Goal: Transaction & Acquisition: Book appointment/travel/reservation

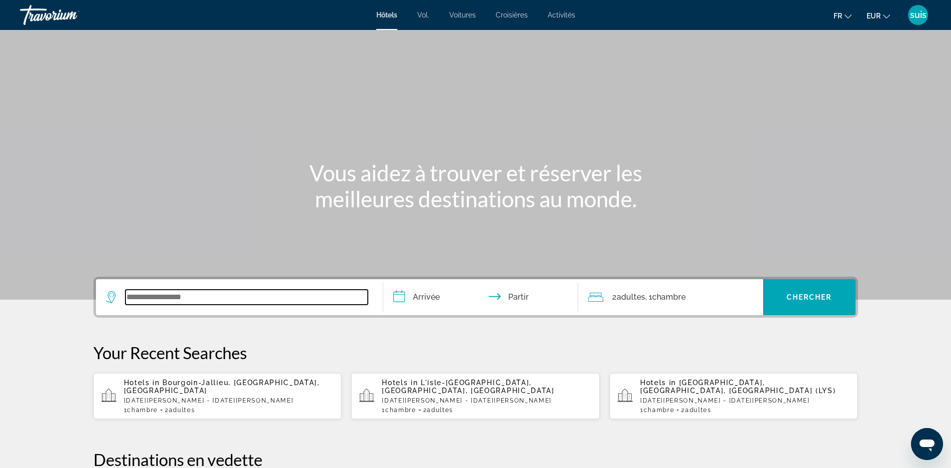
click at [149, 296] on input "Widget de recherche" at bounding box center [246, 297] width 242 height 15
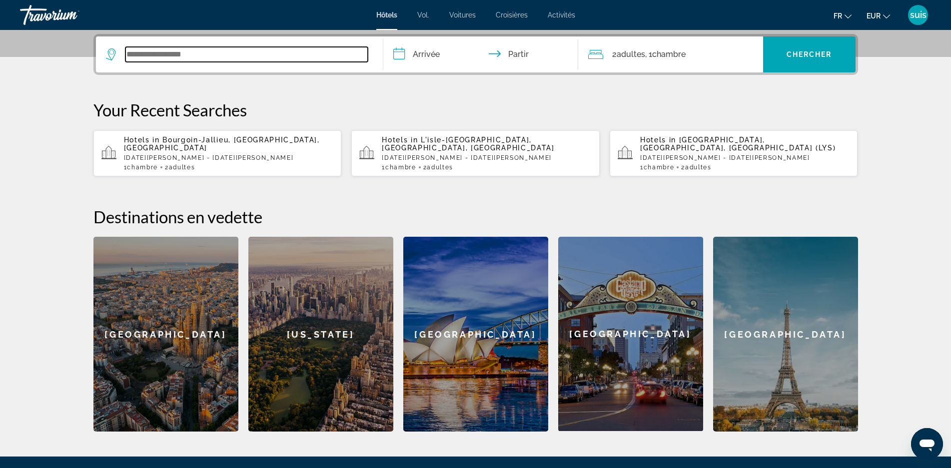
scroll to position [244, 0]
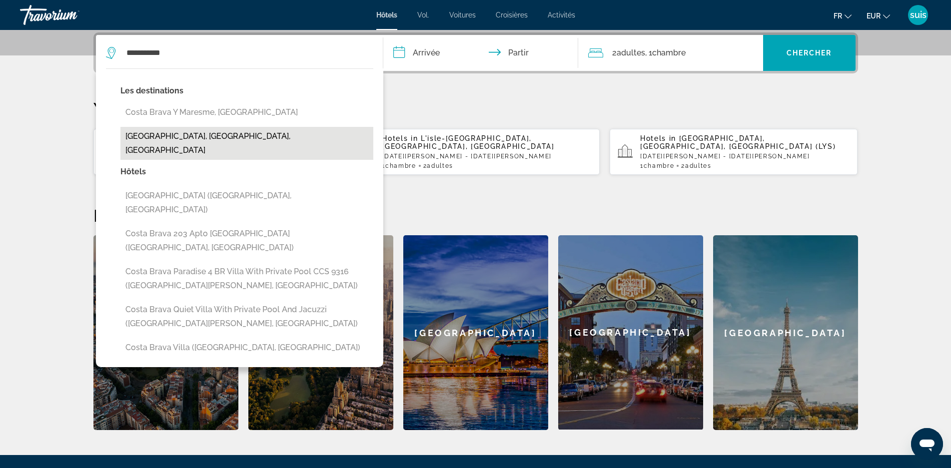
click at [195, 132] on button "[GEOGRAPHIC_DATA], [GEOGRAPHIC_DATA], [GEOGRAPHIC_DATA]" at bounding box center [246, 143] width 253 height 33
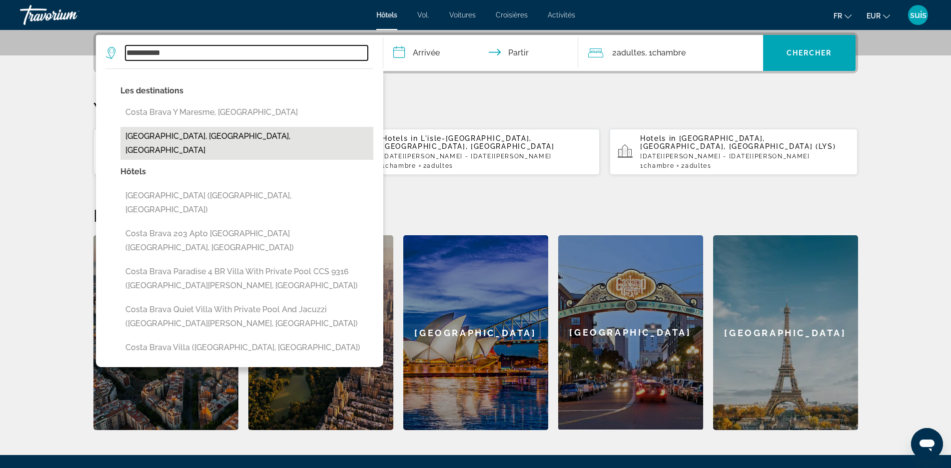
type input "**********"
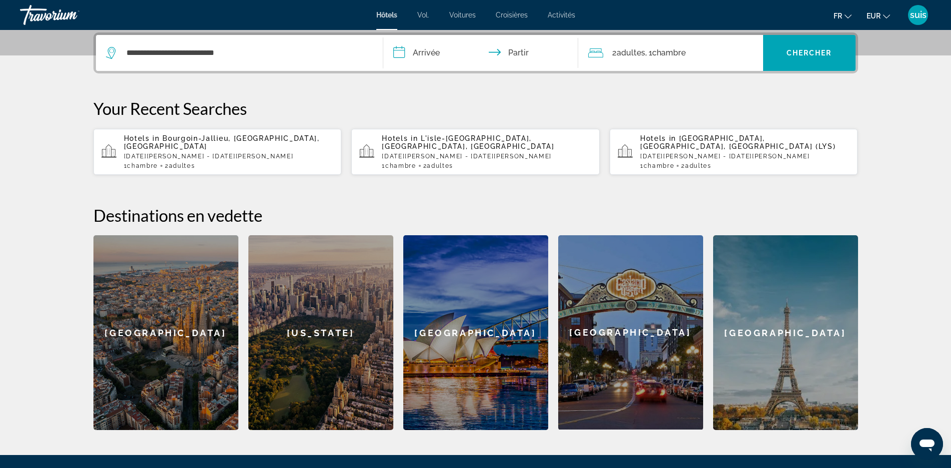
click at [432, 58] on input "**********" at bounding box center [482, 54] width 199 height 39
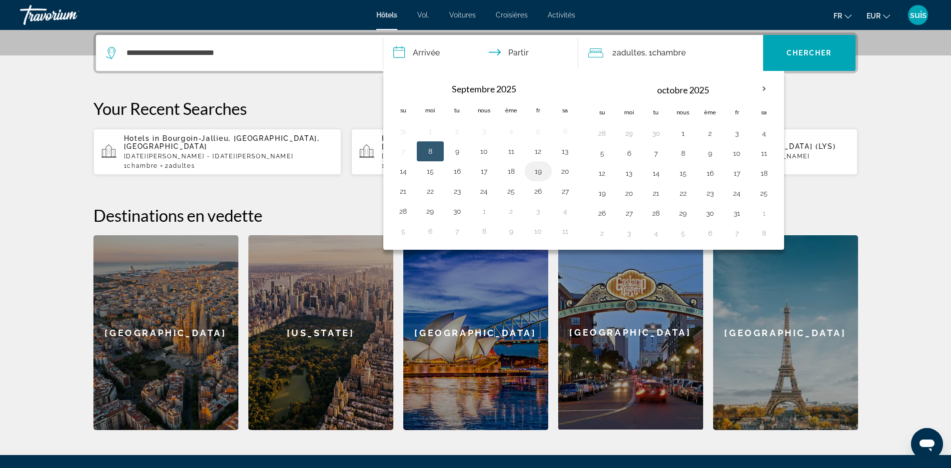
click at [536, 172] on button "19" at bounding box center [538, 171] width 16 height 14
click at [398, 190] on button "21" at bounding box center [403, 191] width 16 height 14
type input "**********"
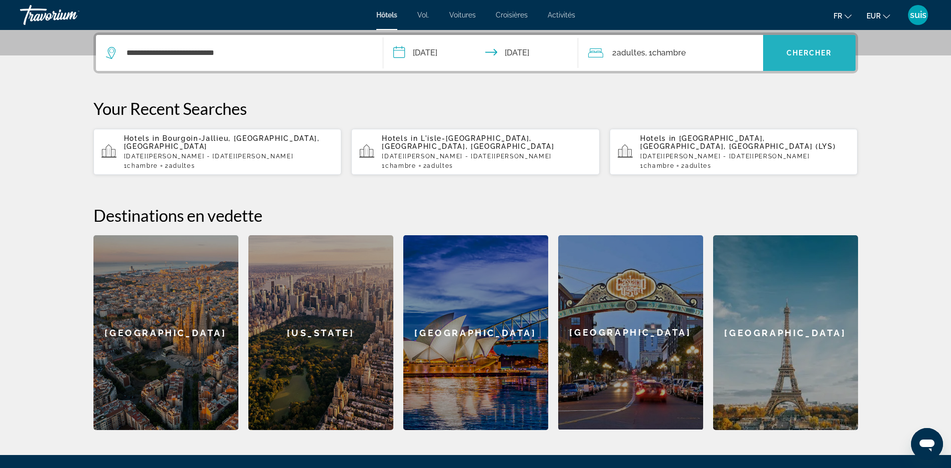
click at [789, 53] on font "Chercher" at bounding box center [809, 53] width 45 height 8
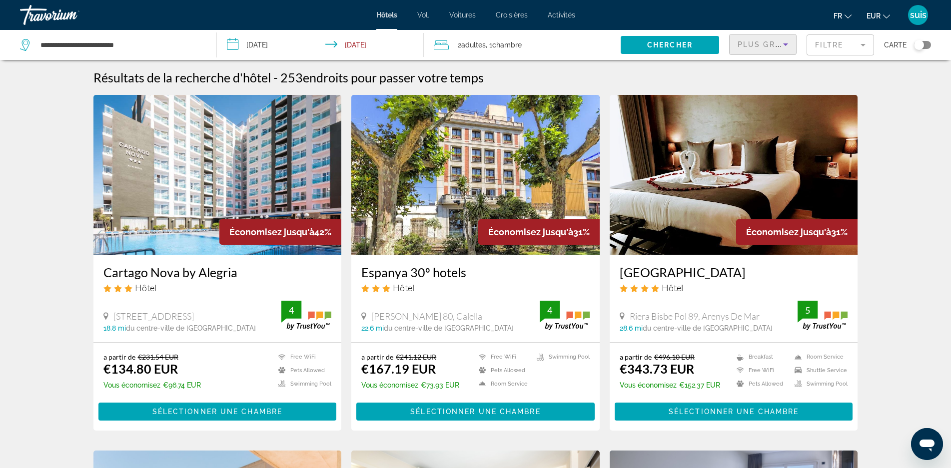
click at [756, 43] on span "Plus grandes économies" at bounding box center [797, 44] width 119 height 8
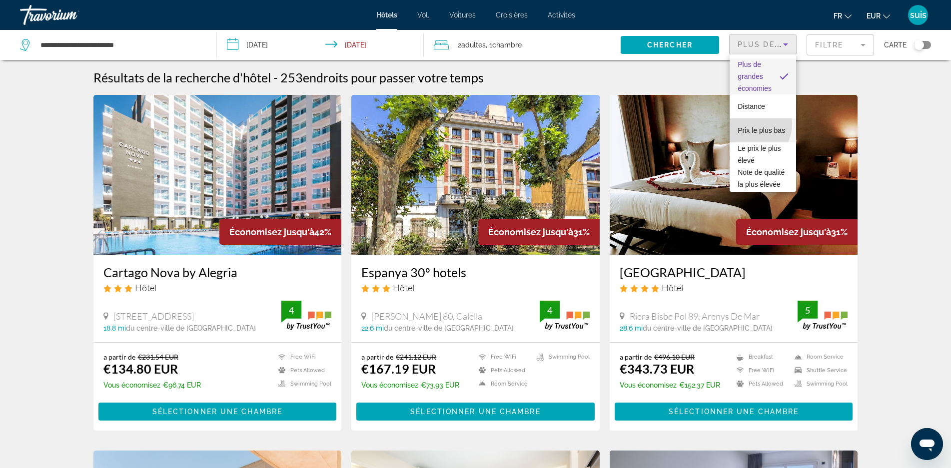
click at [749, 126] on font "Prix ​​le plus bas" at bounding box center [761, 130] width 47 height 8
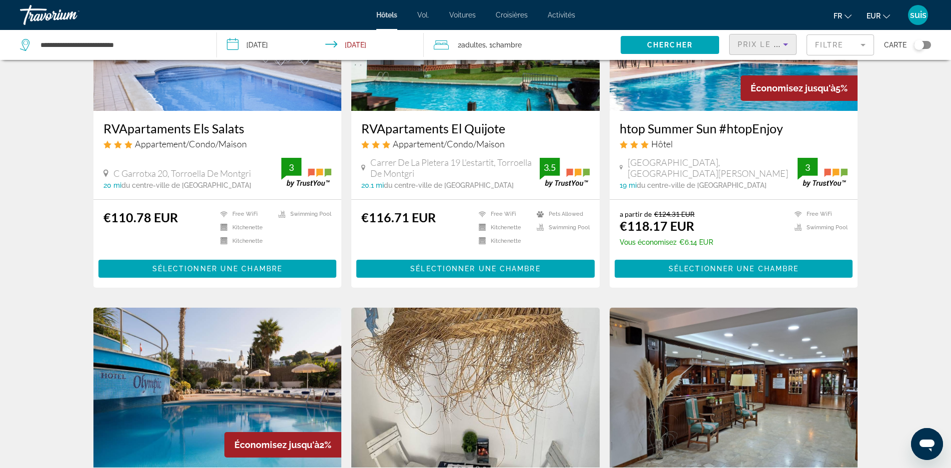
scroll to position [450, 0]
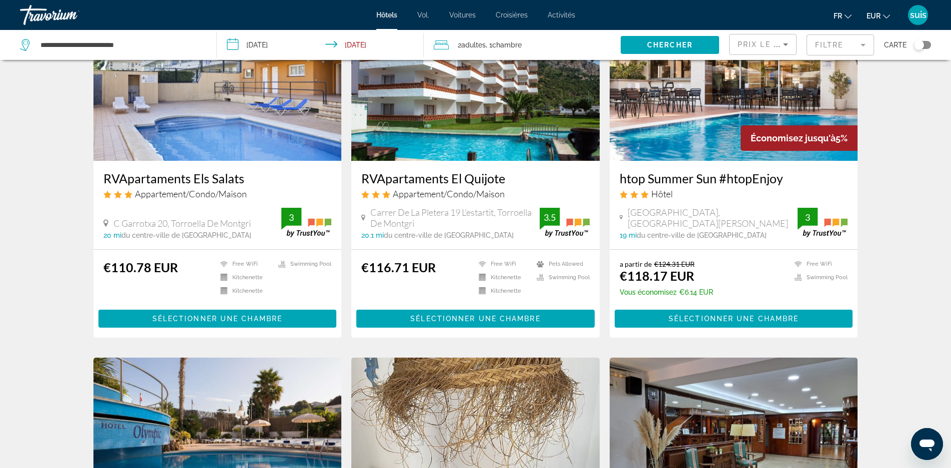
click at [261, 142] on img "Contenu principal" at bounding box center [217, 81] width 248 height 160
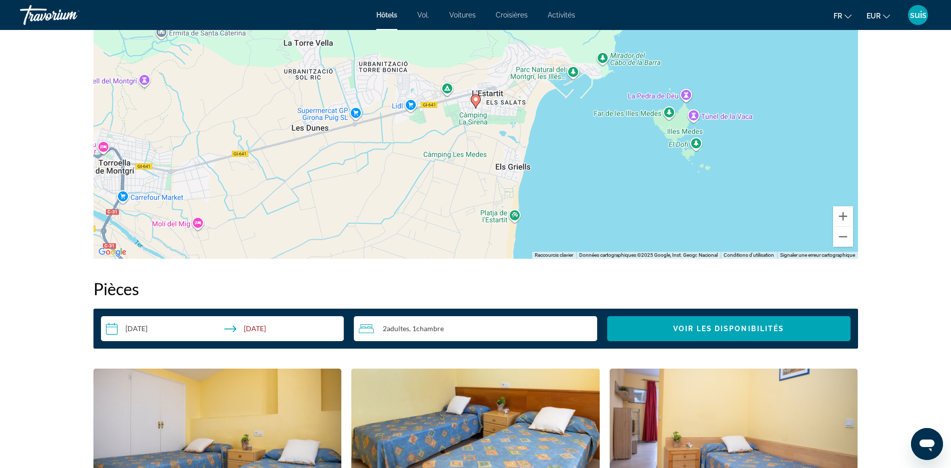
scroll to position [950, 0]
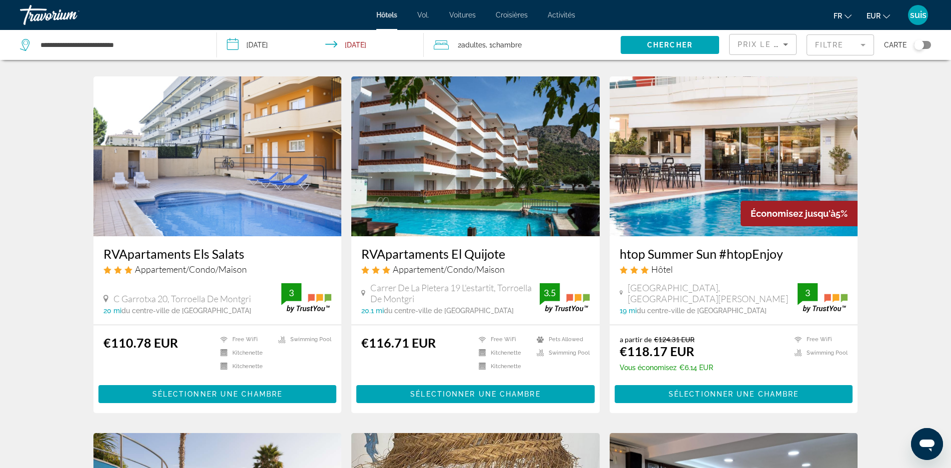
scroll to position [400, 0]
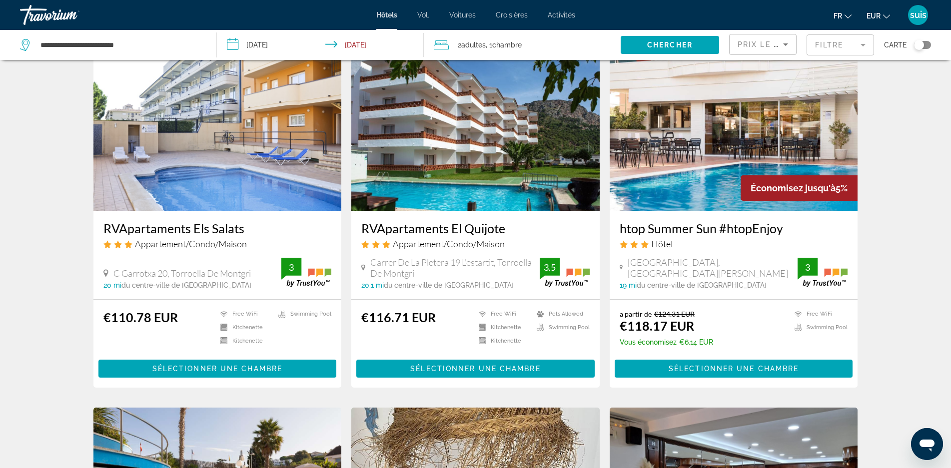
click at [645, 171] on img "Contenu principal" at bounding box center [734, 131] width 248 height 160
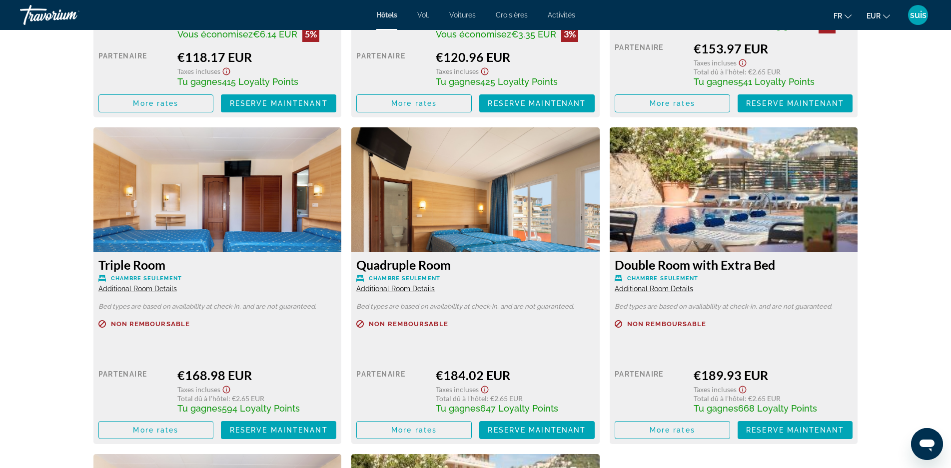
scroll to position [1859, 0]
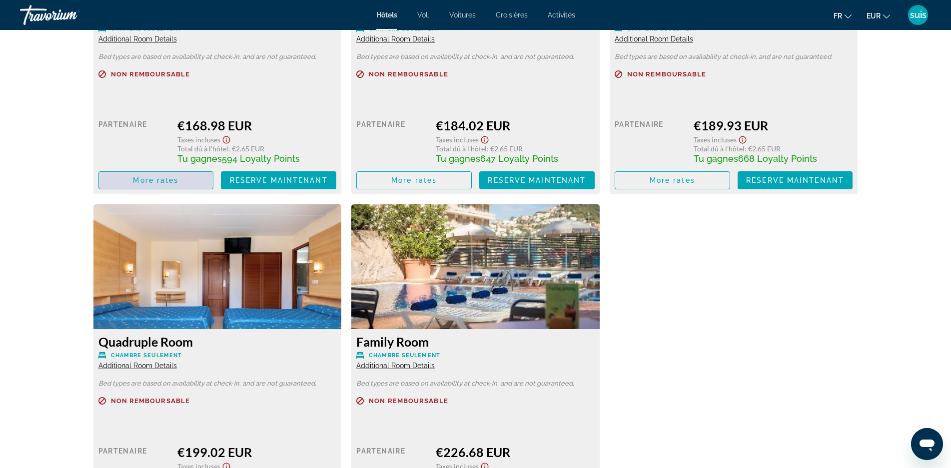
click at [156, 178] on span "More rates" at bounding box center [155, 180] width 45 height 8
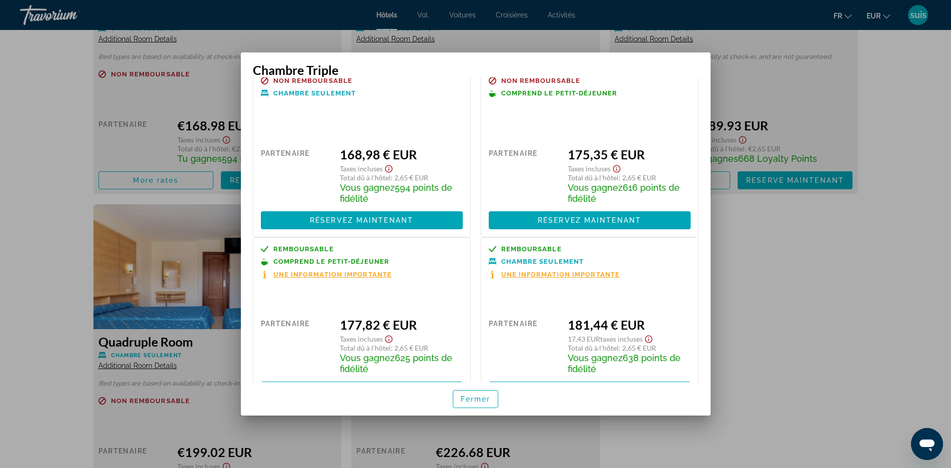
scroll to position [0, 0]
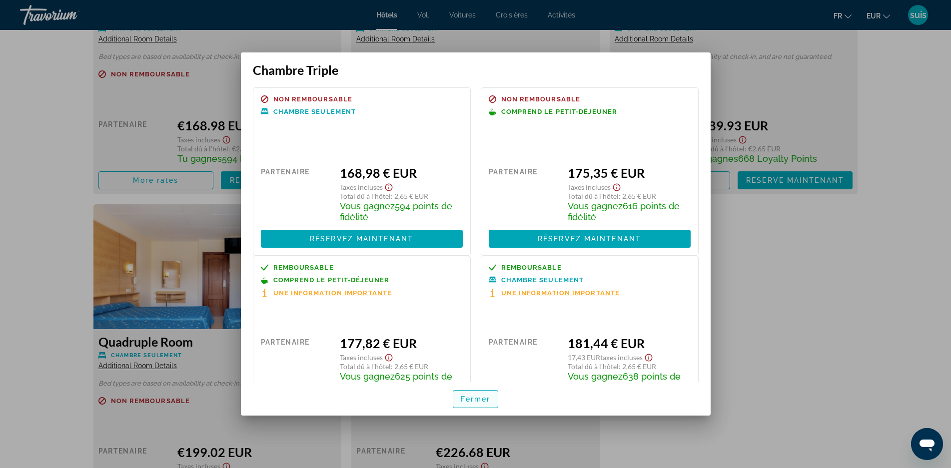
click at [481, 398] on font "Fermer" at bounding box center [476, 399] width 30 height 8
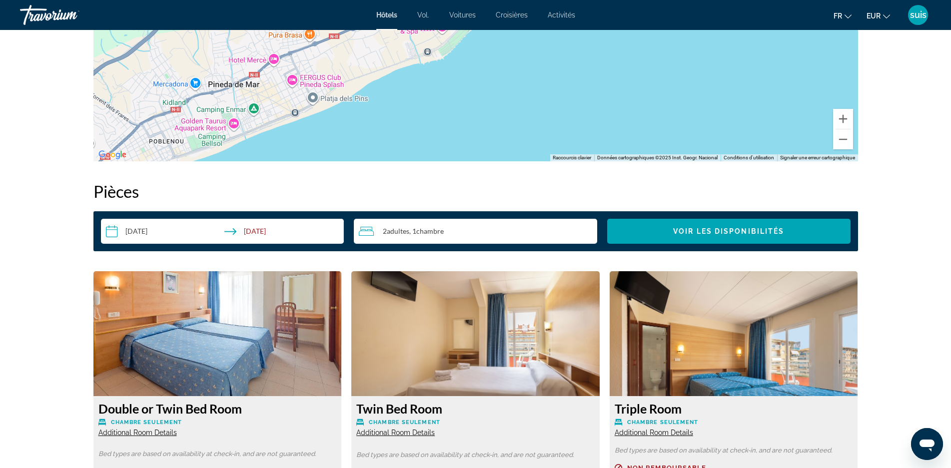
scroll to position [1109, 0]
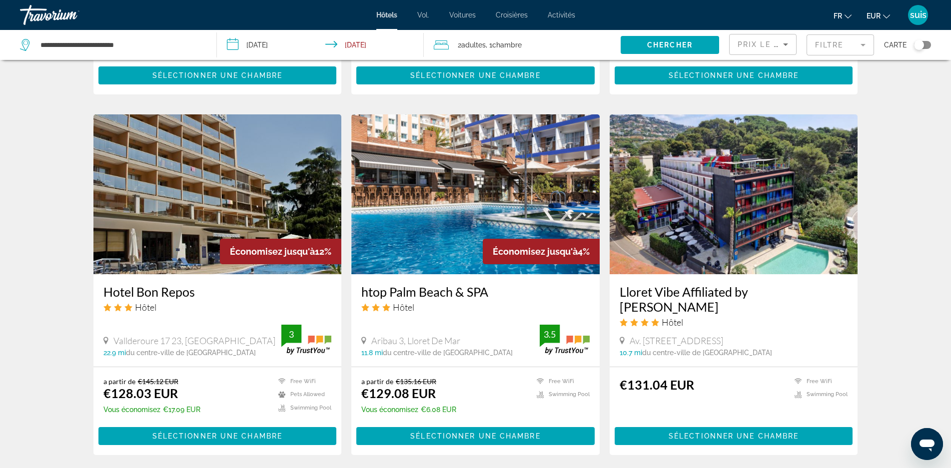
scroll to position [1150, 0]
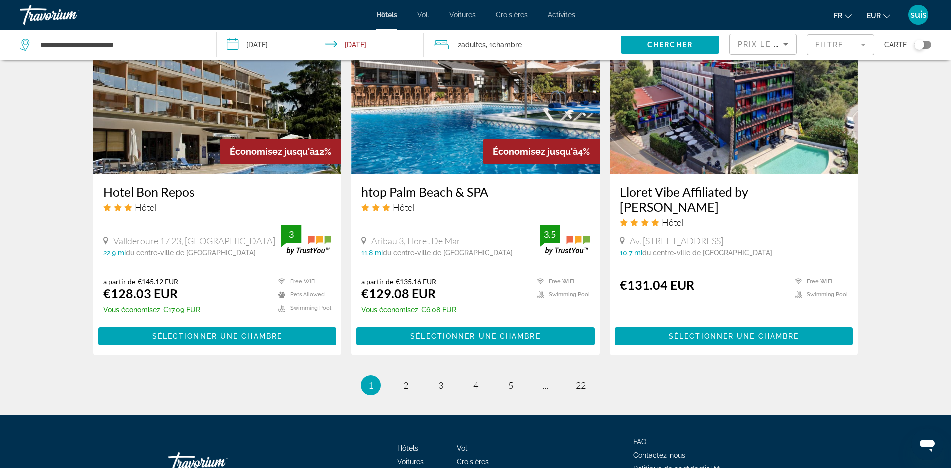
click at [437, 136] on img "Contenu principal" at bounding box center [475, 94] width 248 height 160
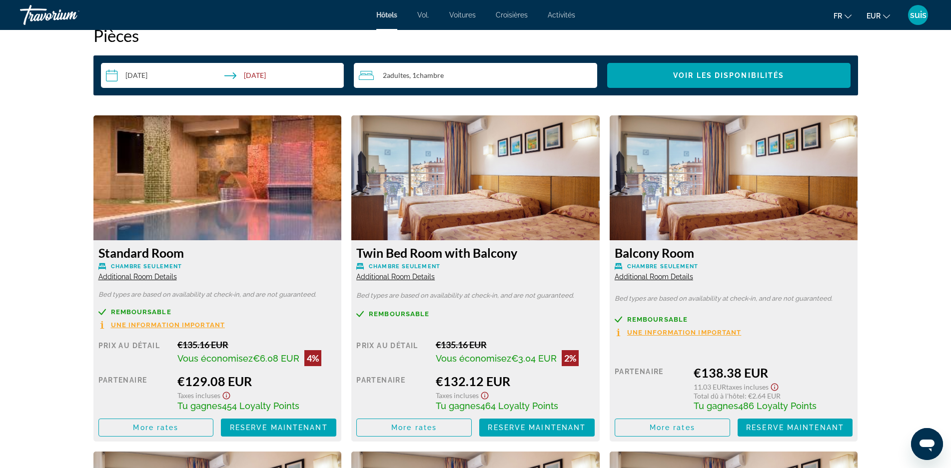
scroll to position [1400, 0]
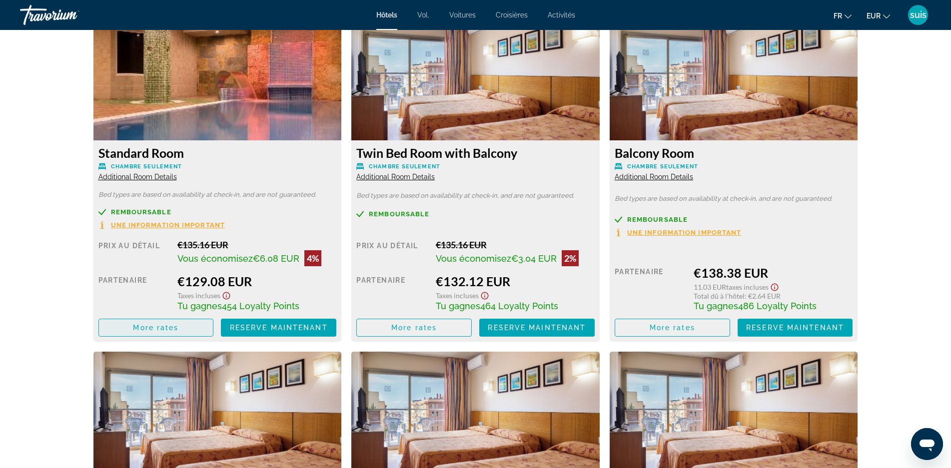
click at [137, 329] on span "More rates" at bounding box center [155, 328] width 45 height 8
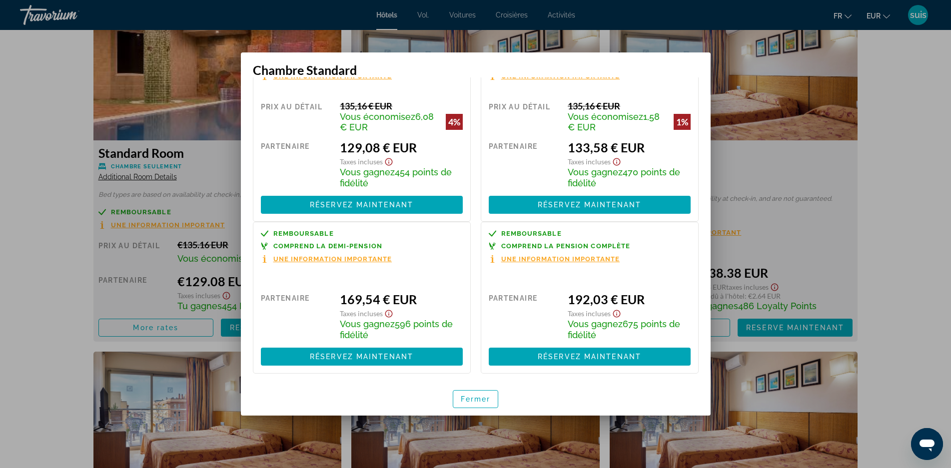
scroll to position [50, 0]
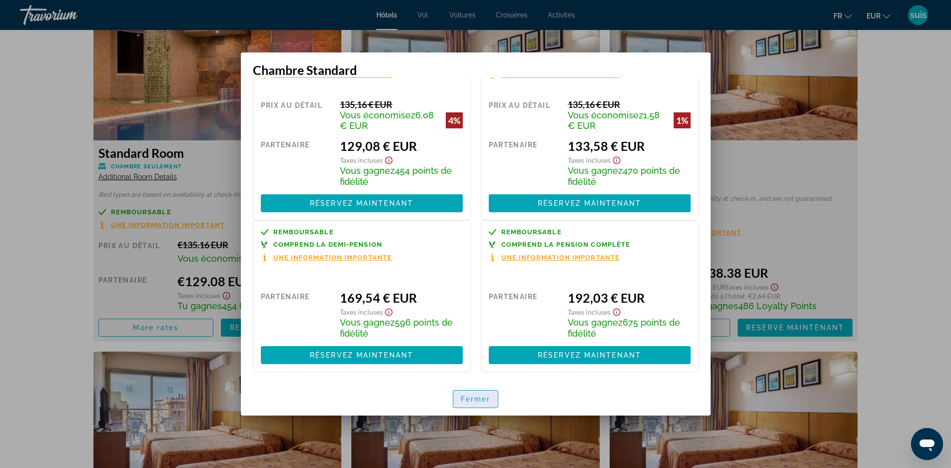
click at [479, 398] on font "Fermer" at bounding box center [476, 399] width 30 height 8
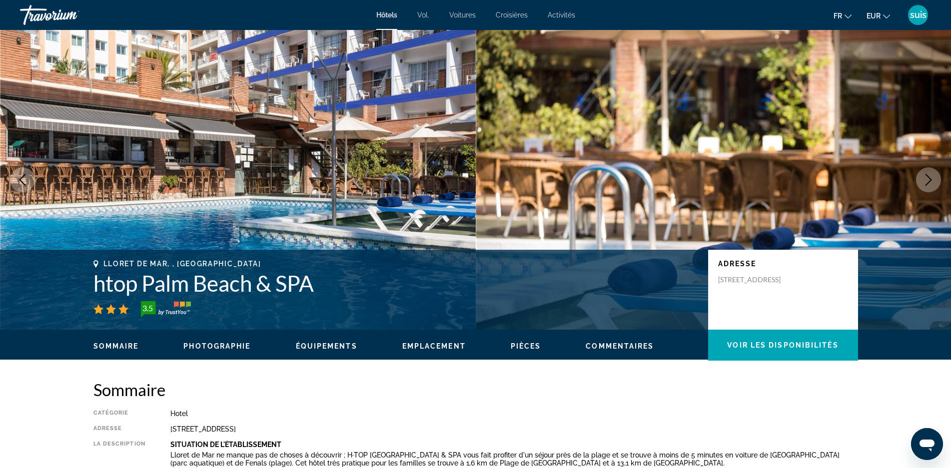
scroll to position [1400, 0]
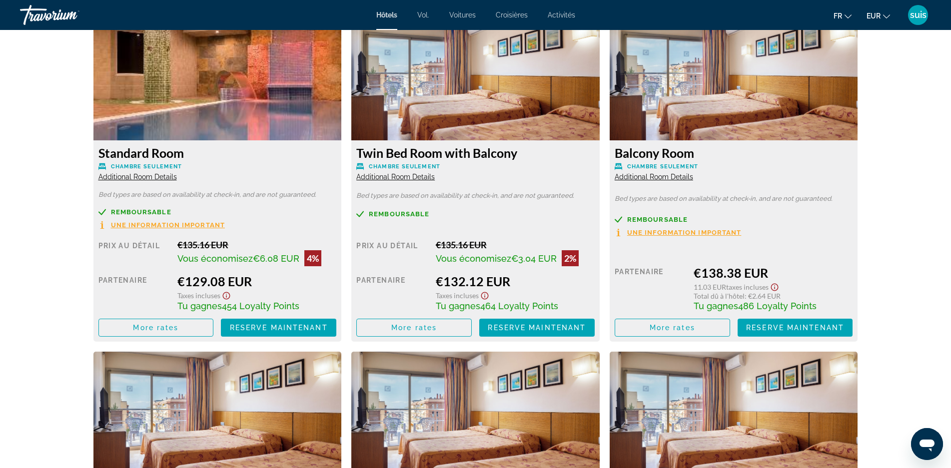
click at [234, 75] on img "Contenu principal" at bounding box center [217, 77] width 248 height 125
click at [223, 104] on img "Contenu principal" at bounding box center [217, 77] width 248 height 125
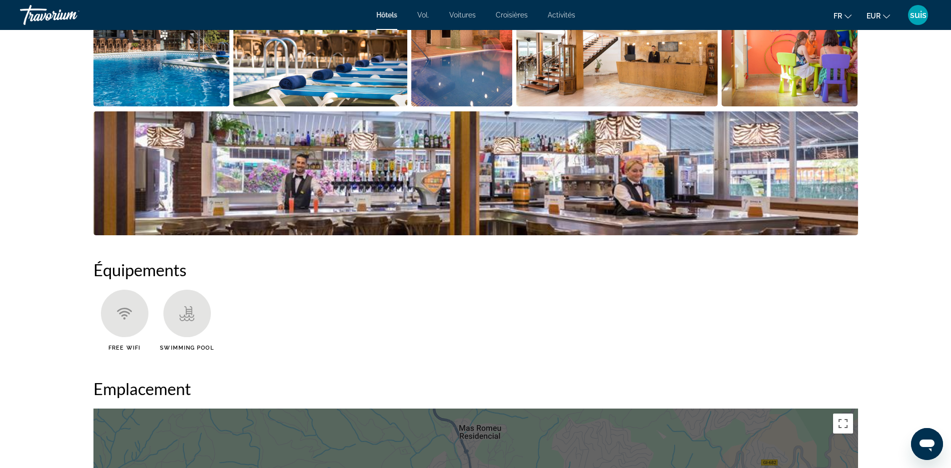
scroll to position [400, 0]
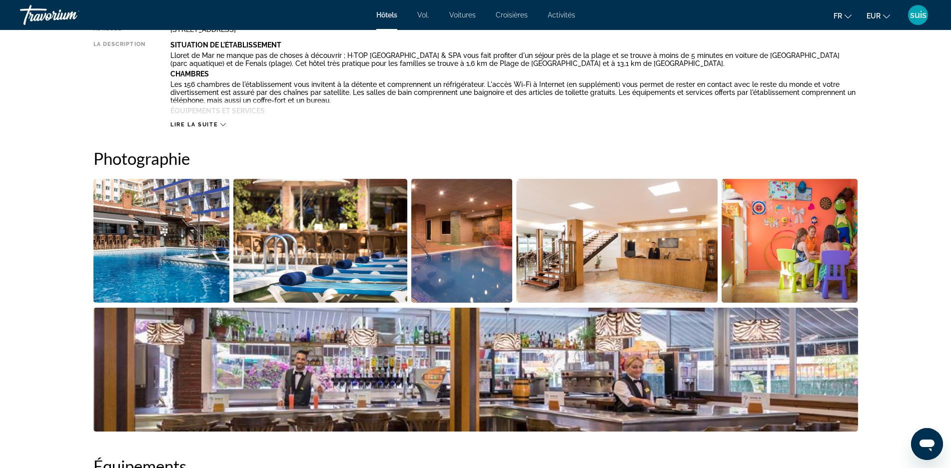
click at [176, 232] on img "Open full-screen image slider" at bounding box center [161, 241] width 136 height 124
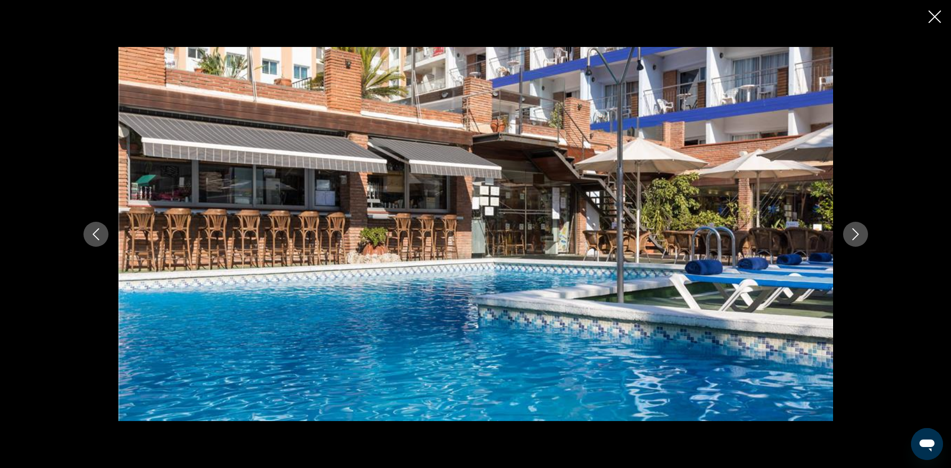
click at [860, 237] on icon "Next image" at bounding box center [856, 234] width 12 height 12
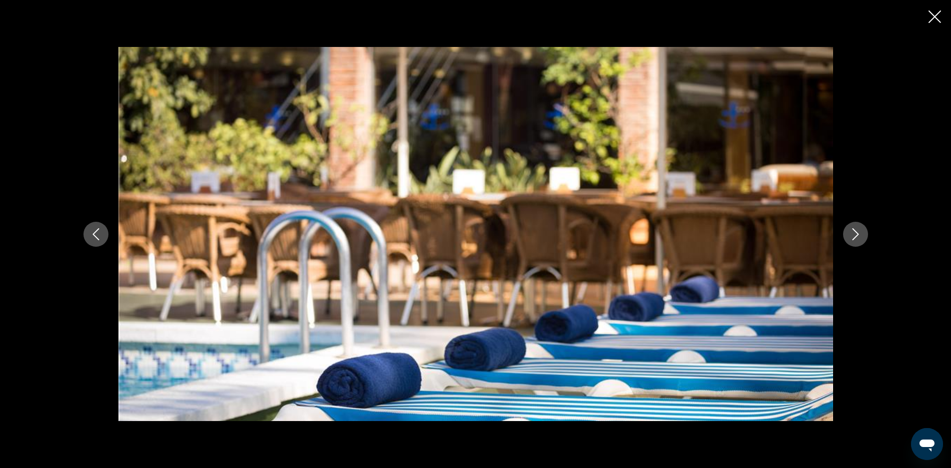
click at [860, 237] on icon "Next image" at bounding box center [856, 234] width 12 height 12
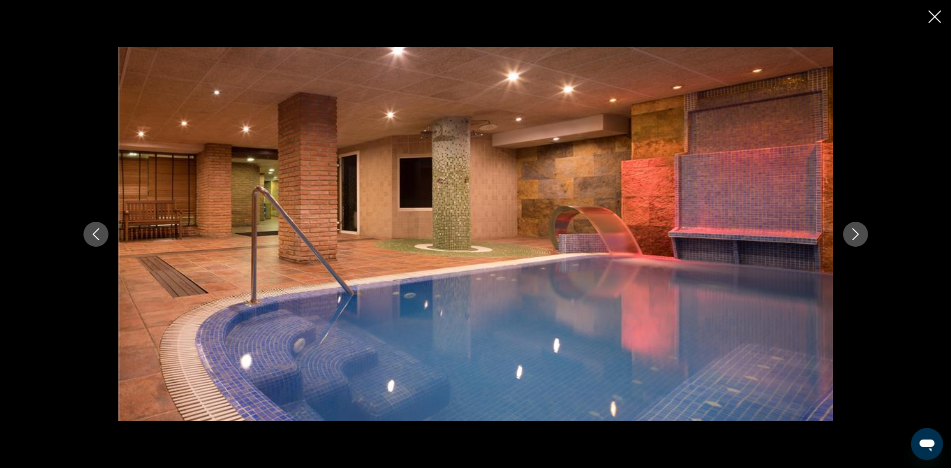
click at [860, 237] on icon "Next image" at bounding box center [856, 234] width 12 height 12
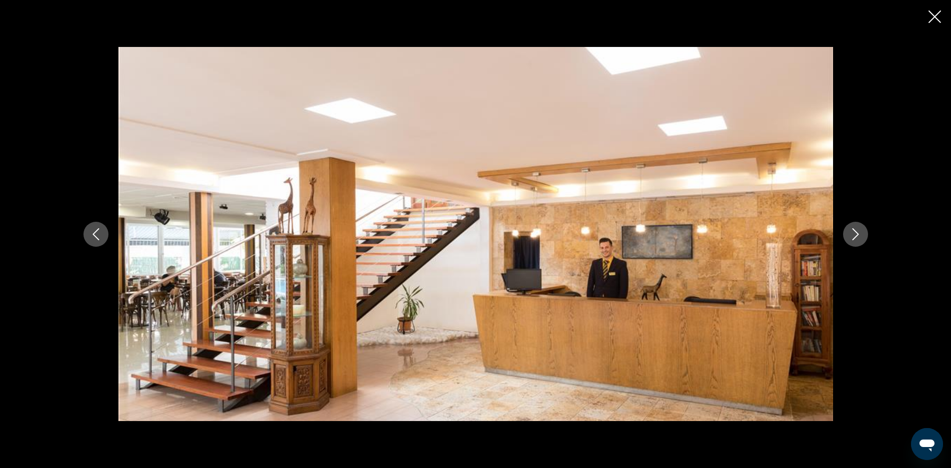
click at [860, 237] on icon "Next image" at bounding box center [856, 234] width 12 height 12
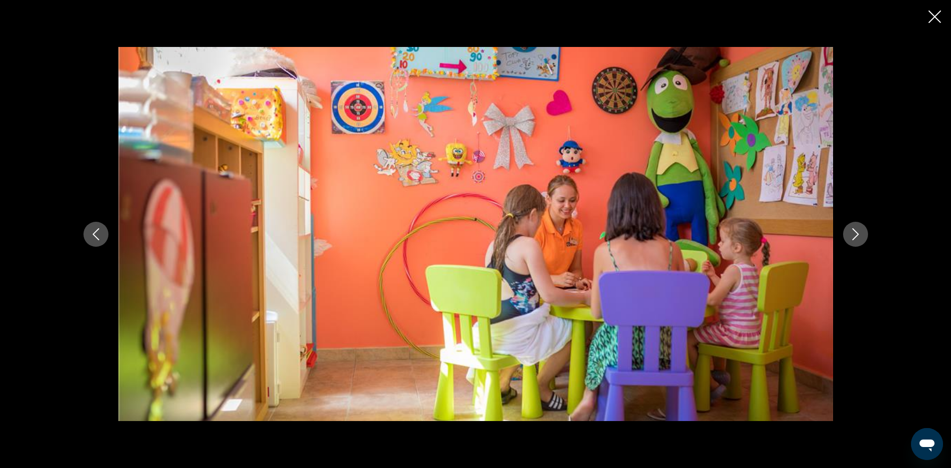
click at [859, 237] on icon "Next image" at bounding box center [856, 234] width 12 height 12
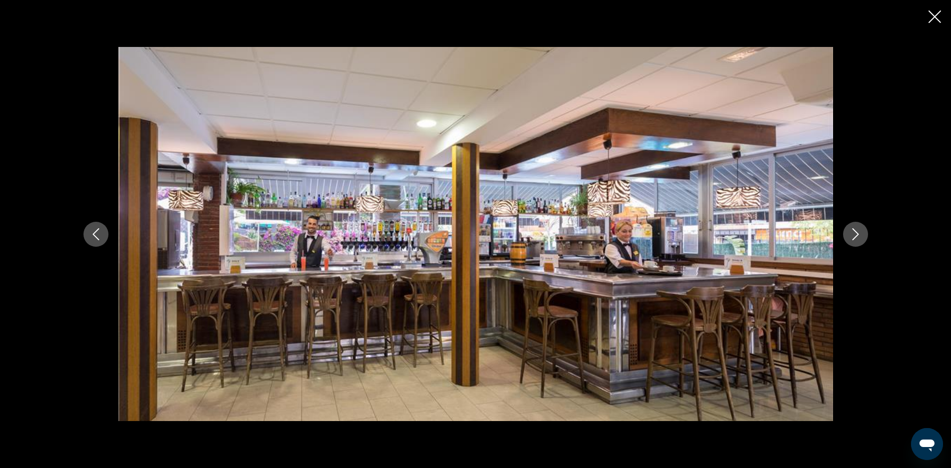
click at [859, 237] on icon "Next image" at bounding box center [856, 234] width 12 height 12
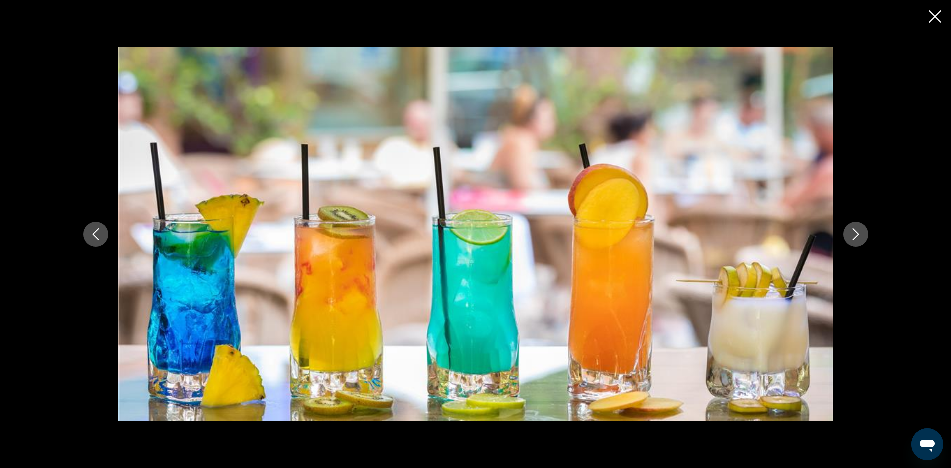
click at [859, 237] on icon "Next image" at bounding box center [856, 234] width 12 height 12
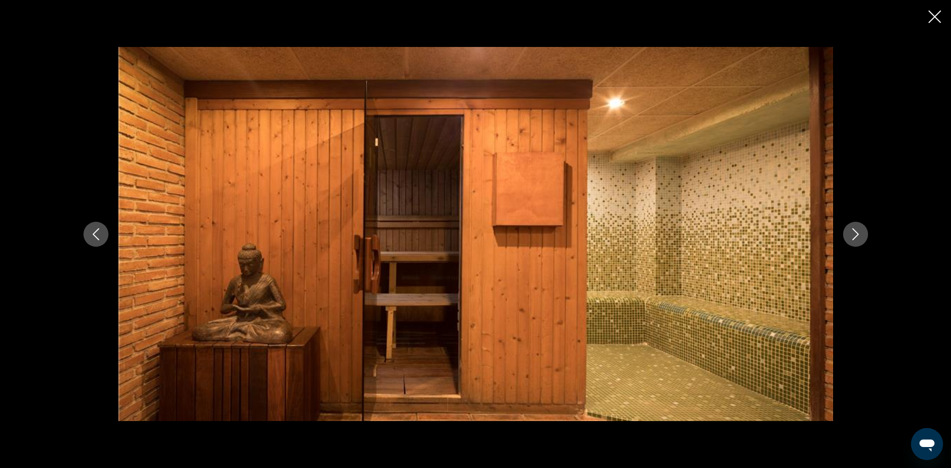
click at [859, 237] on icon "Next image" at bounding box center [856, 234] width 12 height 12
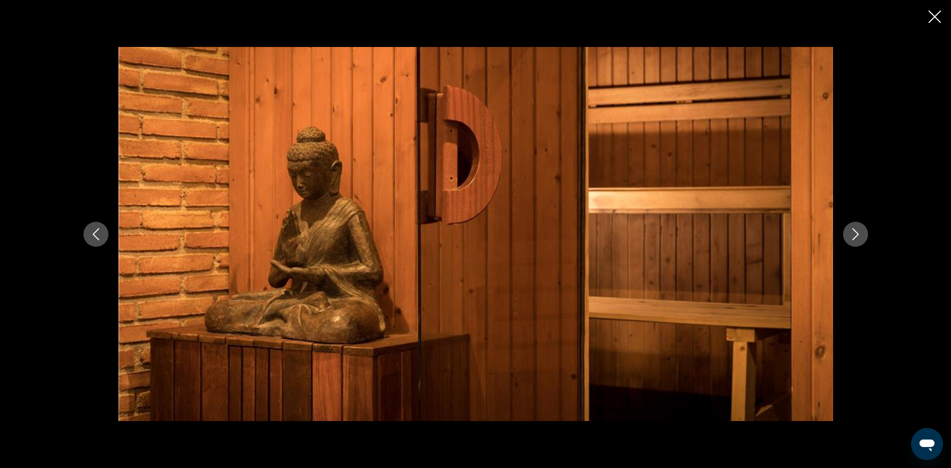
click at [859, 237] on icon "Next image" at bounding box center [856, 234] width 12 height 12
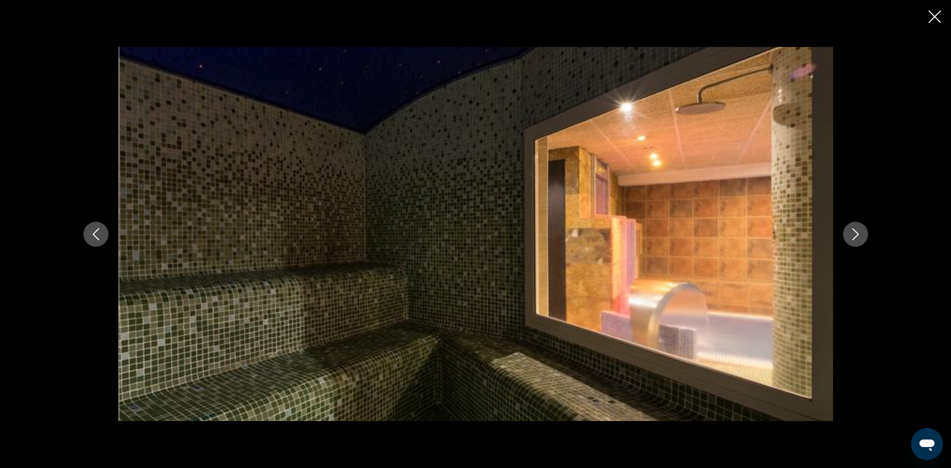
click at [859, 237] on icon "Next image" at bounding box center [856, 234] width 12 height 12
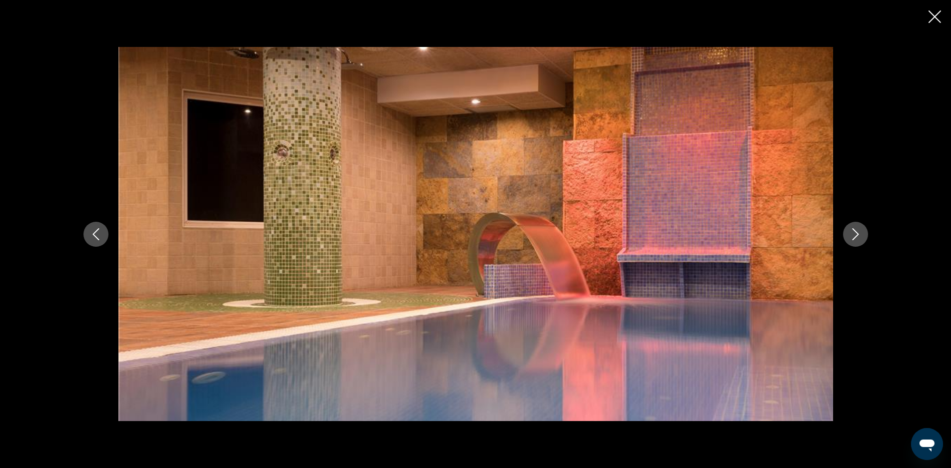
click at [859, 237] on icon "Next image" at bounding box center [856, 234] width 12 height 12
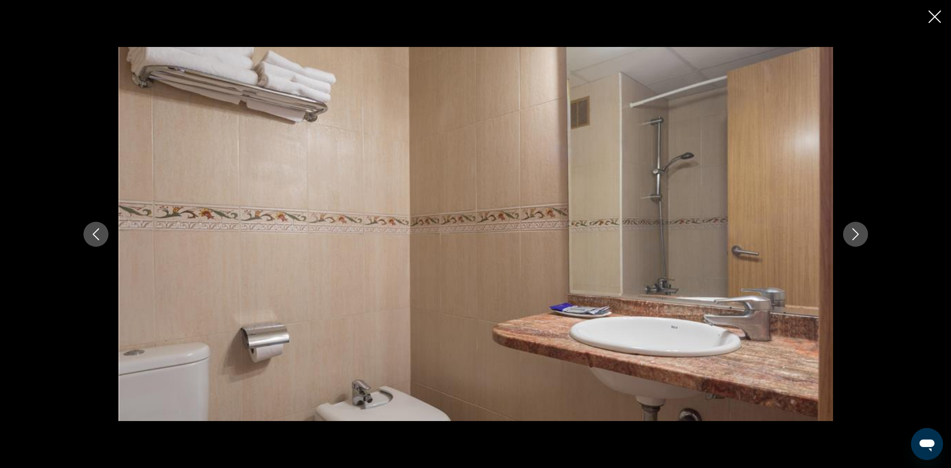
click at [859, 237] on icon "Next image" at bounding box center [856, 234] width 12 height 12
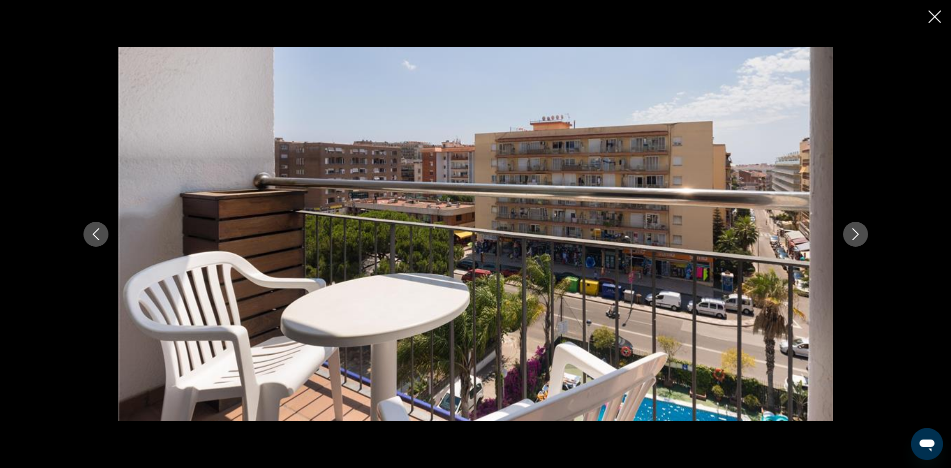
click at [859, 237] on icon "Next image" at bounding box center [856, 234] width 12 height 12
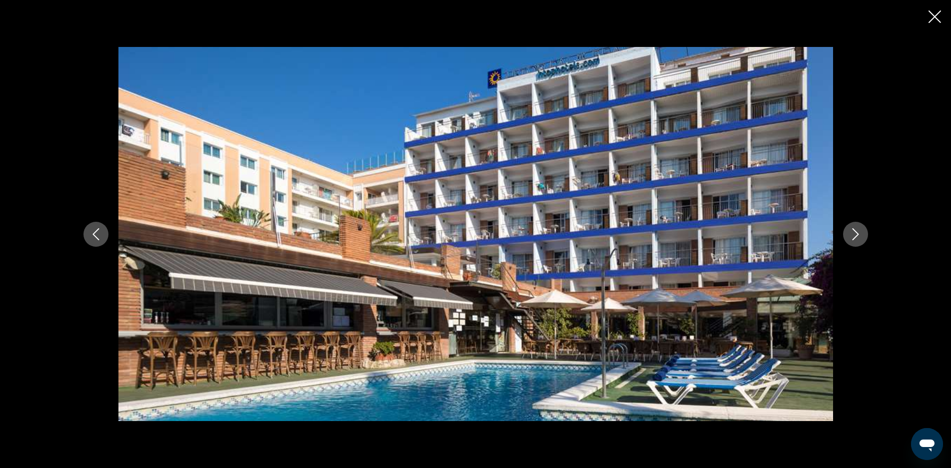
click at [859, 237] on icon "Next image" at bounding box center [856, 234] width 12 height 12
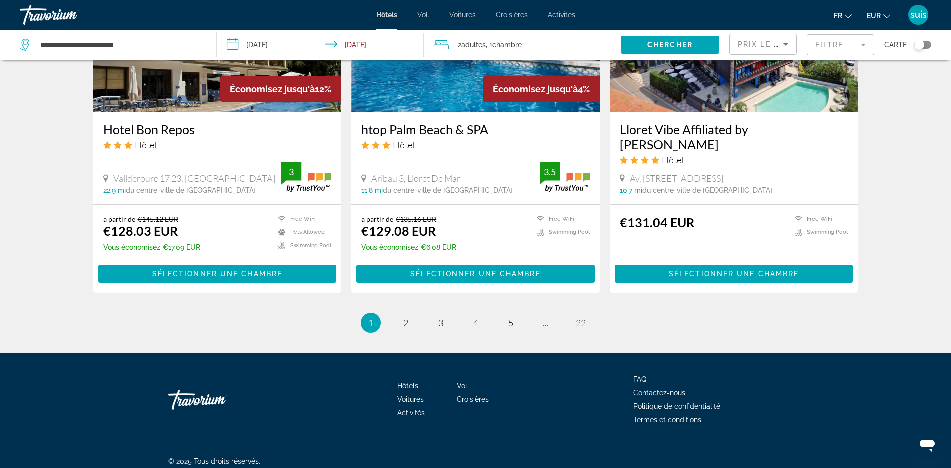
scroll to position [1215, 0]
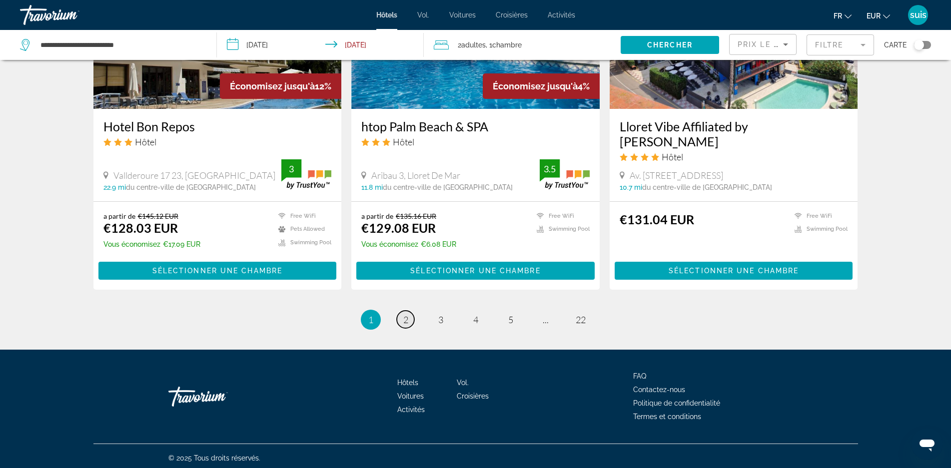
click at [404, 320] on span "2" at bounding box center [405, 319] width 5 height 11
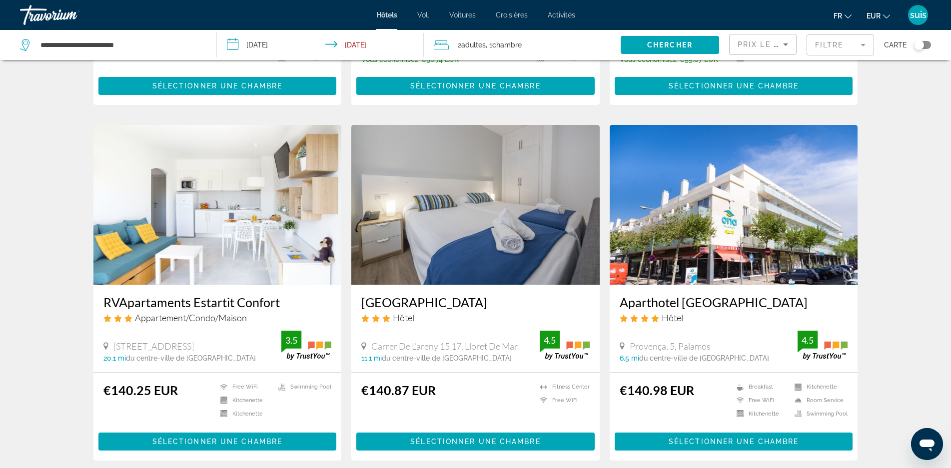
scroll to position [350, 0]
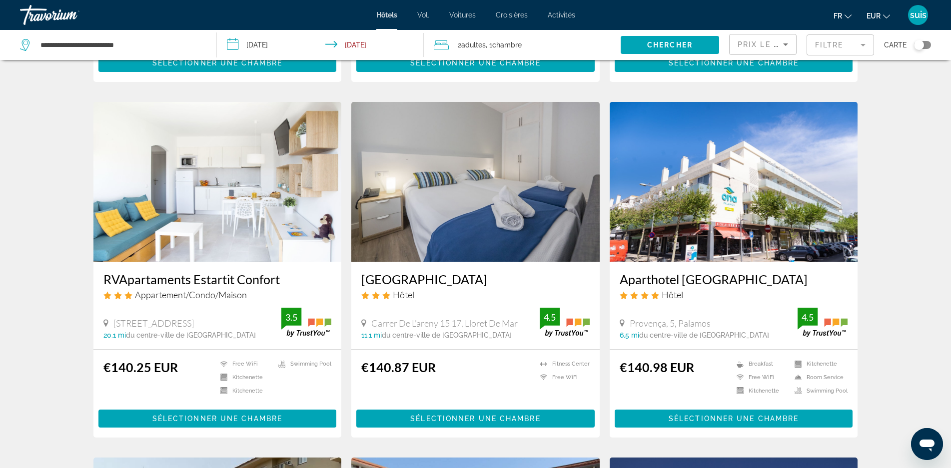
click at [529, 213] on img "Contenu principal" at bounding box center [475, 182] width 248 height 160
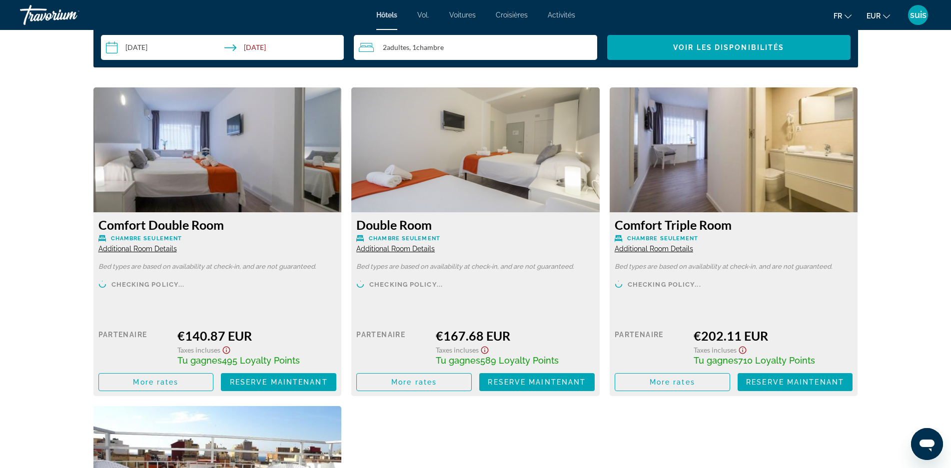
scroll to position [1400, 0]
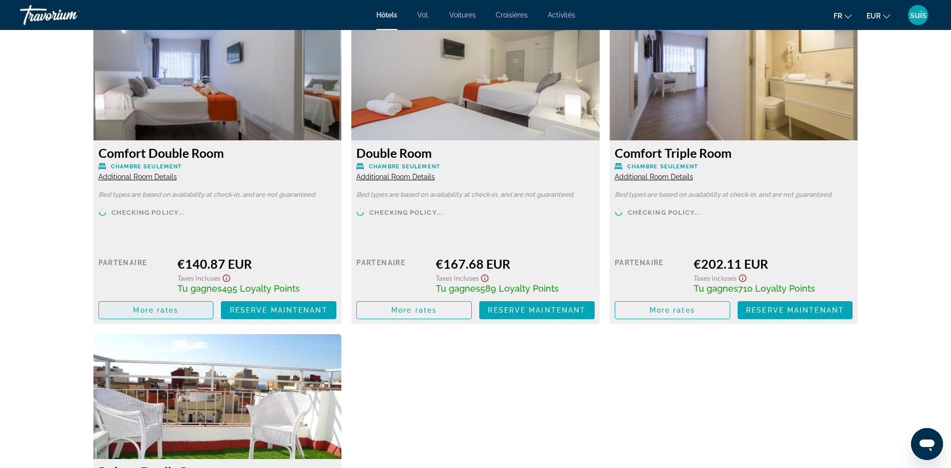
click at [151, 306] on span "More rates" at bounding box center [155, 310] width 45 height 8
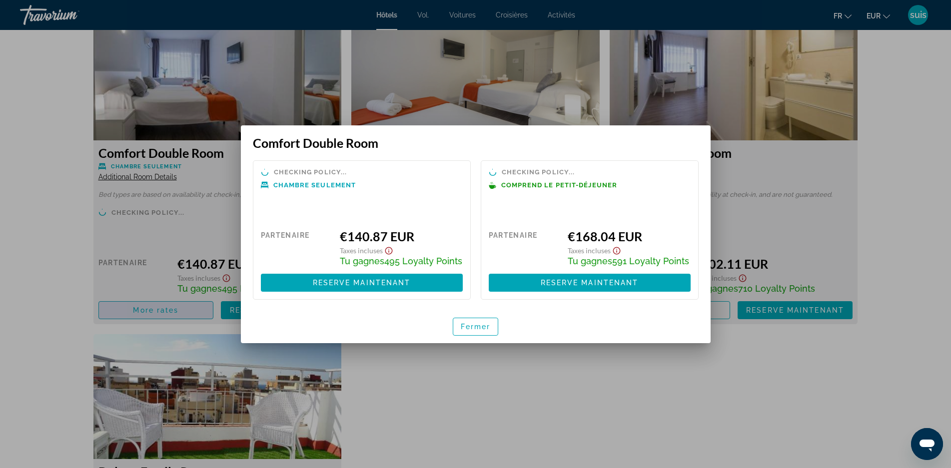
scroll to position [0, 0]
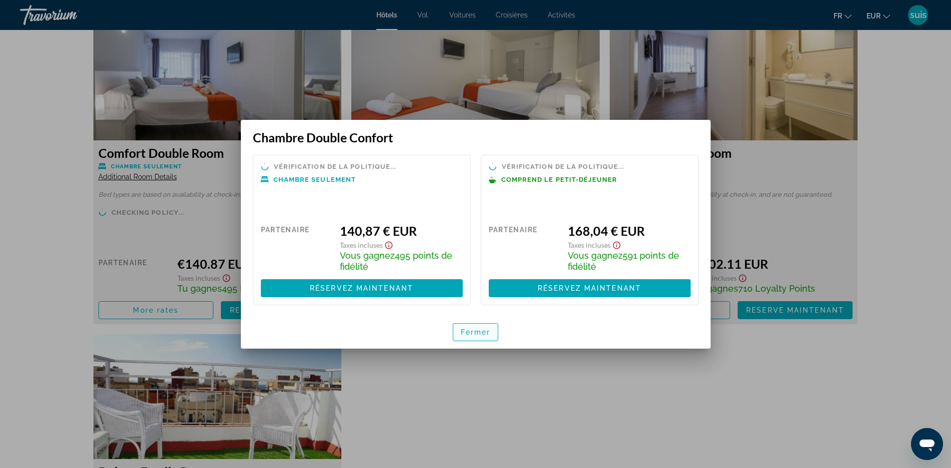
click at [472, 329] on font "Fermer" at bounding box center [476, 332] width 30 height 8
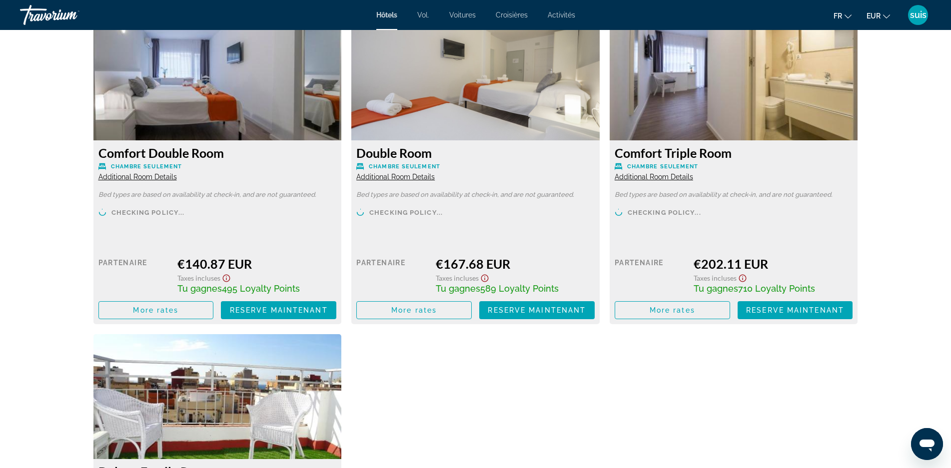
scroll to position [1400, 0]
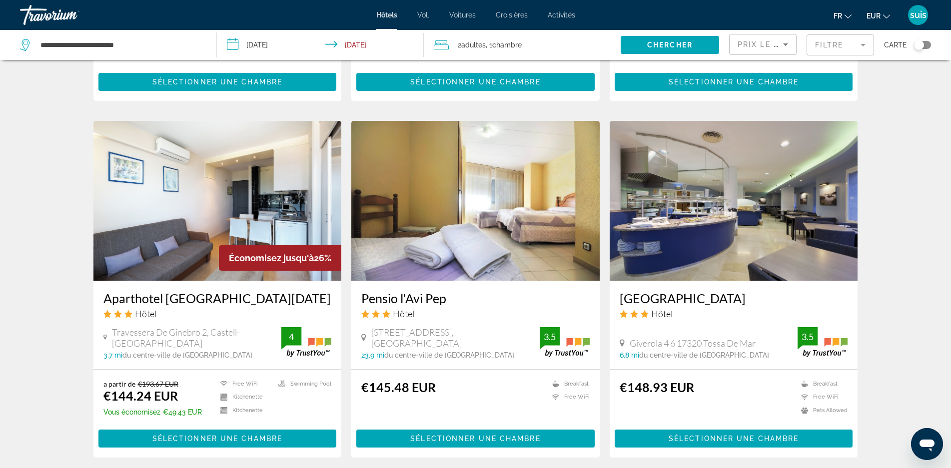
scroll to position [1050, 0]
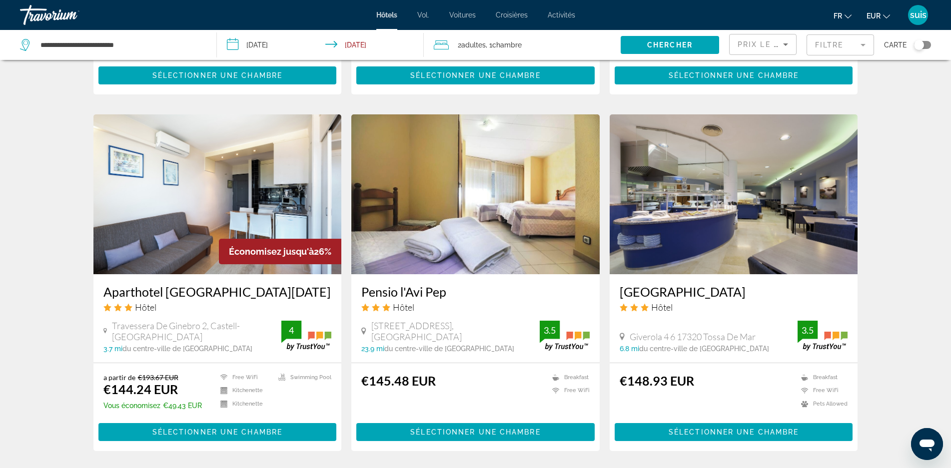
click at [699, 225] on img "Contenu principal" at bounding box center [734, 194] width 248 height 160
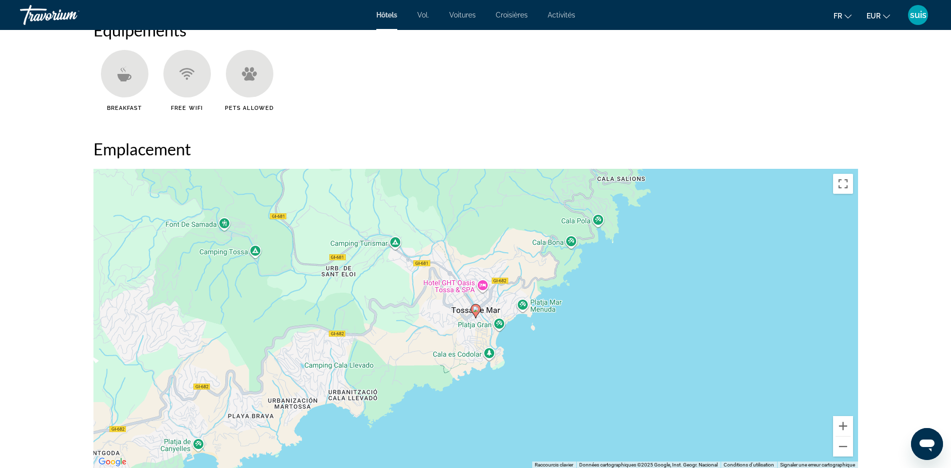
scroll to position [800, 0]
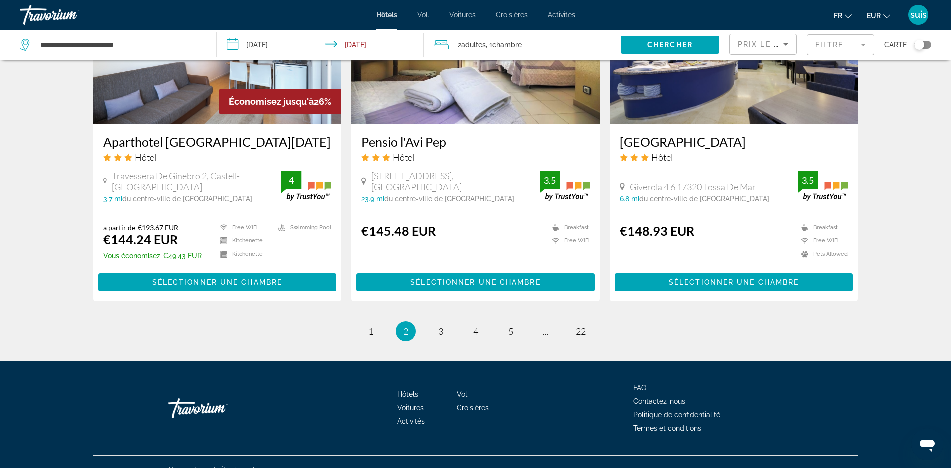
scroll to position [1216, 0]
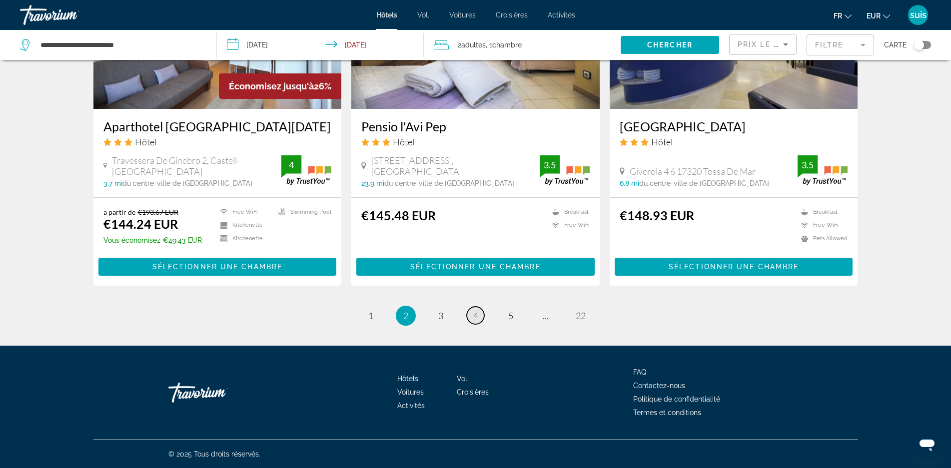
click at [473, 318] on span "4" at bounding box center [475, 315] width 5 height 11
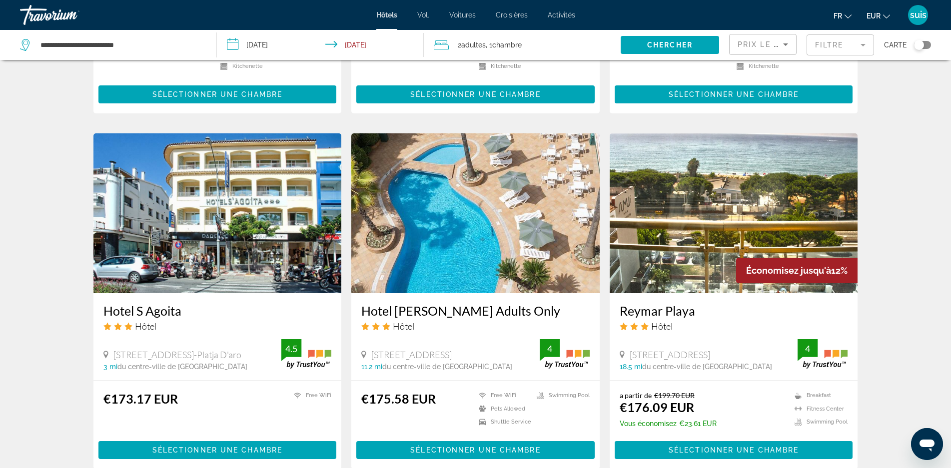
scroll to position [1050, 0]
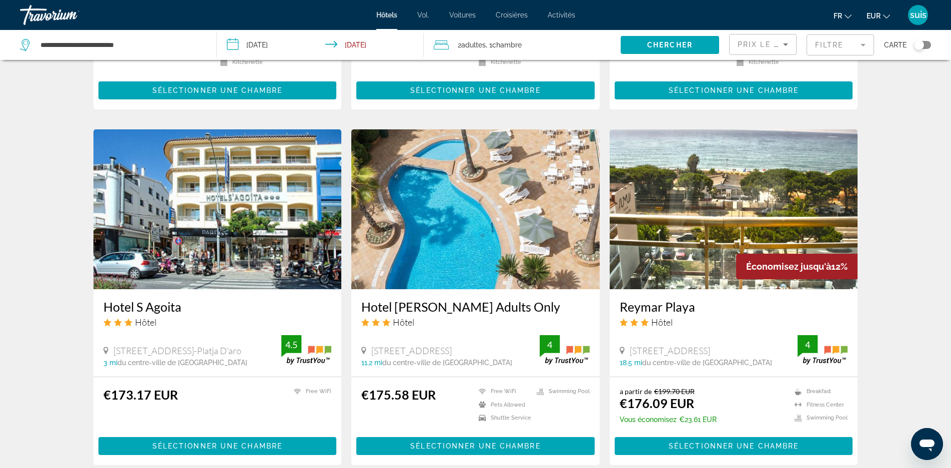
click at [453, 299] on h3 "Hotel [PERSON_NAME] Adults Only" at bounding box center [475, 306] width 228 height 15
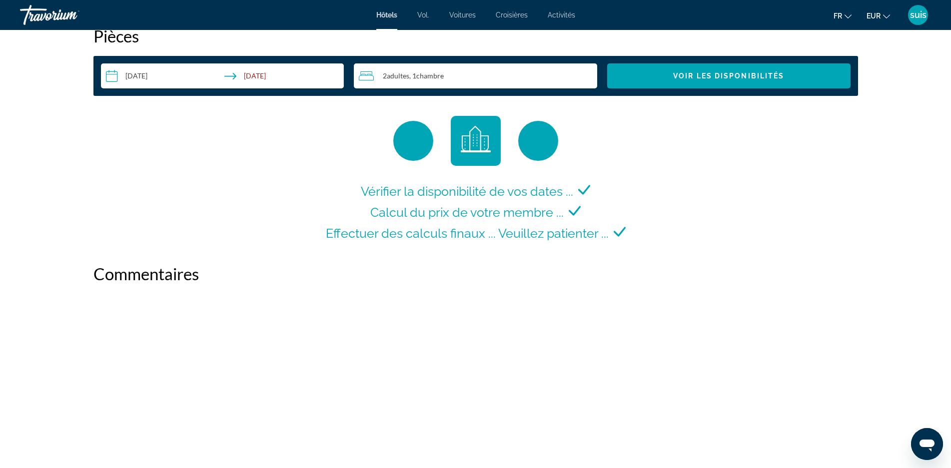
scroll to position [1399, 0]
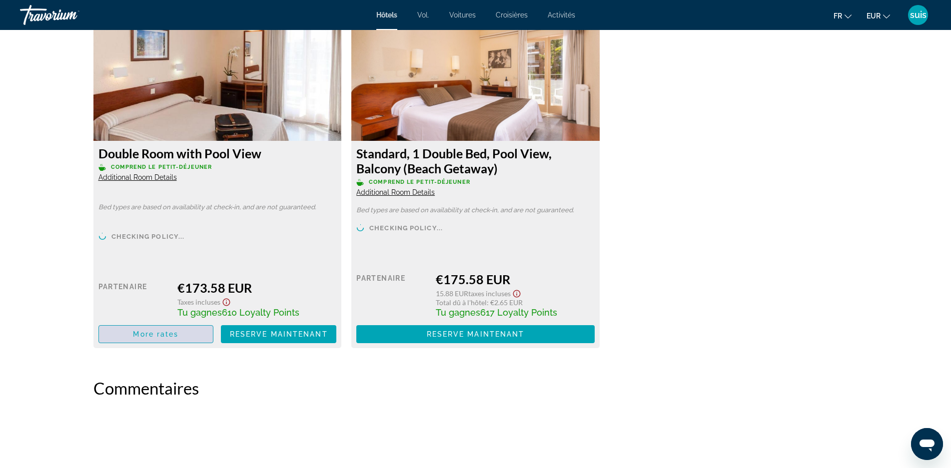
click at [144, 329] on span "Contenu principal" at bounding box center [156, 334] width 114 height 24
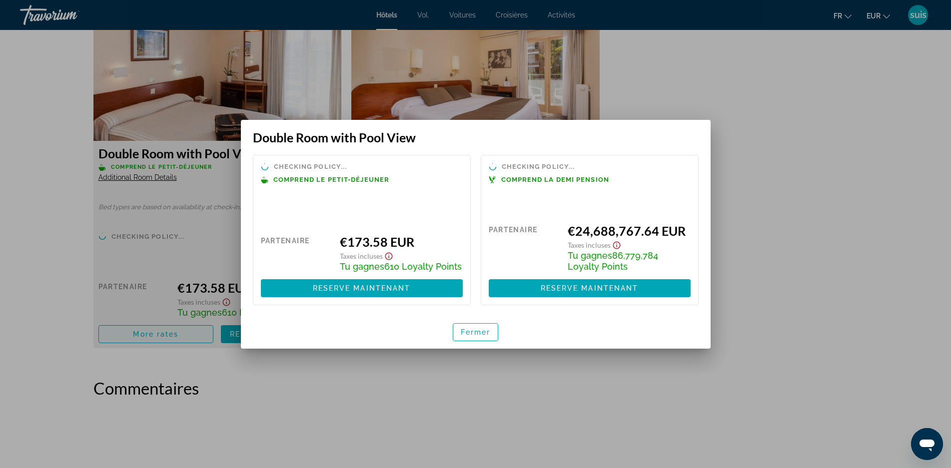
scroll to position [0, 0]
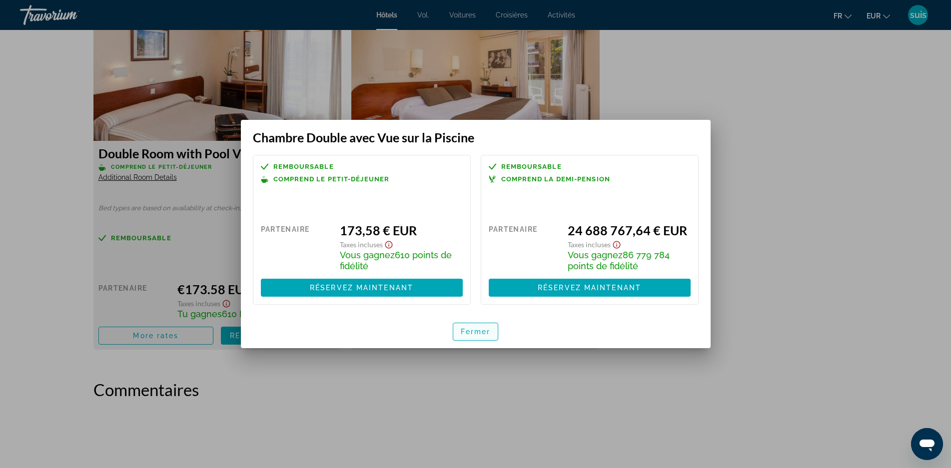
click at [474, 328] on font "Fermer" at bounding box center [476, 332] width 30 height 8
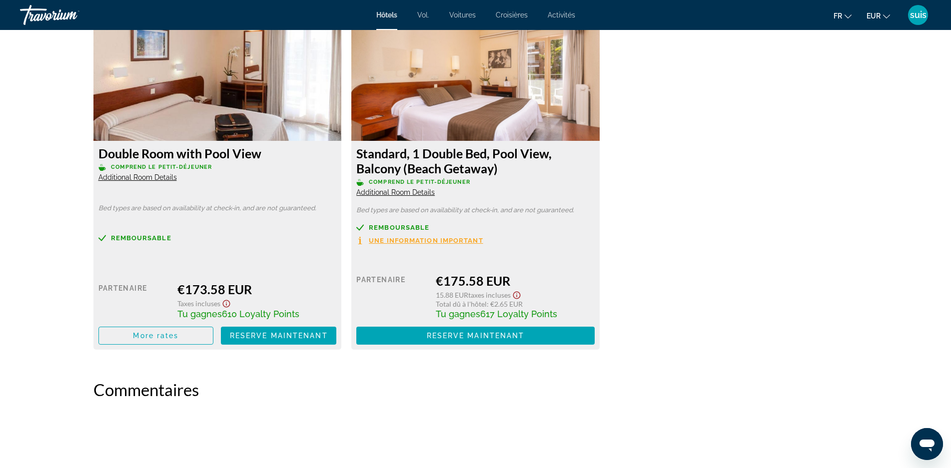
scroll to position [1399, 0]
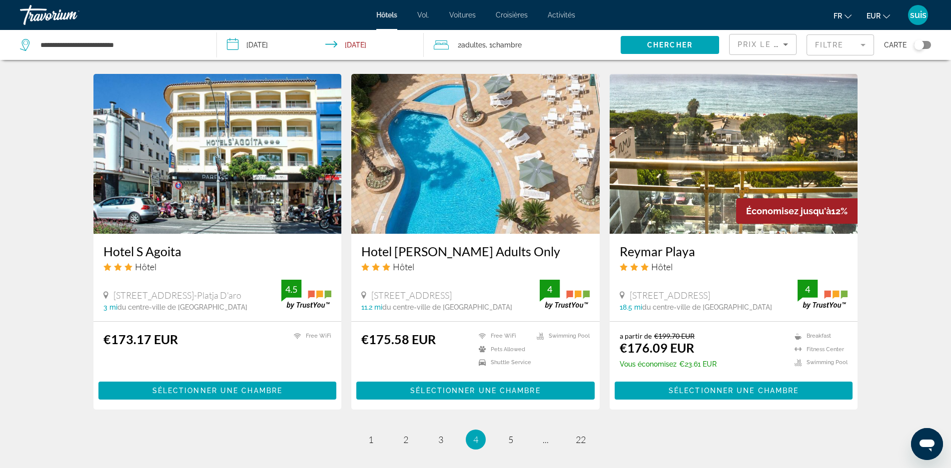
scroll to position [1215, 0]
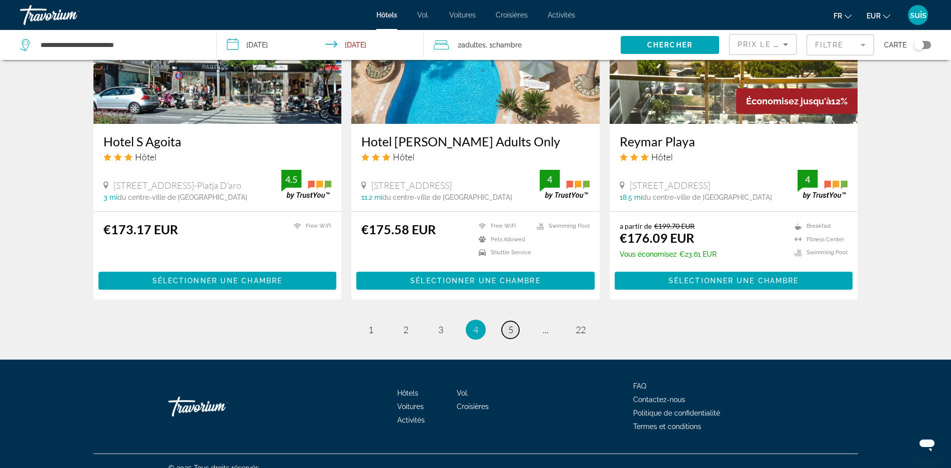
click at [513, 324] on span "5" at bounding box center [510, 329] width 5 height 11
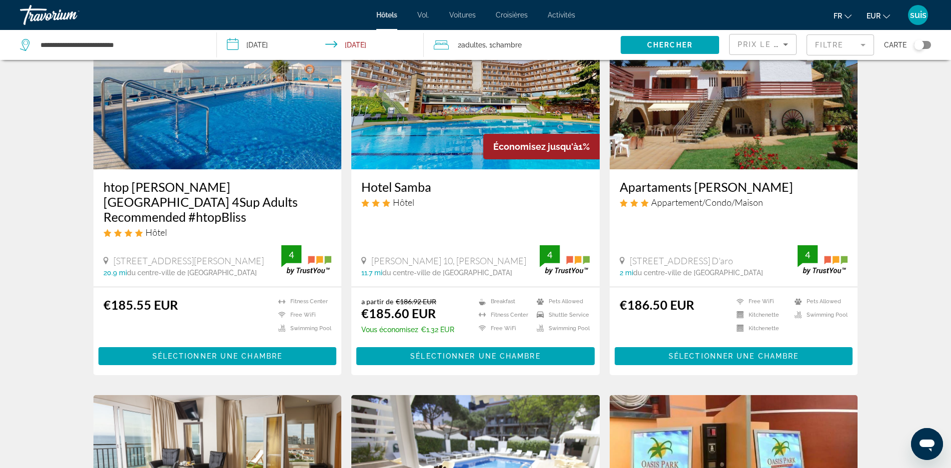
scroll to position [800, 0]
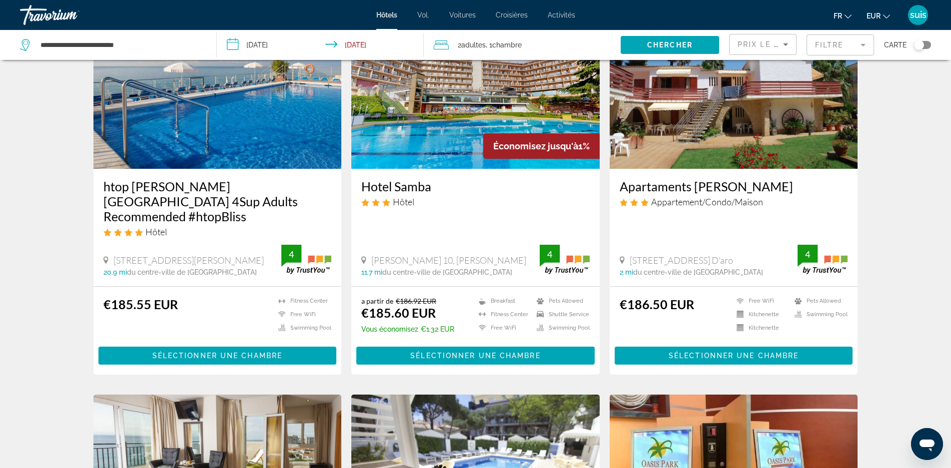
click at [211, 194] on h3 "htop [PERSON_NAME][GEOGRAPHIC_DATA] 4Sup Adults Recommended #htopBliss" at bounding box center [217, 201] width 228 height 45
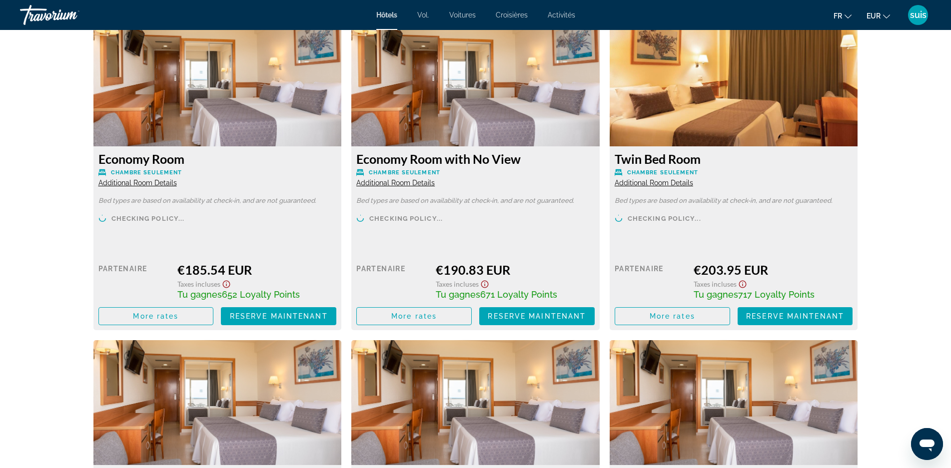
scroll to position [1400, 0]
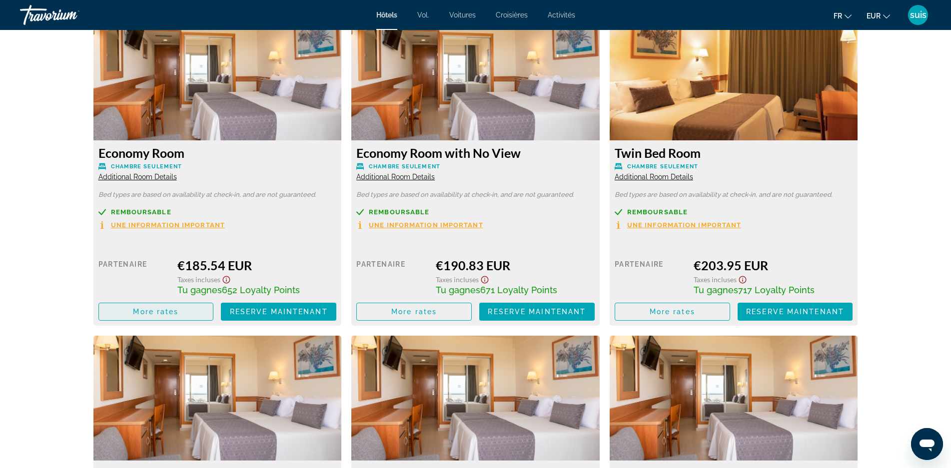
click at [160, 311] on span "More rates" at bounding box center [155, 312] width 45 height 8
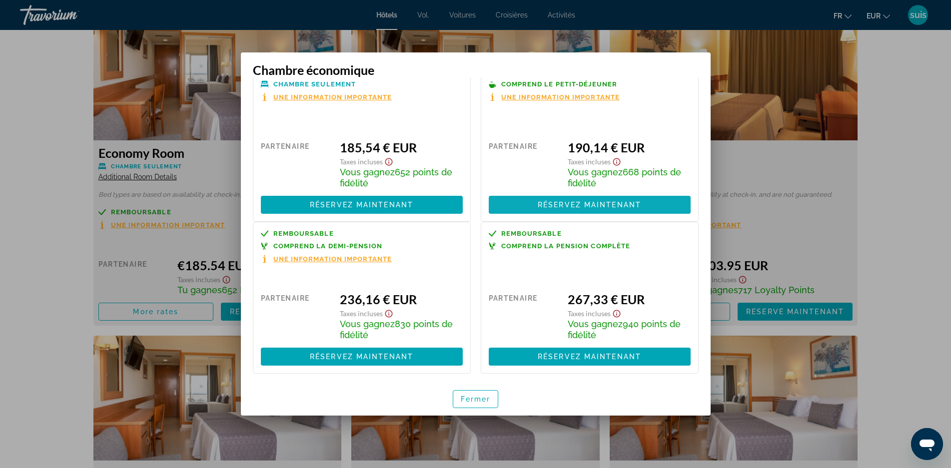
scroll to position [29, 0]
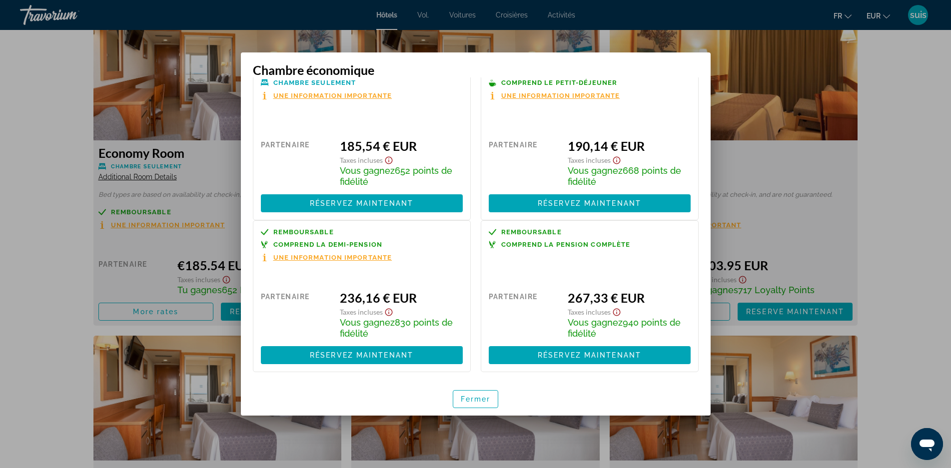
drag, startPoint x: 29, startPoint y: 303, endPoint x: 36, endPoint y: 314, distance: 13.0
click at [28, 302] on div at bounding box center [475, 234] width 951 height 468
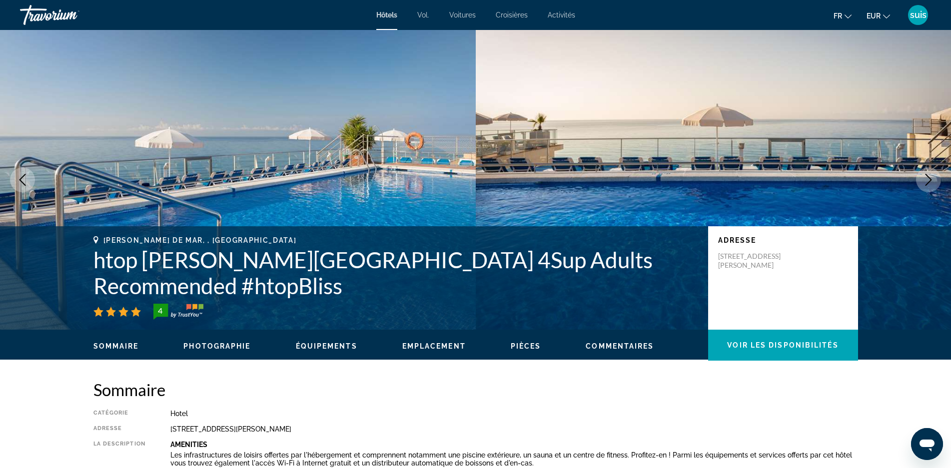
scroll to position [1400, 0]
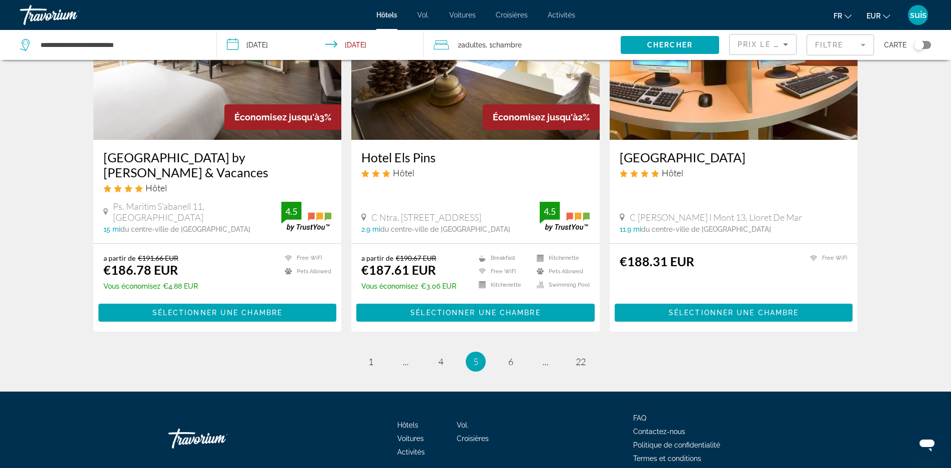
scroll to position [1230, 0]
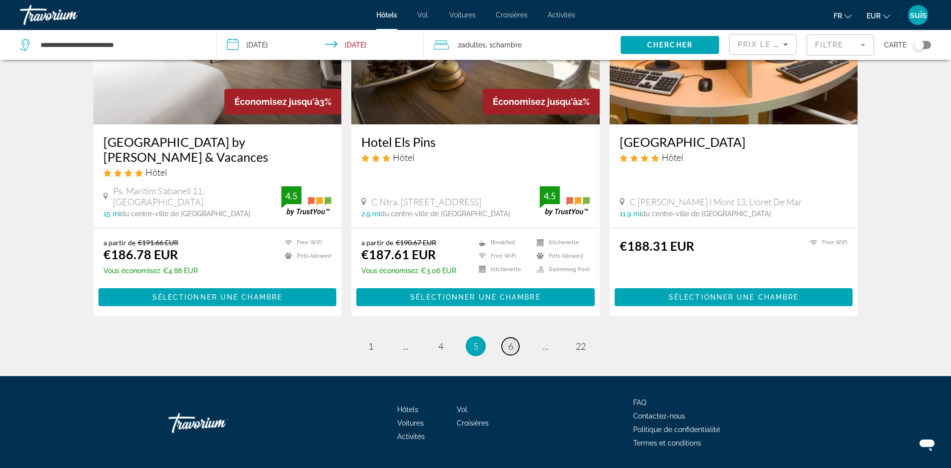
click at [510, 341] on span "6" at bounding box center [510, 346] width 5 height 11
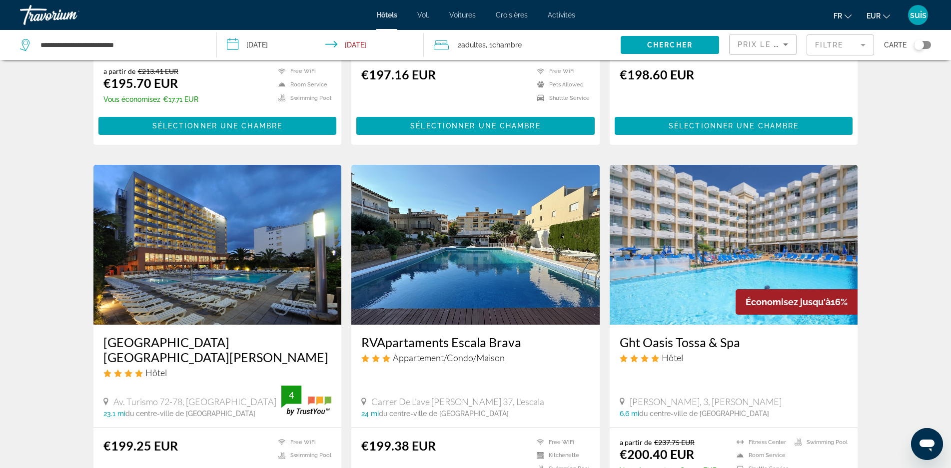
scroll to position [1215, 0]
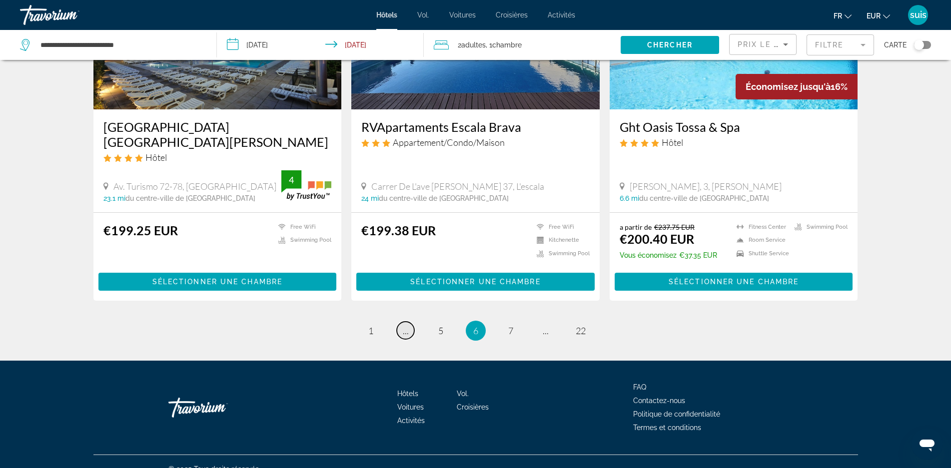
click at [401, 322] on link "page ..." at bounding box center [405, 330] width 17 height 17
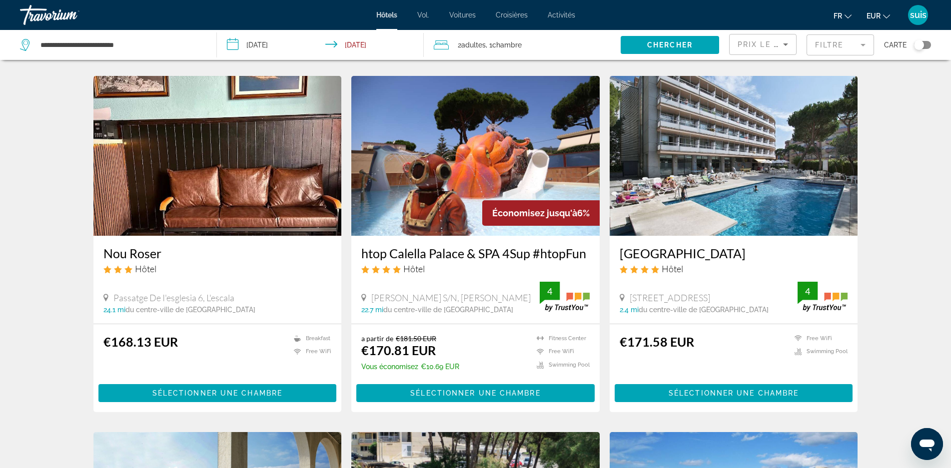
scroll to position [400, 0]
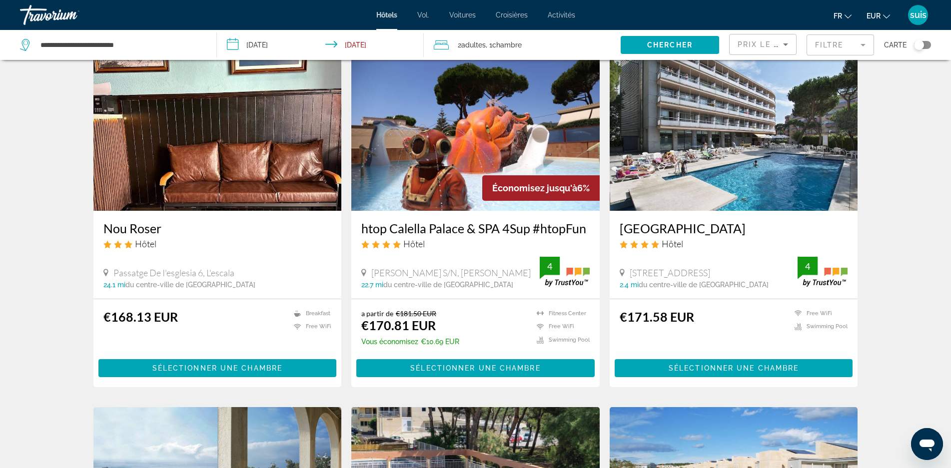
click at [457, 232] on h3 "htop Calella Palace & SPA 4Sup #htopFun" at bounding box center [475, 228] width 228 height 15
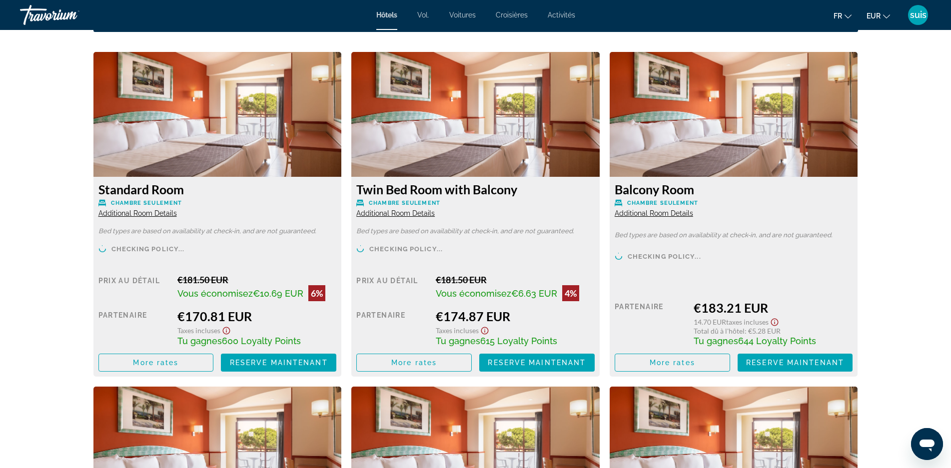
scroll to position [1400, 0]
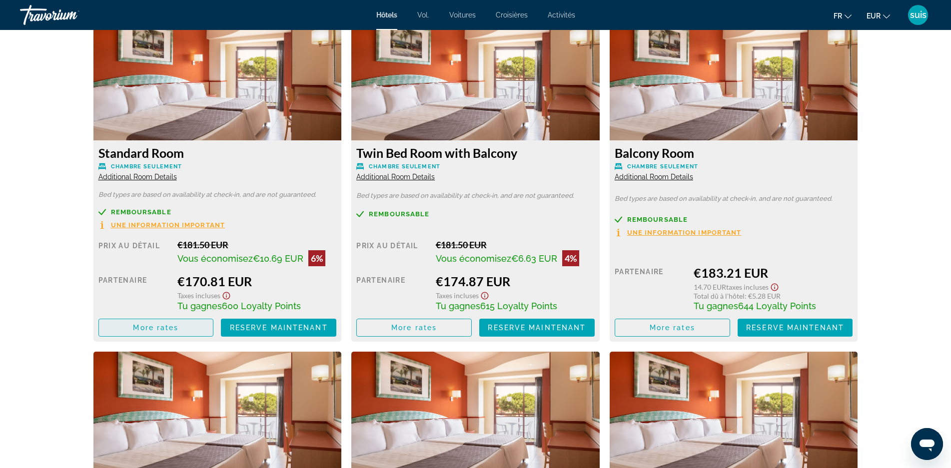
click at [163, 324] on span "More rates" at bounding box center [155, 328] width 45 height 8
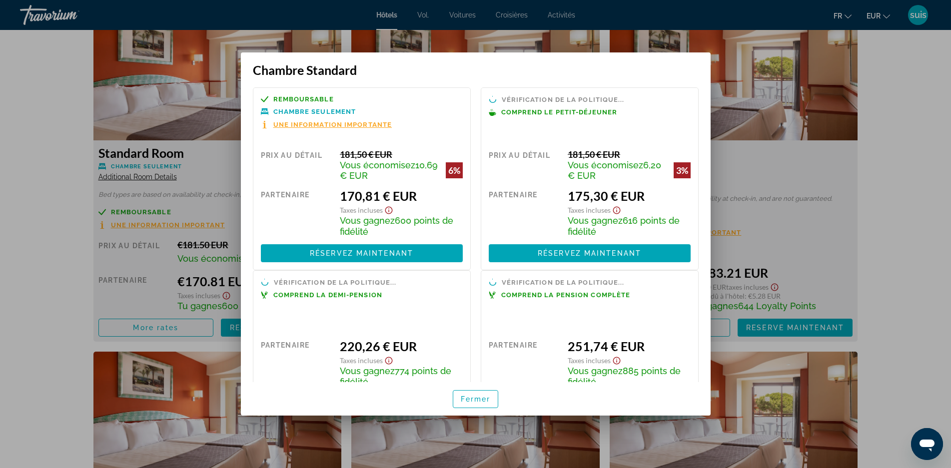
scroll to position [48, 0]
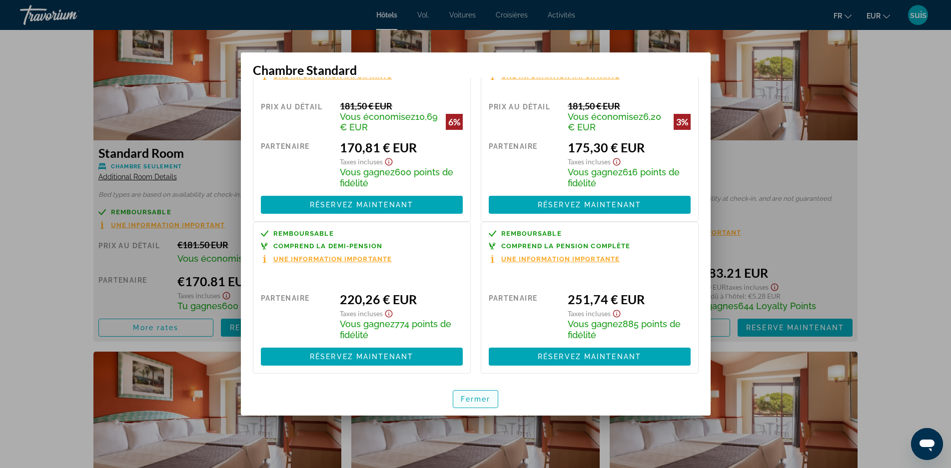
click at [458, 397] on span "button" at bounding box center [475, 399] width 45 height 24
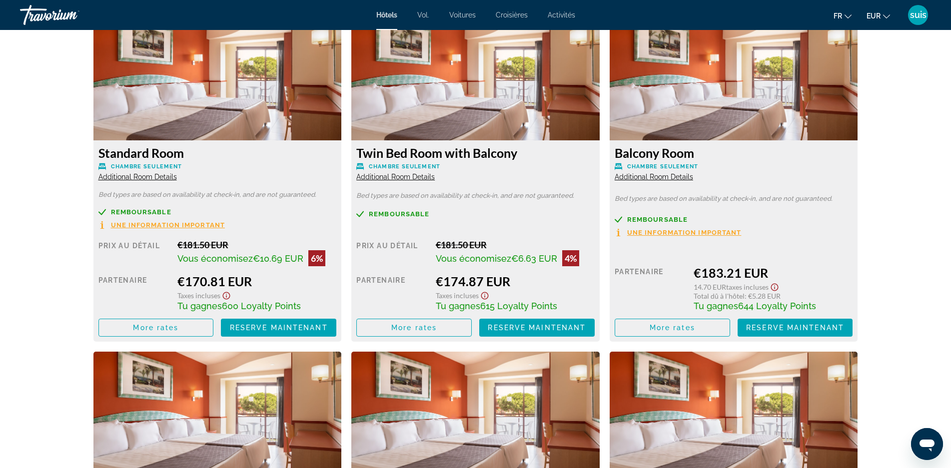
scroll to position [1600, 0]
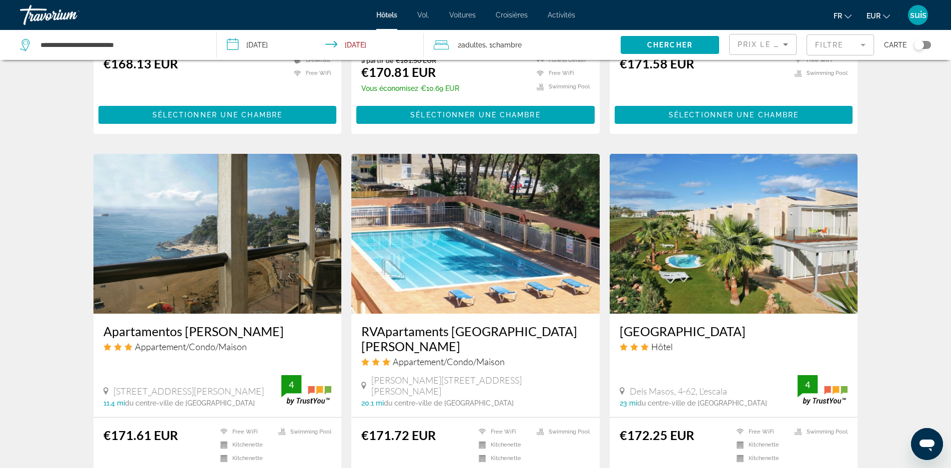
scroll to position [650, 0]
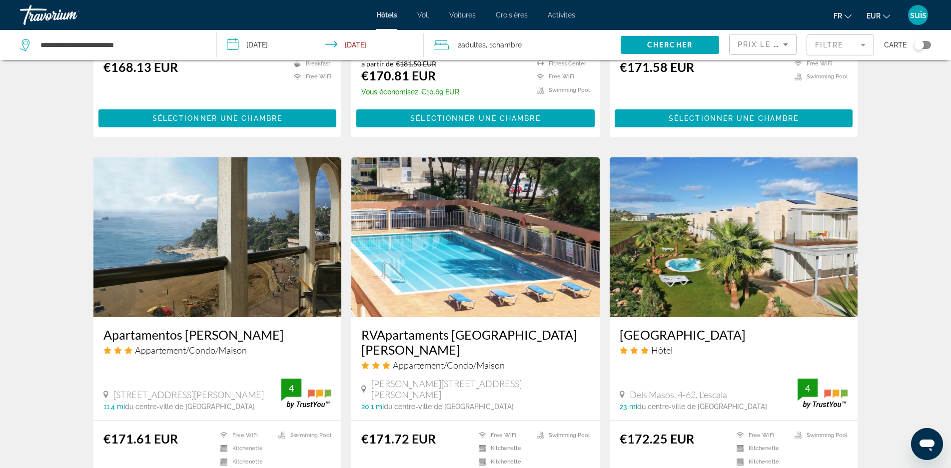
click at [638, 299] on img "Contenu principal" at bounding box center [734, 237] width 248 height 160
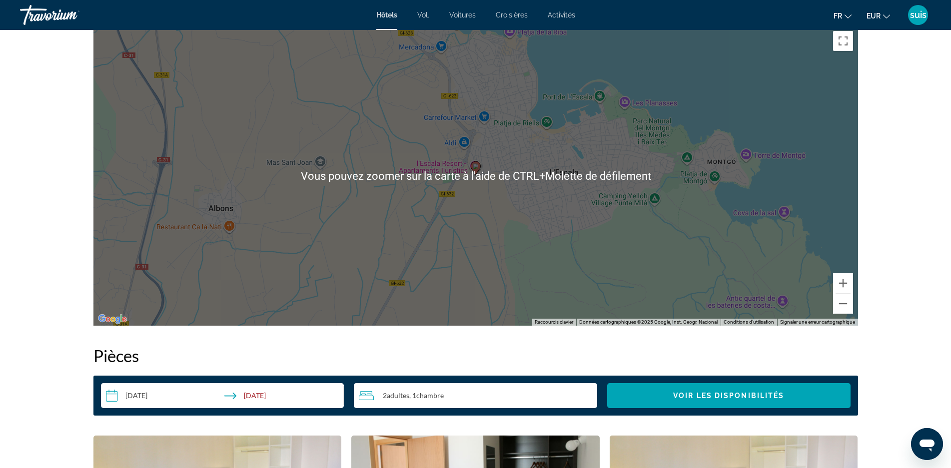
scroll to position [950, 0]
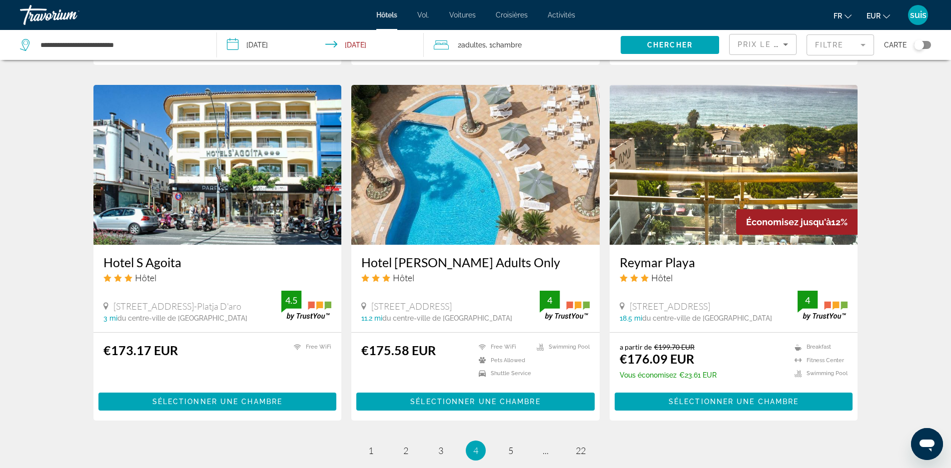
scroll to position [1100, 0]
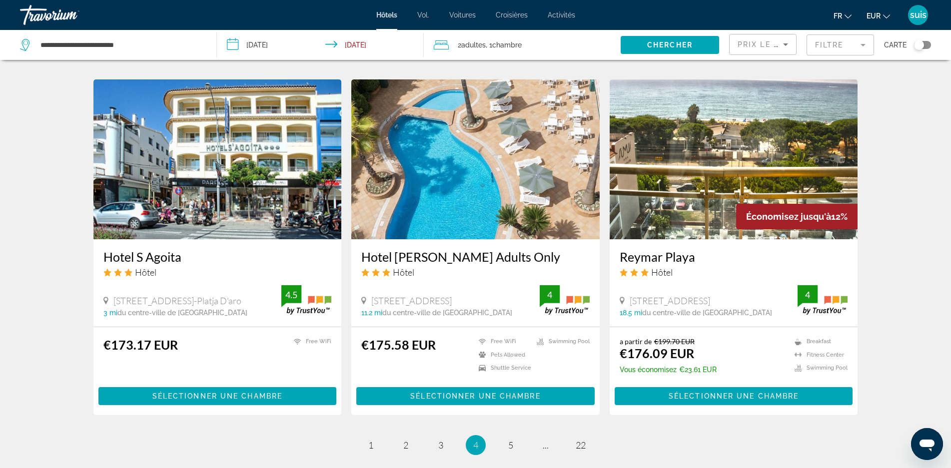
click at [423, 169] on img "Contenu principal" at bounding box center [475, 159] width 248 height 160
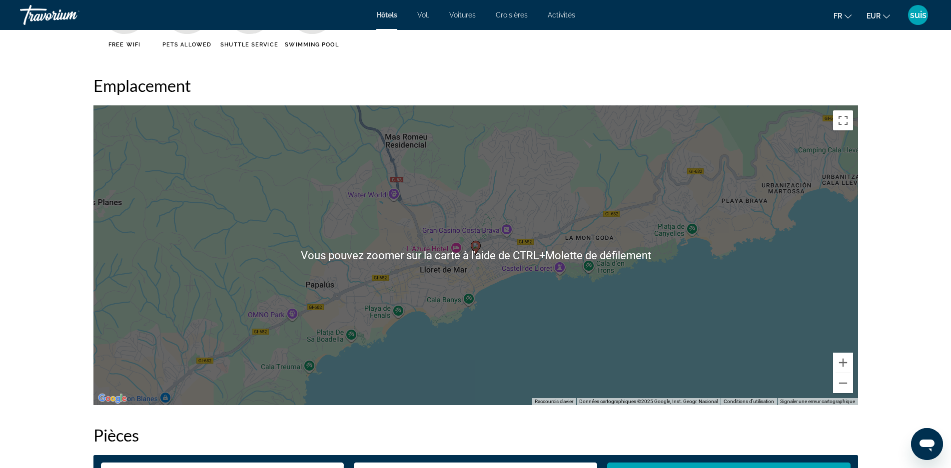
scroll to position [1150, 0]
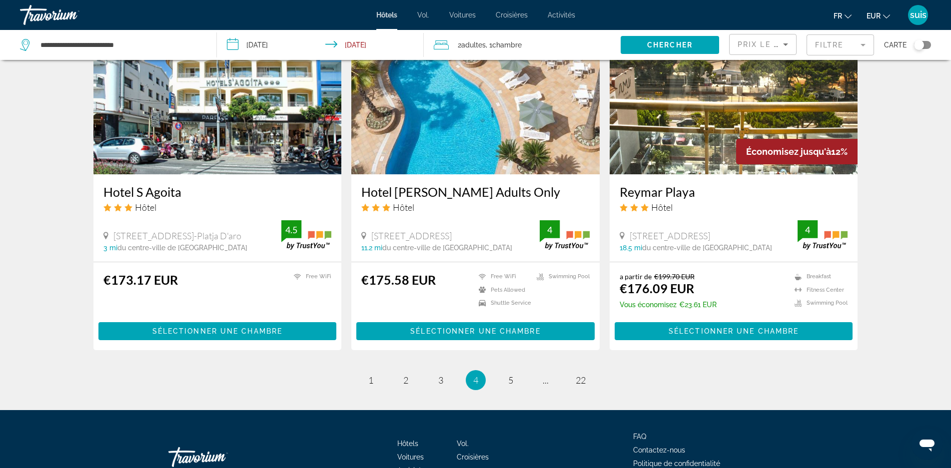
scroll to position [1115, 0]
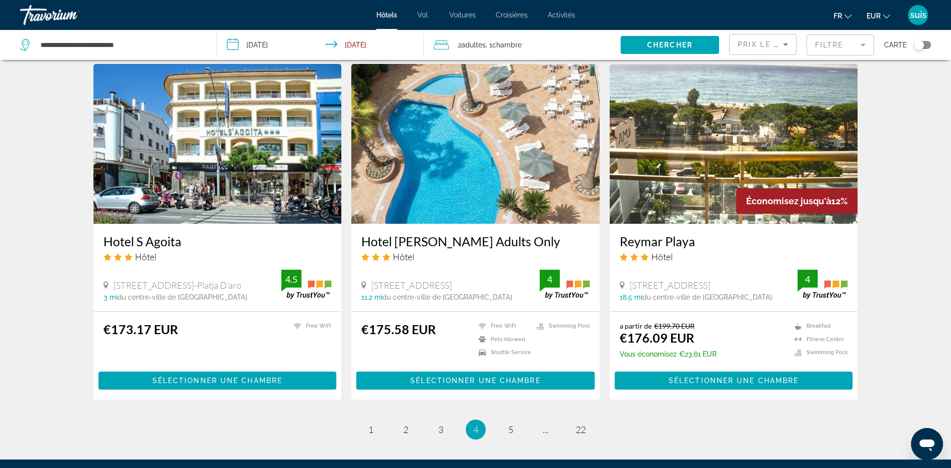
click at [647, 146] on img "Contenu principal" at bounding box center [734, 144] width 248 height 160
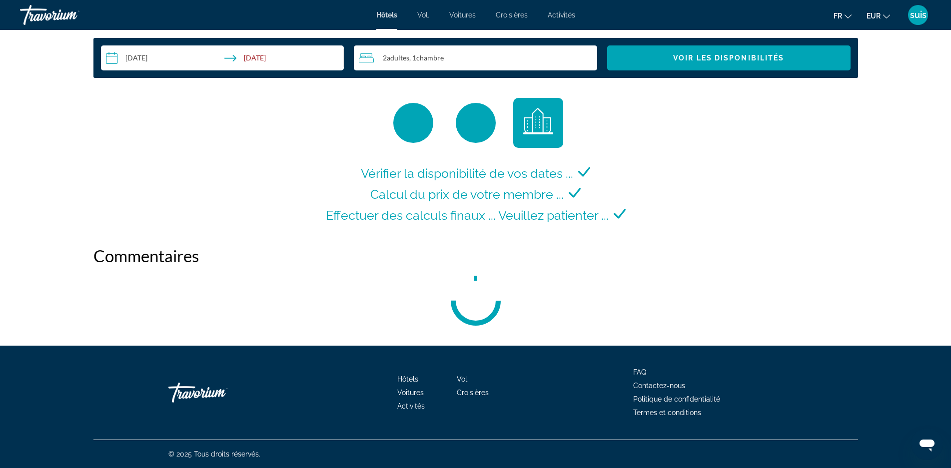
scroll to position [1318, 0]
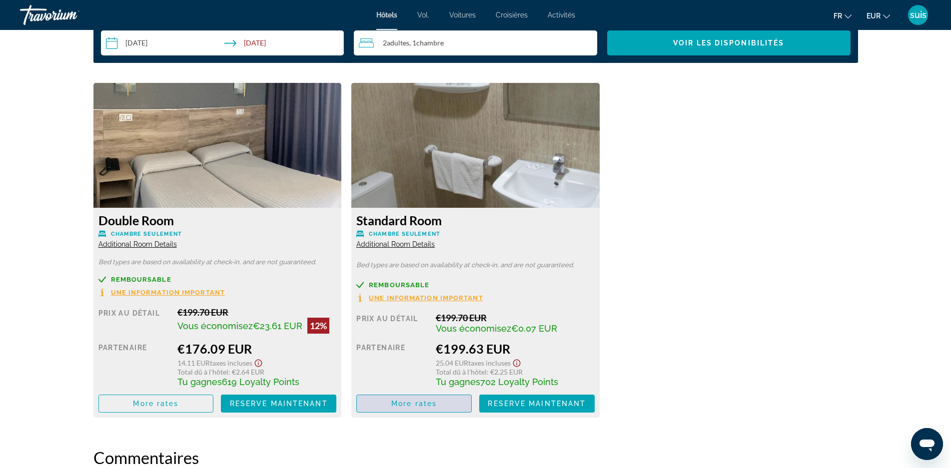
click at [421, 405] on span "More rates" at bounding box center [413, 404] width 45 height 8
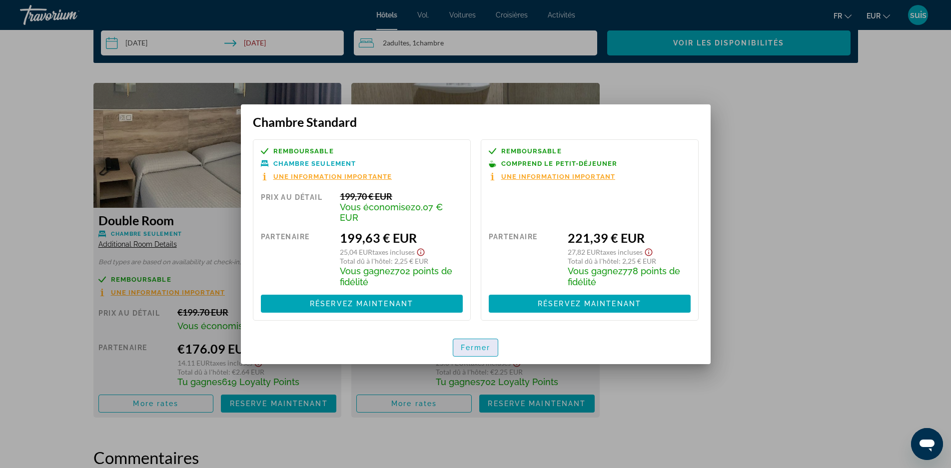
click at [473, 349] on font "Fermer" at bounding box center [476, 348] width 30 height 8
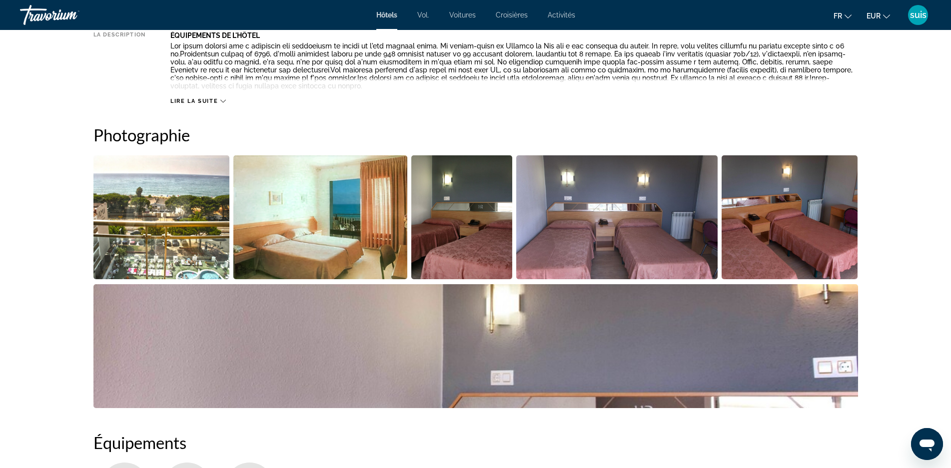
scroll to position [368, 0]
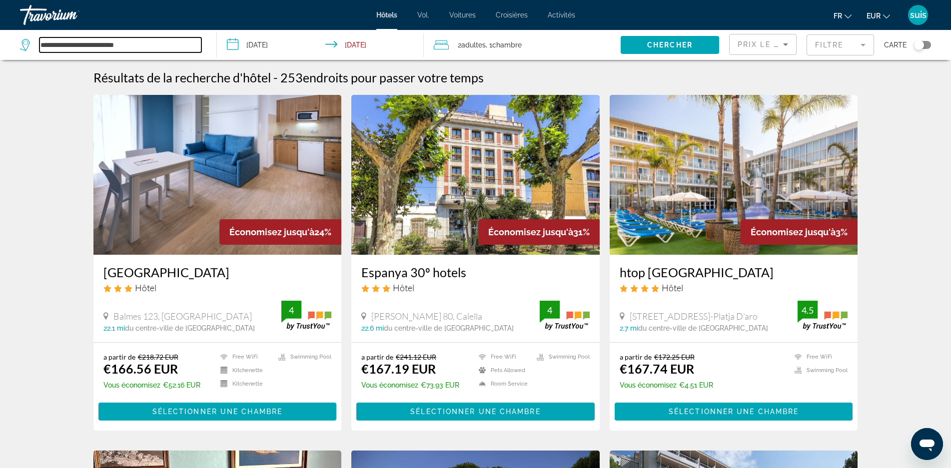
click at [150, 41] on input "**********" at bounding box center [120, 44] width 162 height 15
type input "*"
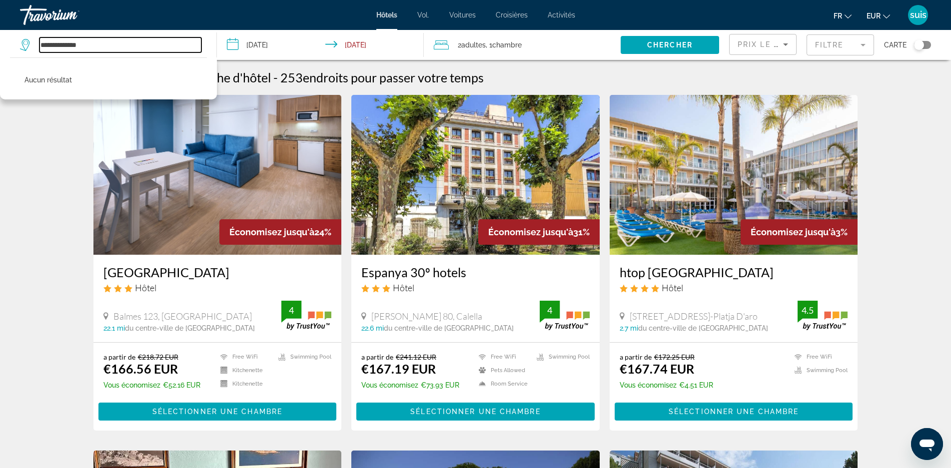
click at [104, 41] on input "**********" at bounding box center [120, 44] width 162 height 15
type input "*"
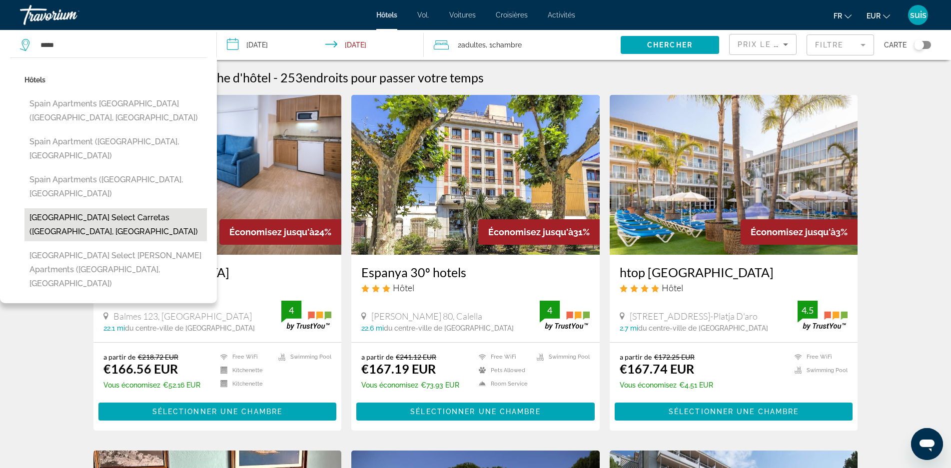
click at [110, 208] on button "[GEOGRAPHIC_DATA] Select Carretas ([GEOGRAPHIC_DATA], [GEOGRAPHIC_DATA])" at bounding box center [115, 224] width 182 height 33
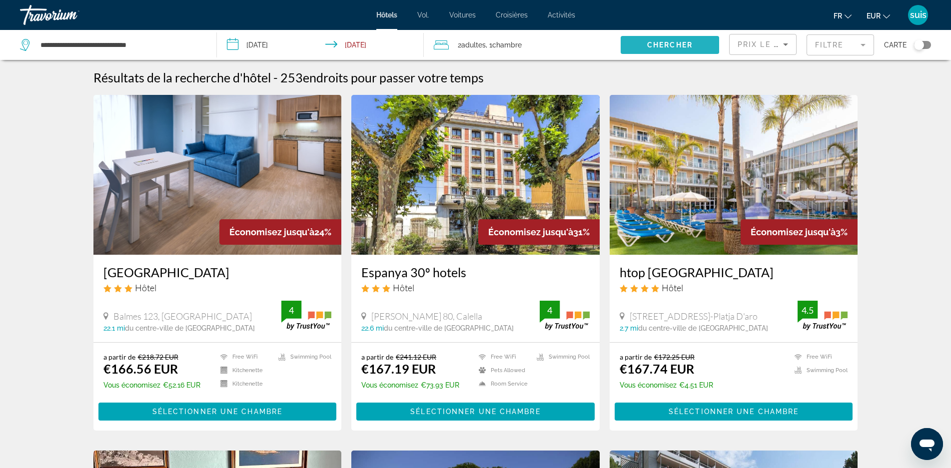
click at [645, 44] on span "Search widget" at bounding box center [670, 45] width 98 height 24
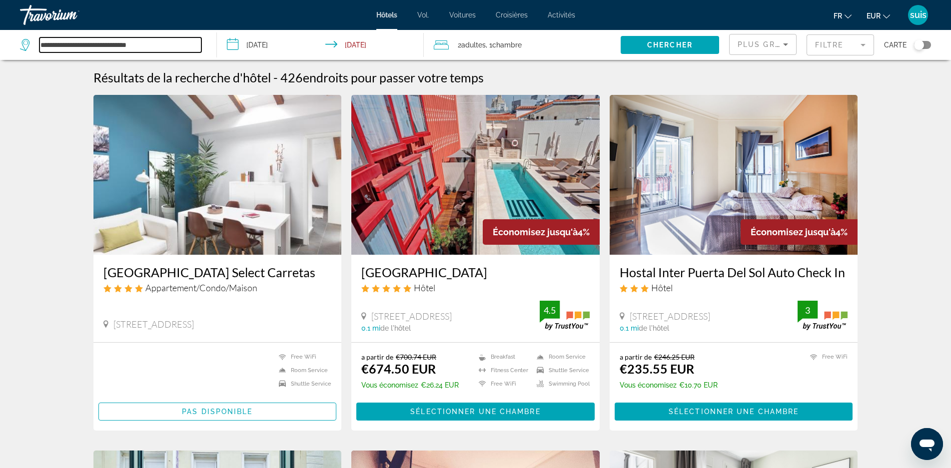
click at [185, 51] on input "**********" at bounding box center [120, 44] width 162 height 15
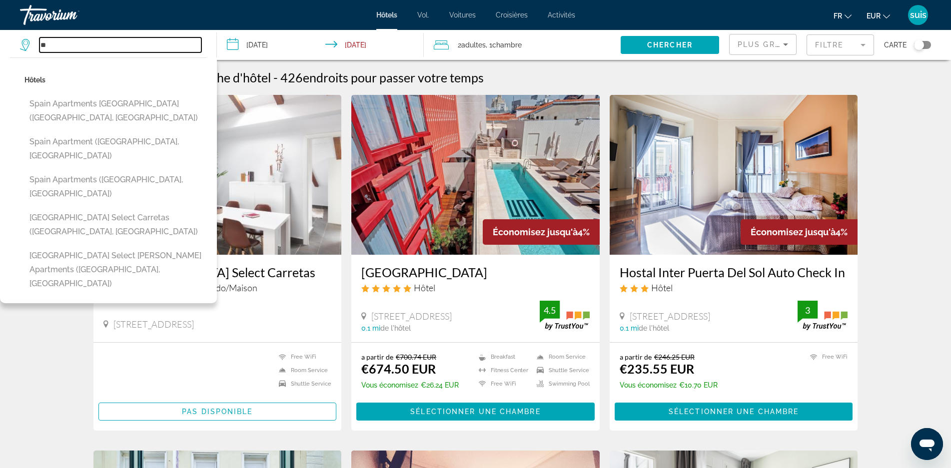
type input "*"
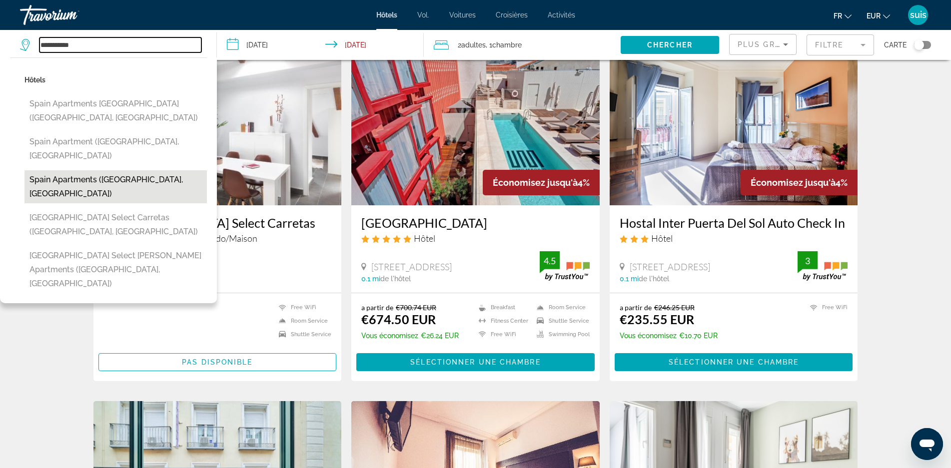
scroll to position [50, 0]
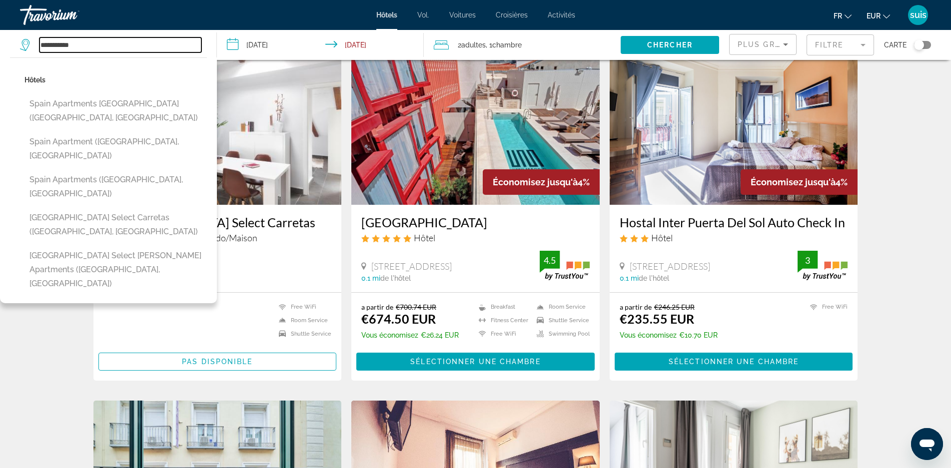
click at [122, 43] on input "**********" at bounding box center [120, 44] width 162 height 15
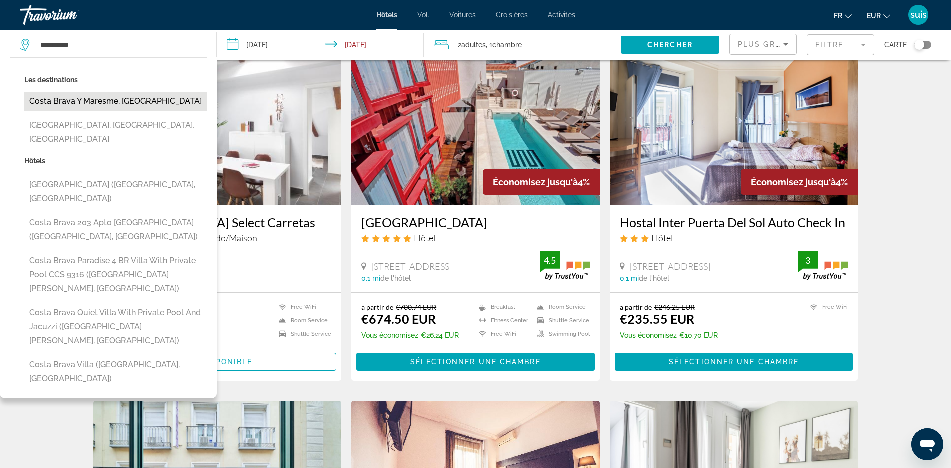
click at [121, 98] on button "Costa Brava Y Maresme, [GEOGRAPHIC_DATA]" at bounding box center [115, 101] width 182 height 19
type input "**********"
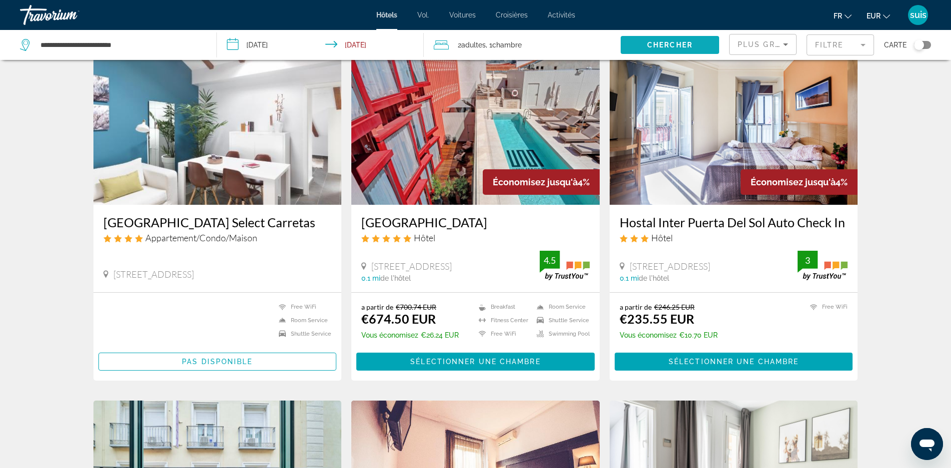
click at [676, 44] on span "Chercher" at bounding box center [669, 45] width 45 height 8
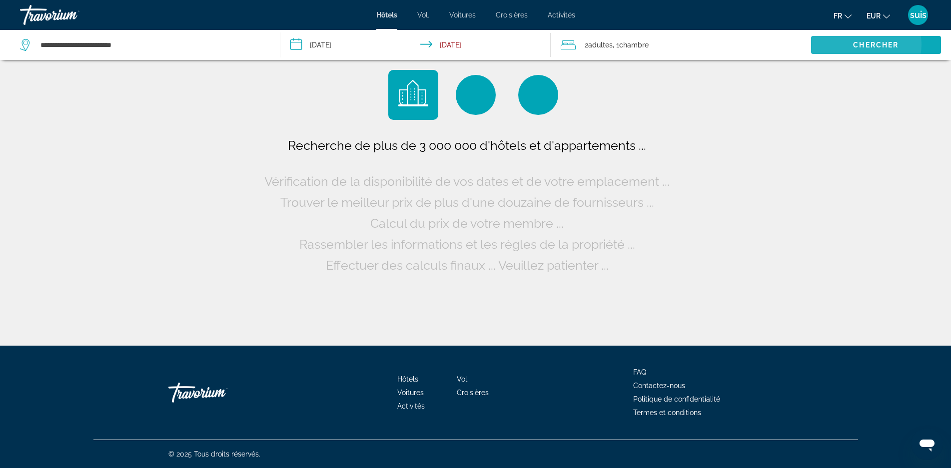
scroll to position [0, 0]
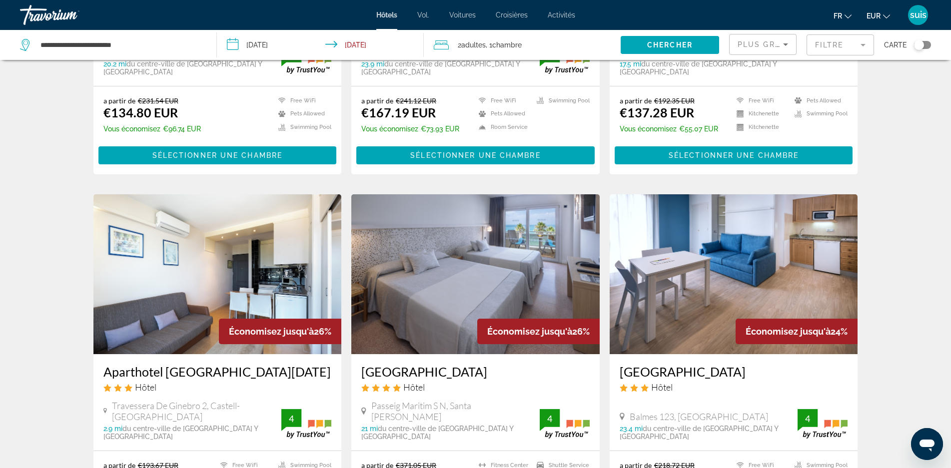
scroll to position [515, 0]
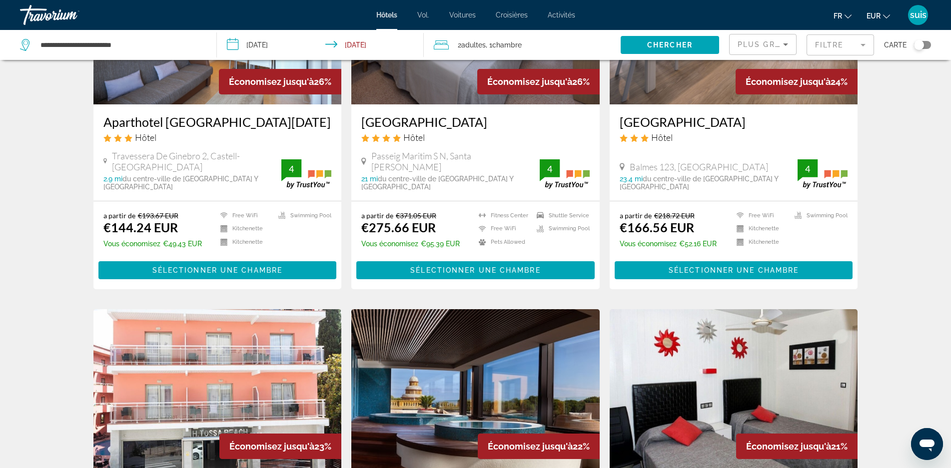
click at [777, 43] on span "Plus grandes économies" at bounding box center [797, 44] width 119 height 8
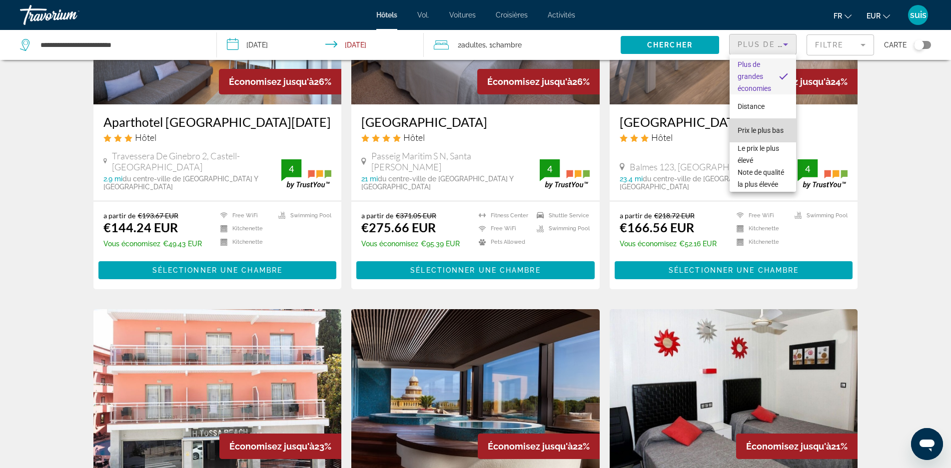
click at [765, 124] on span "Prix ​​le plus bas" at bounding box center [761, 130] width 46 height 12
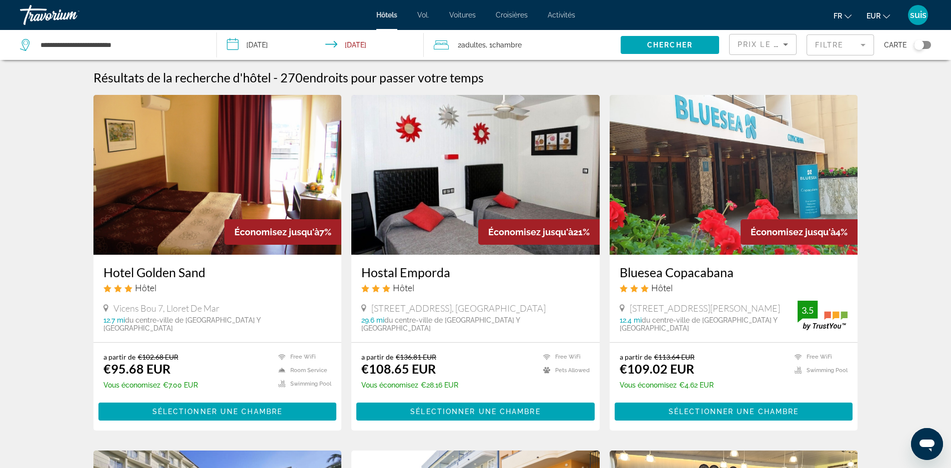
click at [699, 269] on h3 "Bluesea Copacabana" at bounding box center [734, 272] width 228 height 15
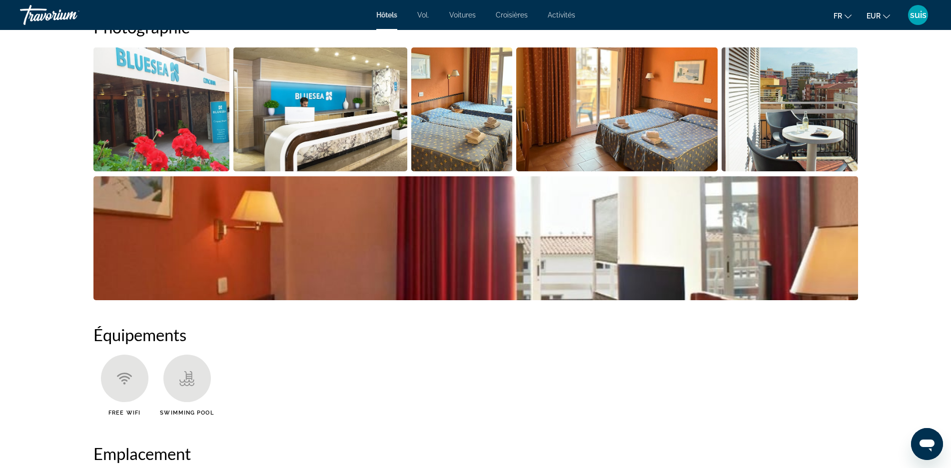
scroll to position [600, 0]
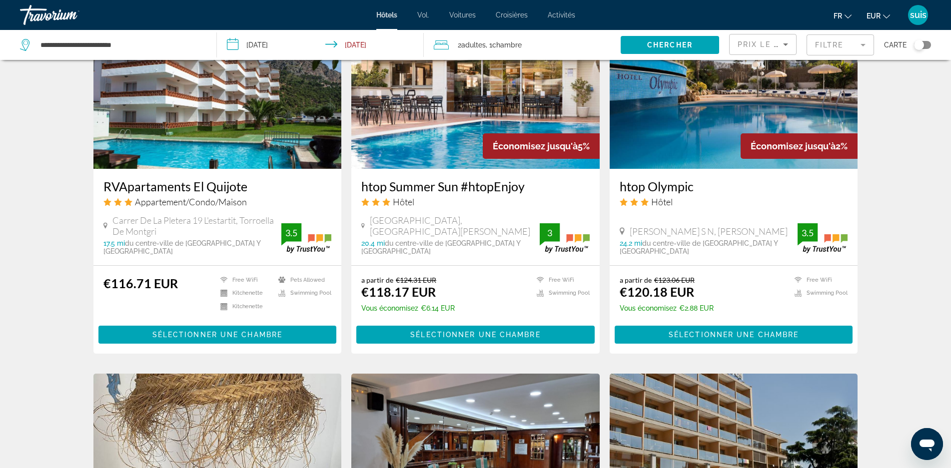
scroll to position [800, 0]
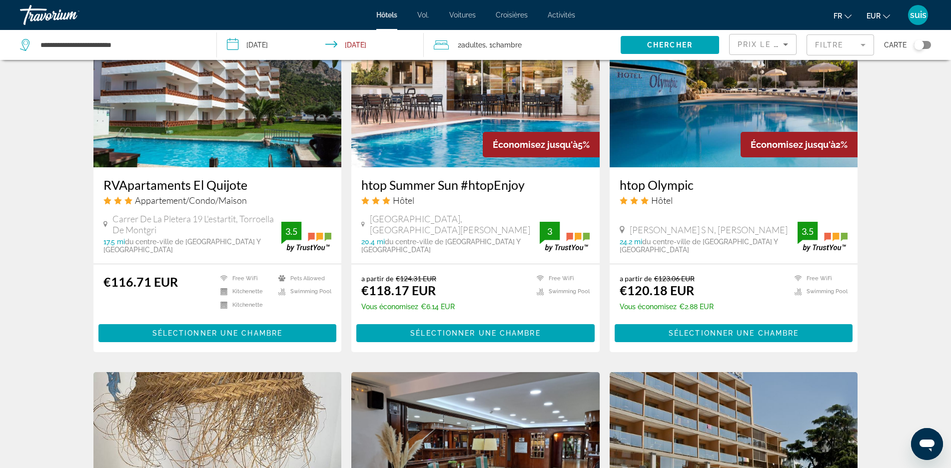
click at [477, 185] on h3 "htop Summer Sun #htopEnjoy" at bounding box center [475, 184] width 228 height 15
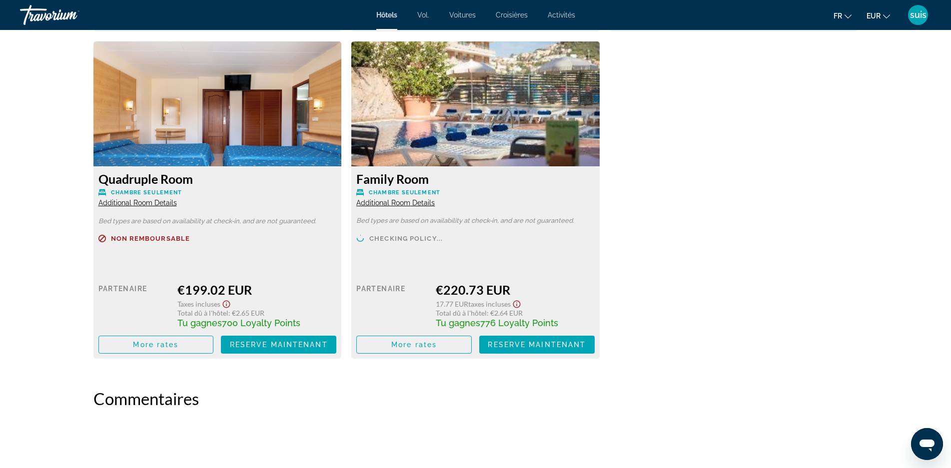
scroll to position [2060, 0]
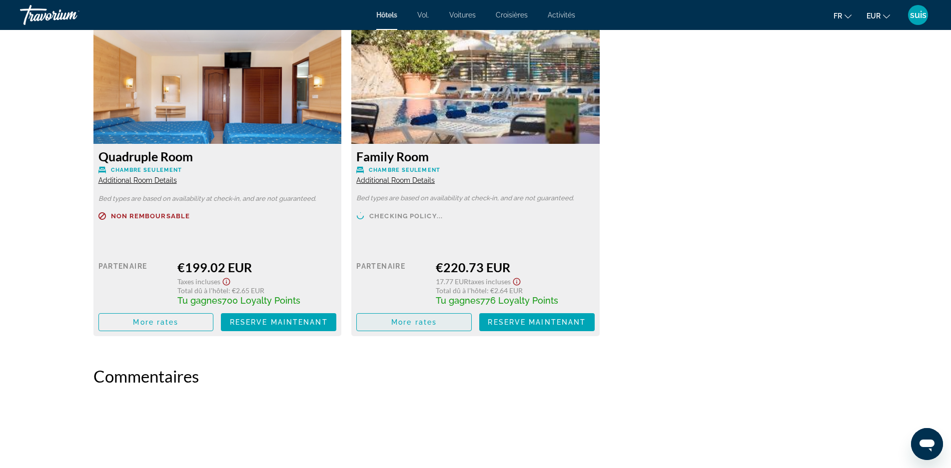
click at [416, 320] on span "More rates" at bounding box center [413, 322] width 45 height 8
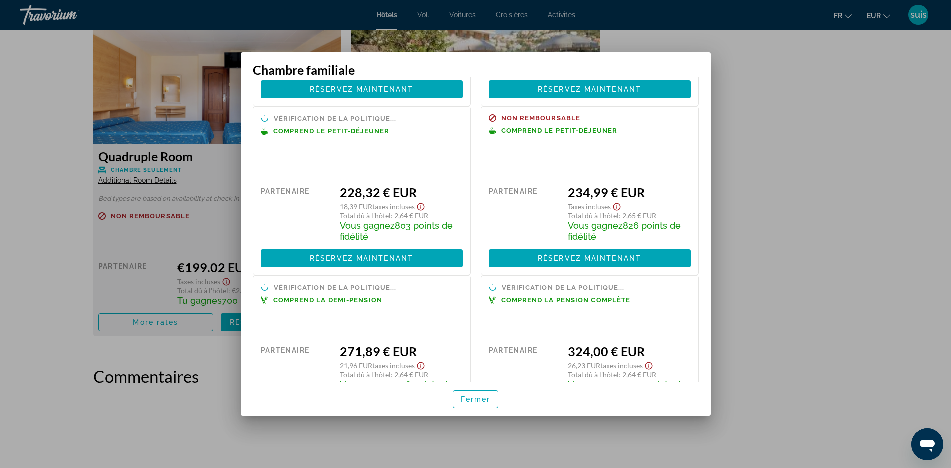
scroll to position [212, 0]
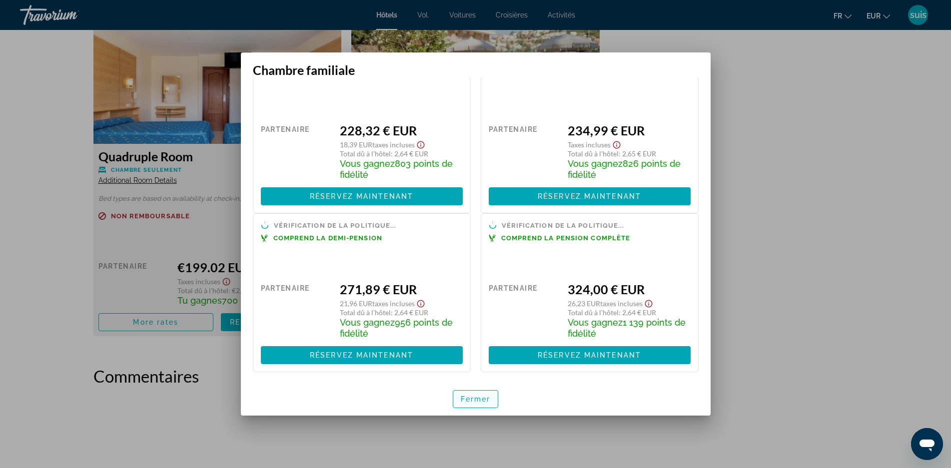
click at [474, 395] on font "Fermer" at bounding box center [476, 399] width 30 height 8
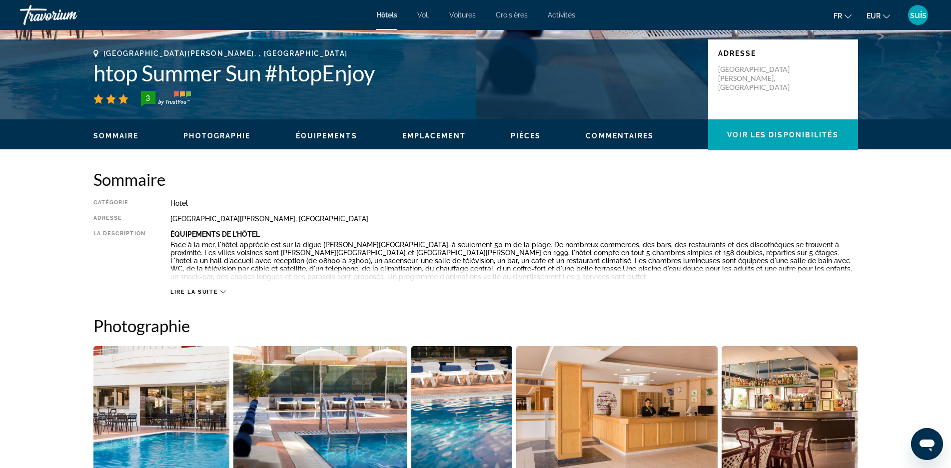
scroll to position [0, 0]
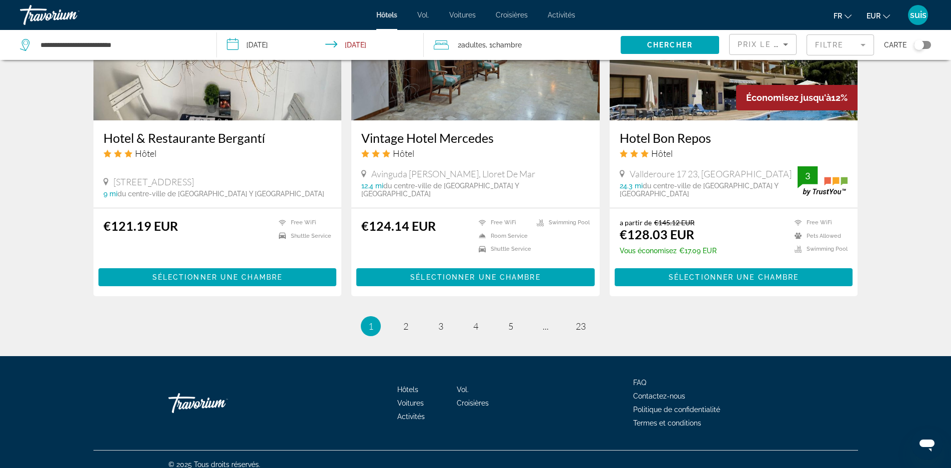
scroll to position [1215, 0]
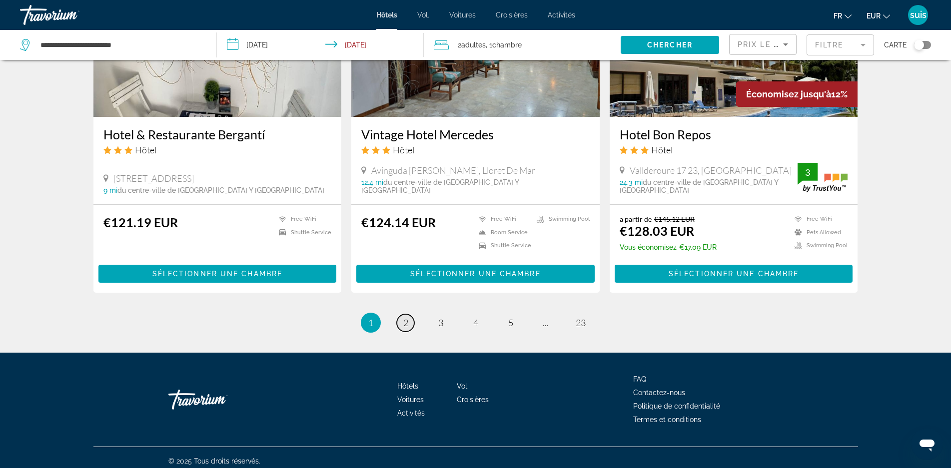
click at [404, 317] on span "2" at bounding box center [405, 322] width 5 height 11
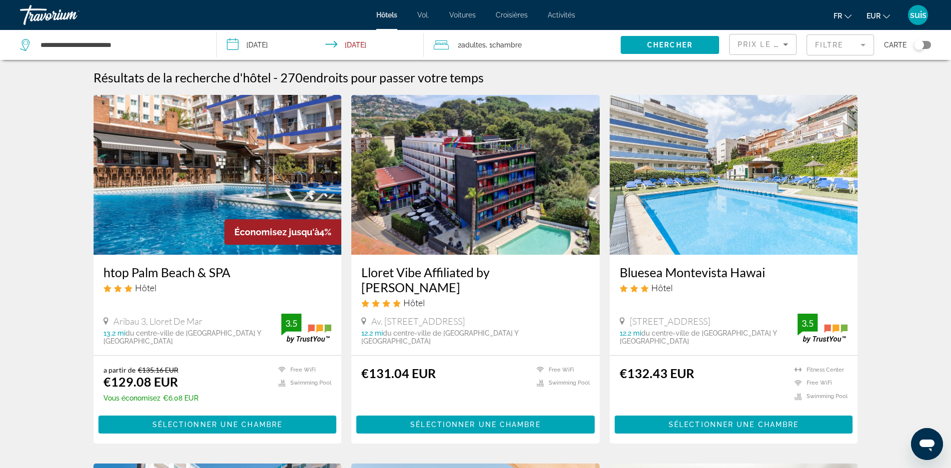
click at [429, 268] on h3 "Lloret Vibe Affiliated by [PERSON_NAME]" at bounding box center [475, 280] width 228 height 30
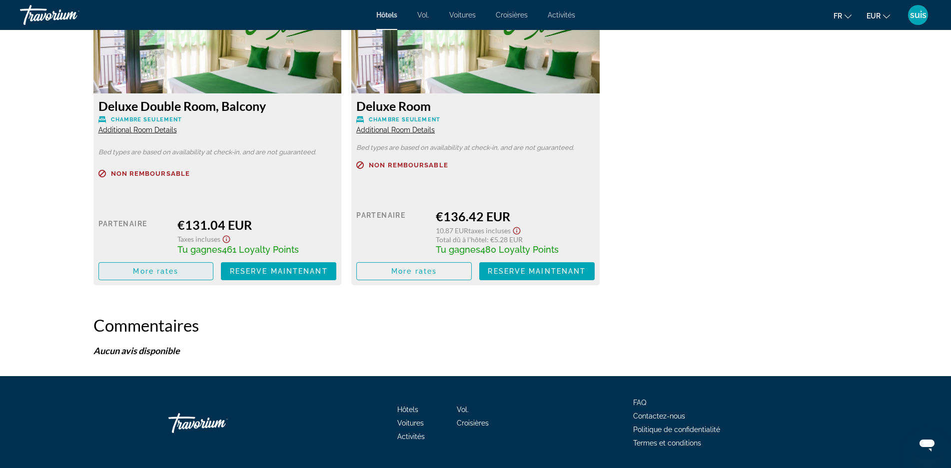
scroll to position [1347, 0]
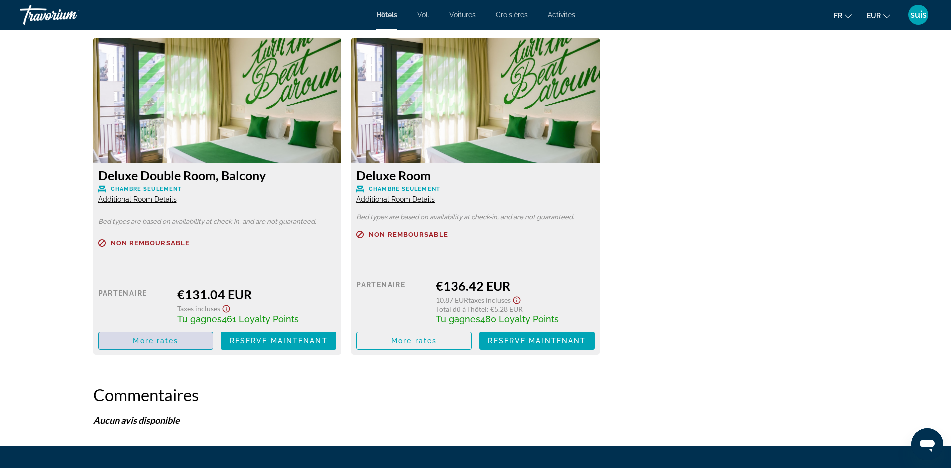
click at [122, 342] on span "Contenu principal" at bounding box center [156, 341] width 114 height 24
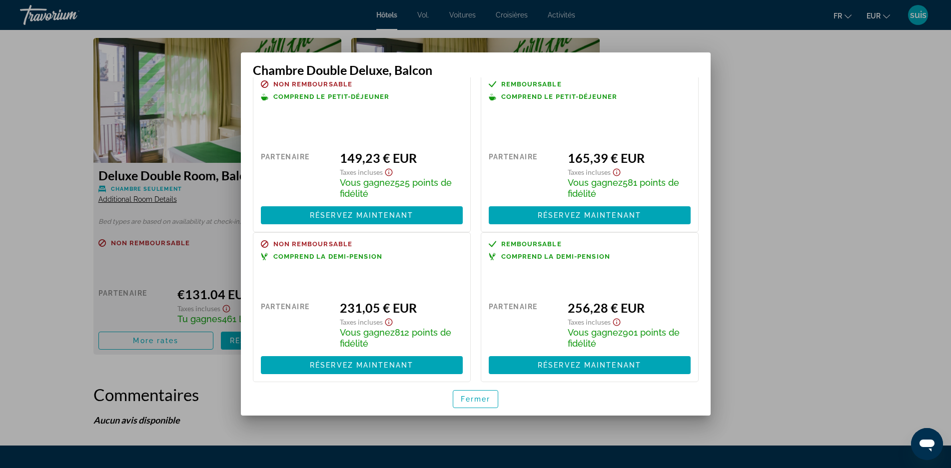
scroll to position [185, 0]
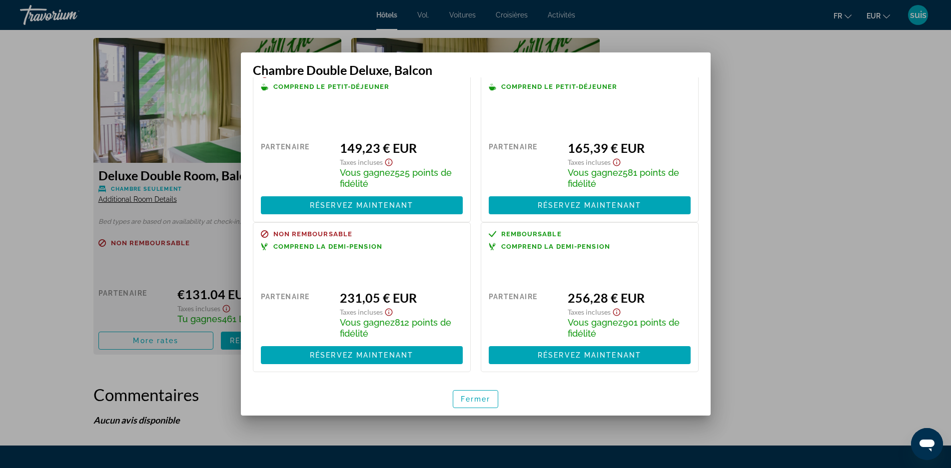
click at [756, 323] on div at bounding box center [475, 234] width 951 height 468
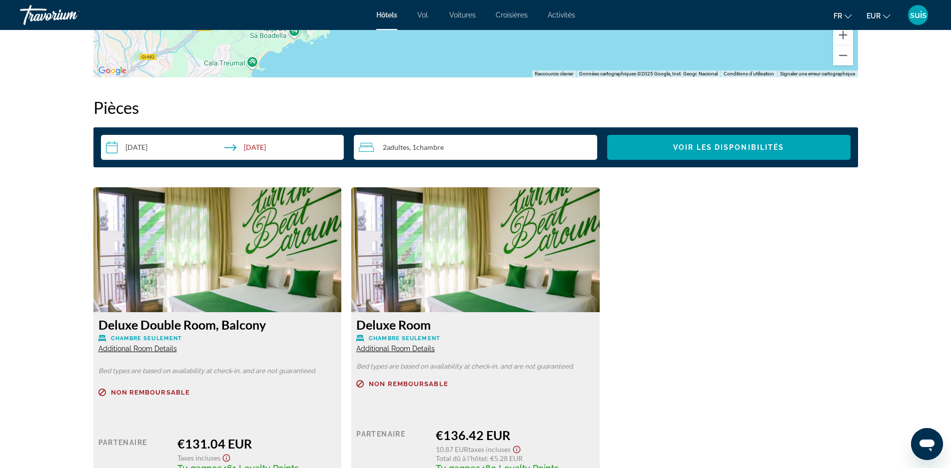
scroll to position [1197, 0]
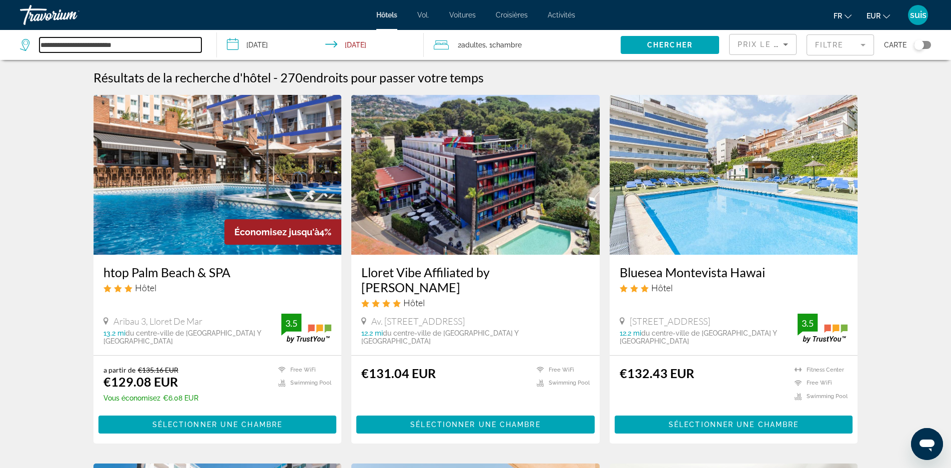
click at [164, 49] on input "**********" at bounding box center [120, 44] width 162 height 15
type input "*"
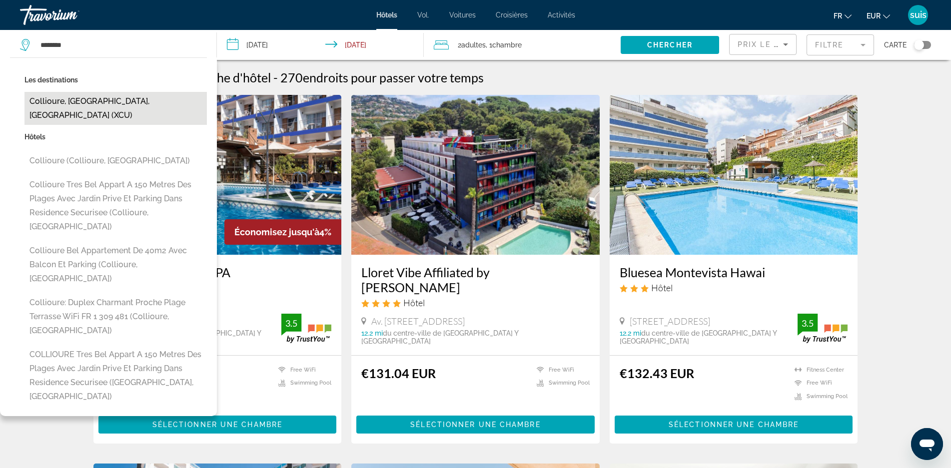
click at [110, 98] on button "Collioure, [GEOGRAPHIC_DATA], [GEOGRAPHIC_DATA] (XCU)" at bounding box center [115, 108] width 182 height 33
type input "**********"
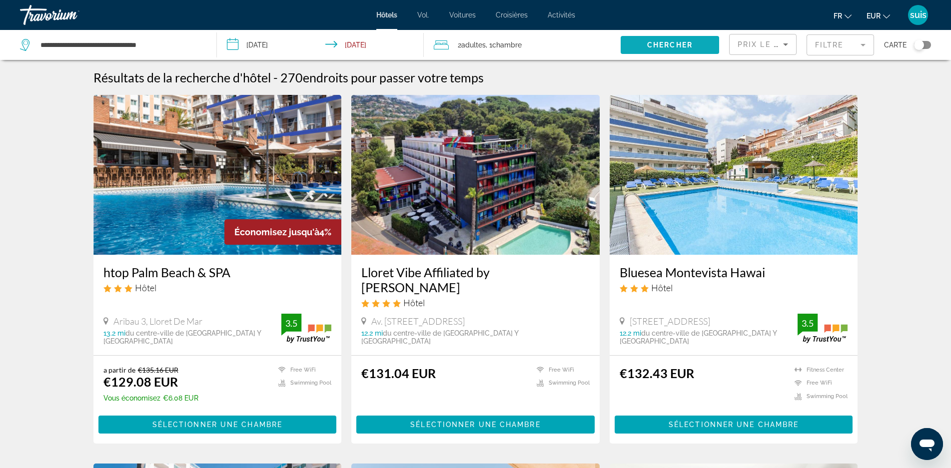
click at [637, 45] on span "Search widget" at bounding box center [670, 45] width 98 height 24
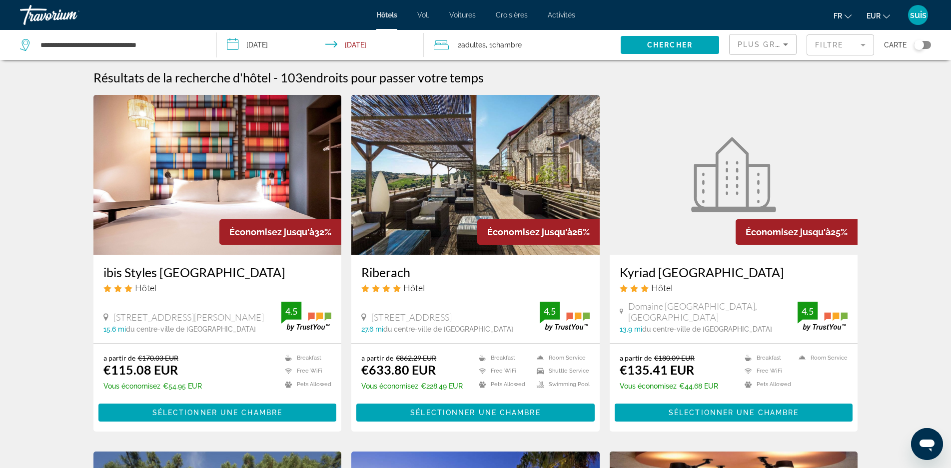
click at [759, 46] on span "Plus grandes économies" at bounding box center [797, 44] width 119 height 8
click at [760, 126] on font "Prix ​​le plus bas" at bounding box center [761, 130] width 46 height 8
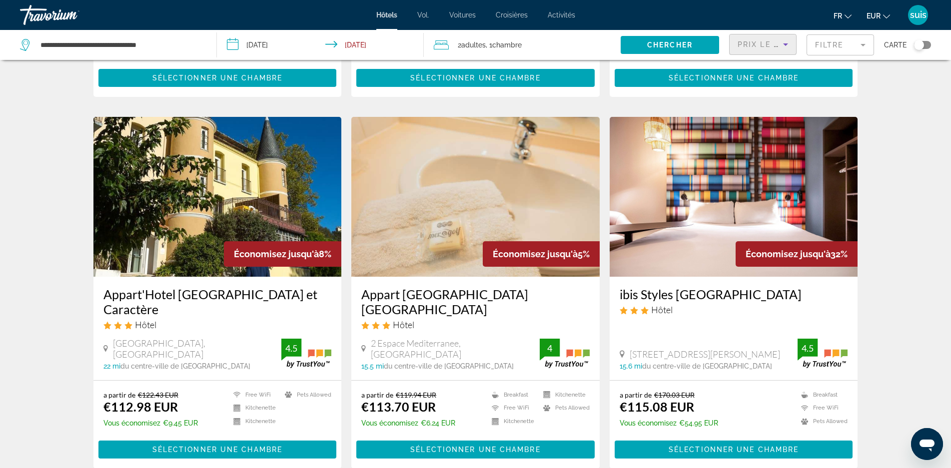
scroll to position [100, 0]
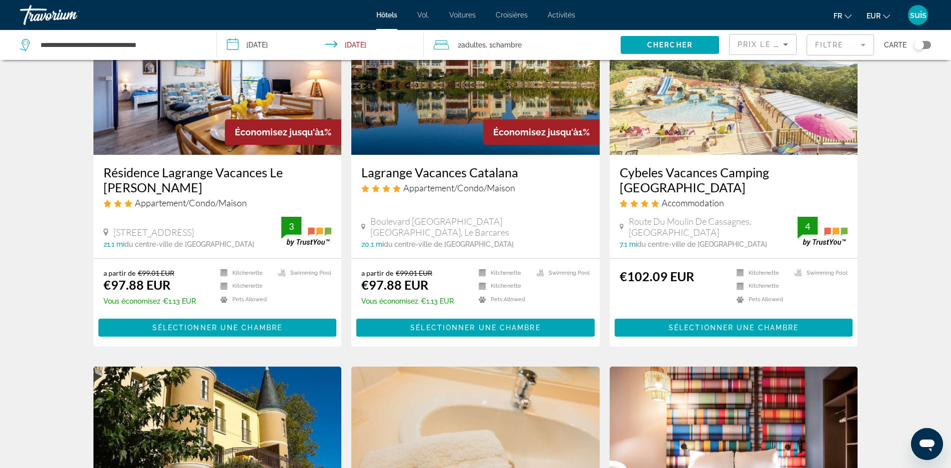
click at [722, 172] on h3 "Cybeles Vacances Camping [GEOGRAPHIC_DATA]" at bounding box center [734, 180] width 228 height 30
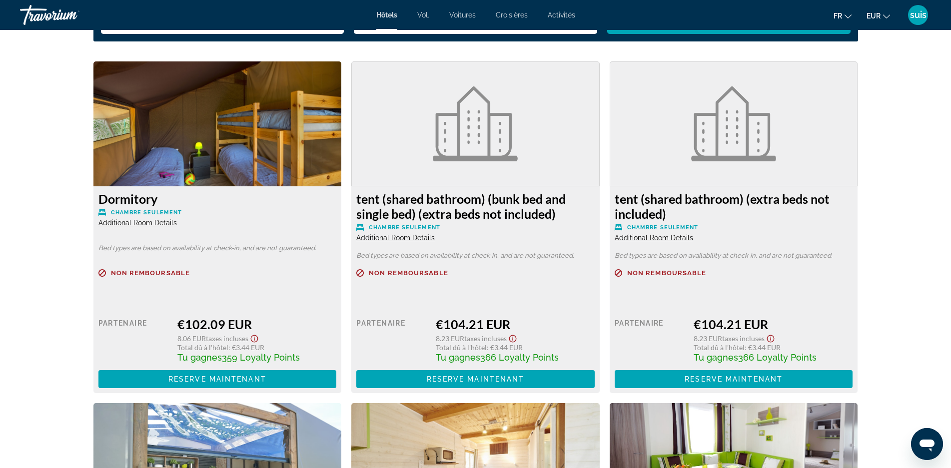
scroll to position [1350, 0]
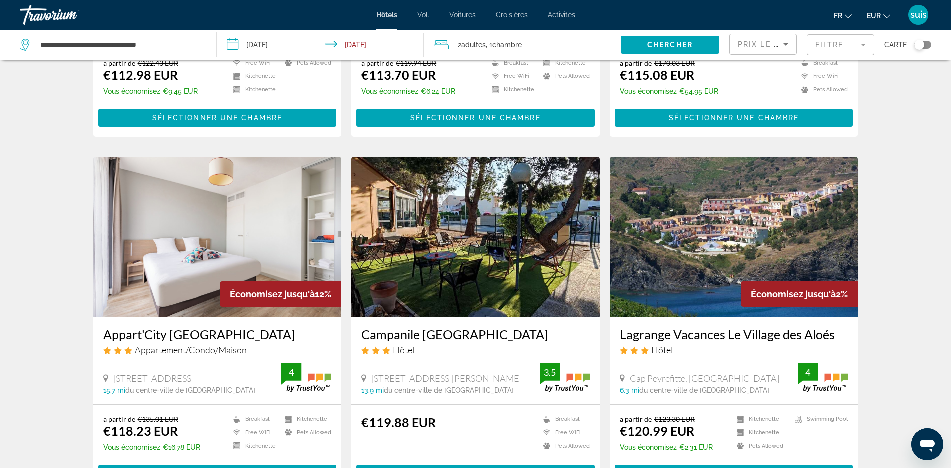
scroll to position [700, 0]
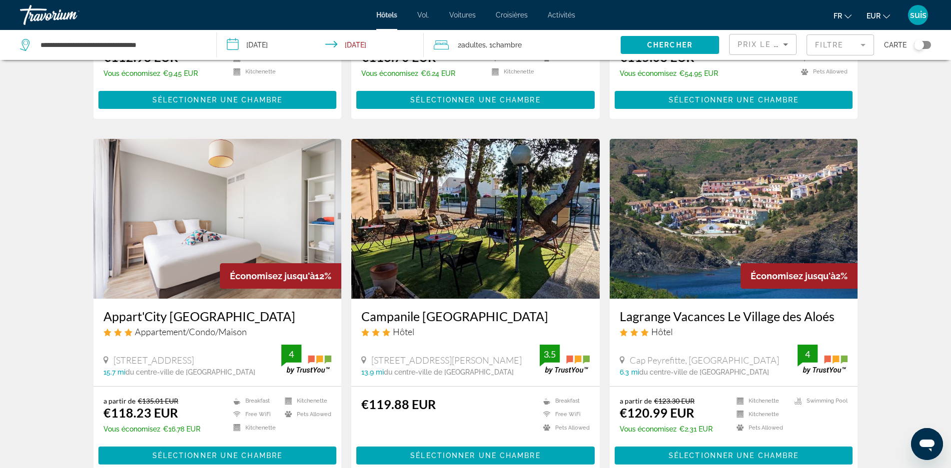
click at [705, 186] on img "Contenu principal" at bounding box center [734, 219] width 248 height 160
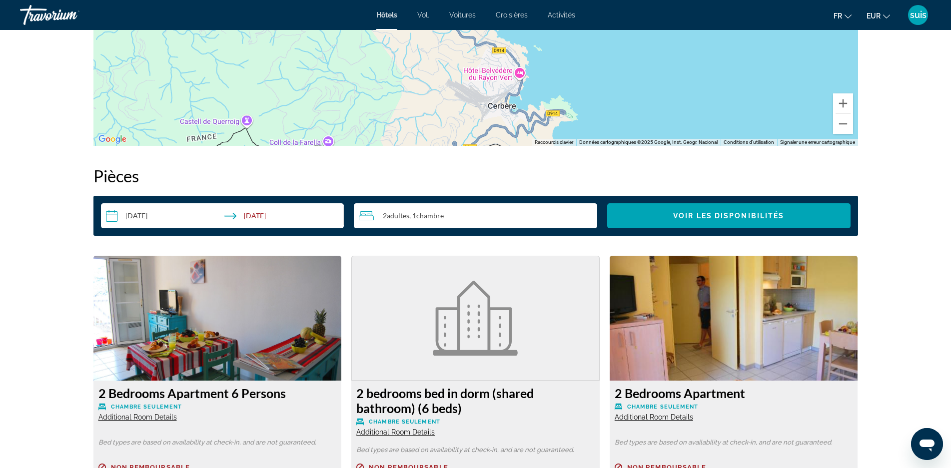
scroll to position [1150, 0]
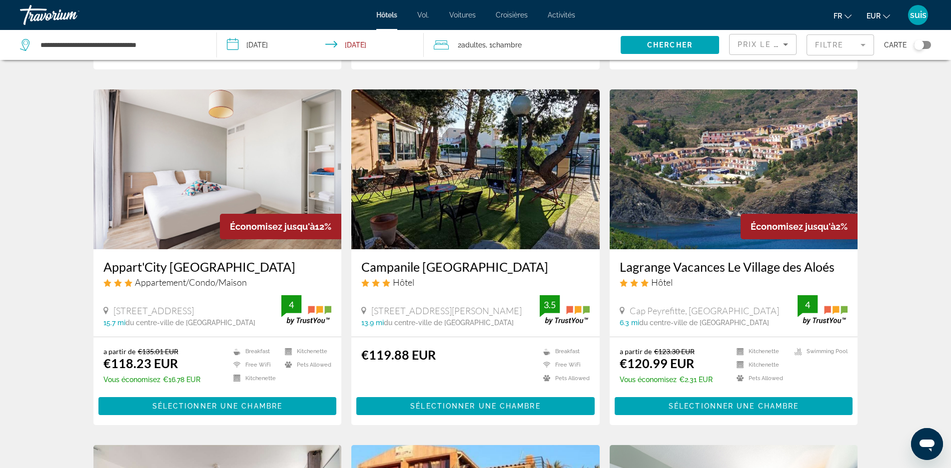
scroll to position [750, 0]
click at [452, 213] on img "Contenu principal" at bounding box center [475, 169] width 248 height 160
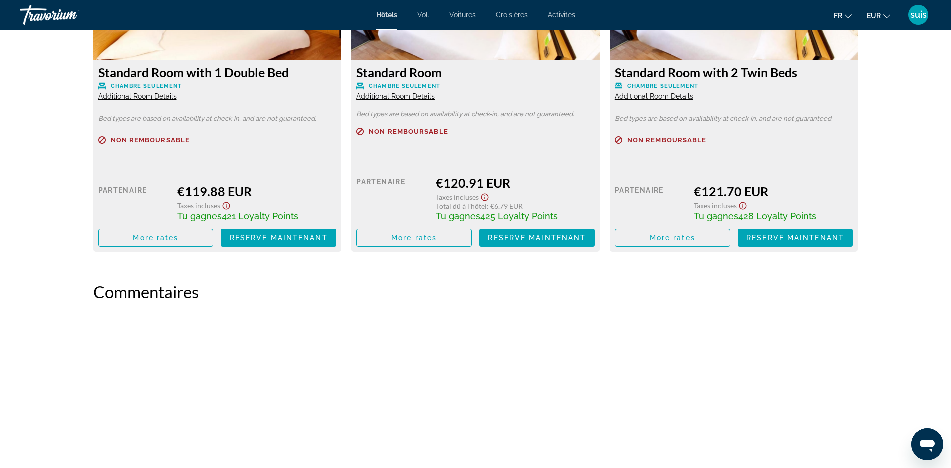
scroll to position [1482, 0]
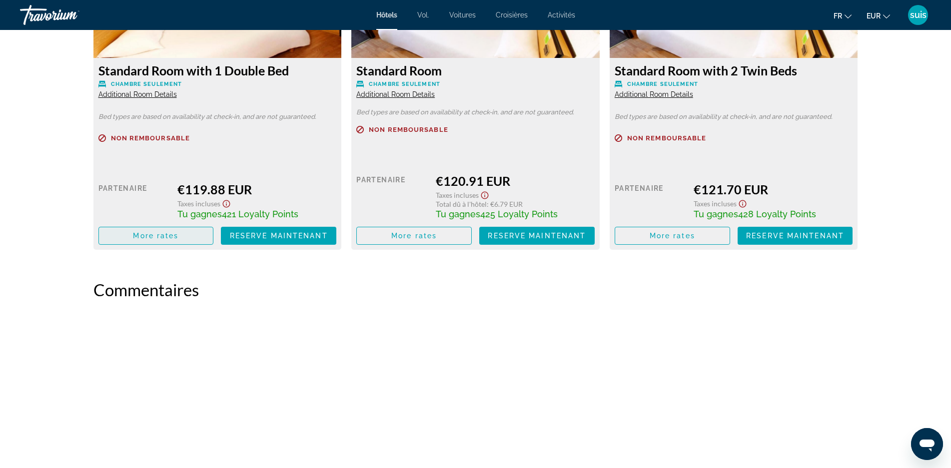
click at [158, 238] on span "More rates" at bounding box center [155, 236] width 45 height 8
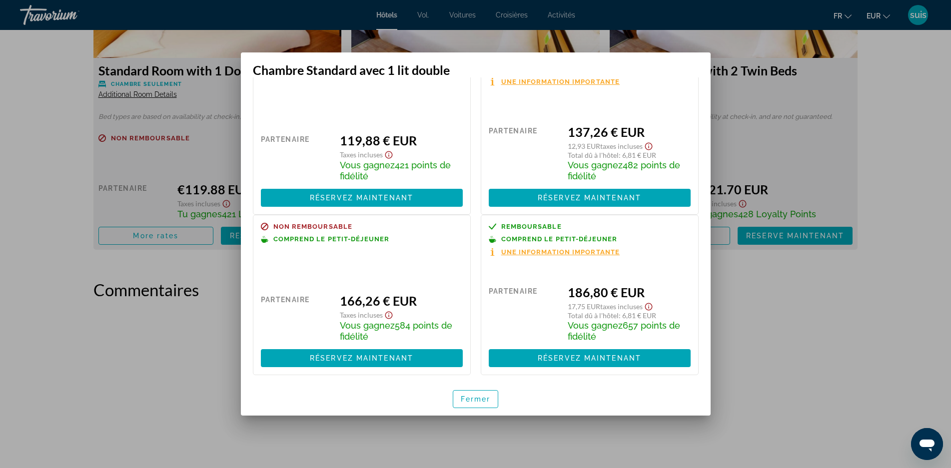
scroll to position [46, 0]
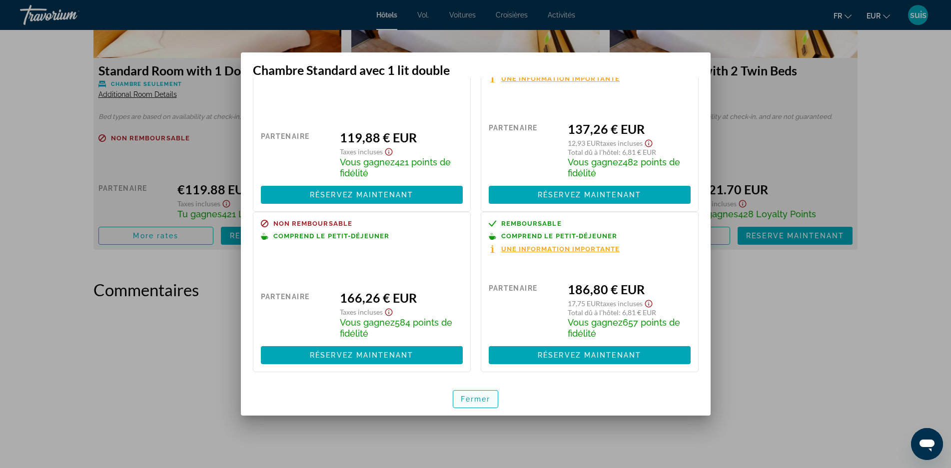
click at [476, 398] on font "Fermer" at bounding box center [476, 399] width 30 height 8
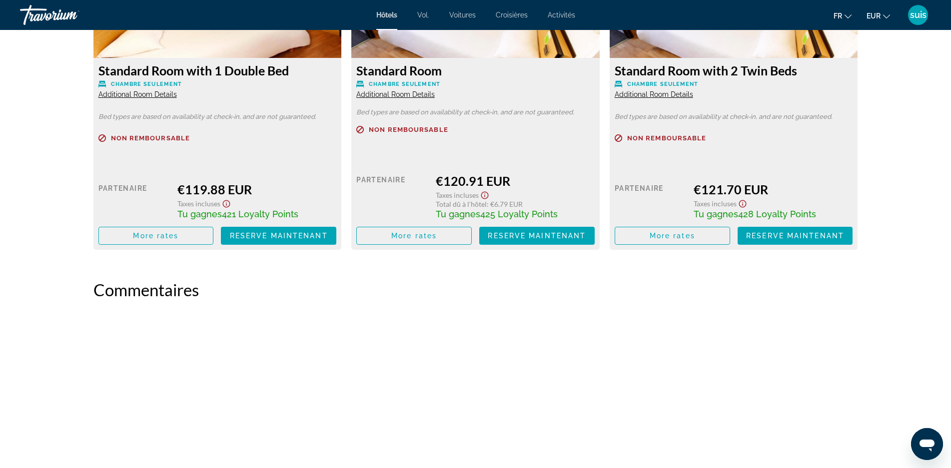
scroll to position [1482, 0]
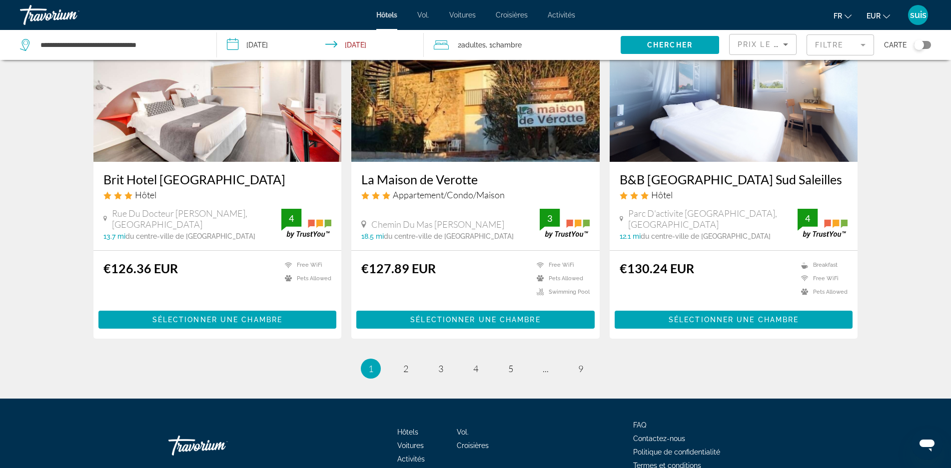
scroll to position [1200, 0]
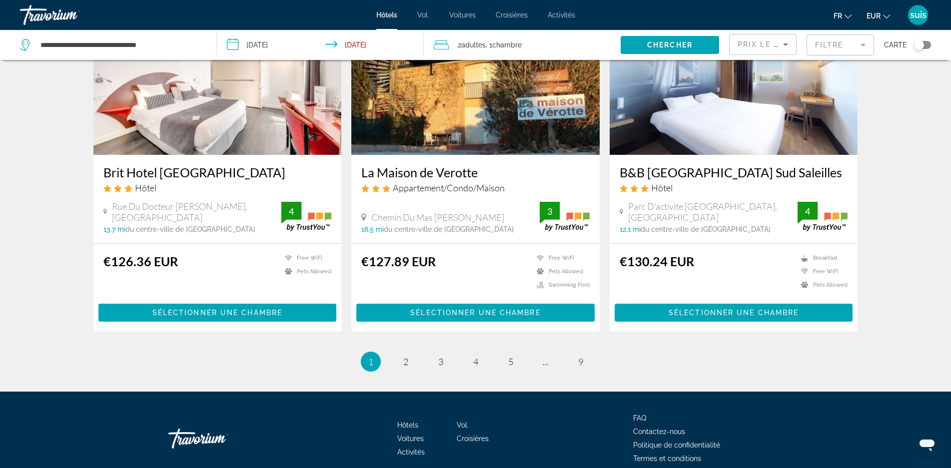
click at [192, 180] on h3 "Brit Hotel [GEOGRAPHIC_DATA]" at bounding box center [217, 172] width 228 height 15
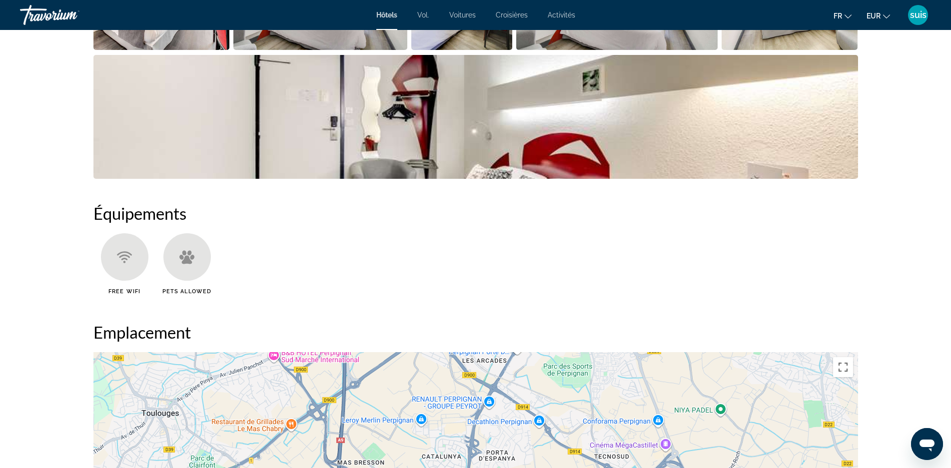
scroll to position [900, 0]
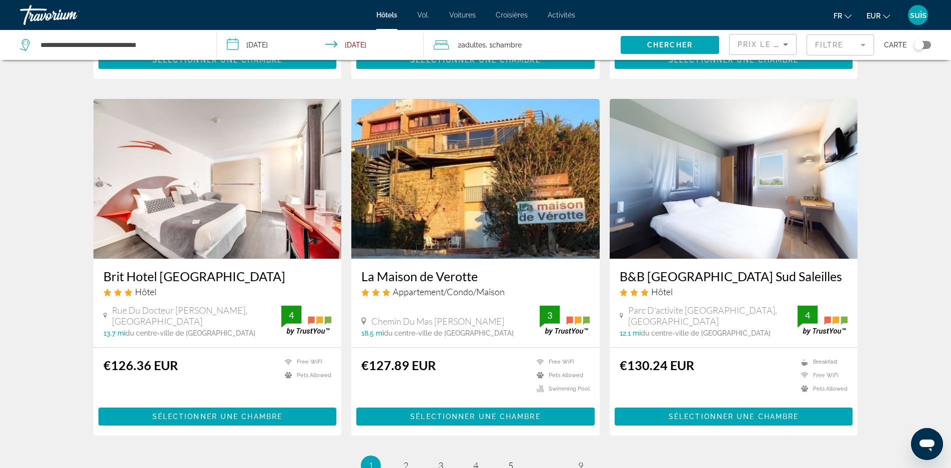
scroll to position [1200, 0]
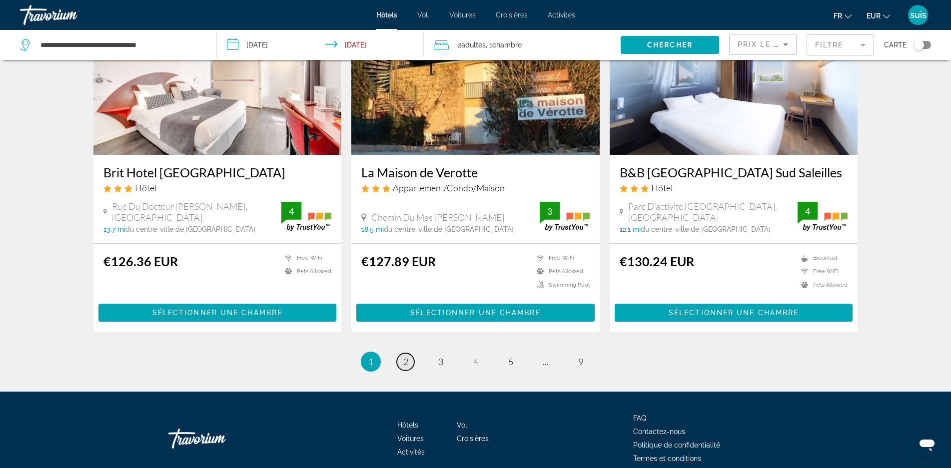
click at [403, 367] on span "2" at bounding box center [405, 361] width 5 height 11
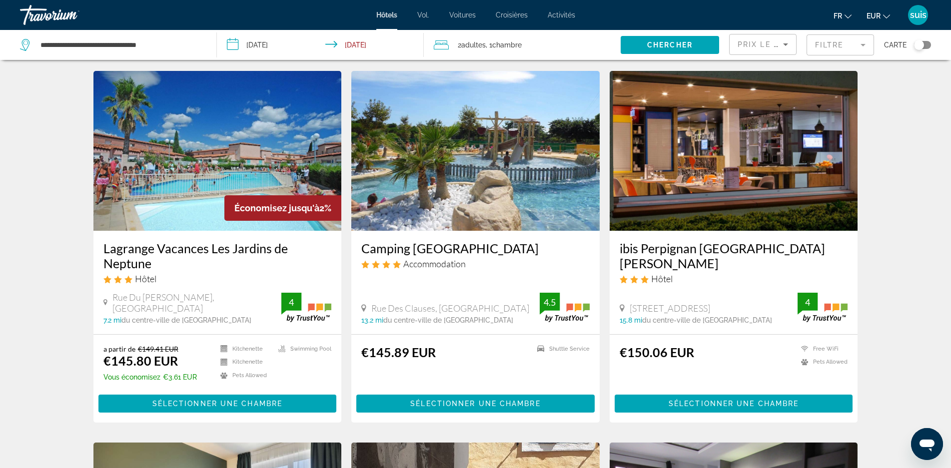
scroll to position [750, 0]
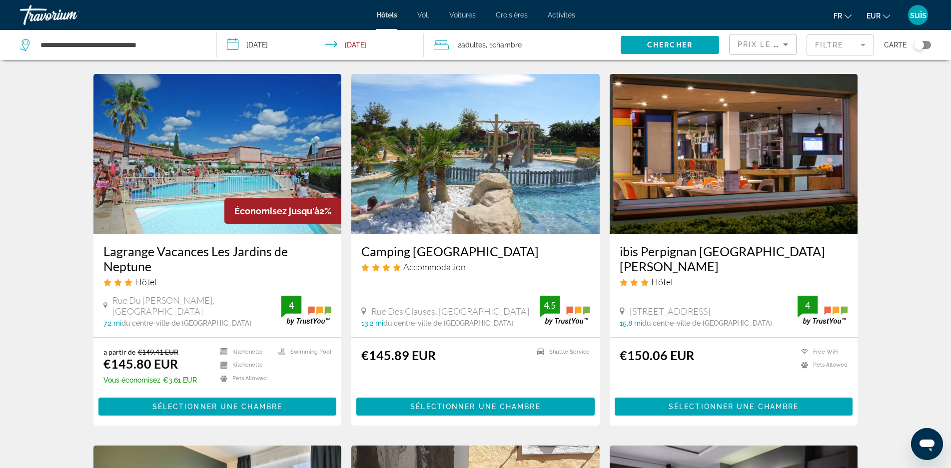
click at [175, 251] on h3 "Lagrange Vacances Les Jardins de Neptune" at bounding box center [217, 259] width 228 height 30
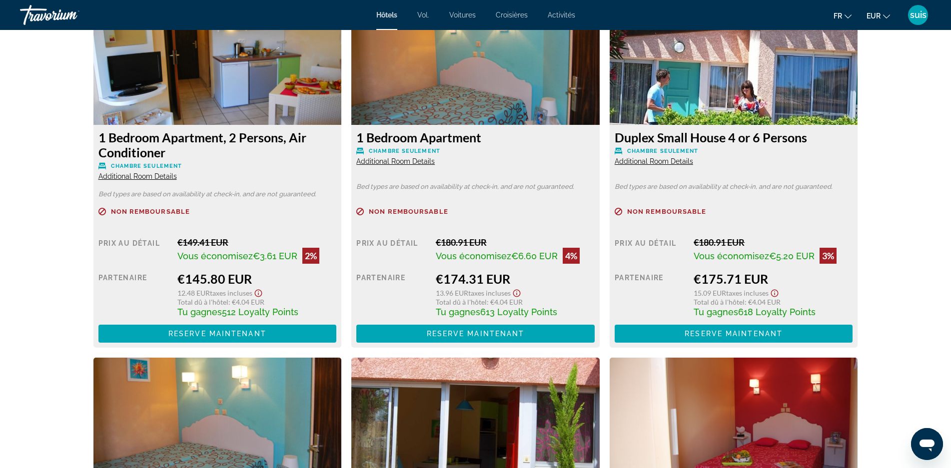
scroll to position [1350, 0]
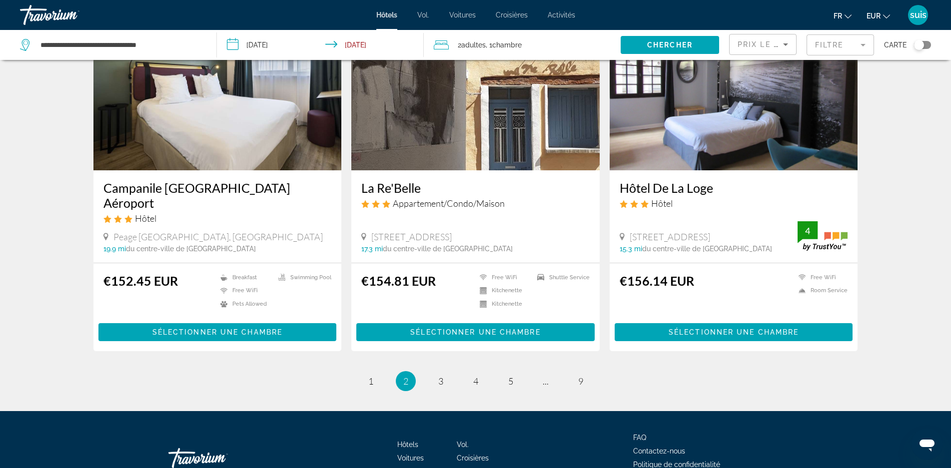
scroll to position [1244, 0]
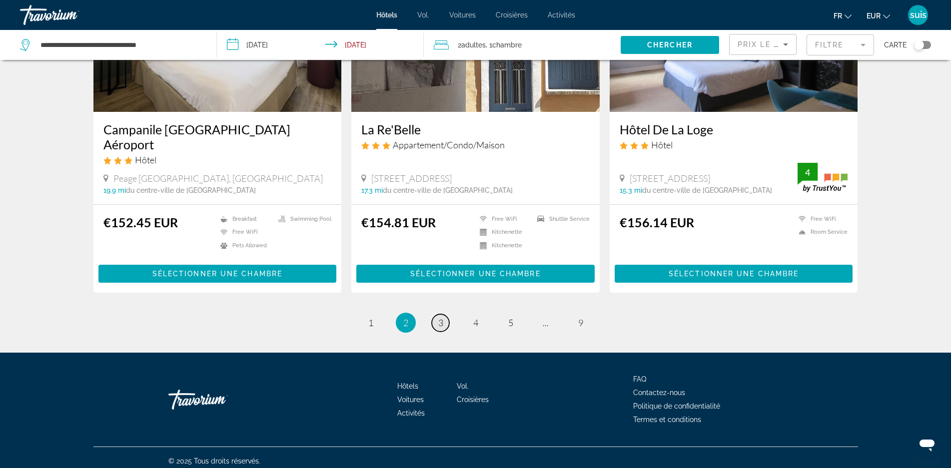
click at [437, 314] on link "page 3" at bounding box center [440, 322] width 17 height 17
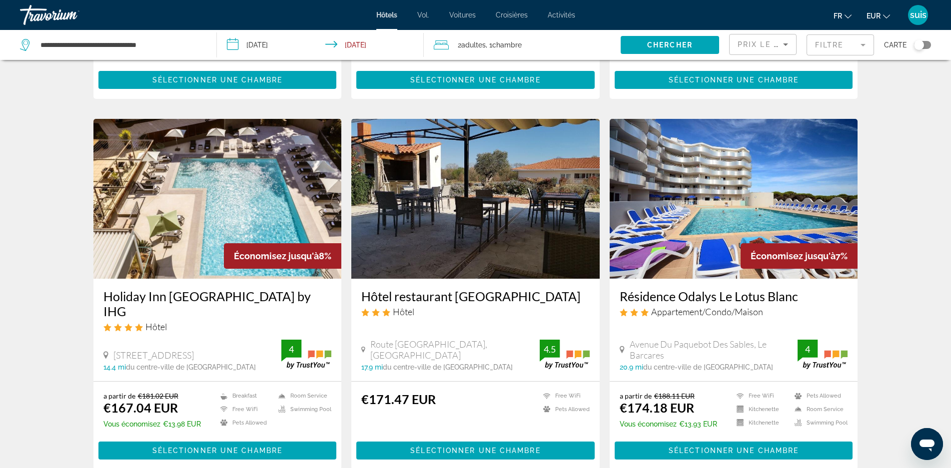
scroll to position [350, 0]
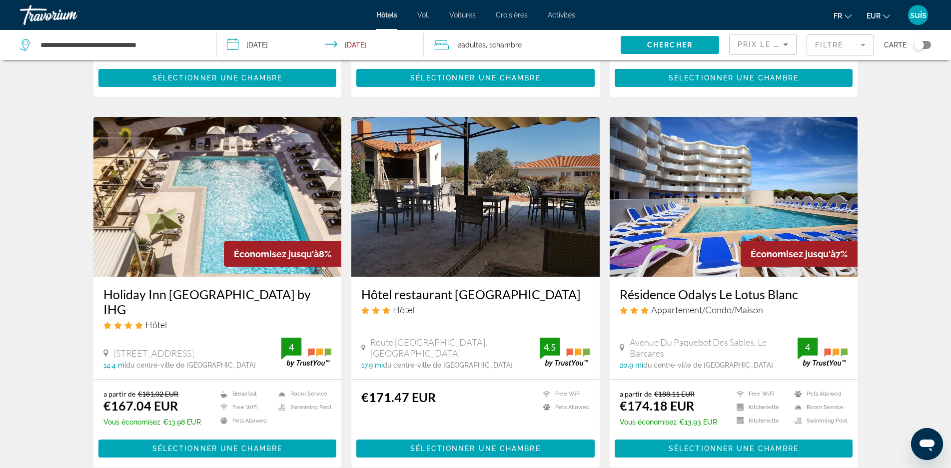
click at [234, 287] on h3 "Holiday Inn [GEOGRAPHIC_DATA] by IHG" at bounding box center [217, 302] width 228 height 30
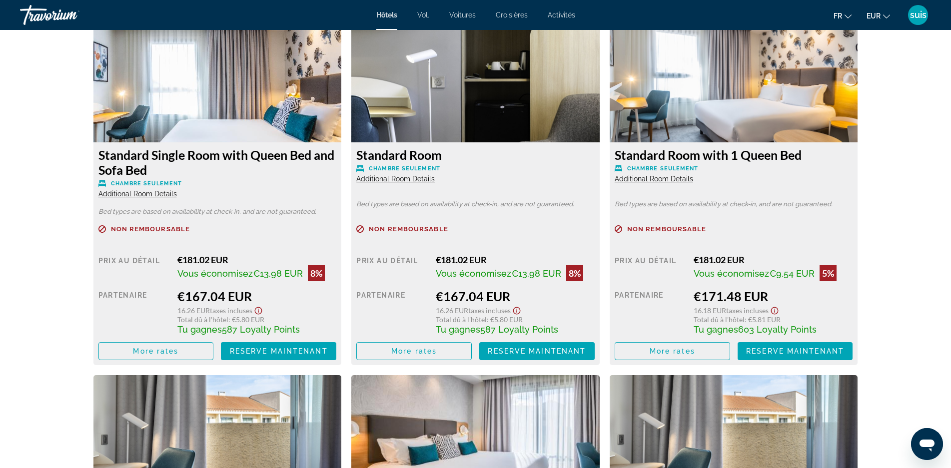
scroll to position [1431, 0]
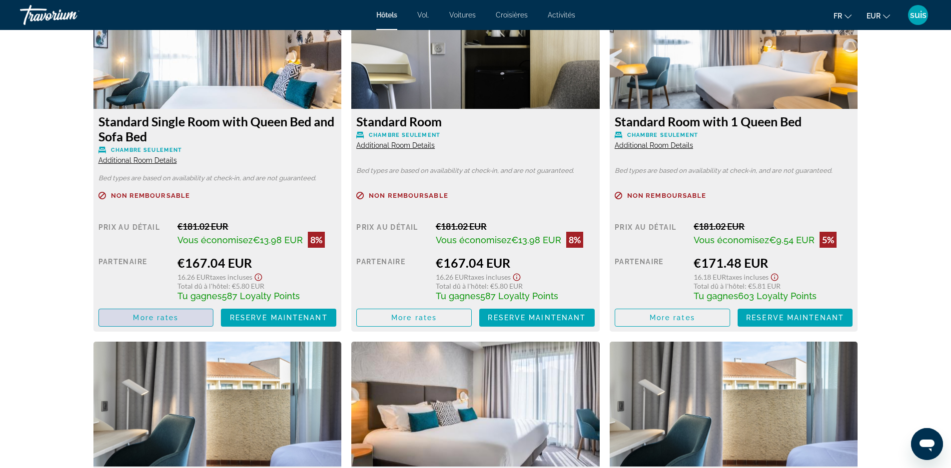
click at [157, 317] on span "More rates" at bounding box center [155, 318] width 45 height 8
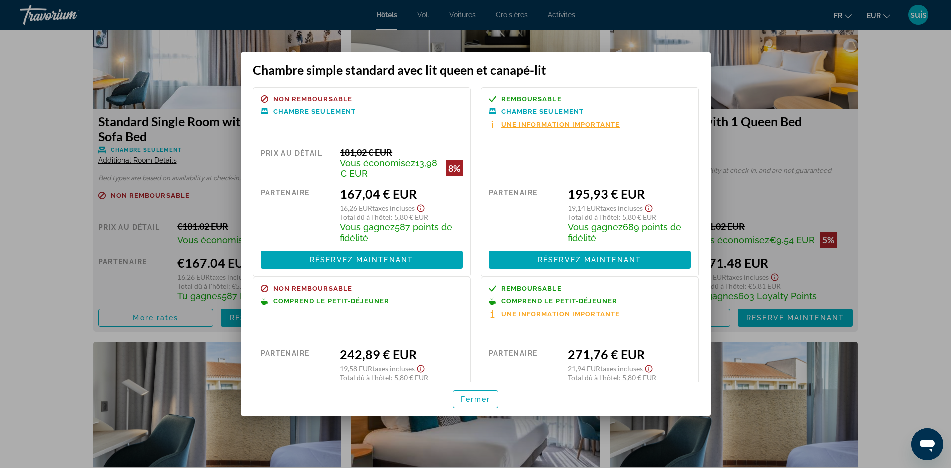
scroll to position [65, 0]
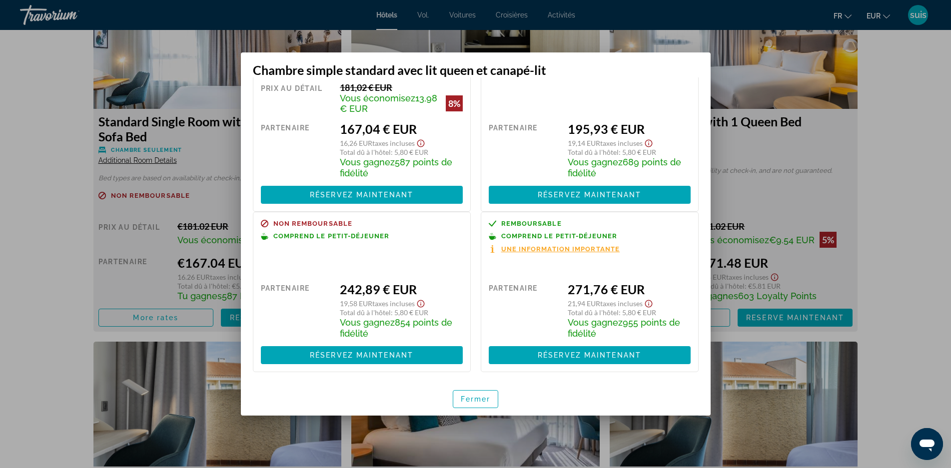
drag, startPoint x: 472, startPoint y: 399, endPoint x: 459, endPoint y: 353, distance: 47.9
click at [472, 398] on font "Fermer" at bounding box center [476, 399] width 30 height 8
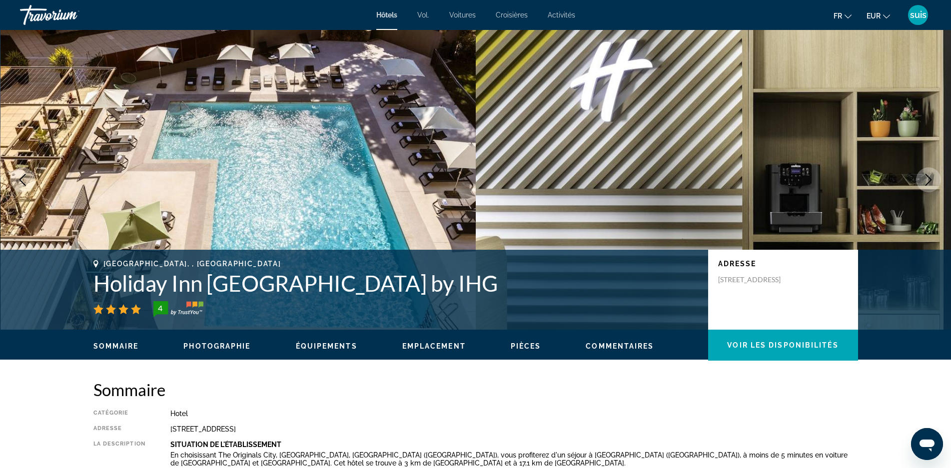
scroll to position [1431, 0]
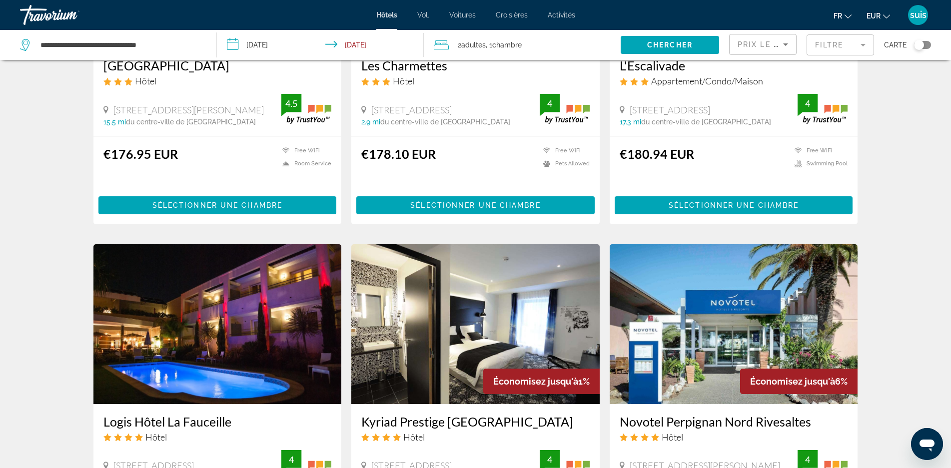
scroll to position [1050, 0]
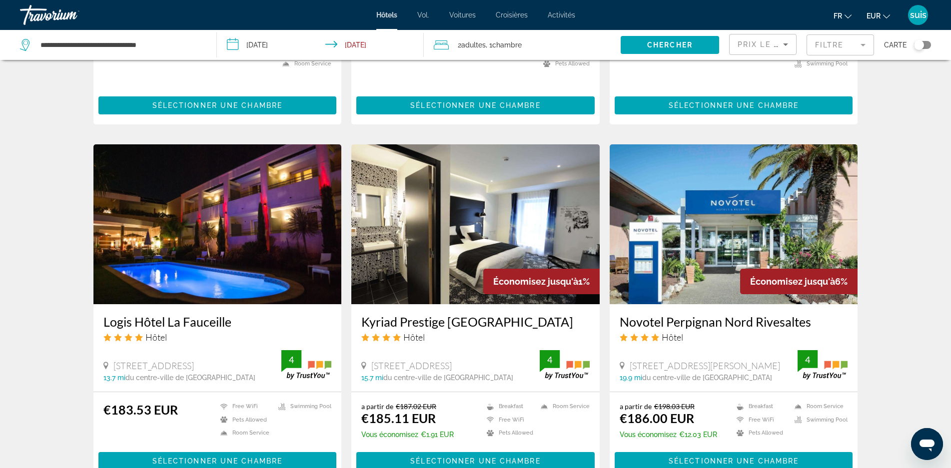
click at [184, 314] on h3 "Logis Hôtel La Fauceille" at bounding box center [217, 321] width 228 height 15
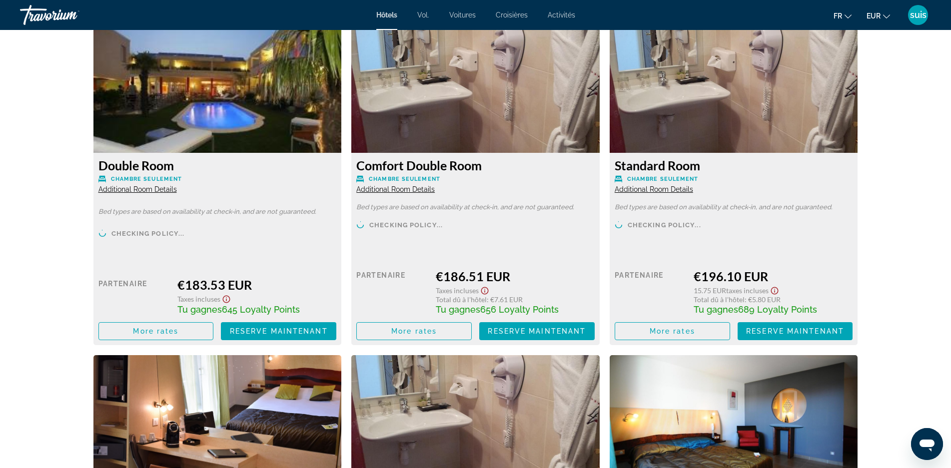
scroll to position [1324, 0]
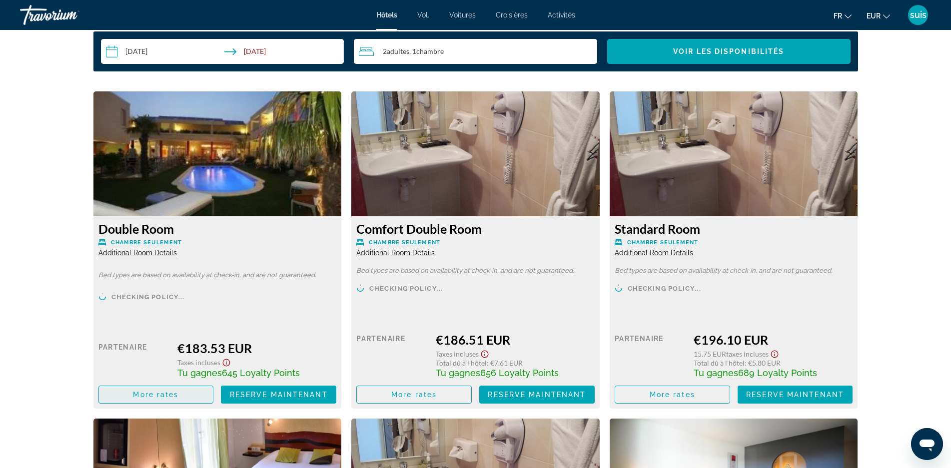
click at [162, 395] on span "More rates" at bounding box center [155, 395] width 45 height 8
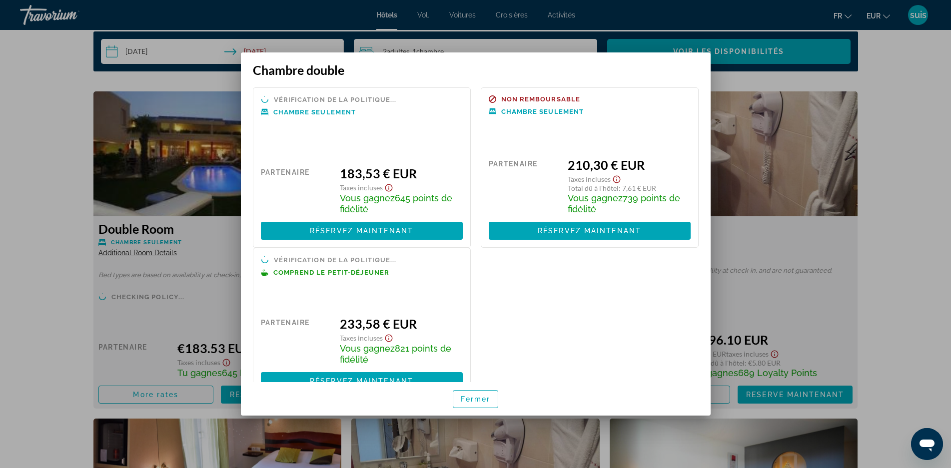
scroll to position [26, 0]
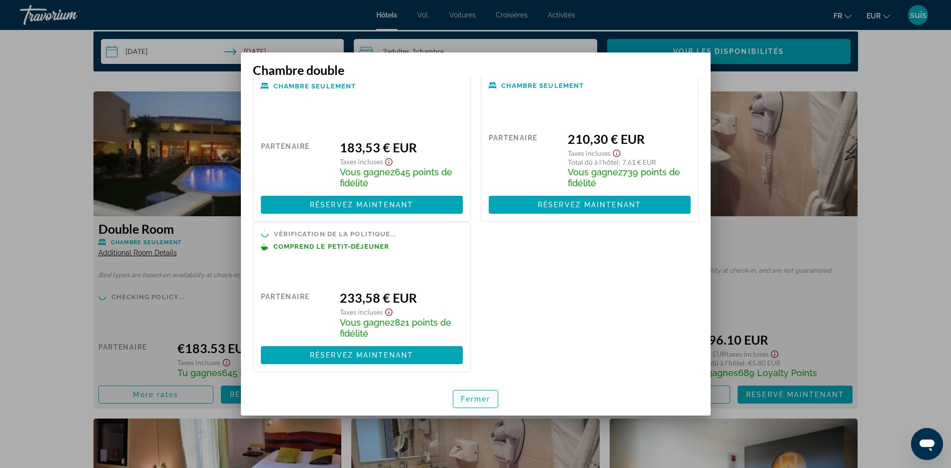
click at [473, 399] on font "Fermer" at bounding box center [476, 399] width 30 height 8
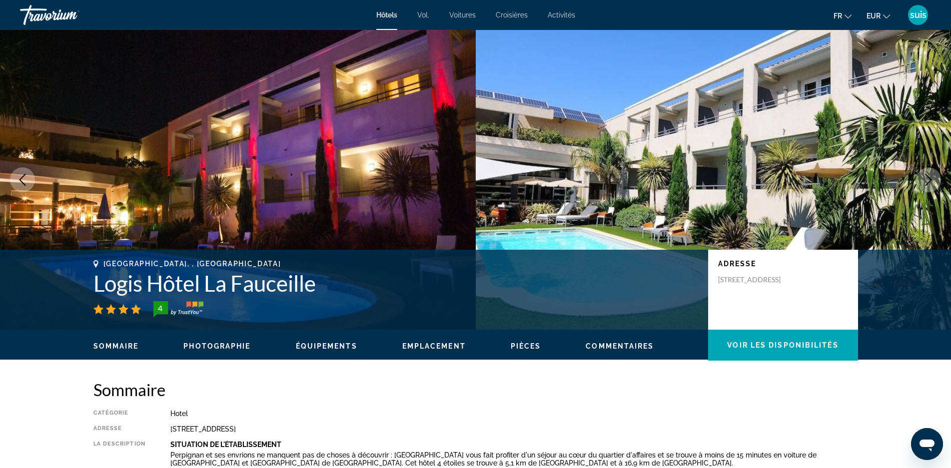
scroll to position [1324, 0]
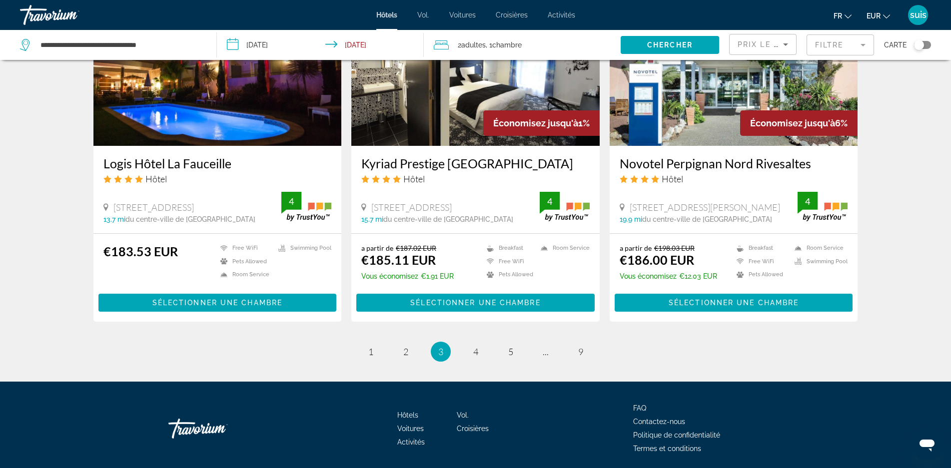
scroll to position [1216, 0]
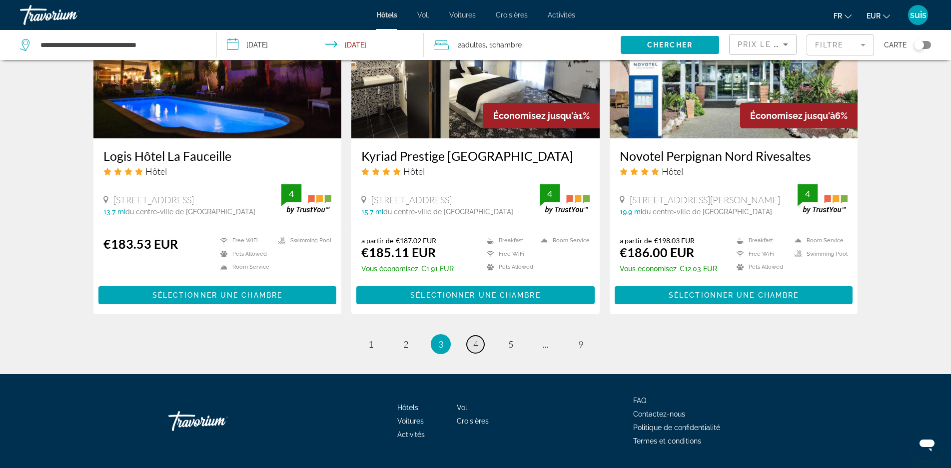
click at [474, 339] on span "4" at bounding box center [475, 344] width 5 height 11
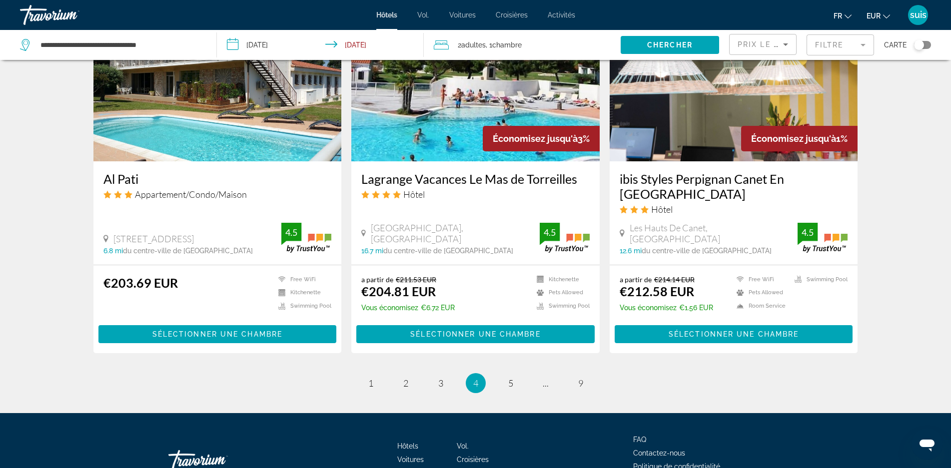
scroll to position [1229, 0]
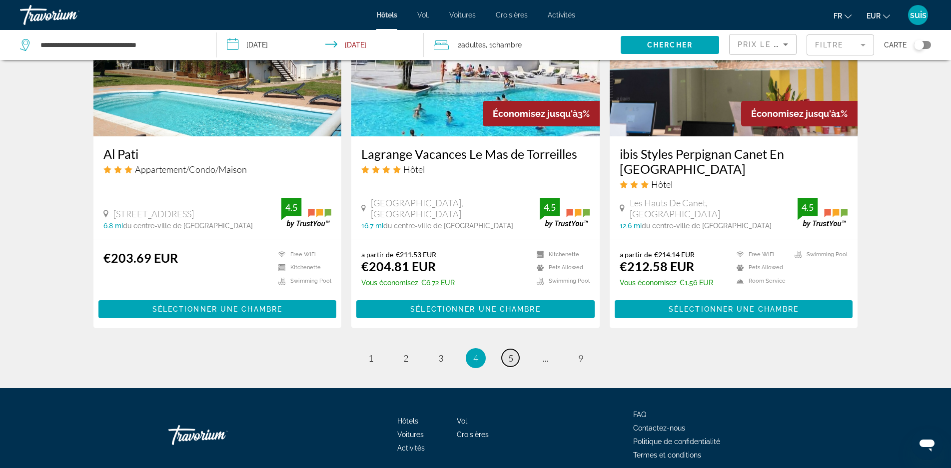
click at [509, 353] on span "5" at bounding box center [510, 358] width 5 height 11
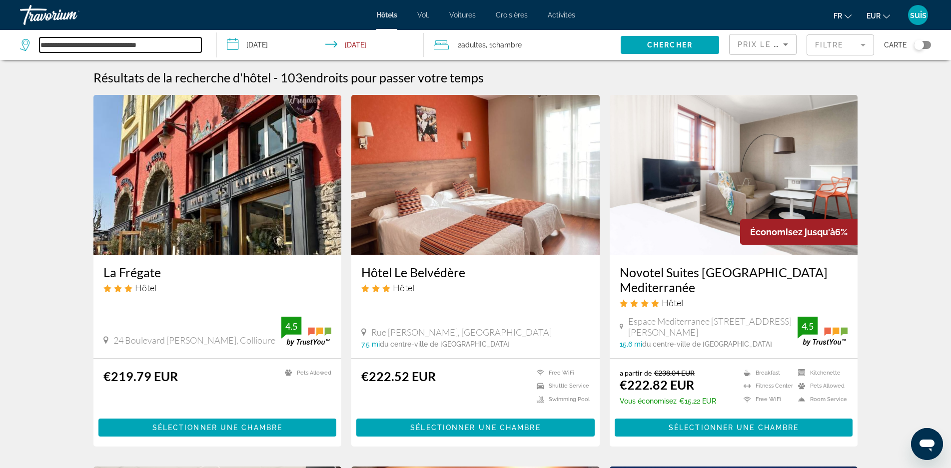
click at [165, 45] on input "**********" at bounding box center [120, 44] width 162 height 15
type input "*"
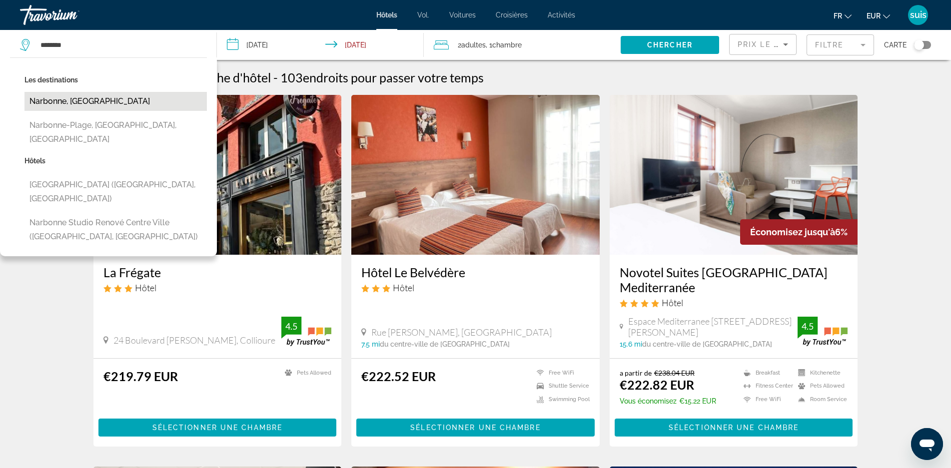
click at [60, 99] on button "Narbonne, [GEOGRAPHIC_DATA]" at bounding box center [115, 101] width 182 height 19
type input "**********"
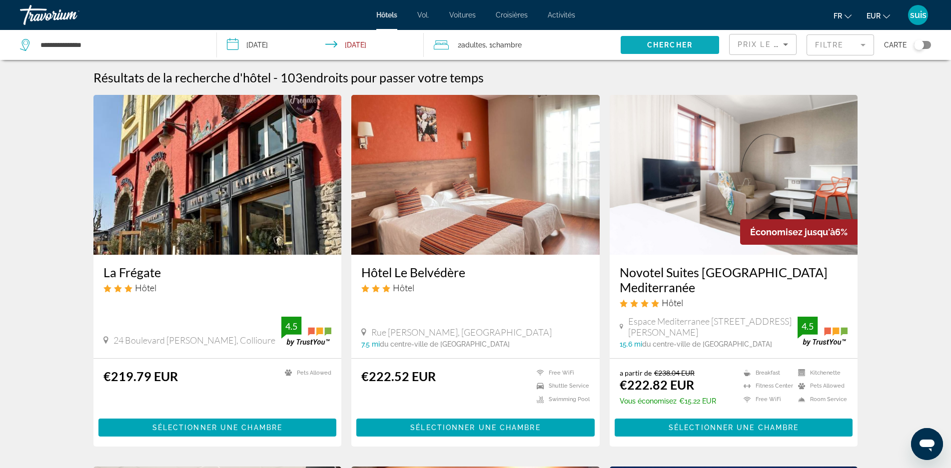
click at [666, 42] on span "Chercher" at bounding box center [669, 45] width 45 height 8
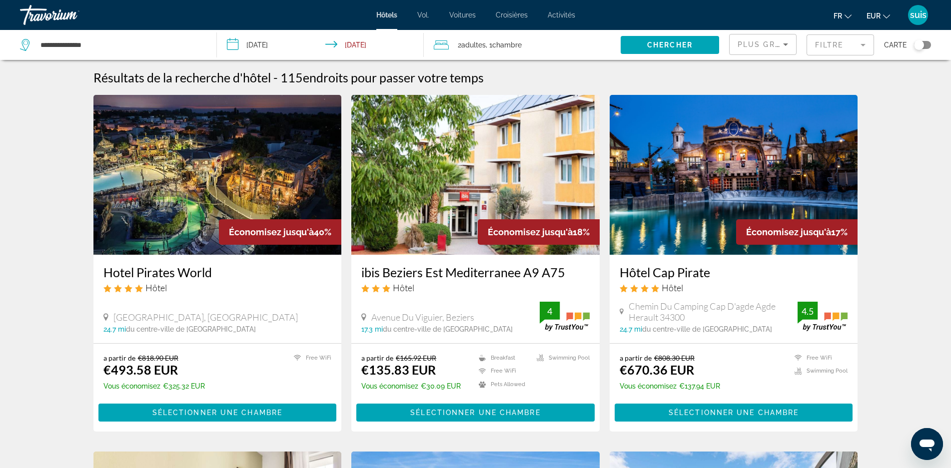
click at [763, 44] on span "Plus grandes économies" at bounding box center [797, 44] width 119 height 8
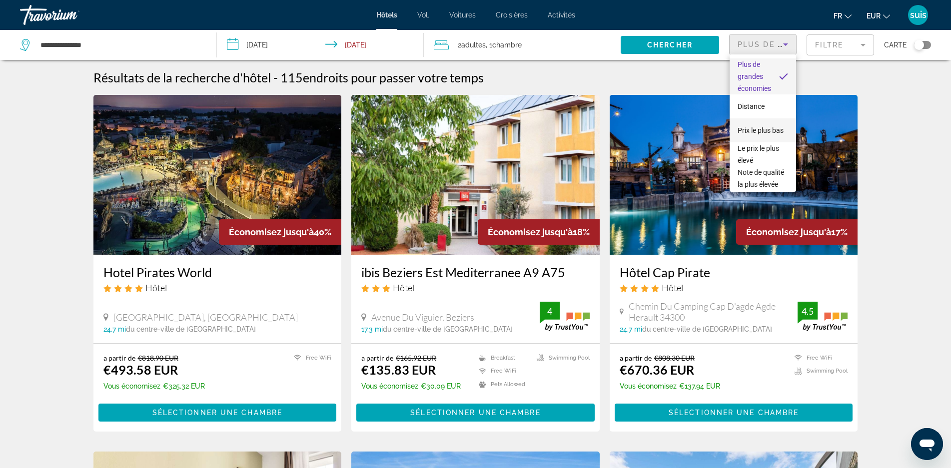
click at [752, 126] on font "Prix ​​le plus bas" at bounding box center [761, 130] width 46 height 8
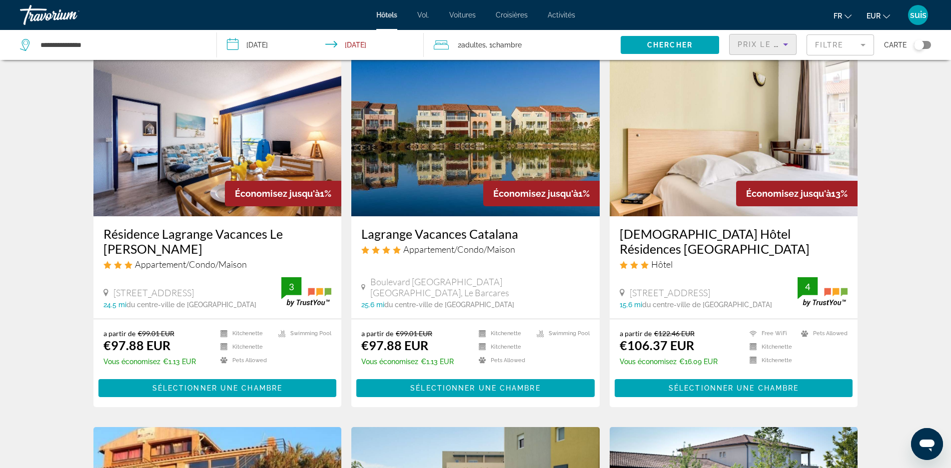
scroll to position [50, 0]
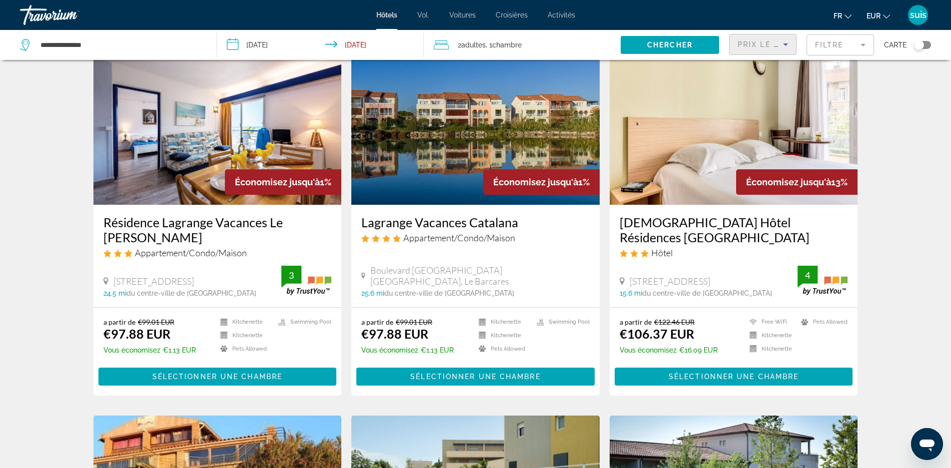
click at [475, 225] on h3 "Lagrange Vacances Catalana" at bounding box center [475, 222] width 228 height 15
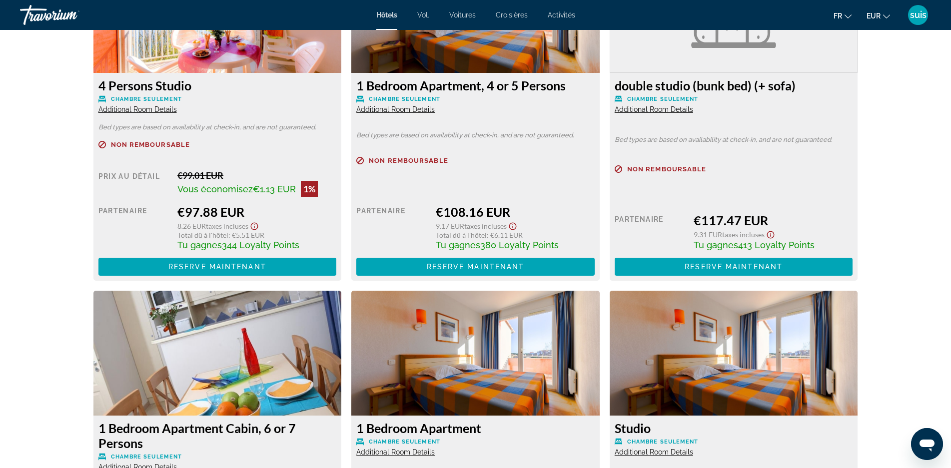
scroll to position [1257, 0]
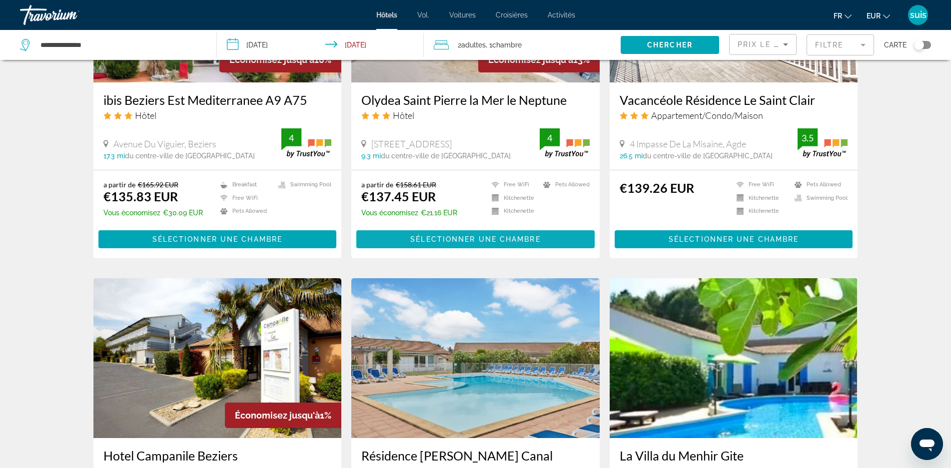
scroll to position [650, 0]
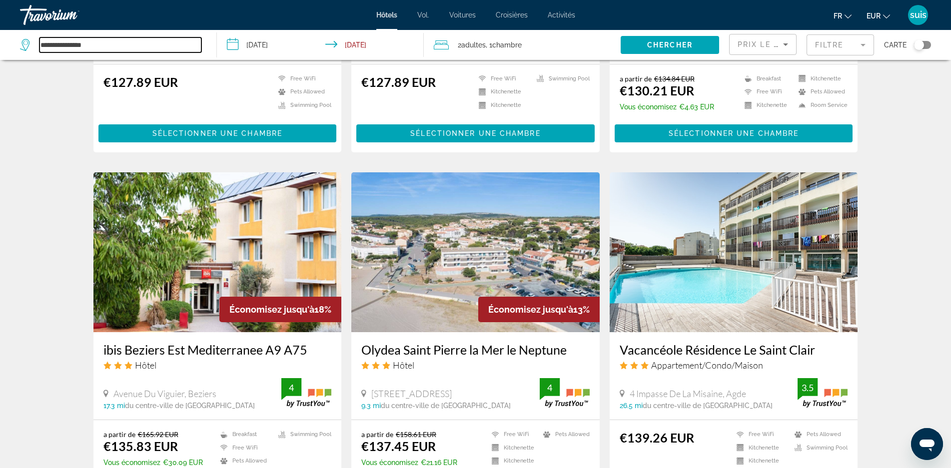
click at [156, 39] on input "**********" at bounding box center [120, 44] width 162 height 15
type input "*"
click at [159, 46] on input "********" at bounding box center [120, 44] width 162 height 15
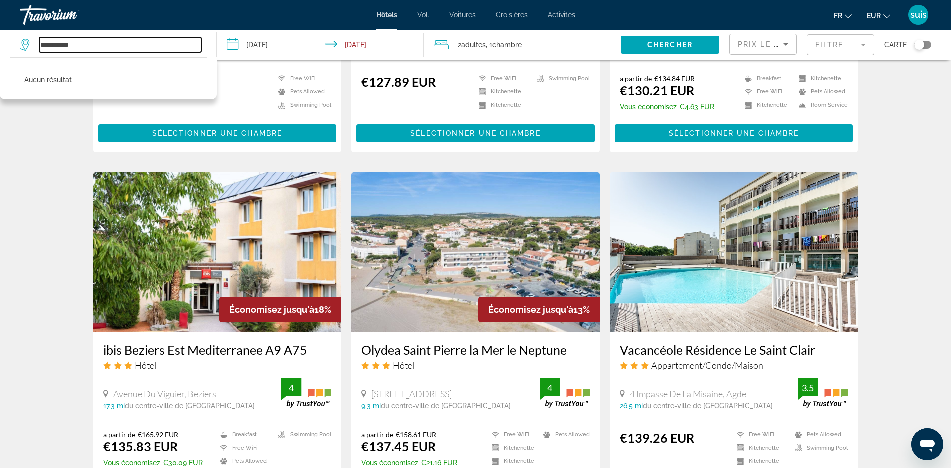
click at [42, 43] on input "**********" at bounding box center [120, 44] width 162 height 15
click at [80, 49] on input "**********" at bounding box center [120, 44] width 162 height 15
click at [120, 46] on input "**********" at bounding box center [120, 44] width 162 height 15
type input "**********"
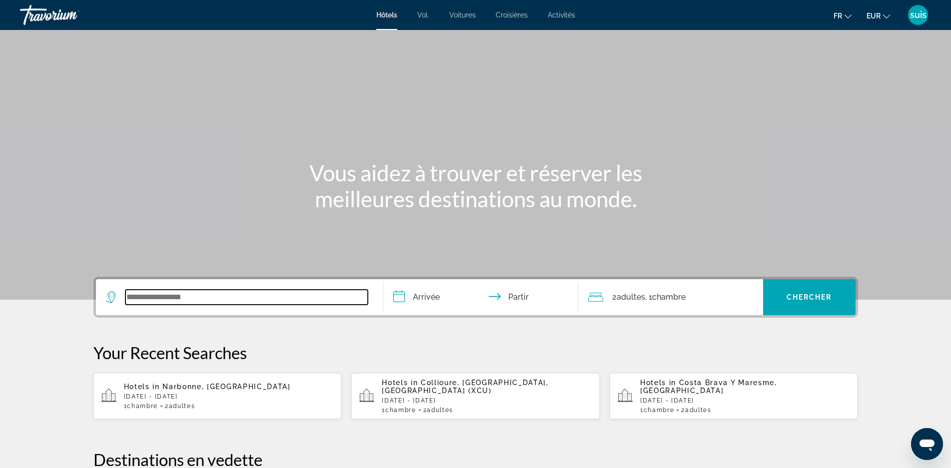
click at [163, 294] on input "Widget de recherche" at bounding box center [246, 297] width 242 height 15
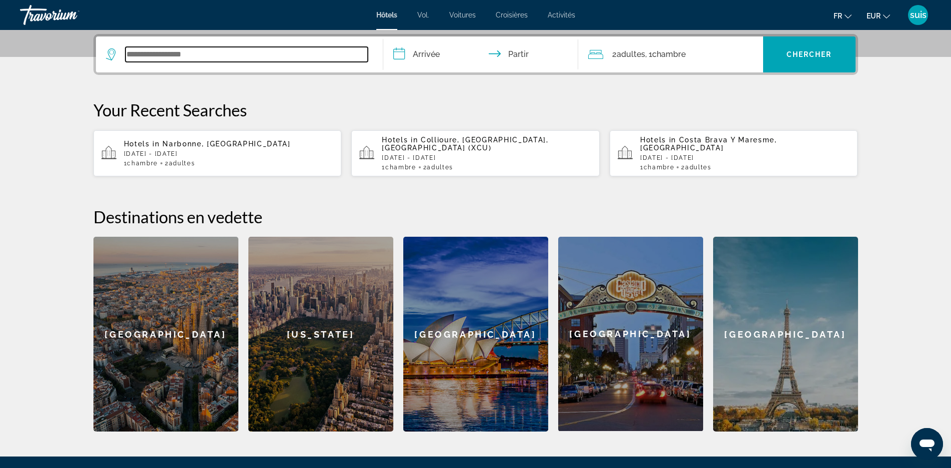
scroll to position [244, 0]
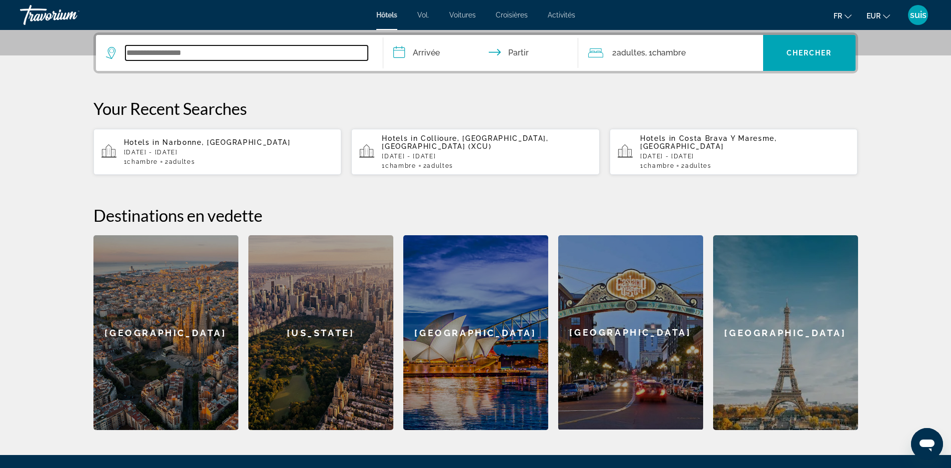
type input "*"
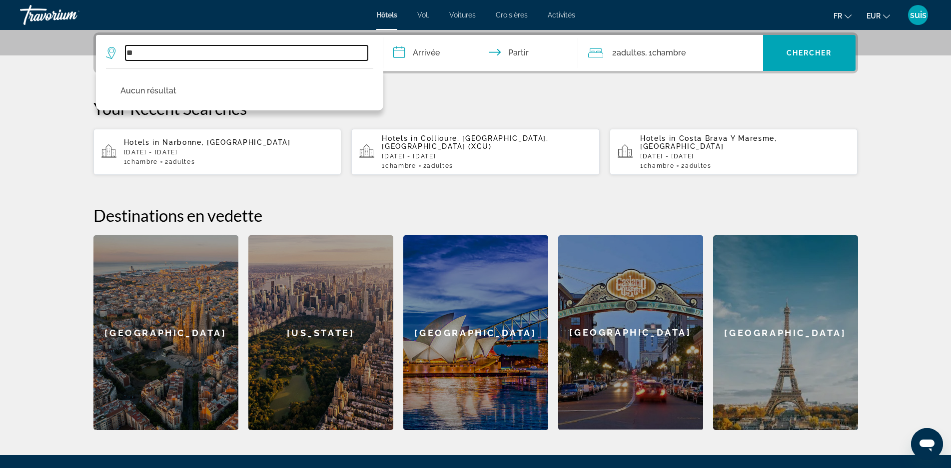
type input "*"
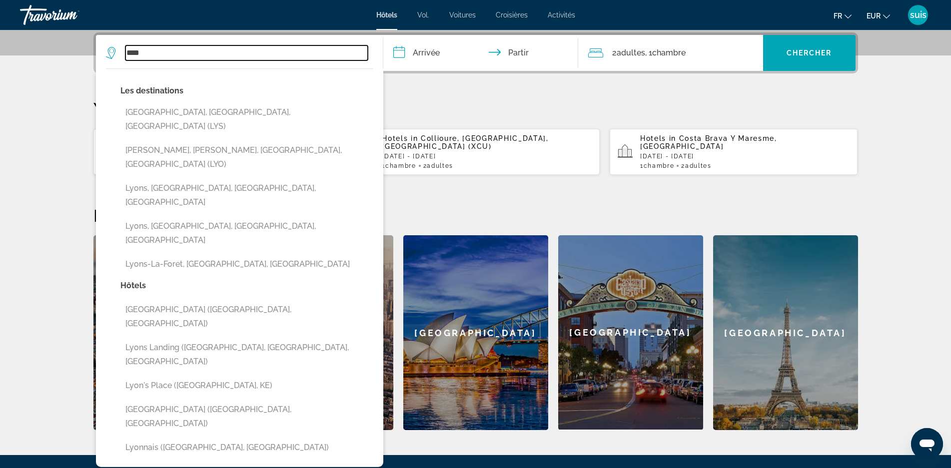
click at [153, 50] on input "****" at bounding box center [246, 52] width 242 height 15
type input "*"
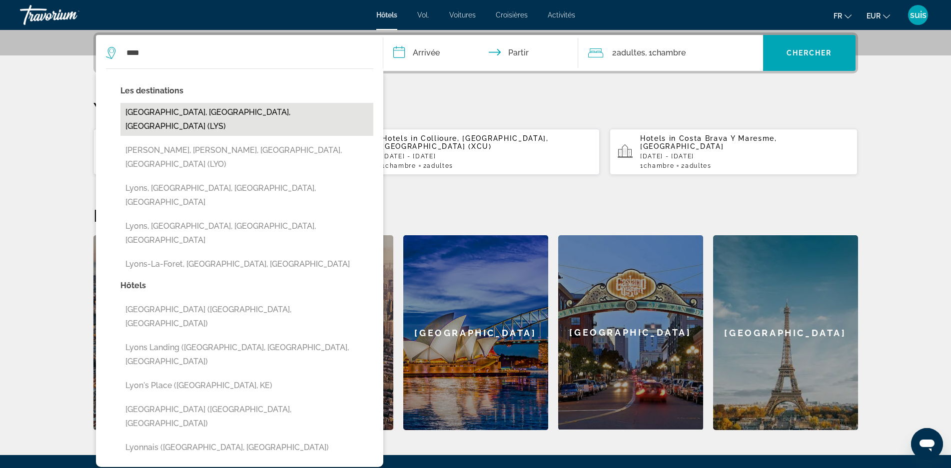
click at [165, 114] on button "[GEOGRAPHIC_DATA], [GEOGRAPHIC_DATA], [GEOGRAPHIC_DATA] (LYS)" at bounding box center [246, 119] width 253 height 33
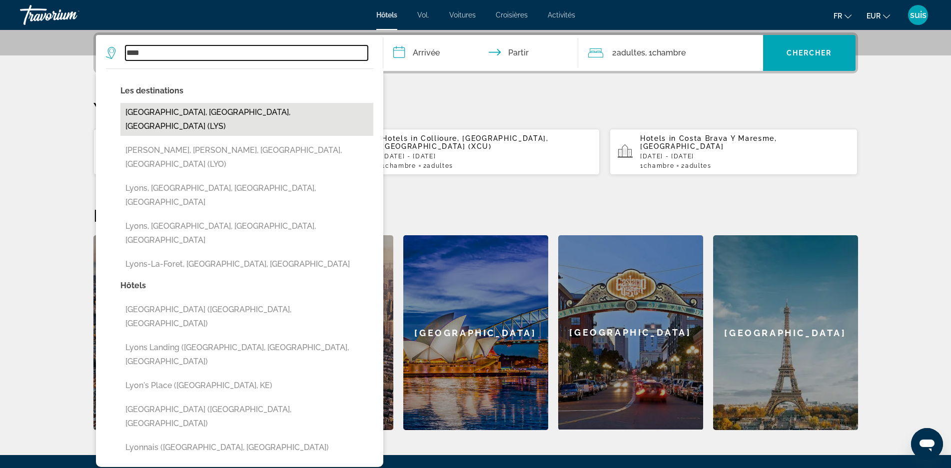
type input "**********"
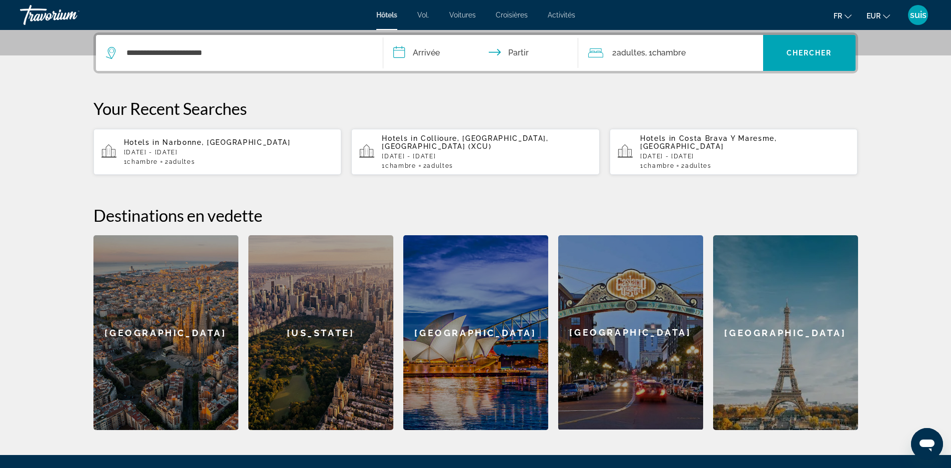
click at [417, 49] on input "**********" at bounding box center [482, 54] width 199 height 39
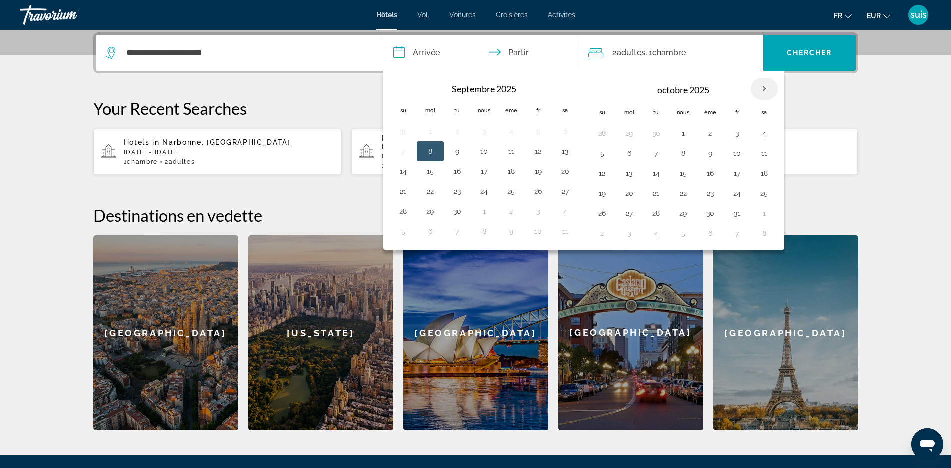
click at [763, 89] on th "Mois prochain" at bounding box center [764, 89] width 27 height 22
click at [766, 87] on th "Mois prochain" at bounding box center [764, 89] width 27 height 22
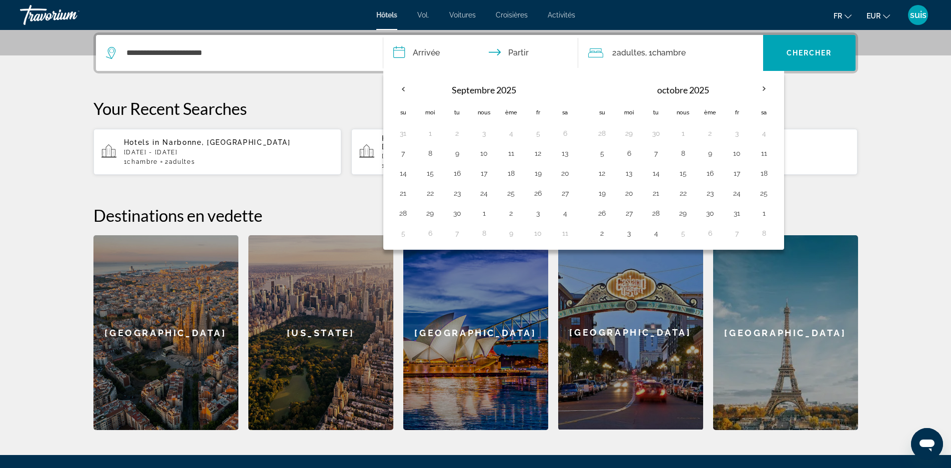
click at [647, 53] on font ", 1" at bounding box center [648, 52] width 7 height 9
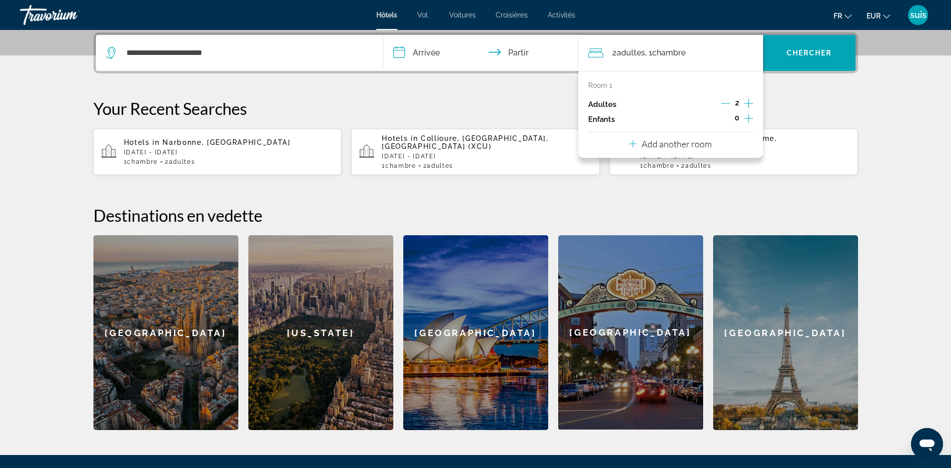
click at [724, 104] on icon "Decrement adults" at bounding box center [725, 103] width 9 height 9
click at [459, 53] on input "**********" at bounding box center [482, 54] width 199 height 39
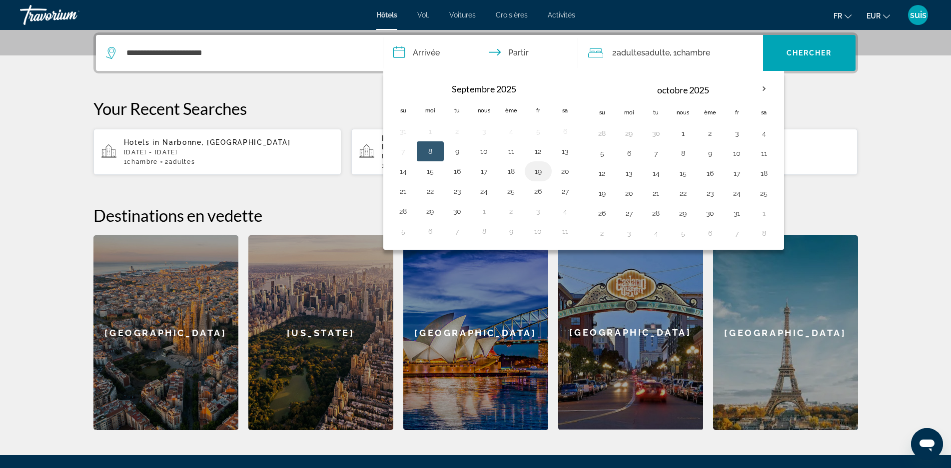
click at [541, 169] on button "19" at bounding box center [538, 171] width 16 height 14
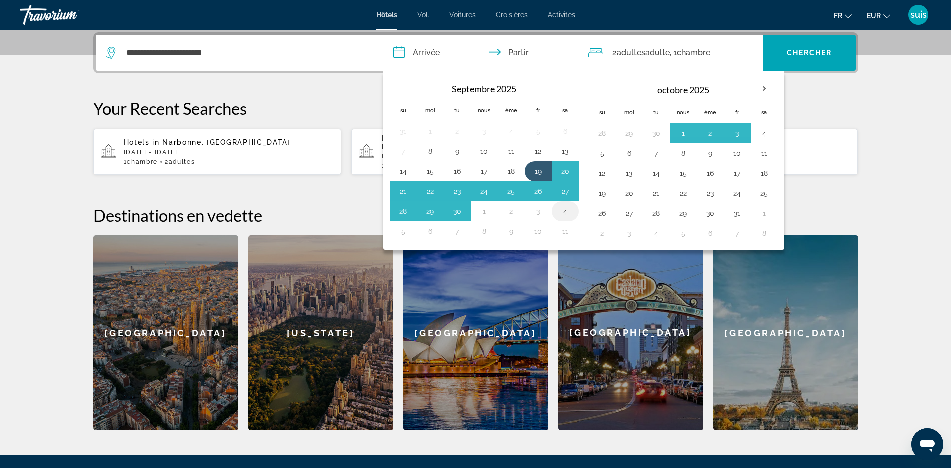
click at [562, 209] on button "4" at bounding box center [565, 211] width 16 height 14
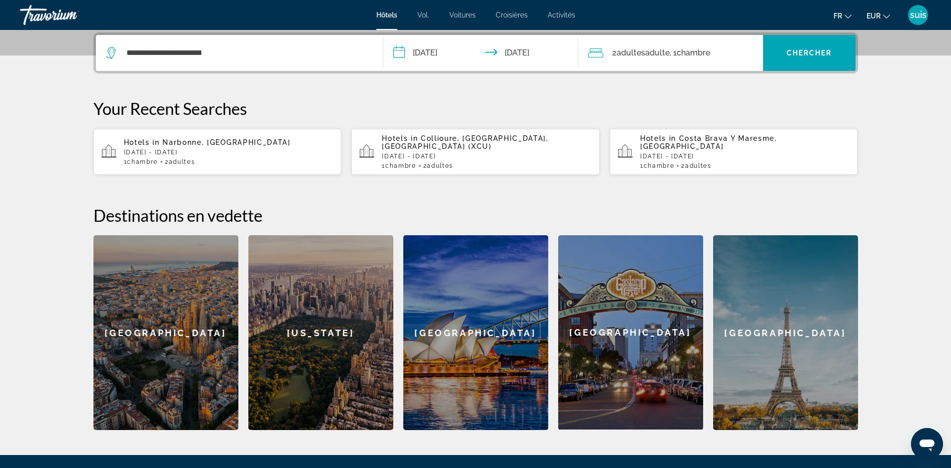
click at [428, 54] on input "**********" at bounding box center [482, 54] width 199 height 39
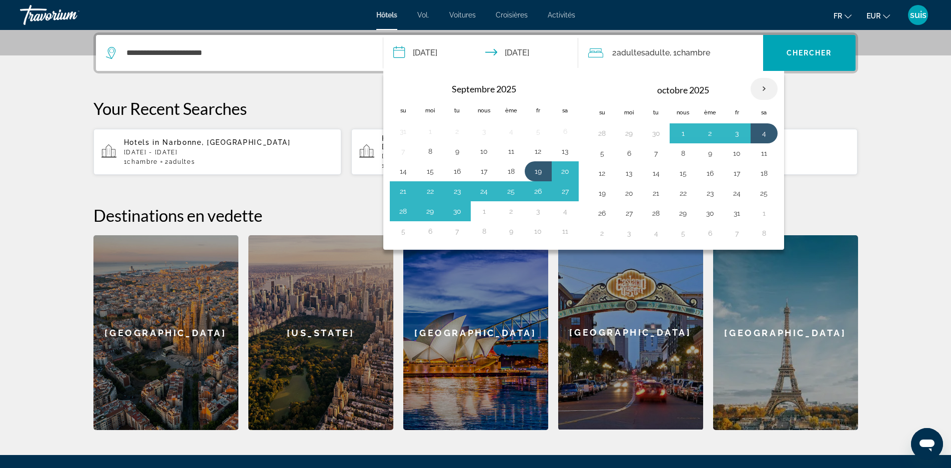
click at [765, 89] on th "Mois prochain" at bounding box center [764, 89] width 27 height 22
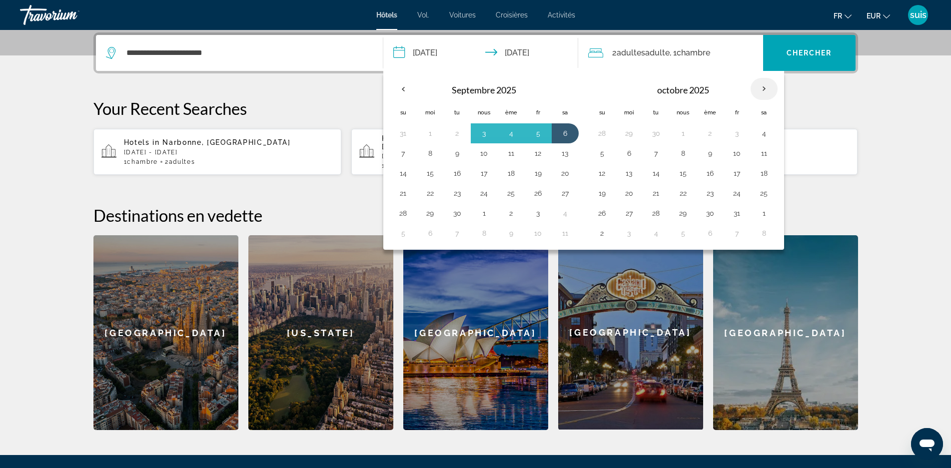
click at [765, 89] on th "Mois prochain" at bounding box center [764, 89] width 27 height 22
click at [711, 173] on button "16" at bounding box center [710, 173] width 16 height 14
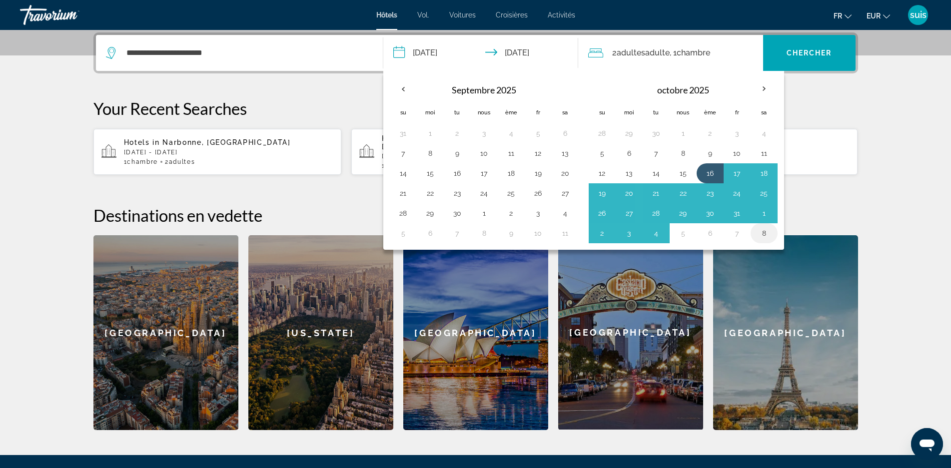
click at [762, 231] on button "8" at bounding box center [764, 233] width 16 height 14
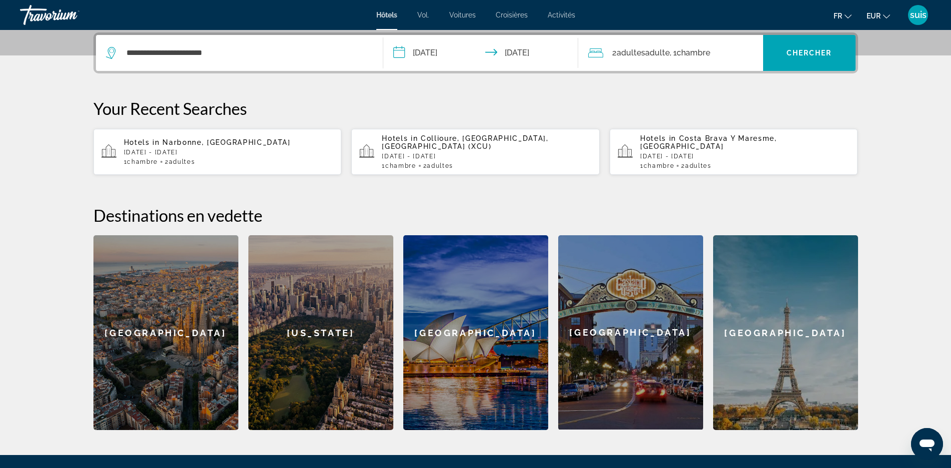
click at [434, 52] on input "**********" at bounding box center [482, 54] width 199 height 39
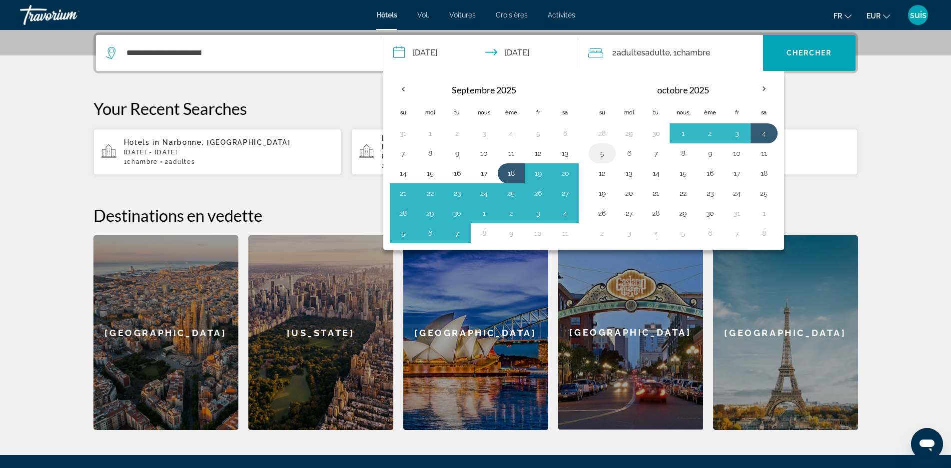
click at [601, 155] on button "5" at bounding box center [602, 153] width 16 height 14
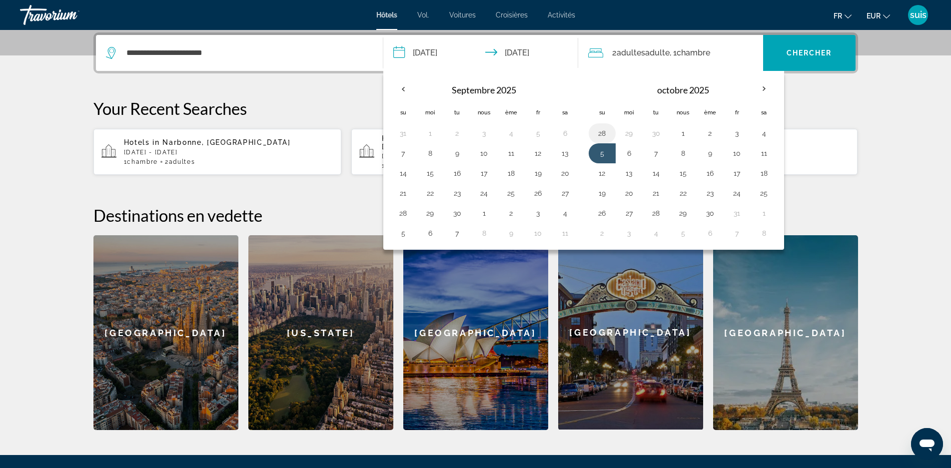
click at [605, 131] on button "28" at bounding box center [602, 133] width 16 height 14
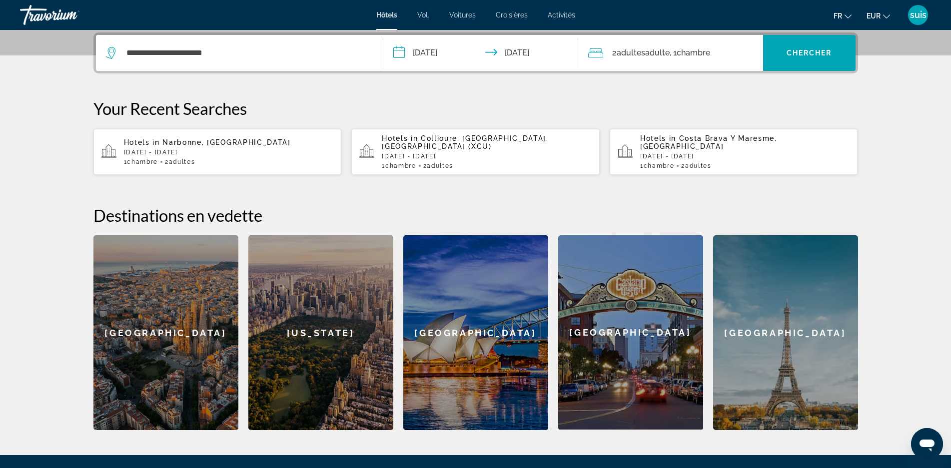
click at [453, 57] on input "**********" at bounding box center [482, 54] width 199 height 39
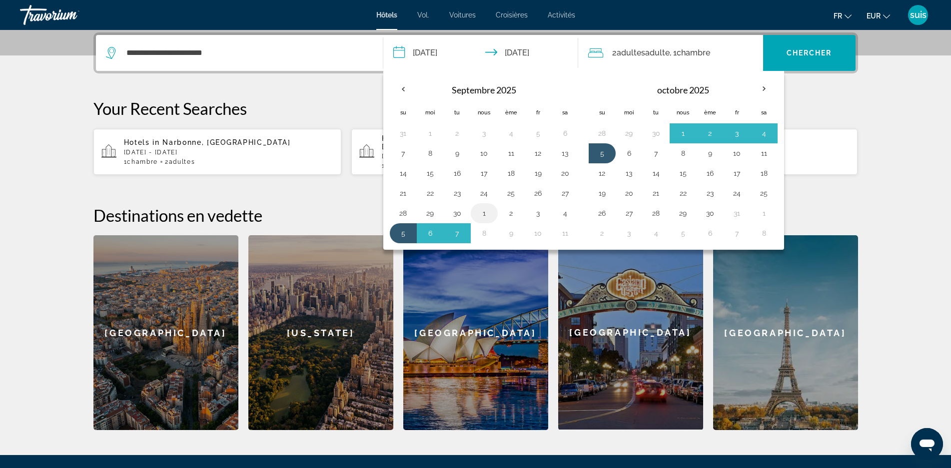
click at [481, 214] on button "1" at bounding box center [484, 213] width 16 height 14
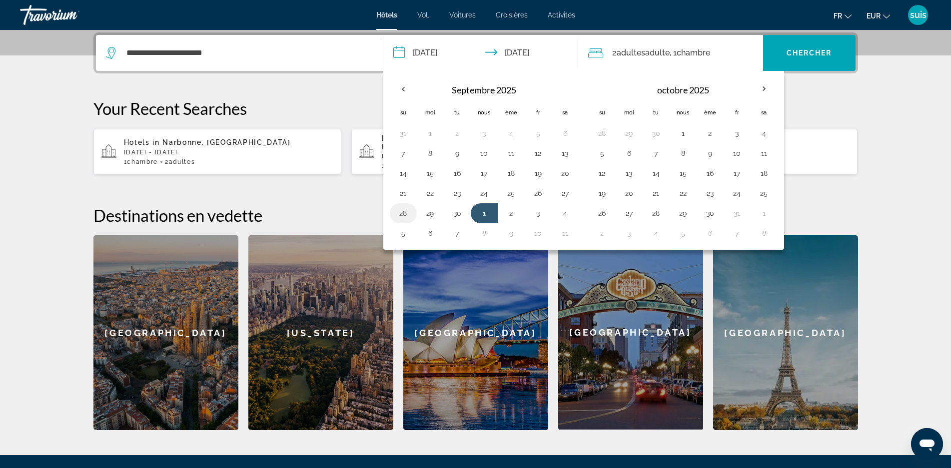
click at [402, 214] on button "28" at bounding box center [403, 213] width 16 height 14
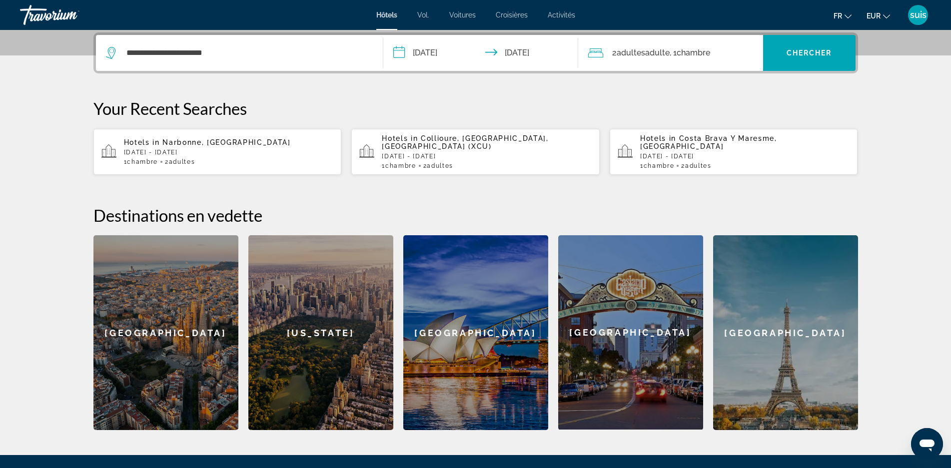
click at [428, 47] on input "**********" at bounding box center [482, 54] width 199 height 39
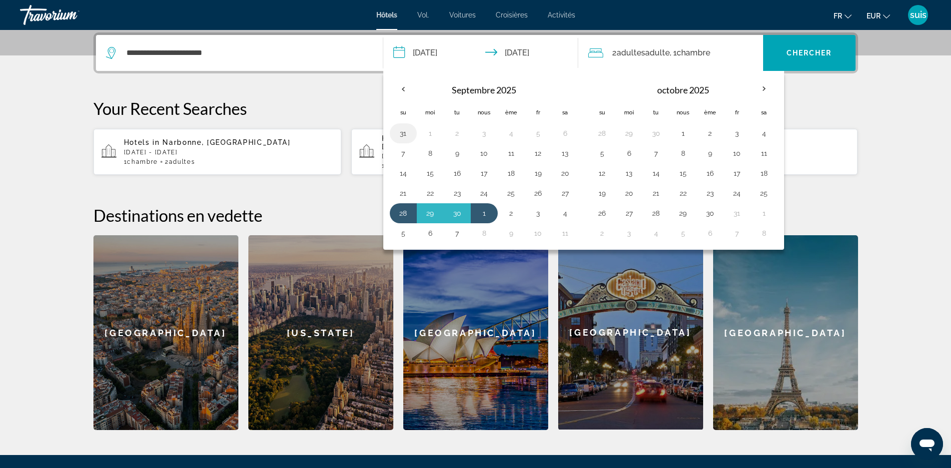
click at [407, 130] on button "31" at bounding box center [403, 133] width 16 height 14
click at [483, 134] on button "3" at bounding box center [484, 133] width 16 height 14
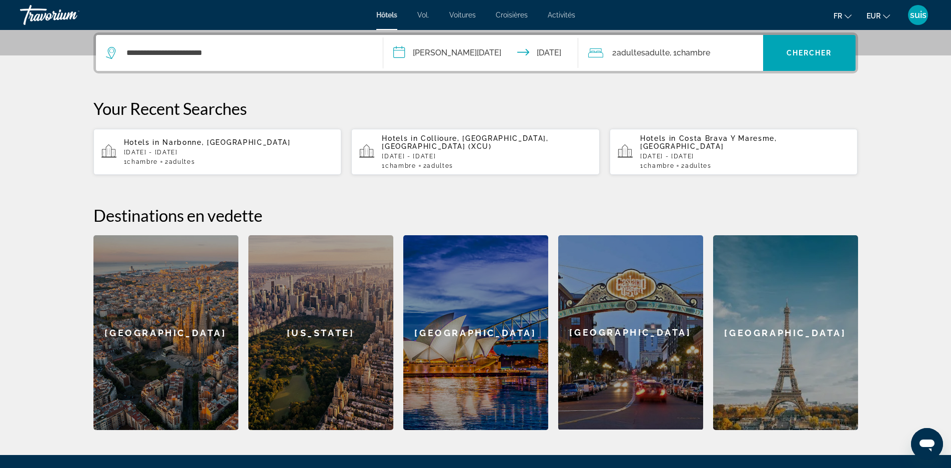
click at [446, 52] on input "**********" at bounding box center [482, 54] width 199 height 39
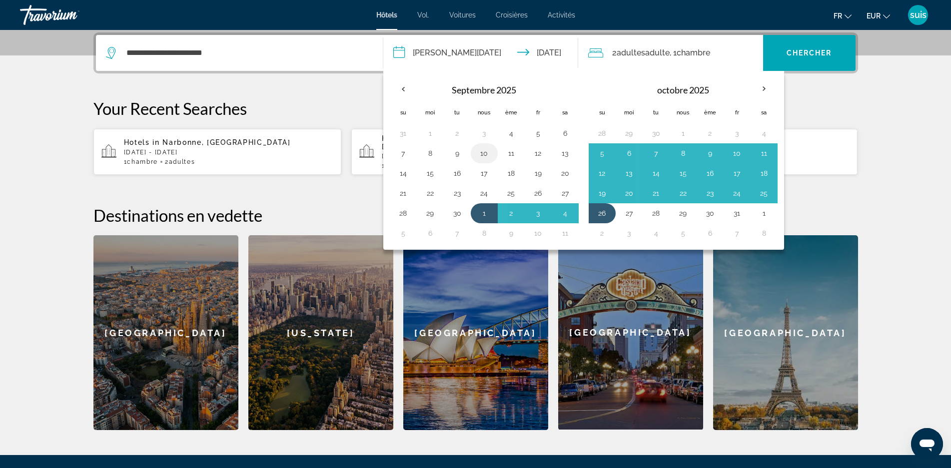
click at [480, 155] on button "10" at bounding box center [484, 153] width 16 height 14
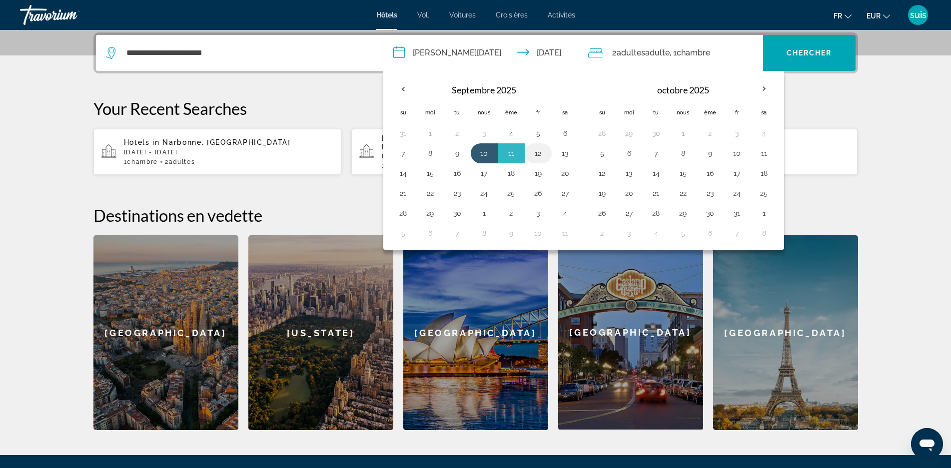
click at [540, 156] on button "12" at bounding box center [538, 153] width 16 height 14
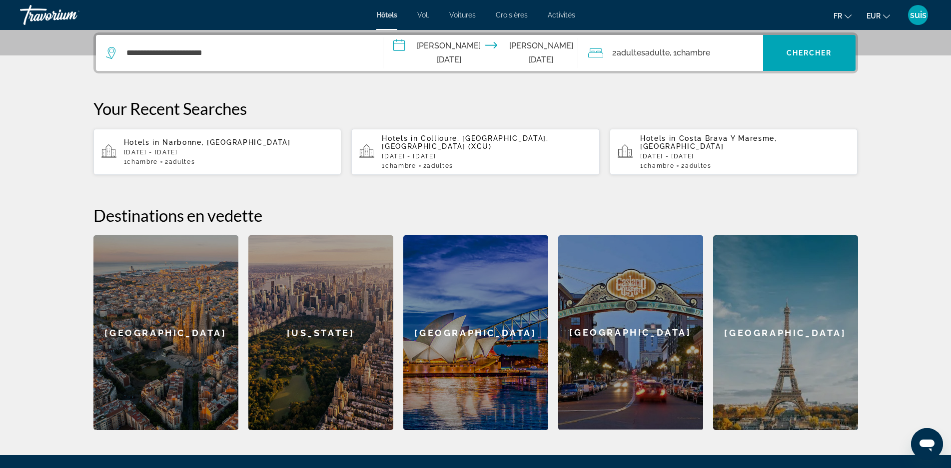
click at [422, 51] on input "**********" at bounding box center [482, 54] width 199 height 39
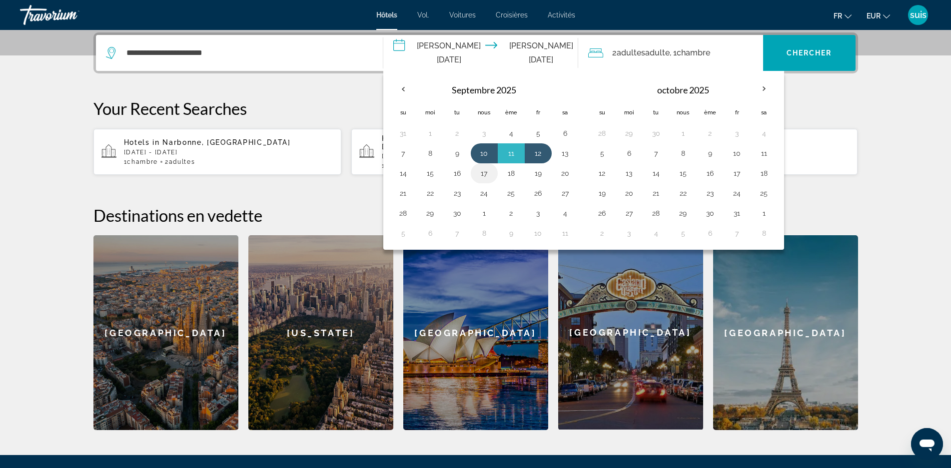
click at [480, 173] on button "17" at bounding box center [484, 173] width 16 height 14
click at [514, 175] on button "18" at bounding box center [511, 173] width 16 height 14
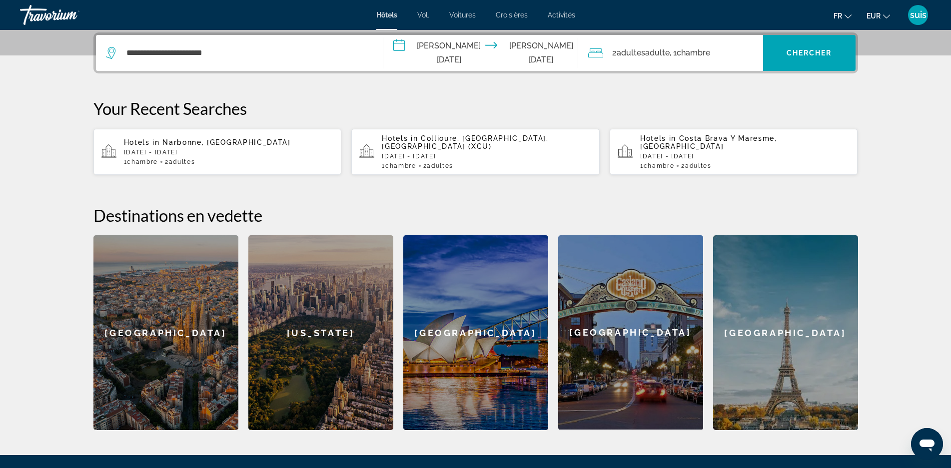
click at [448, 54] on input "**********" at bounding box center [482, 54] width 199 height 39
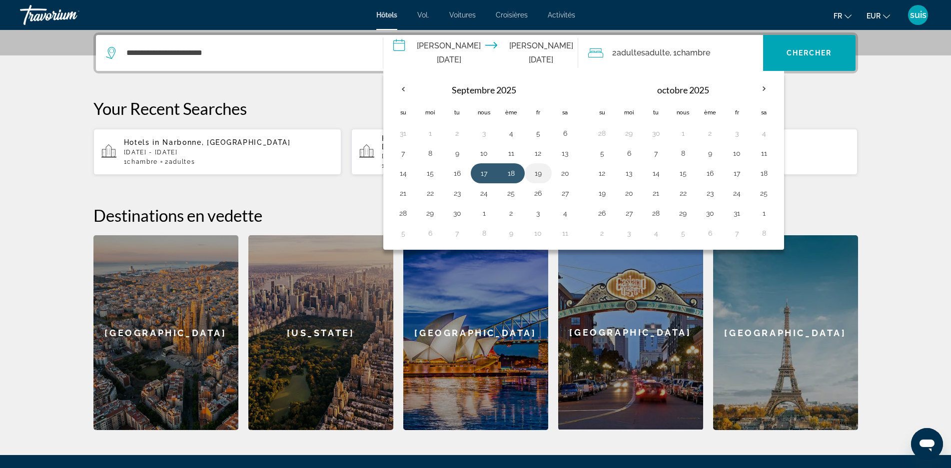
click at [539, 176] on button "19" at bounding box center [538, 173] width 16 height 14
click at [564, 172] on button "20" at bounding box center [565, 173] width 16 height 14
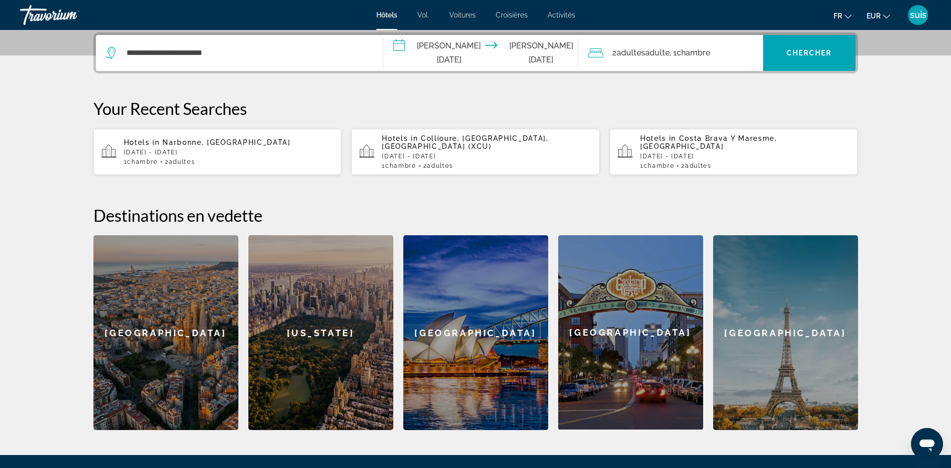
click at [458, 54] on input "**********" at bounding box center [482, 54] width 199 height 39
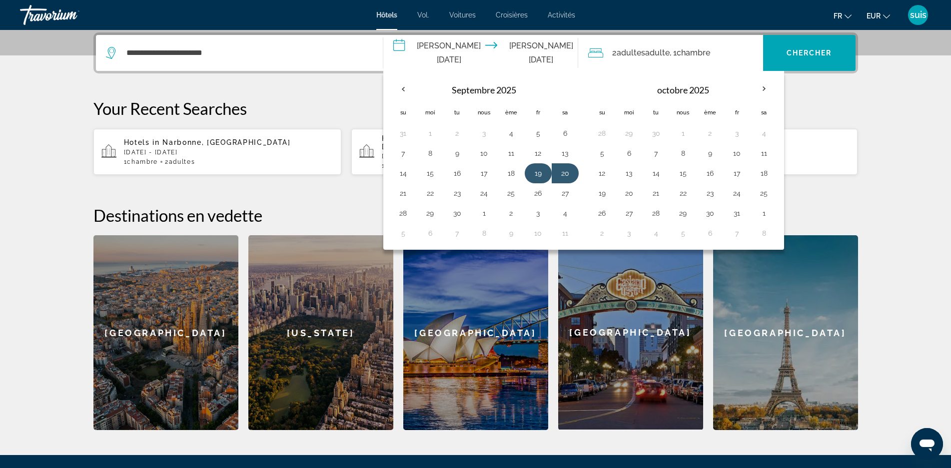
click at [536, 171] on button "19" at bounding box center [538, 173] width 16 height 14
click at [401, 195] on button "21" at bounding box center [403, 193] width 16 height 14
type input "**********"
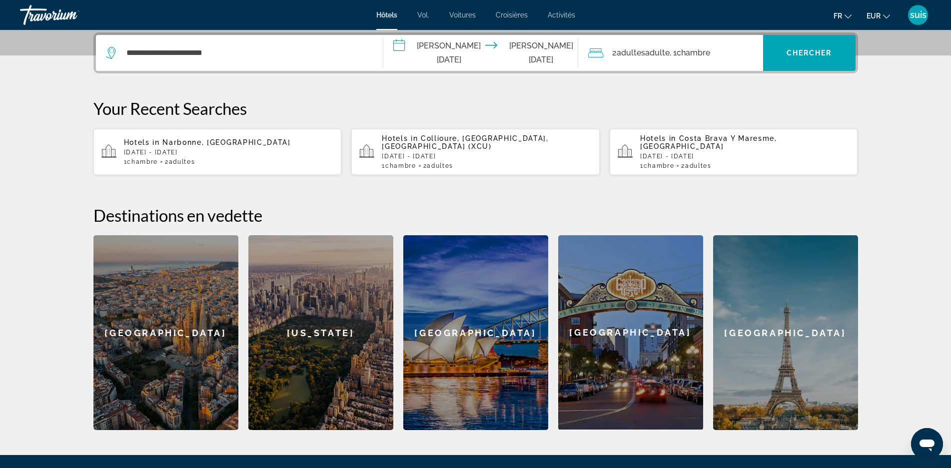
click at [667, 54] on font "Adulte" at bounding box center [657, 52] width 24 height 9
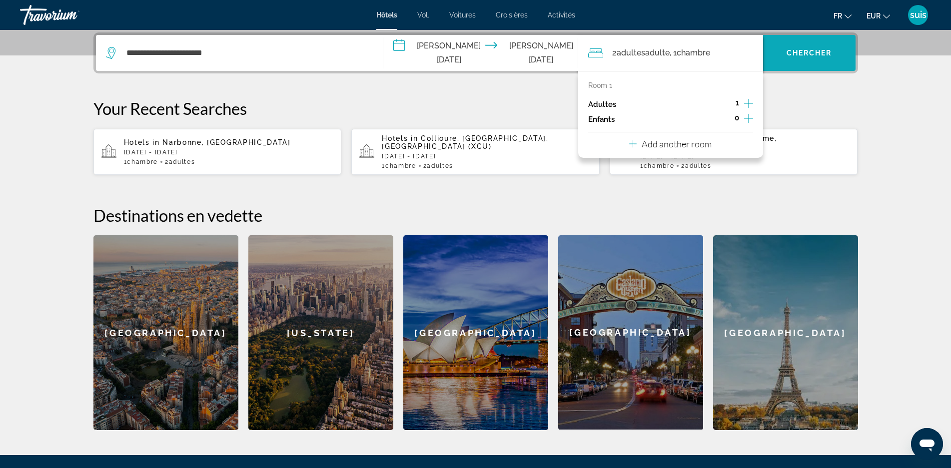
click at [788, 54] on font "Chercher" at bounding box center [809, 53] width 45 height 8
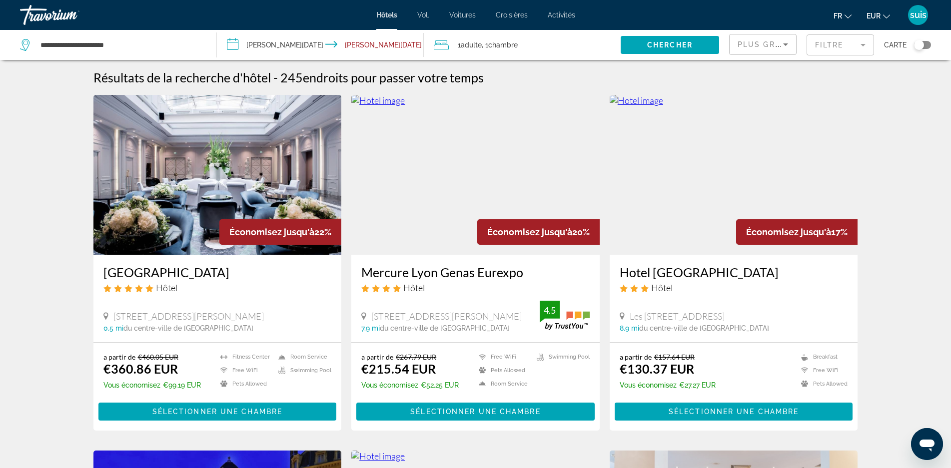
click at [736, 46] on div "Plus grandes économies" at bounding box center [763, 44] width 66 height 20
click at [740, 126] on font "Prix ​​le plus bas" at bounding box center [761, 130] width 47 height 8
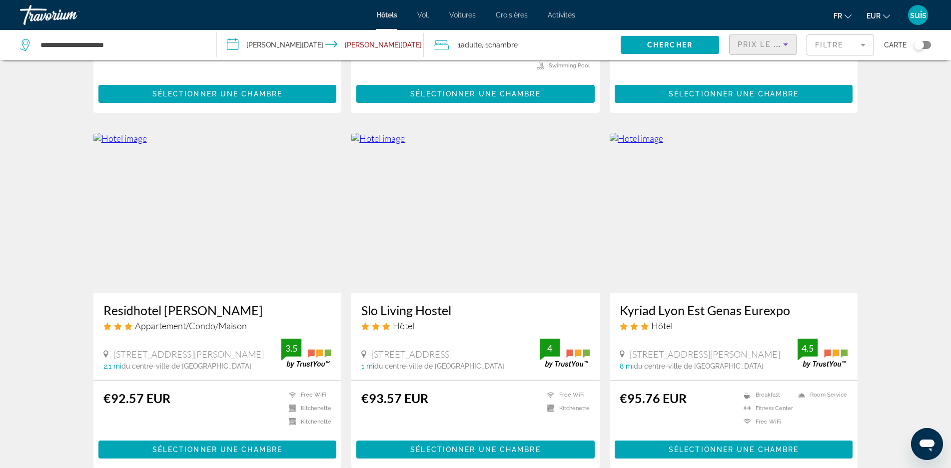
scroll to position [350, 0]
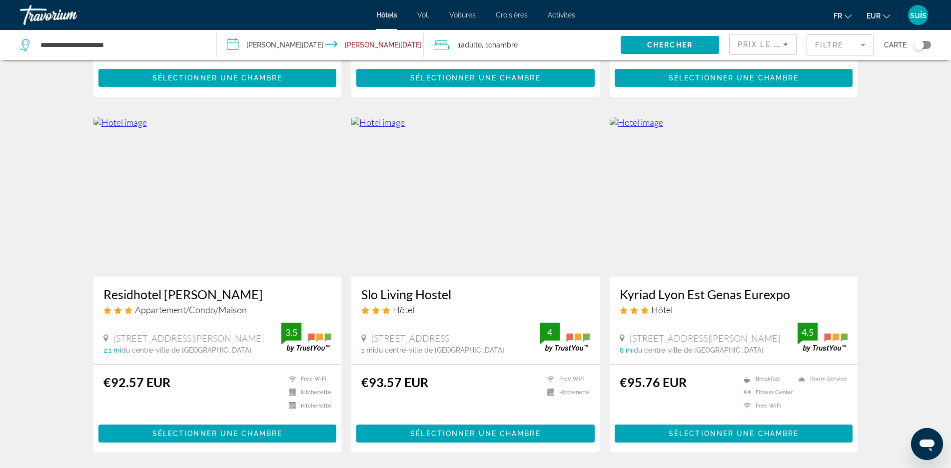
click at [489, 179] on img "Contenu principal" at bounding box center [475, 197] width 248 height 160
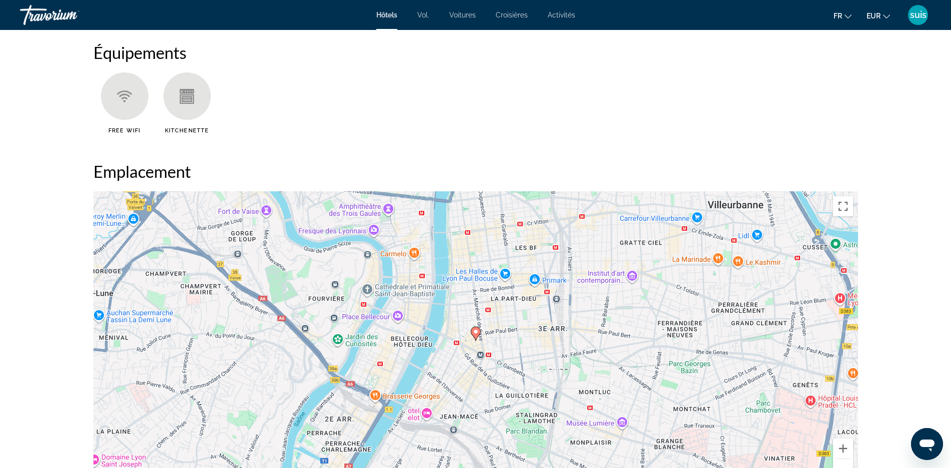
scroll to position [950, 0]
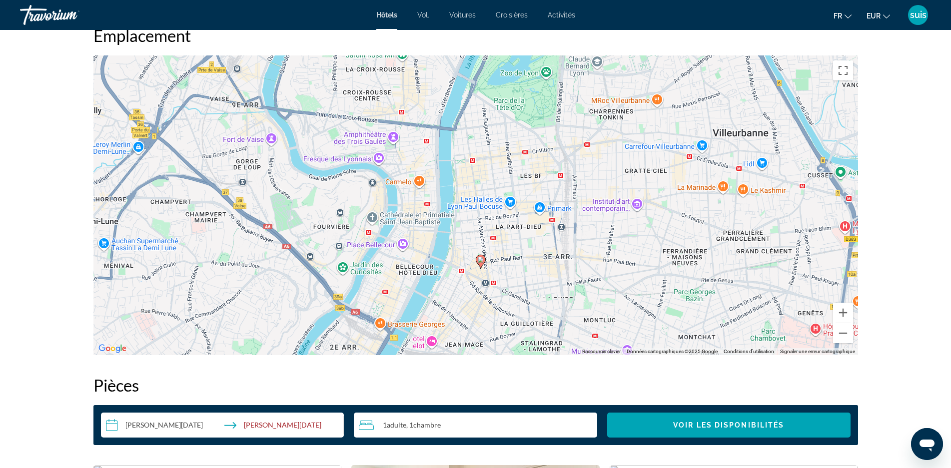
drag, startPoint x: 469, startPoint y: 168, endPoint x: 469, endPoint y: 184, distance: 16.0
click at [469, 217] on div "Pour activer le glissement avec le clavier, appuyez sur Alt+Entrée. Une fois ce…" at bounding box center [475, 205] width 765 height 300
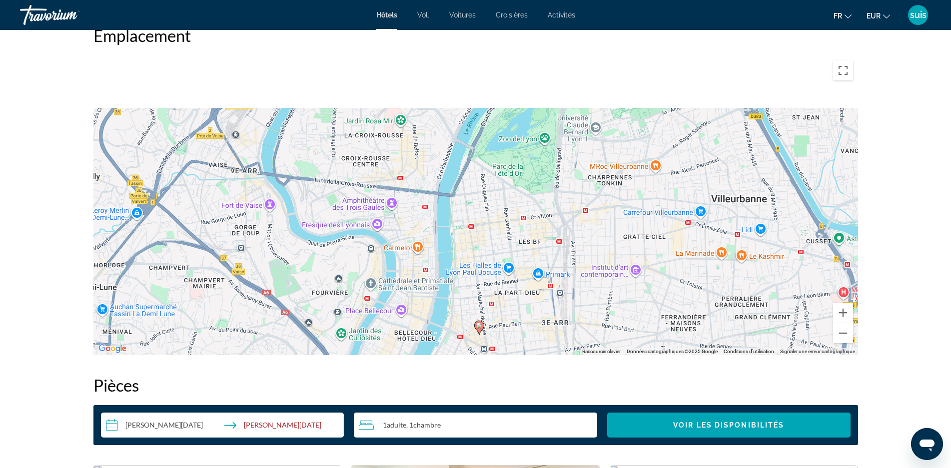
drag, startPoint x: 489, startPoint y: 140, endPoint x: 476, endPoint y: 205, distance: 65.7
click at [491, 226] on div "Pour activer le glissement avec le clavier, appuyez sur Alt+Entrée. Une fois ce…" at bounding box center [475, 205] width 765 height 300
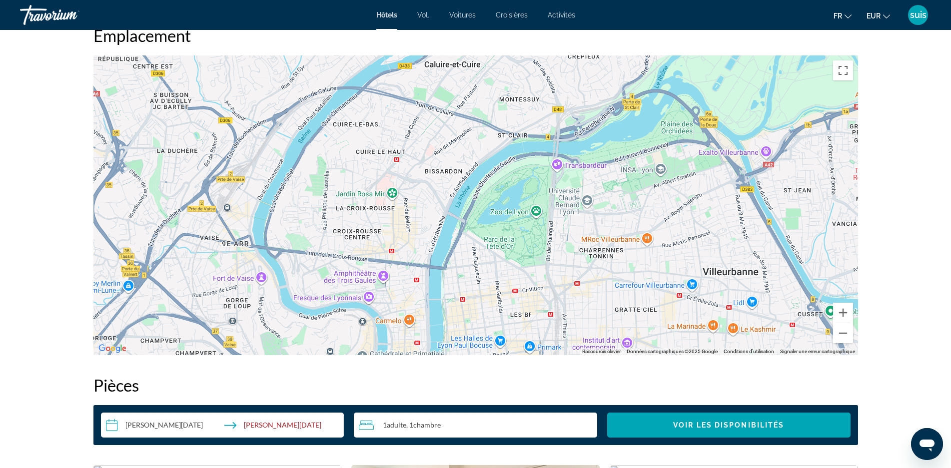
drag, startPoint x: 485, startPoint y: 172, endPoint x: 478, endPoint y: 243, distance: 71.8
click at [478, 243] on div "Pour activer le glissement avec le clavier, appuyez sur Alt+Entrée. Une fois ce…" at bounding box center [475, 205] width 765 height 300
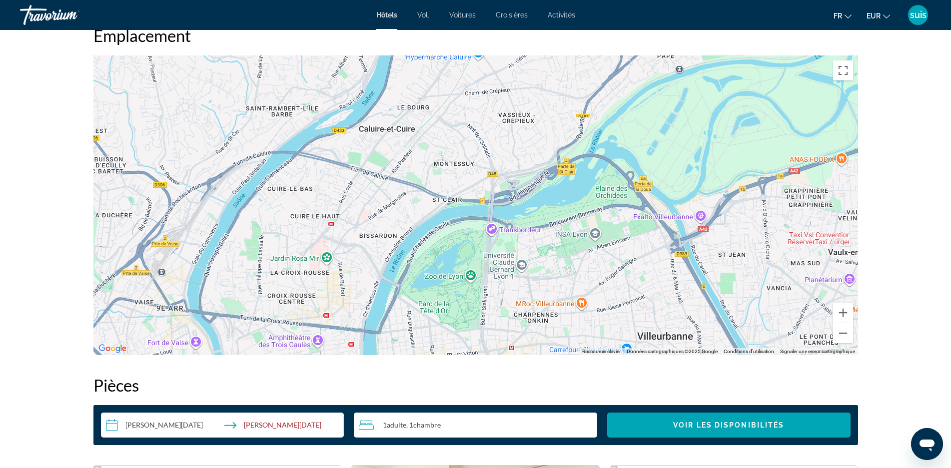
drag, startPoint x: 541, startPoint y: 185, endPoint x: 487, endPoint y: 184, distance: 54.0
click at [503, 227] on div "Pour activer le glissement avec le clavier, appuyez sur Alt+Entrée. Une fois ce…" at bounding box center [475, 205] width 765 height 300
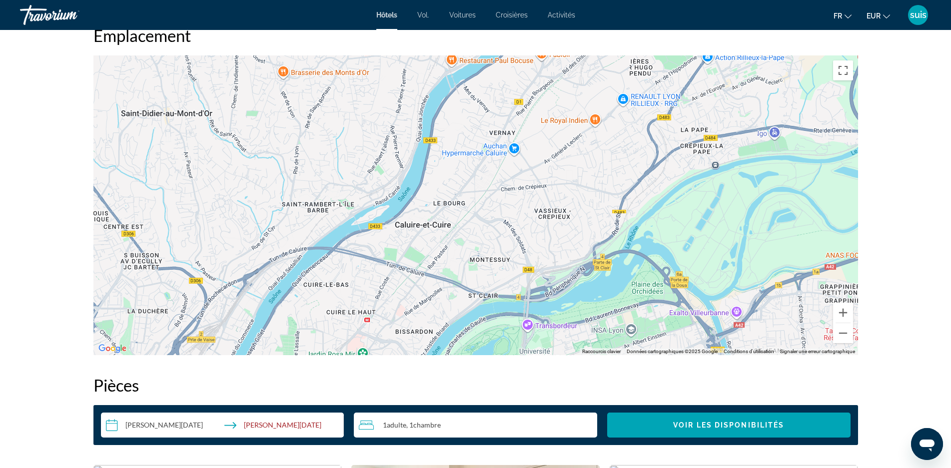
drag, startPoint x: 476, startPoint y: 162, endPoint x: 509, endPoint y: 238, distance: 82.9
click at [509, 238] on div "Contenu principal" at bounding box center [475, 205] width 765 height 300
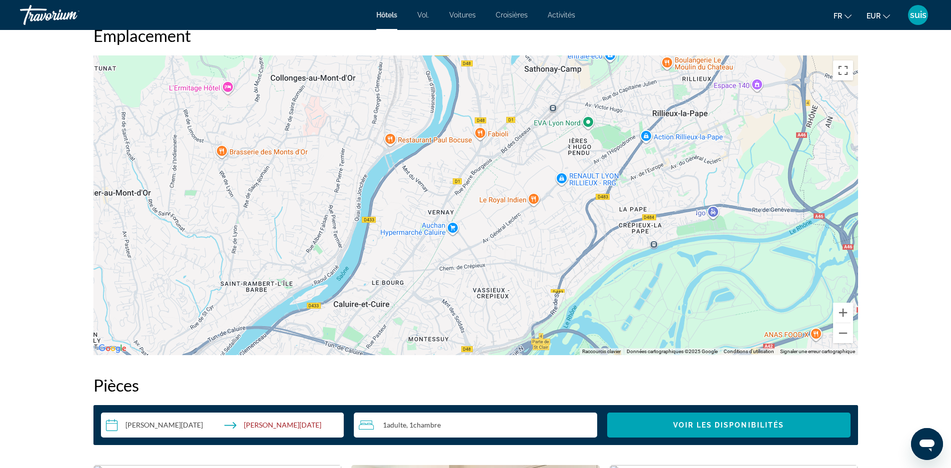
drag, startPoint x: 558, startPoint y: 204, endPoint x: 510, endPoint y: 225, distance: 52.4
click at [516, 256] on div "Contenu principal" at bounding box center [475, 205] width 765 height 300
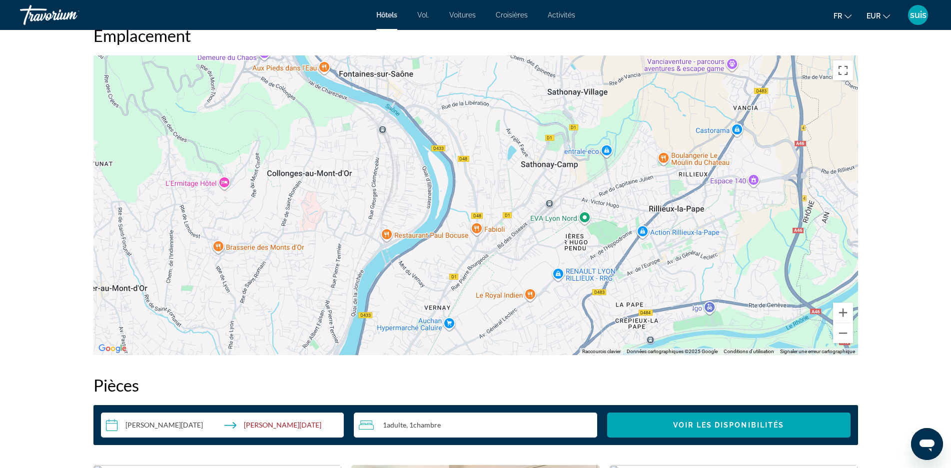
drag, startPoint x: 518, startPoint y: 201, endPoint x: 520, endPoint y: 248, distance: 47.0
click at [520, 248] on div "Contenu principal" at bounding box center [475, 205] width 765 height 300
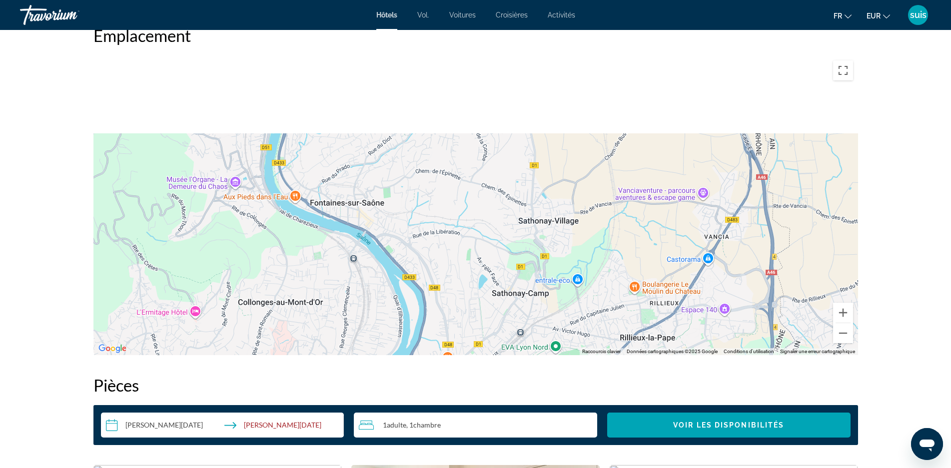
drag, startPoint x: 476, startPoint y: 157, endPoint x: 452, endPoint y: 246, distance: 92.0
click at [452, 281] on div "Contenu principal" at bounding box center [475, 205] width 765 height 300
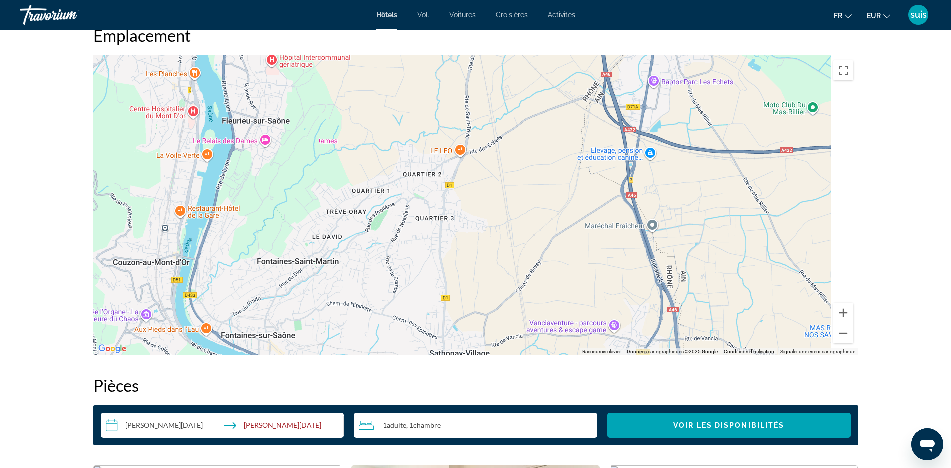
drag, startPoint x: 574, startPoint y: 165, endPoint x: 495, endPoint y: 276, distance: 135.8
click at [495, 276] on div "Contenu principal" at bounding box center [475, 205] width 765 height 300
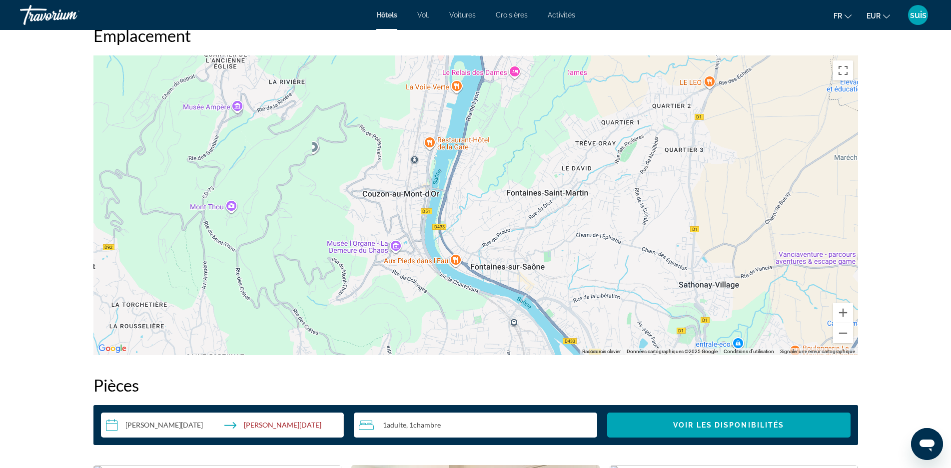
drag, startPoint x: 337, startPoint y: 193, endPoint x: 588, endPoint y: 124, distance: 260.3
click at [588, 124] on div "Contenu principal" at bounding box center [475, 205] width 765 height 300
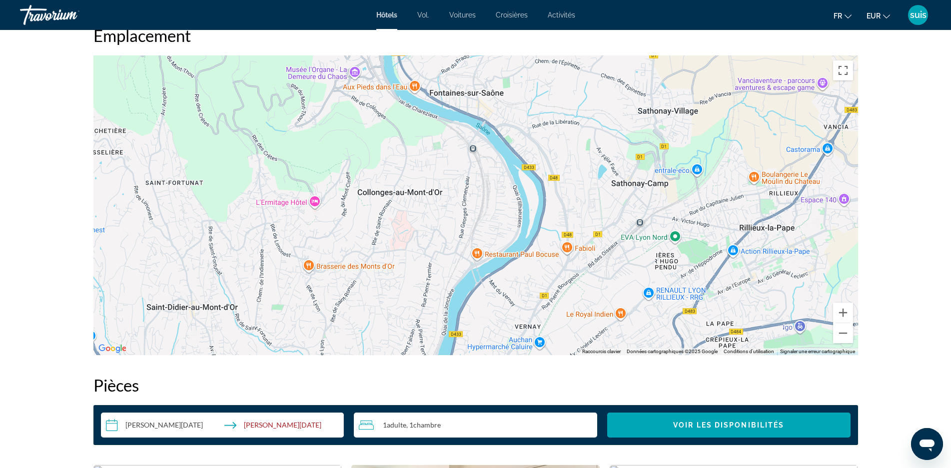
drag, startPoint x: 623, startPoint y: 254, endPoint x: 583, endPoint y: 86, distance: 173.2
click at [583, 86] on div "Contenu principal" at bounding box center [475, 205] width 765 height 300
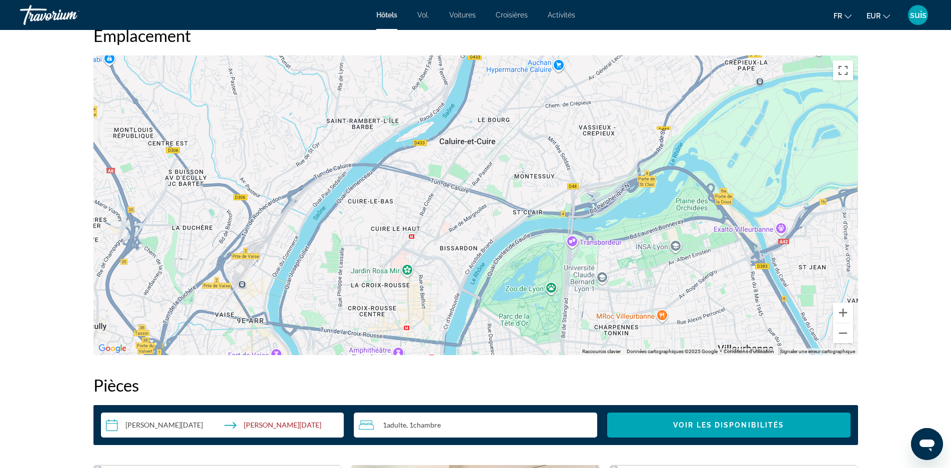
drag, startPoint x: 615, startPoint y: 248, endPoint x: 637, endPoint y: -12, distance: 261.4
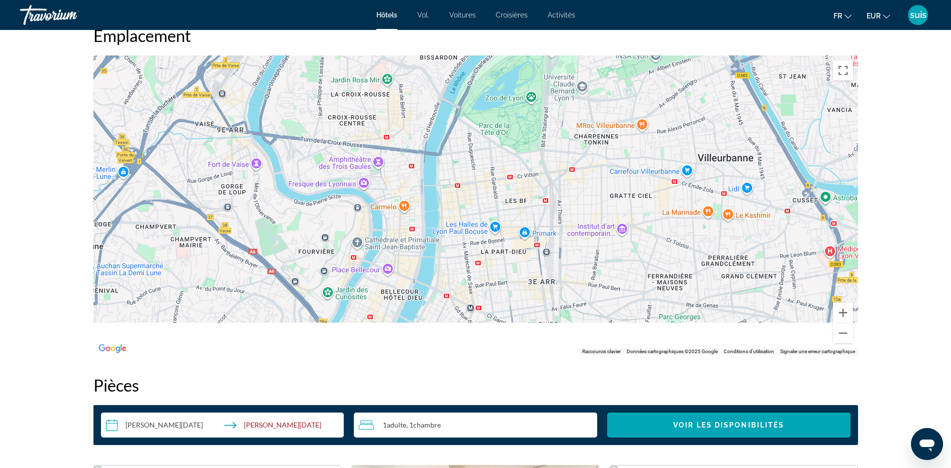
drag, startPoint x: 535, startPoint y: 250, endPoint x: 515, endPoint y: 91, distance: 160.2
click at [513, 65] on div "Contenu principal" at bounding box center [475, 205] width 765 height 300
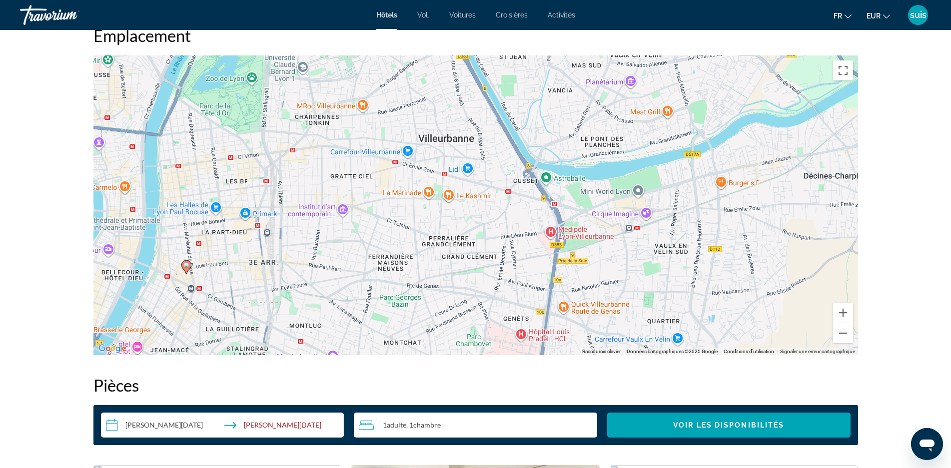
drag, startPoint x: 629, startPoint y: 248, endPoint x: 344, endPoint y: 219, distance: 286.5
click at [344, 219] on div "Pour activer le glissement avec le clavier, appuyez sur Alt+Entrée. Une fois ce…" at bounding box center [475, 205] width 765 height 300
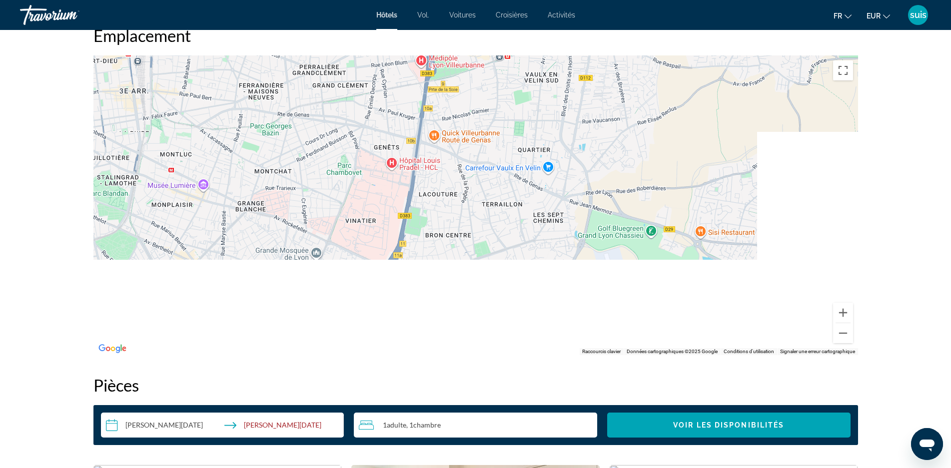
drag, startPoint x: 528, startPoint y: 249, endPoint x: 475, endPoint y: 140, distance: 121.9
click at [479, 130] on div "Pour activer le glissement avec le clavier, appuyez sur Alt+Entrée. Une fois ce…" at bounding box center [475, 205] width 765 height 300
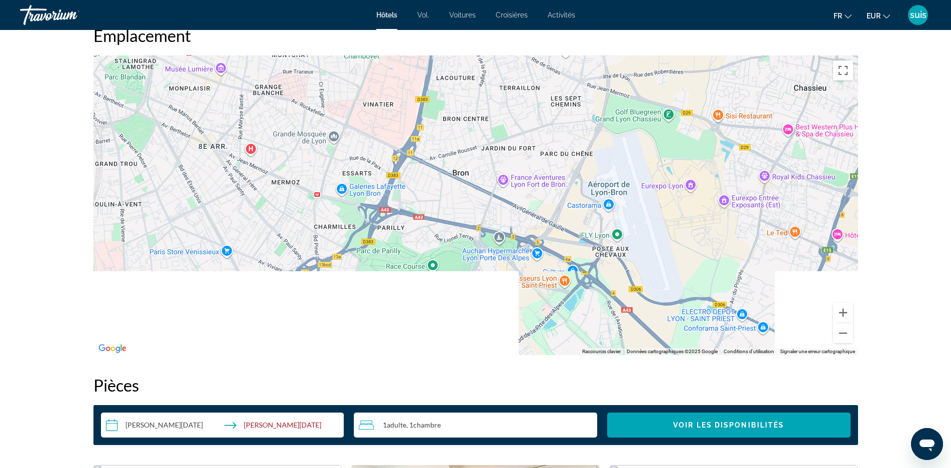
drag, startPoint x: 429, startPoint y: 172, endPoint x: 441, endPoint y: 97, distance: 75.9
click at [441, 97] on div "Pour activer le glissement avec le clavier, appuyez sur Alt+Entrée. Une fois ce…" at bounding box center [475, 205] width 765 height 300
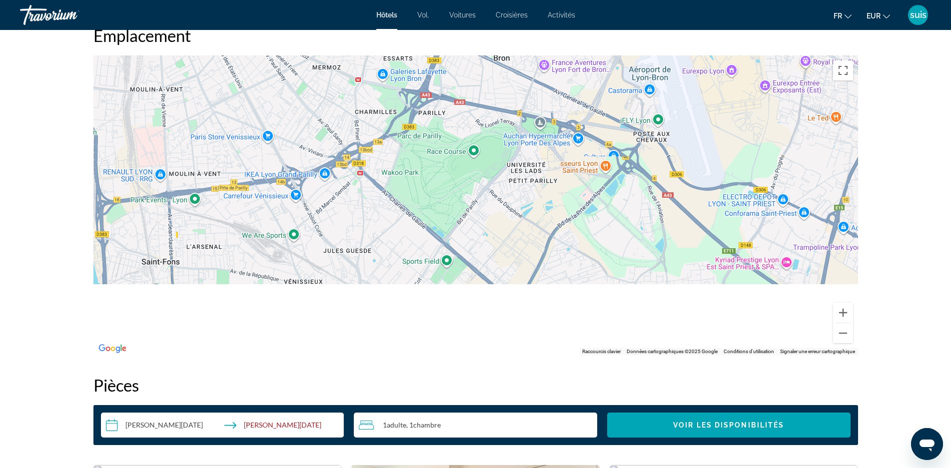
drag, startPoint x: 436, startPoint y: 216, endPoint x: 478, endPoint y: 108, distance: 115.9
click at [478, 107] on div "Pour activer le glissement avec le clavier, appuyez sur Alt+Entrée. Une fois ce…" at bounding box center [475, 205] width 765 height 300
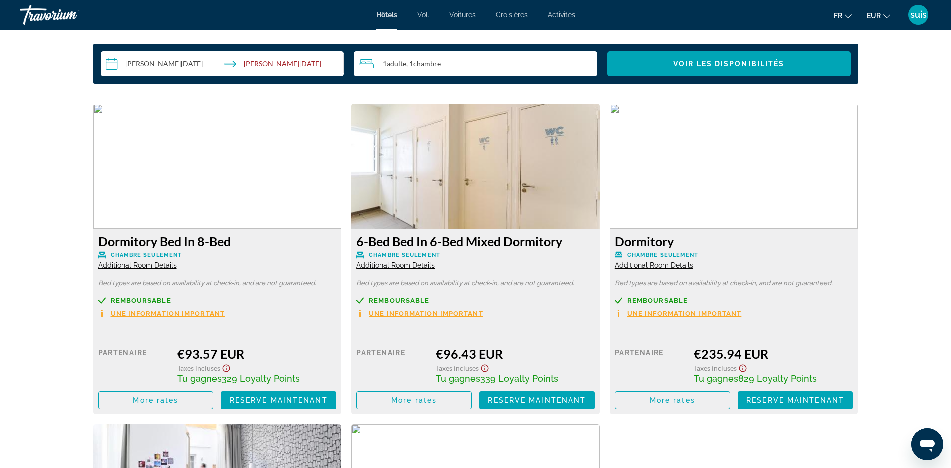
scroll to position [1400, 0]
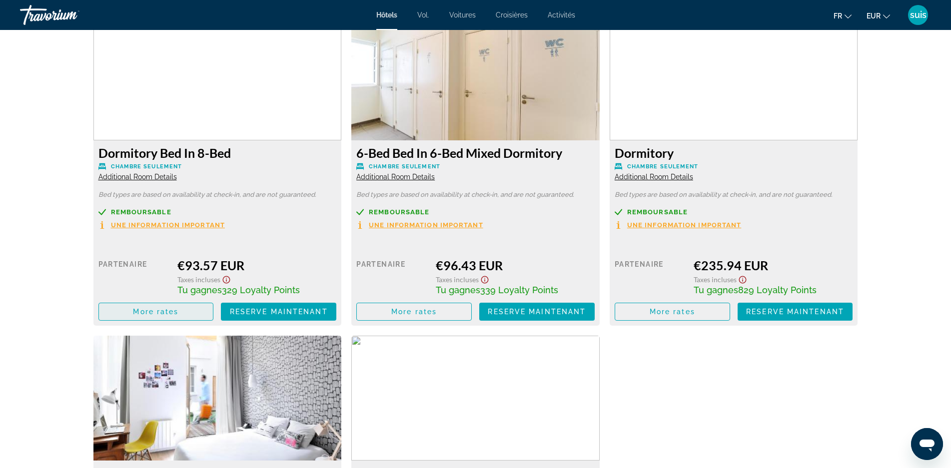
click at [144, 311] on span "More rates" at bounding box center [155, 312] width 45 height 8
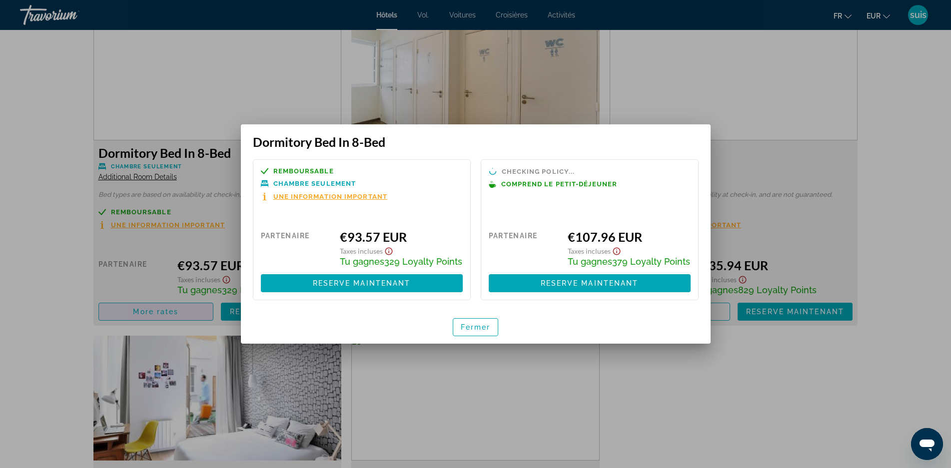
scroll to position [0, 0]
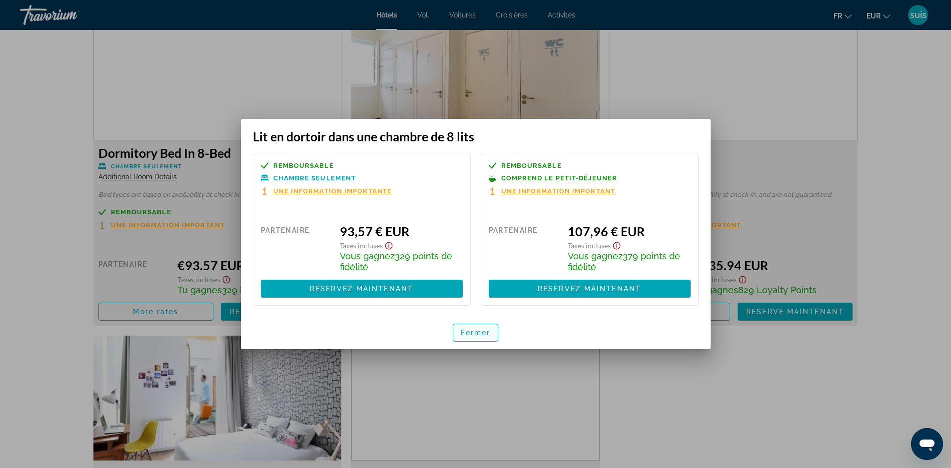
click at [464, 333] on font "Fermer" at bounding box center [476, 333] width 30 height 8
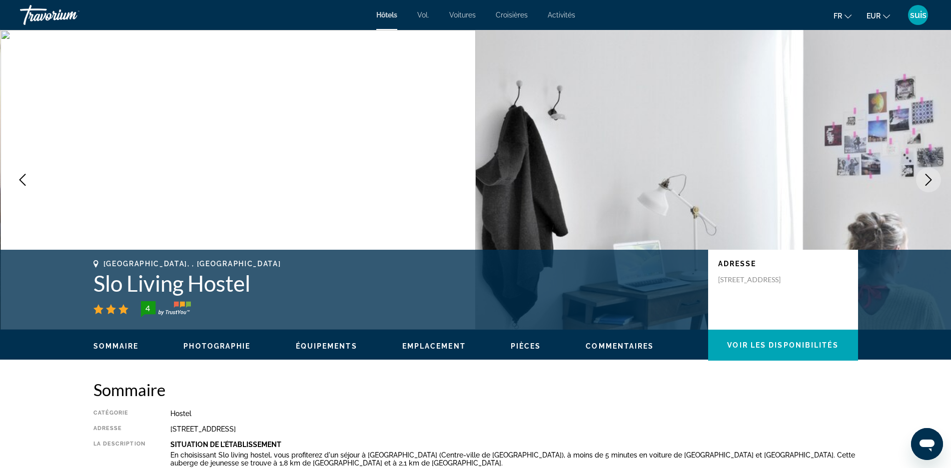
scroll to position [1400, 0]
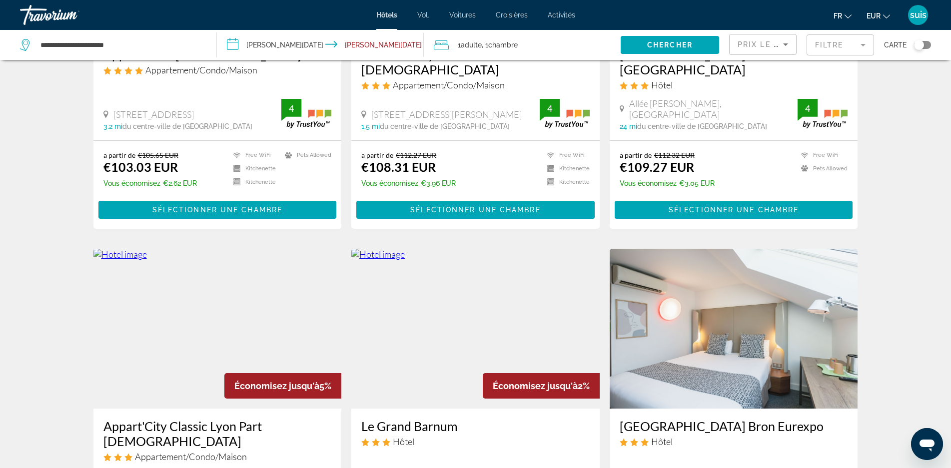
scroll to position [696, 0]
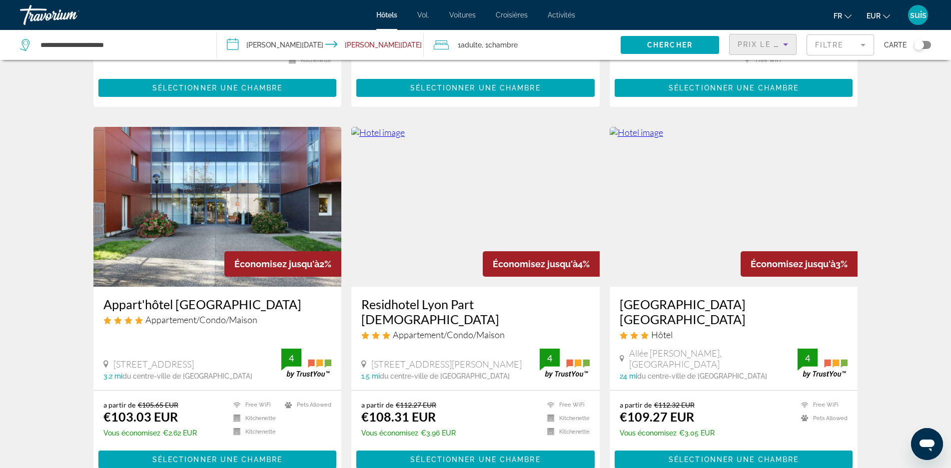
click at [749, 40] on span "Prix le plus bas" at bounding box center [777, 44] width 78 height 8
click at [749, 40] on div at bounding box center [475, 234] width 951 height 468
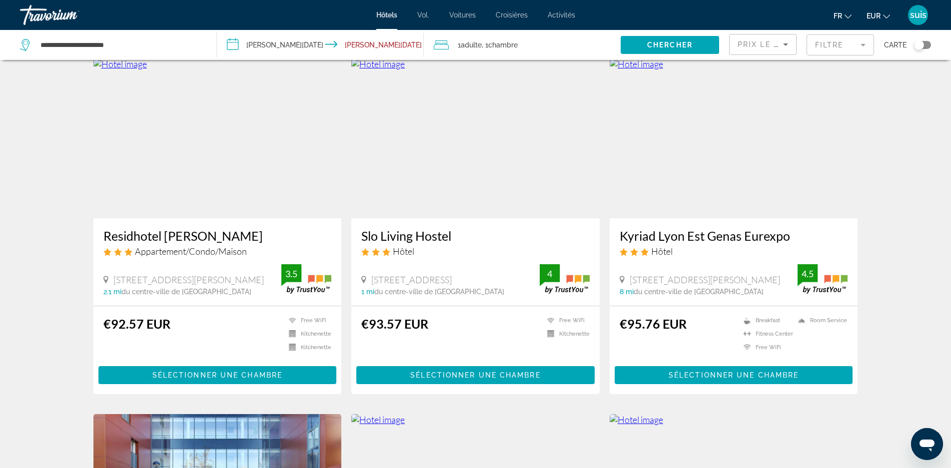
scroll to position [396, 0]
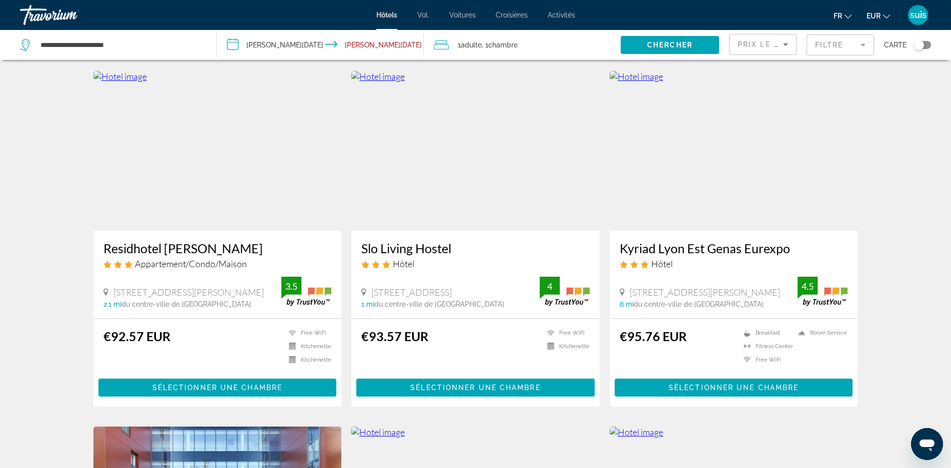
click at [665, 133] on img "Contenu principal" at bounding box center [734, 151] width 248 height 160
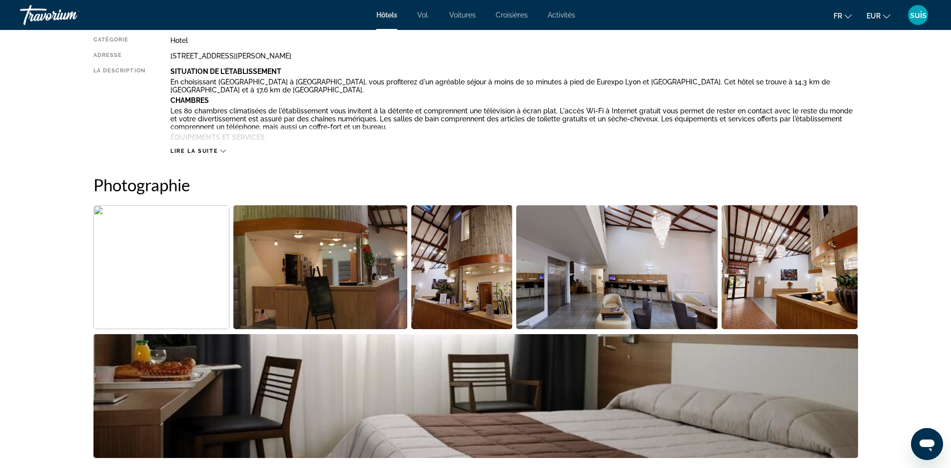
scroll to position [300, 0]
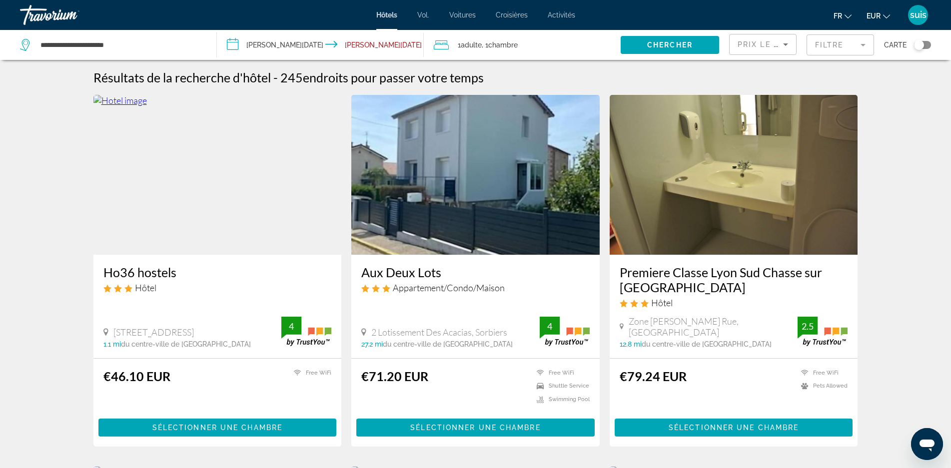
click at [133, 269] on h3 "Ho36 hostels" at bounding box center [217, 272] width 228 height 15
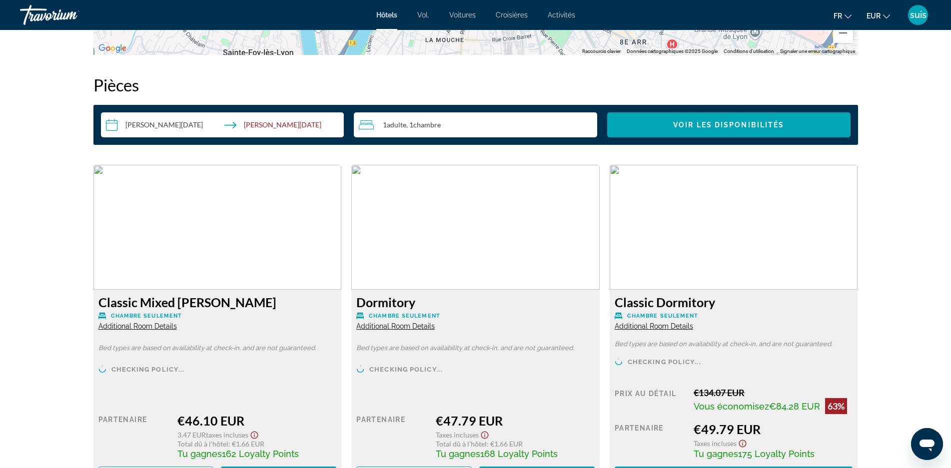
scroll to position [1350, 0]
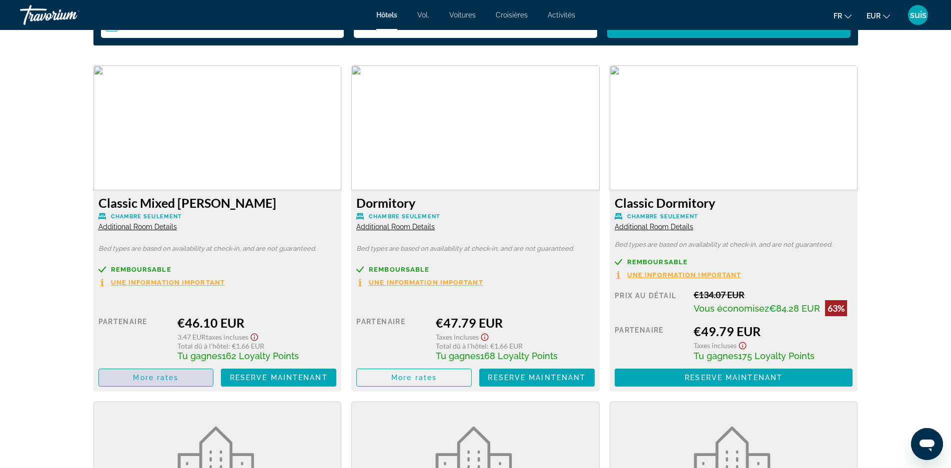
click at [186, 373] on span "Contenu principal" at bounding box center [156, 378] width 114 height 24
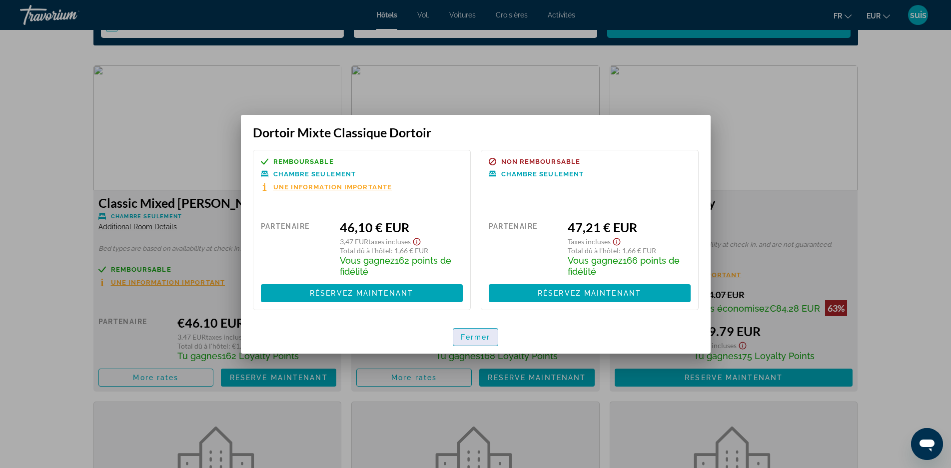
click at [458, 335] on span "button" at bounding box center [475, 337] width 45 height 24
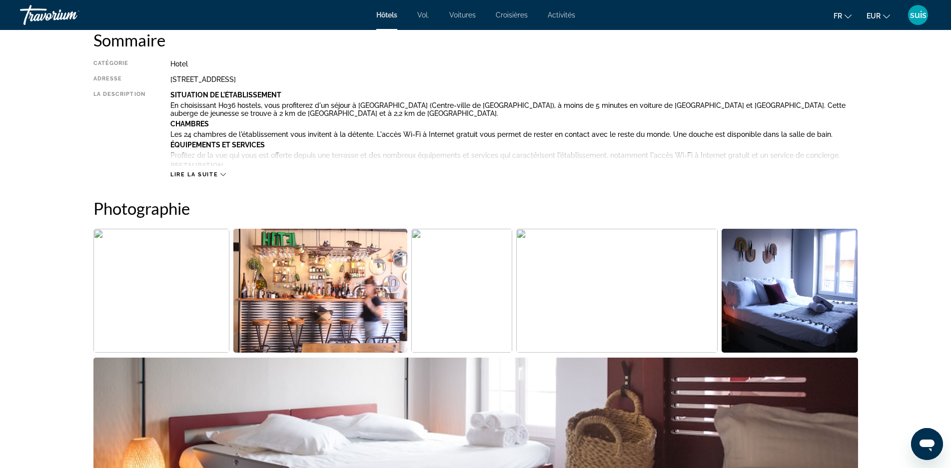
scroll to position [150, 0]
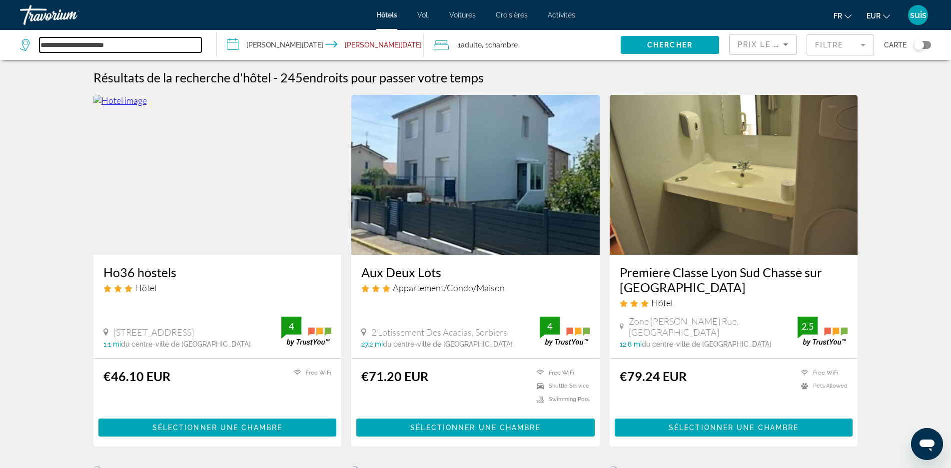
click at [143, 49] on input "**********" at bounding box center [120, 44] width 162 height 15
type input "*"
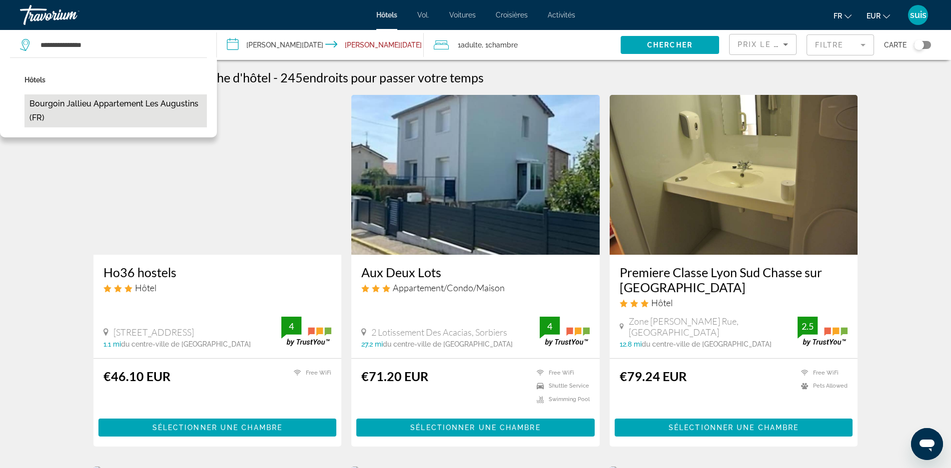
click at [86, 108] on button "Bourgoin Jallieu Appartement Les Augustins (FR)" at bounding box center [115, 110] width 182 height 33
type input "**********"
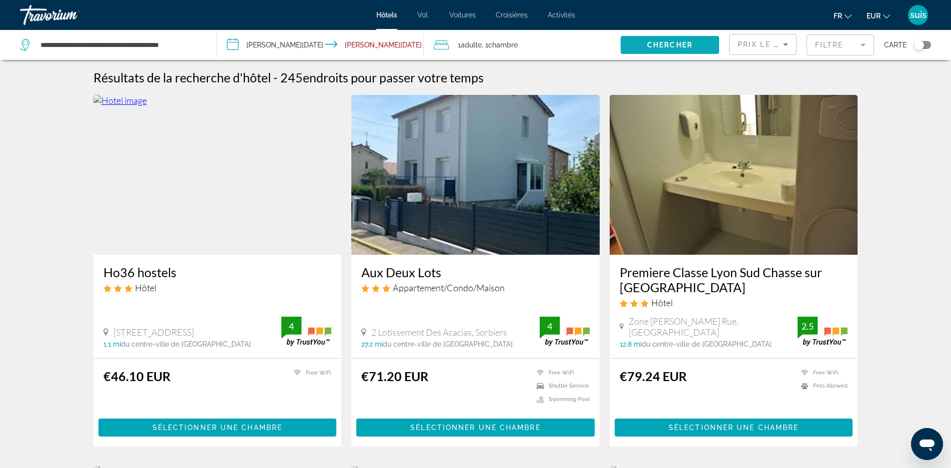
click at [679, 47] on span "Chercher" at bounding box center [669, 45] width 45 height 8
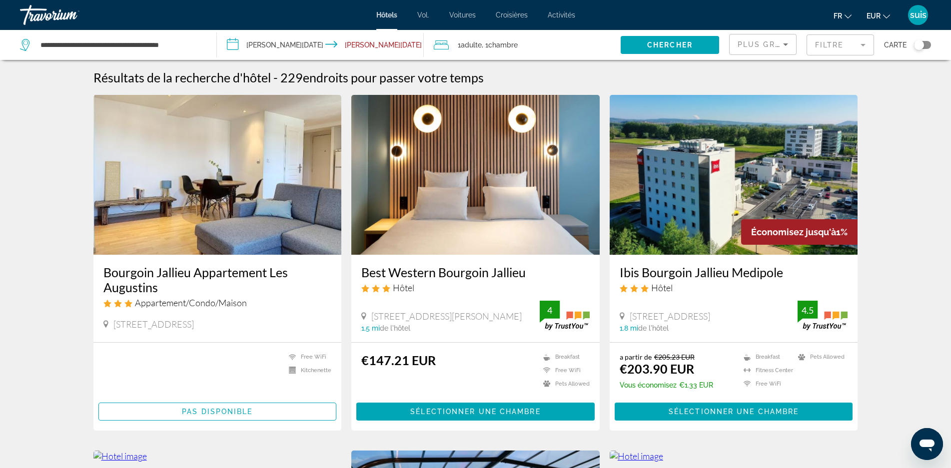
click at [767, 45] on span "Plus grandes économies" at bounding box center [797, 44] width 119 height 8
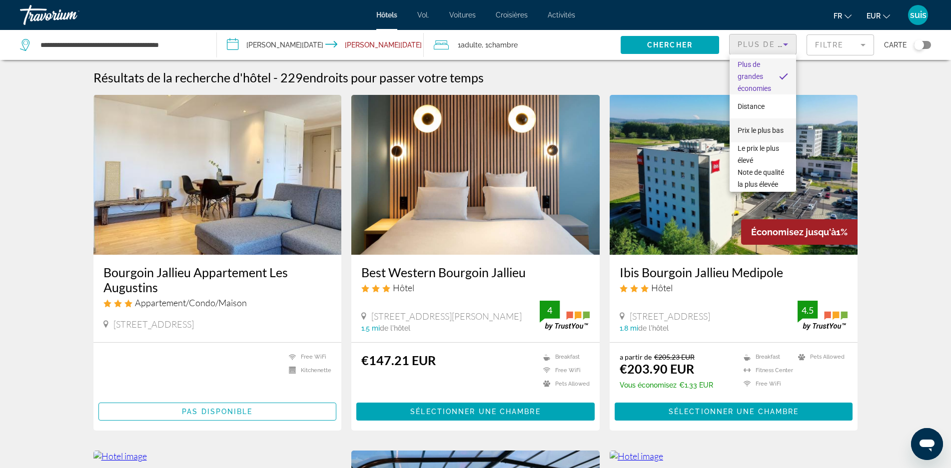
click at [738, 131] on span "Prix ​​le plus bas" at bounding box center [761, 130] width 46 height 12
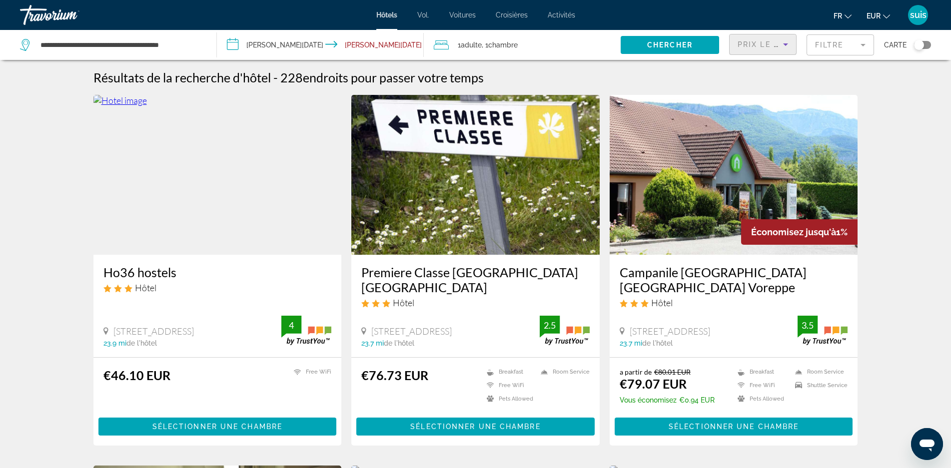
click at [428, 274] on h3 "Premiere Classe Grenoble Nord Moirans" at bounding box center [475, 280] width 228 height 30
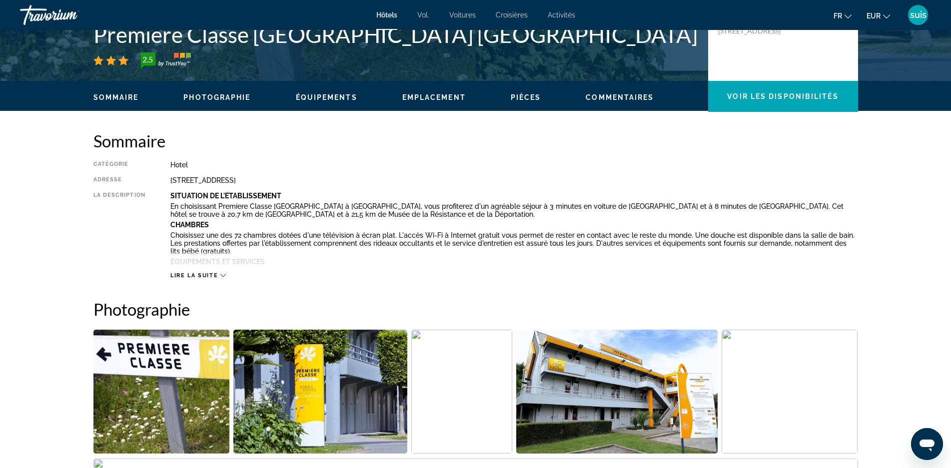
scroll to position [350, 0]
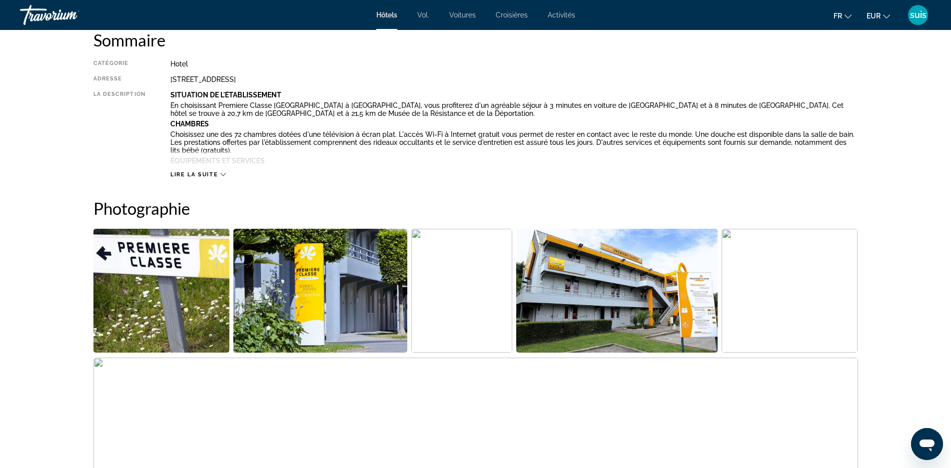
click at [194, 174] on span "Lire la suite" at bounding box center [193, 174] width 47 height 6
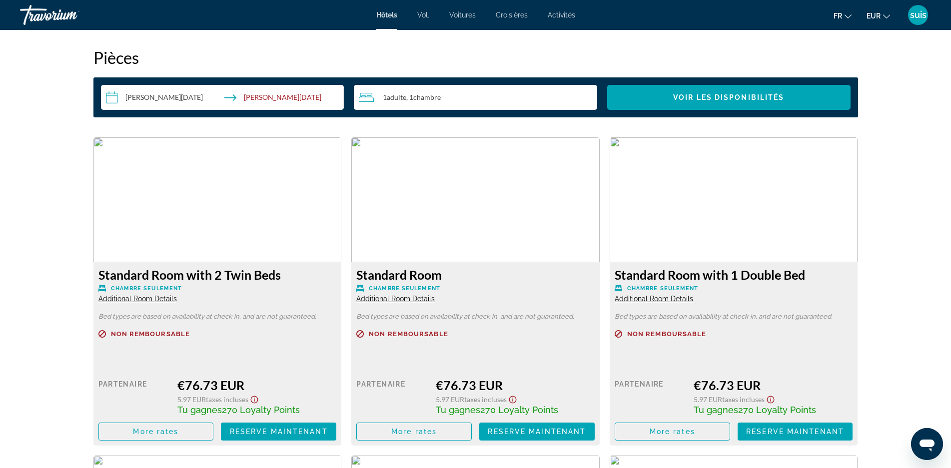
scroll to position [1350, 0]
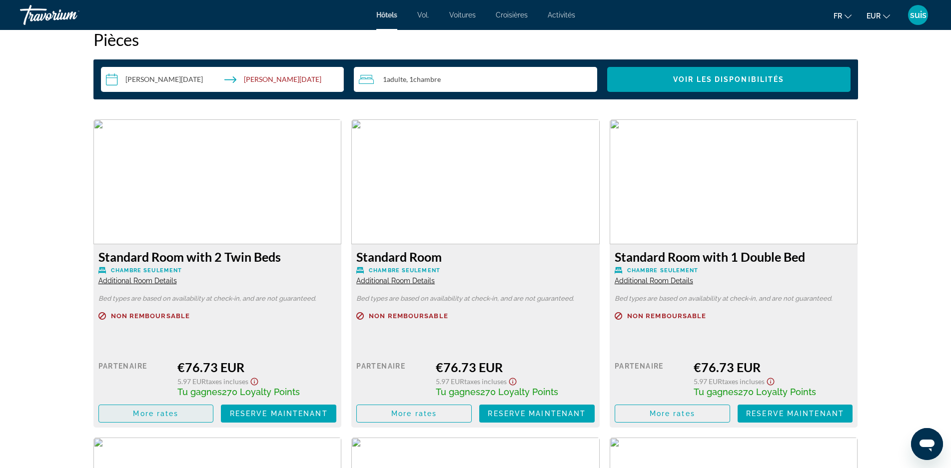
click at [167, 415] on span "More rates" at bounding box center [155, 414] width 45 height 8
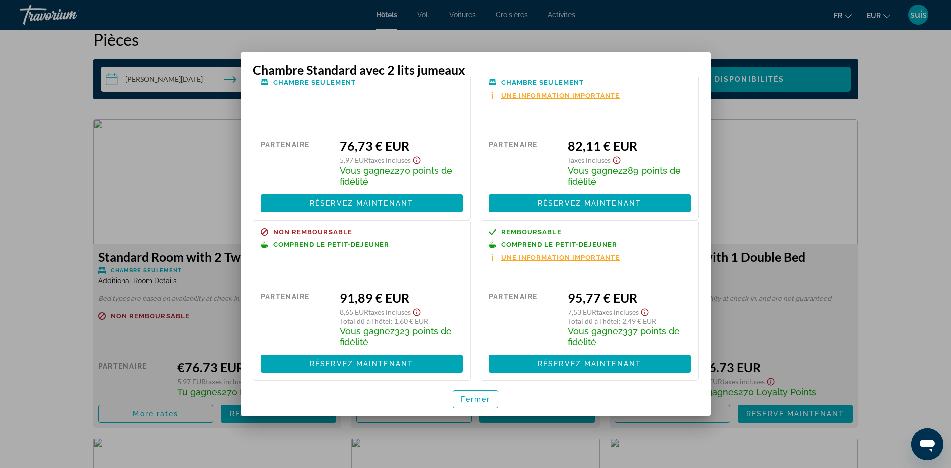
scroll to position [37, 0]
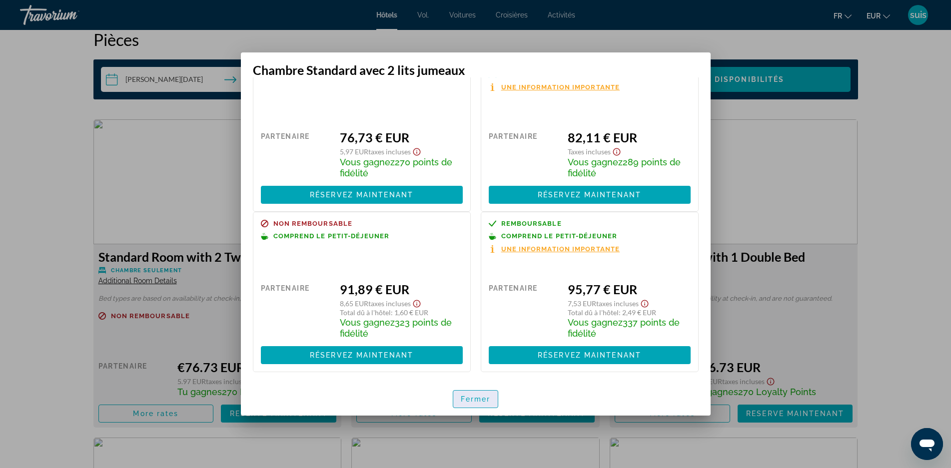
click at [479, 401] on font "Fermer" at bounding box center [476, 399] width 30 height 8
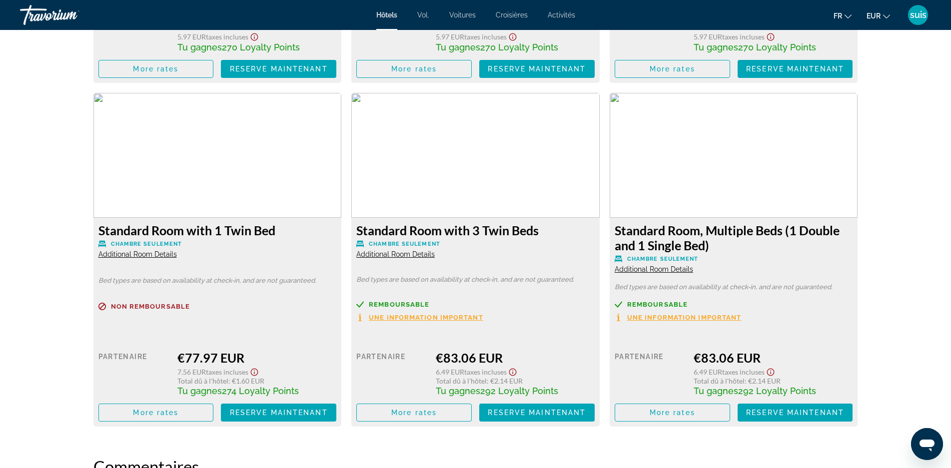
scroll to position [1850, 0]
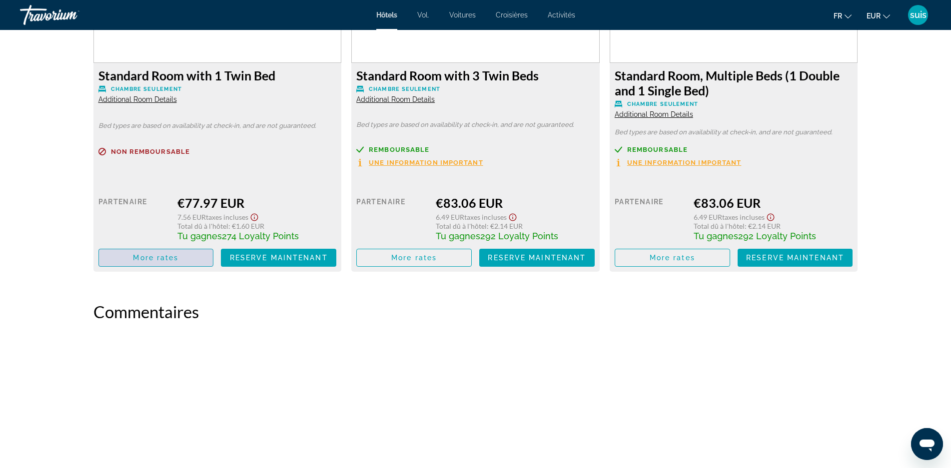
click at [129, 263] on span "Contenu principal" at bounding box center [156, 258] width 114 height 24
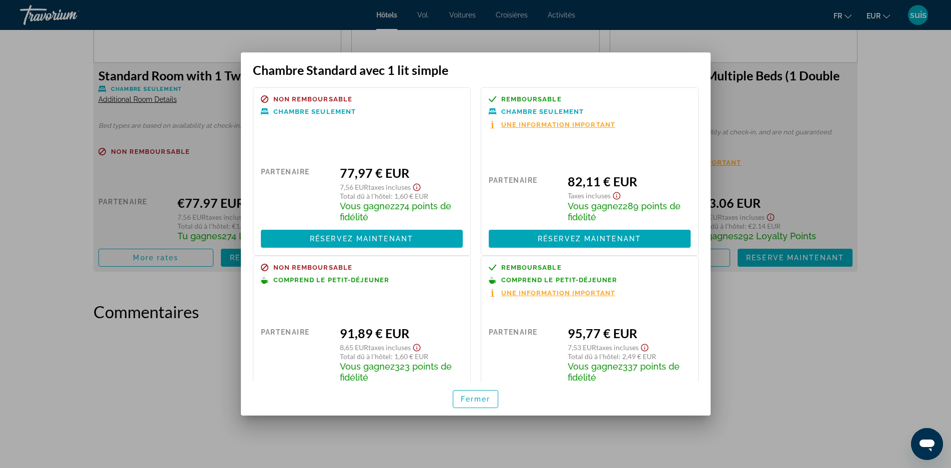
scroll to position [44, 0]
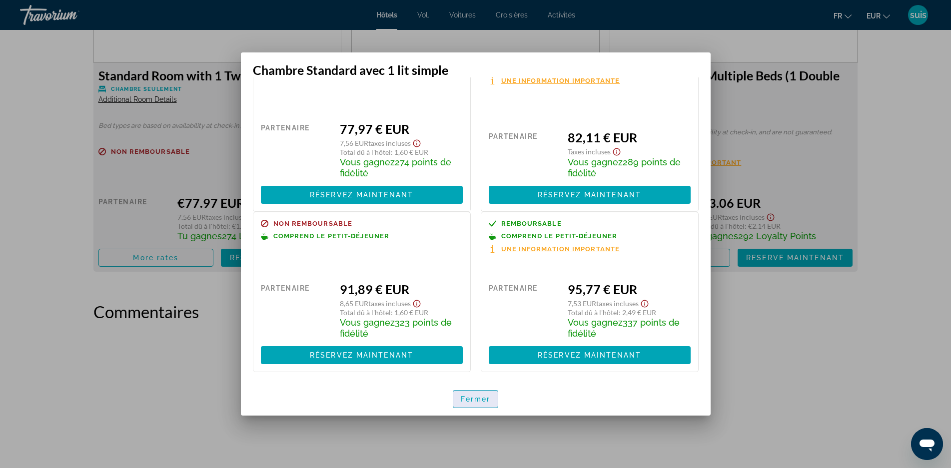
click at [481, 402] on font "Fermer" at bounding box center [476, 399] width 30 height 8
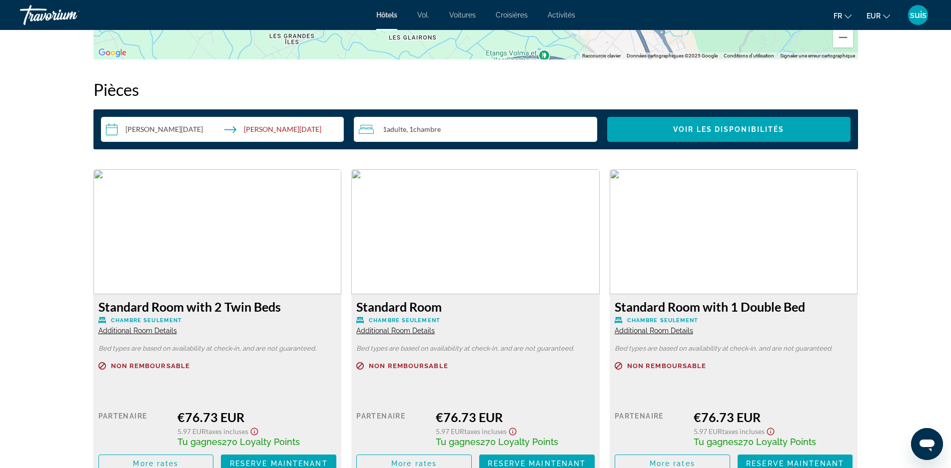
scroll to position [950, 0]
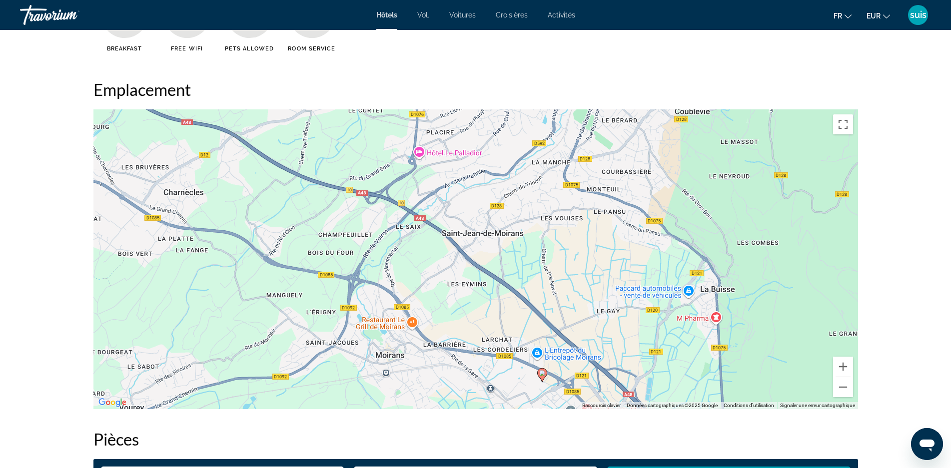
drag, startPoint x: 337, startPoint y: 272, endPoint x: 377, endPoint y: 349, distance: 86.5
click at [401, 392] on div "Pour activer le glissement avec le clavier, appuyez sur Alt+Entrée. Une fois ce…" at bounding box center [475, 259] width 765 height 300
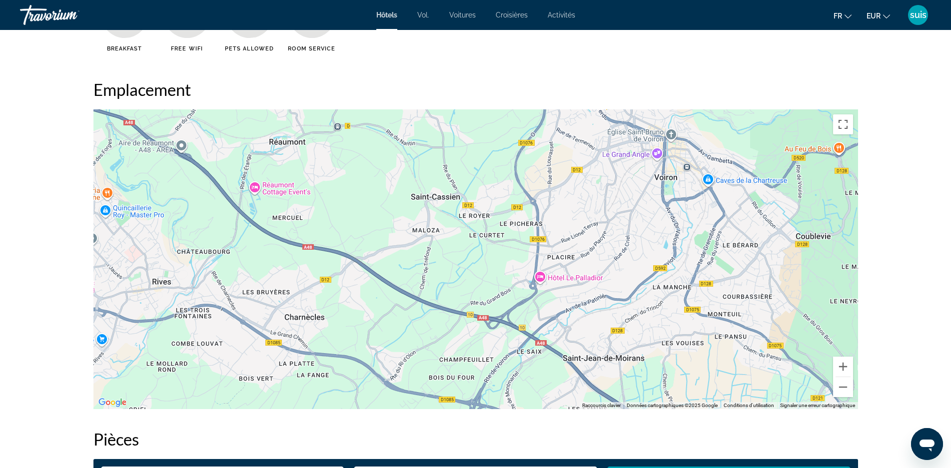
drag, startPoint x: 325, startPoint y: 240, endPoint x: 480, endPoint y: 297, distance: 165.0
click at [455, 366] on div "Pour activer le glissement avec le clavier, appuyez sur Alt+Entrée. Une fois ce…" at bounding box center [475, 259] width 765 height 300
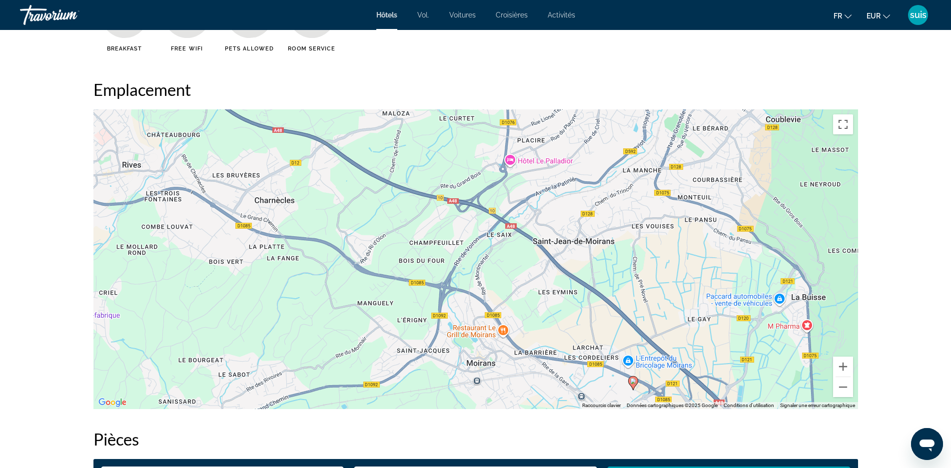
drag, startPoint x: 546, startPoint y: 257, endPoint x: 555, endPoint y: 167, distance: 90.4
click at [555, 167] on div "Pour activer le glissement avec le clavier, appuyez sur Alt+Entrée. Une fois ce…" at bounding box center [475, 259] width 765 height 300
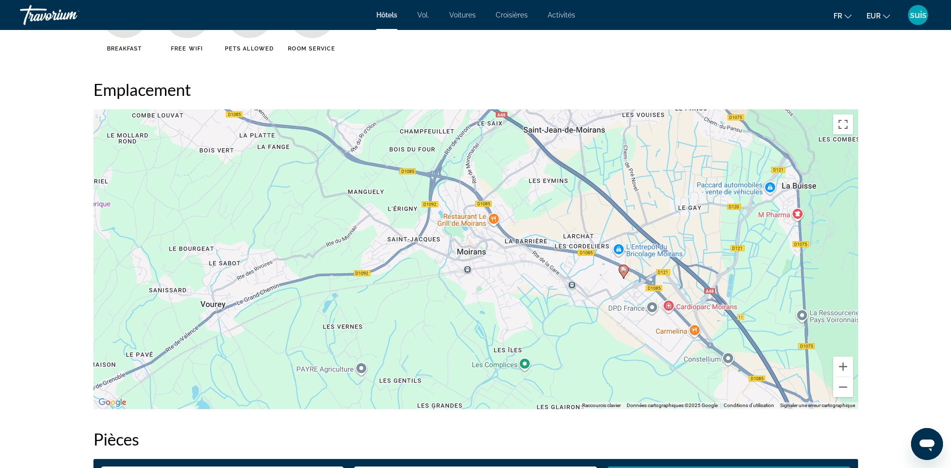
drag, startPoint x: 490, startPoint y: 261, endPoint x: 477, endPoint y: 130, distance: 131.6
click at [478, 129] on div "Pour activer le glissement avec le clavier, appuyez sur Alt+Entrée. Une fois ce…" at bounding box center [475, 259] width 765 height 300
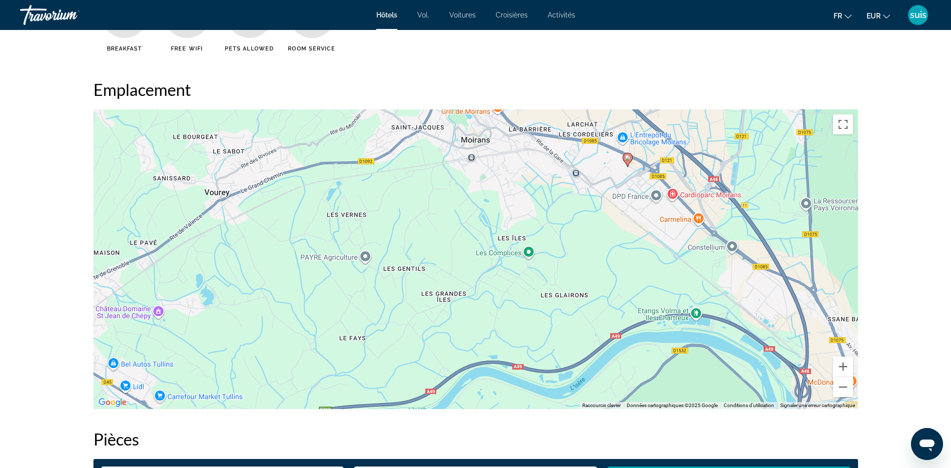
drag, startPoint x: 485, startPoint y: 242, endPoint x: 489, endPoint y: 159, distance: 83.1
click at [489, 159] on div "Pour activer le glissement avec le clavier, appuyez sur Alt+Entrée. Une fois ce…" at bounding box center [475, 259] width 765 height 300
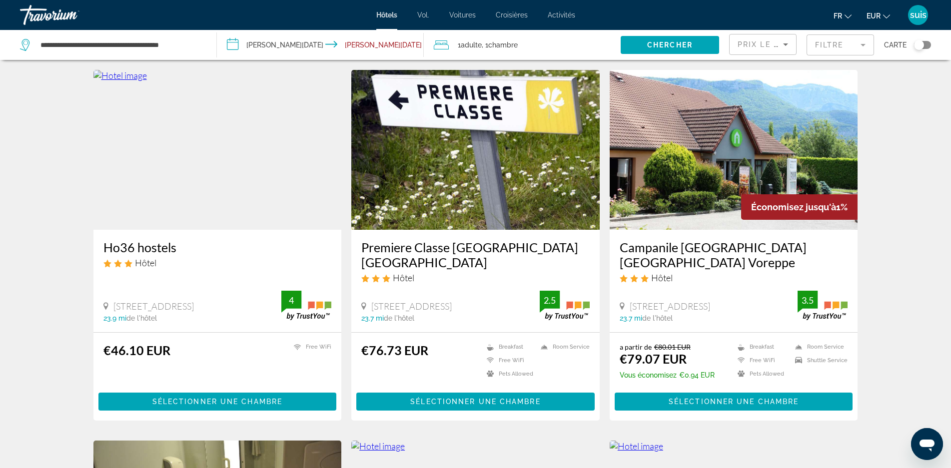
scroll to position [50, 0]
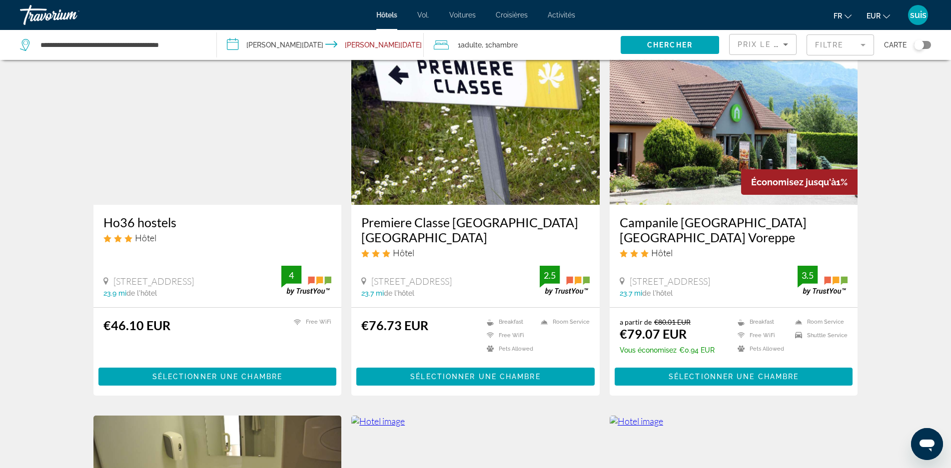
click at [697, 223] on h3 "Campanile Grenoble Nord Moirans Voreppe" at bounding box center [734, 230] width 228 height 30
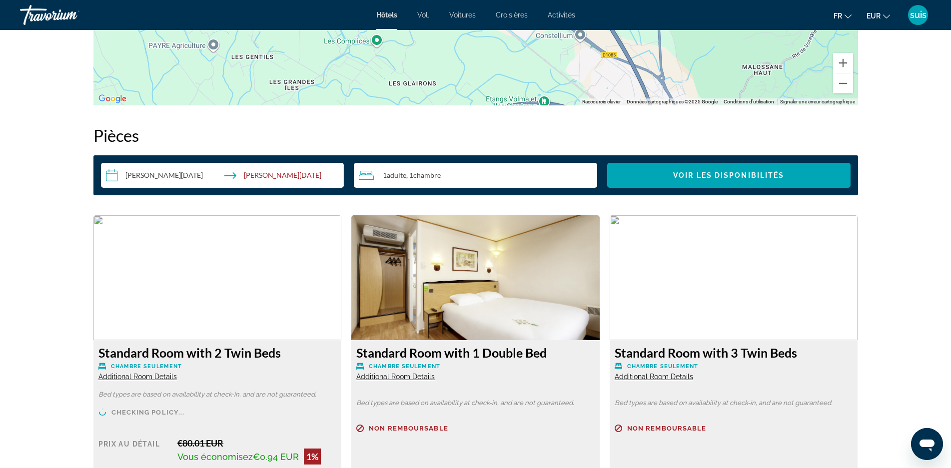
scroll to position [1300, 0]
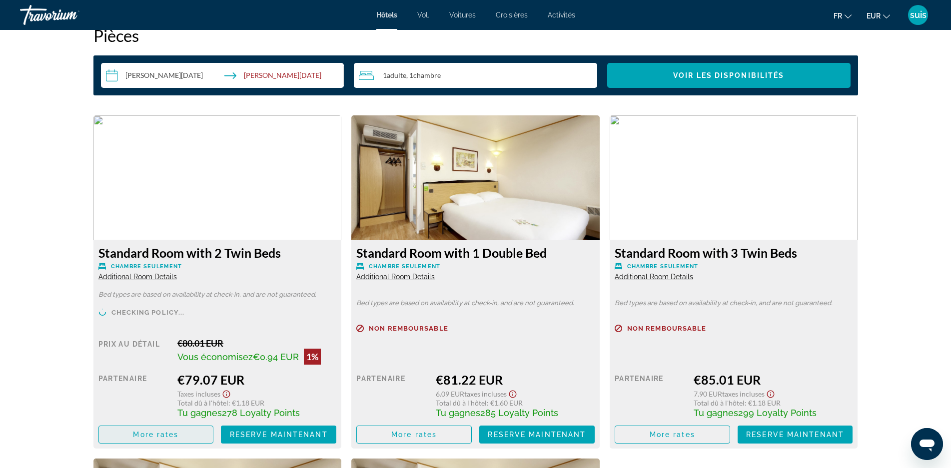
click at [162, 428] on span "Contenu principal" at bounding box center [156, 435] width 114 height 24
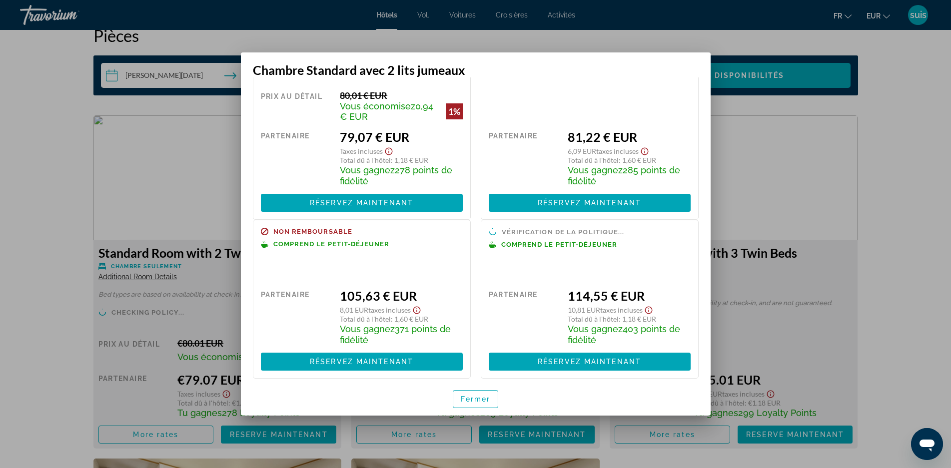
scroll to position [0, 0]
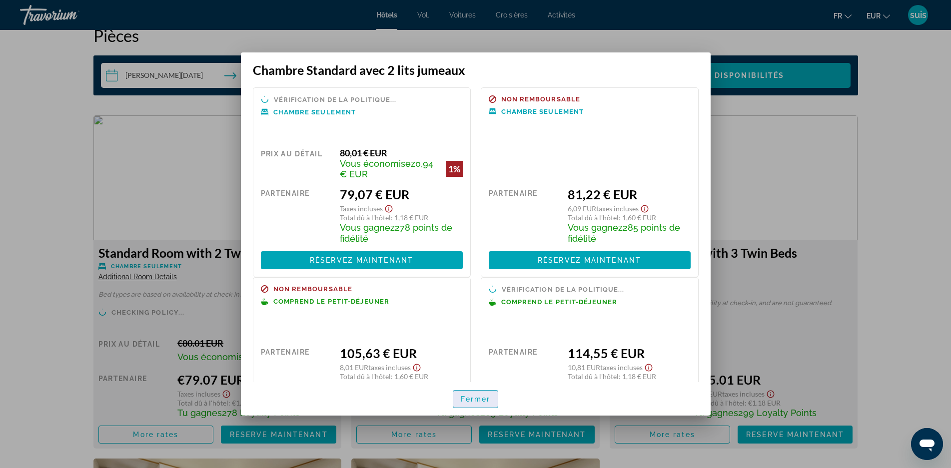
click at [474, 397] on font "Fermer" at bounding box center [476, 399] width 30 height 8
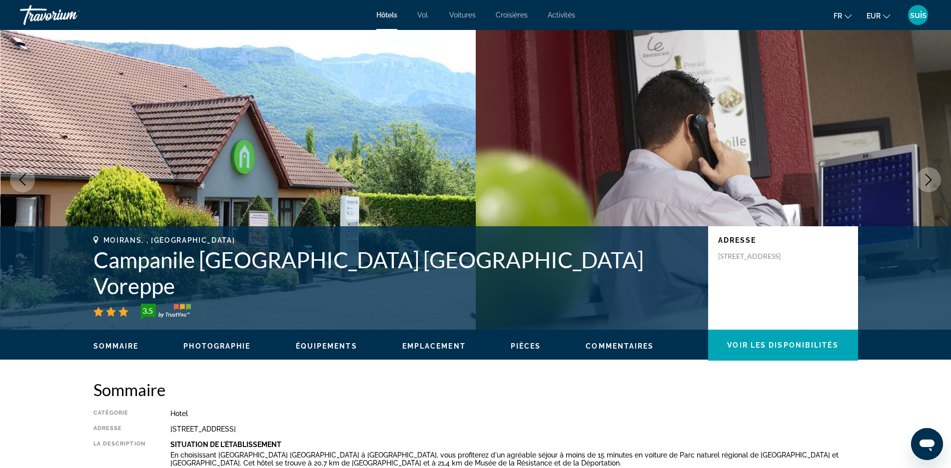
scroll to position [1300, 0]
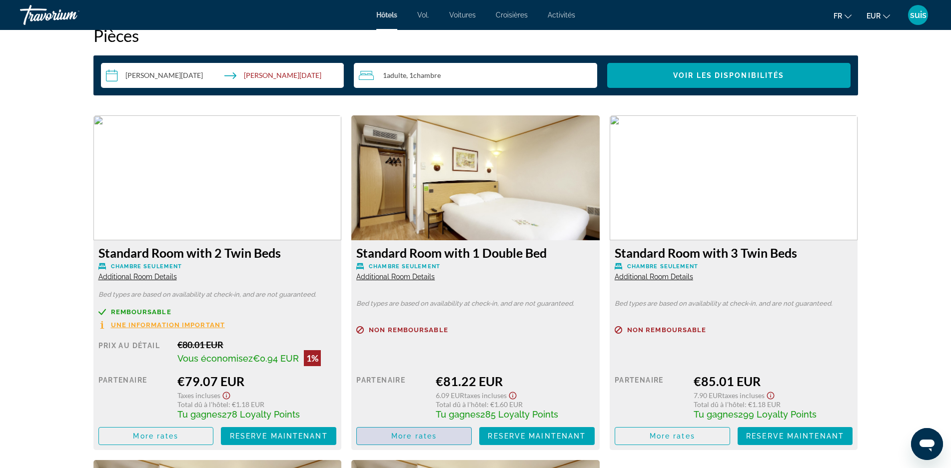
click at [392, 430] on span "Contenu principal" at bounding box center [414, 436] width 114 height 24
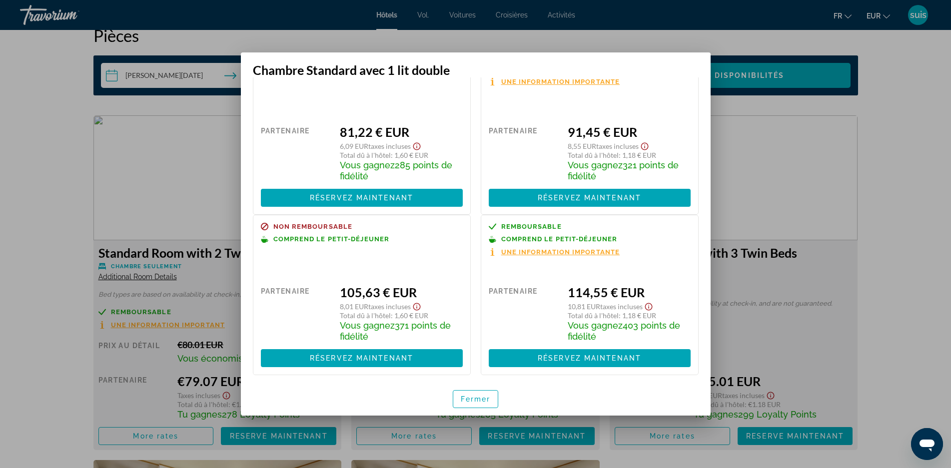
scroll to position [46, 0]
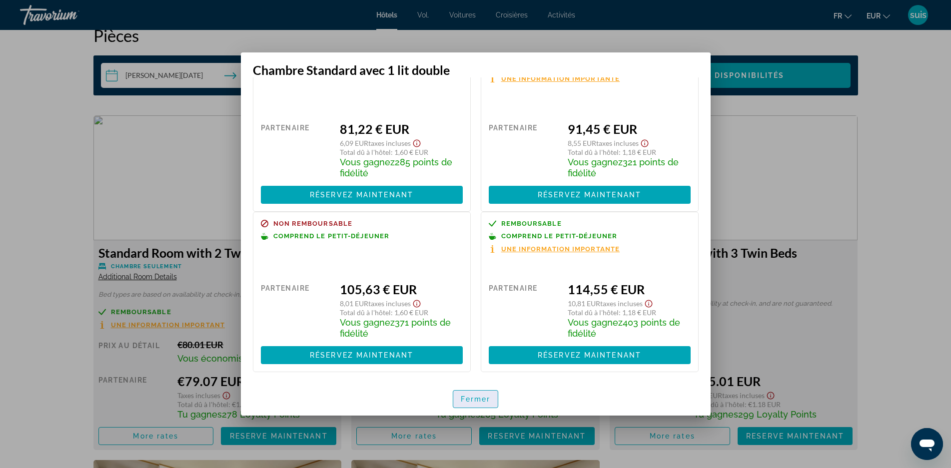
click at [475, 402] on font "Fermer" at bounding box center [476, 399] width 30 height 8
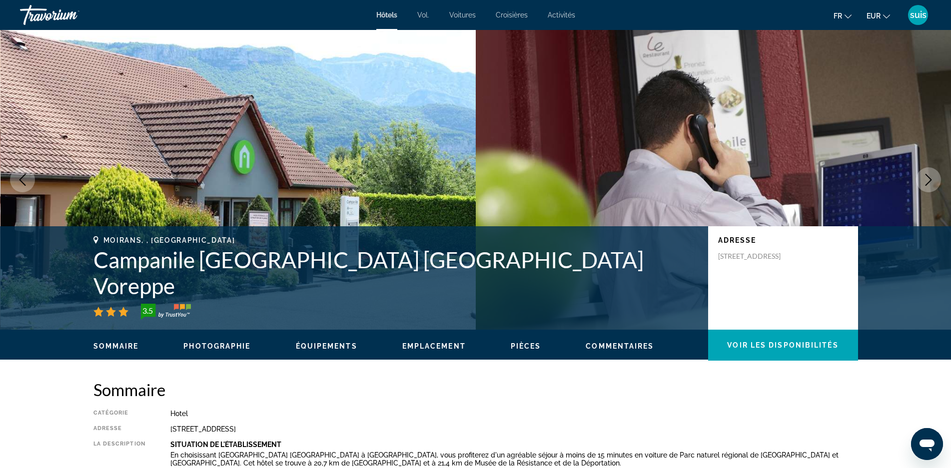
scroll to position [1300, 0]
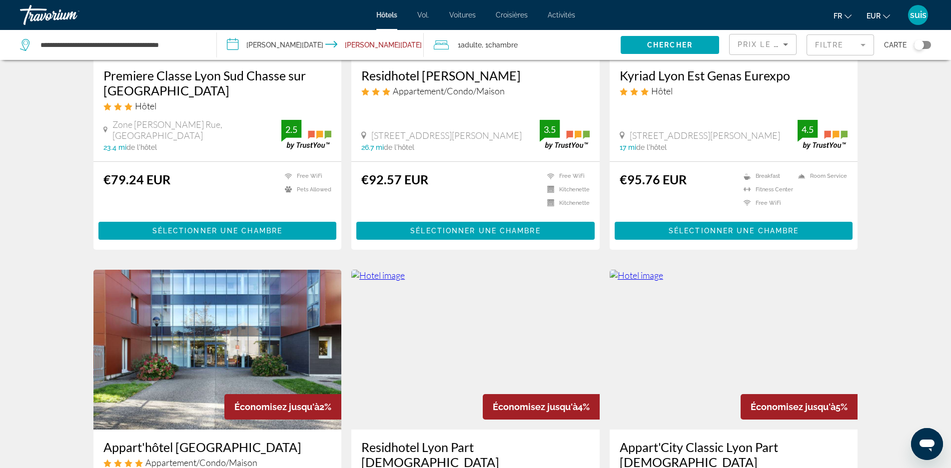
scroll to position [550, 0]
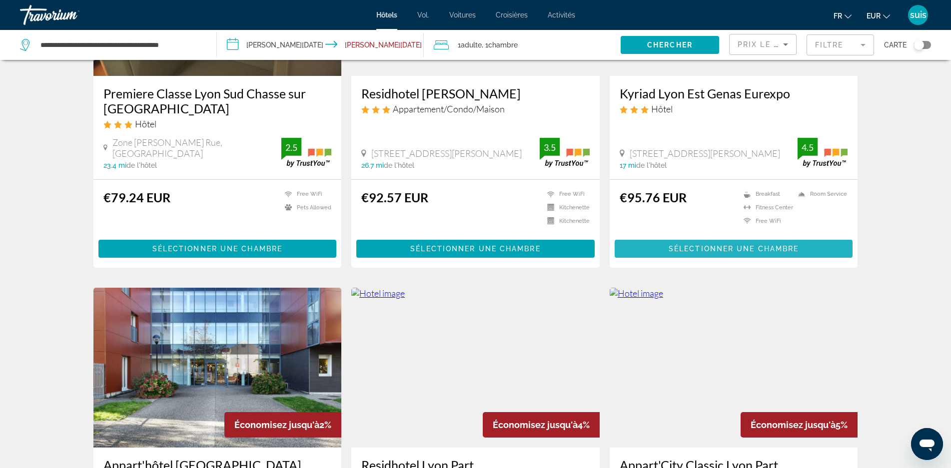
click at [690, 246] on span "Sélectionner une chambre" at bounding box center [734, 249] width 130 height 8
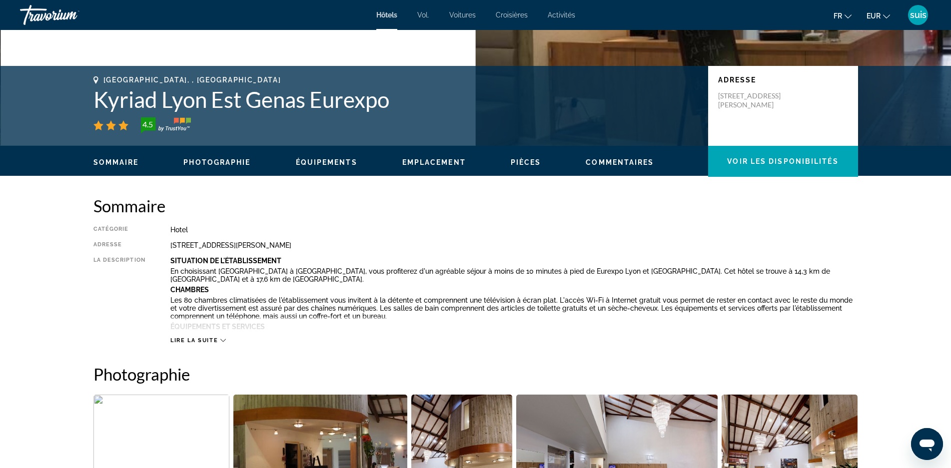
scroll to position [200, 0]
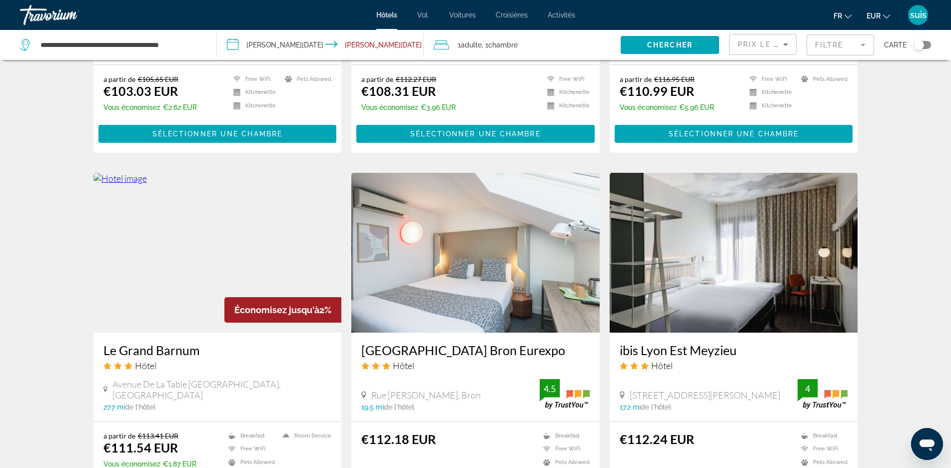
scroll to position [1050, 0]
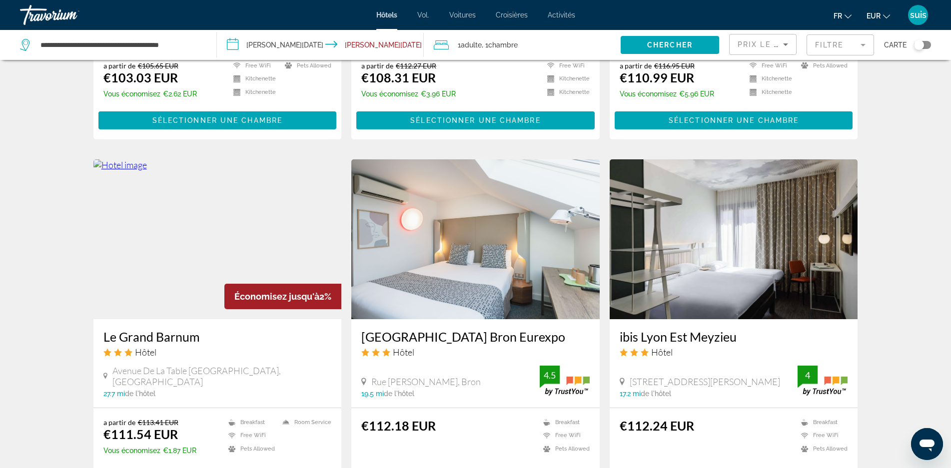
click at [415, 329] on h3 "Hotel Campanile Lyon Est Bron Eurexpo" at bounding box center [475, 336] width 228 height 15
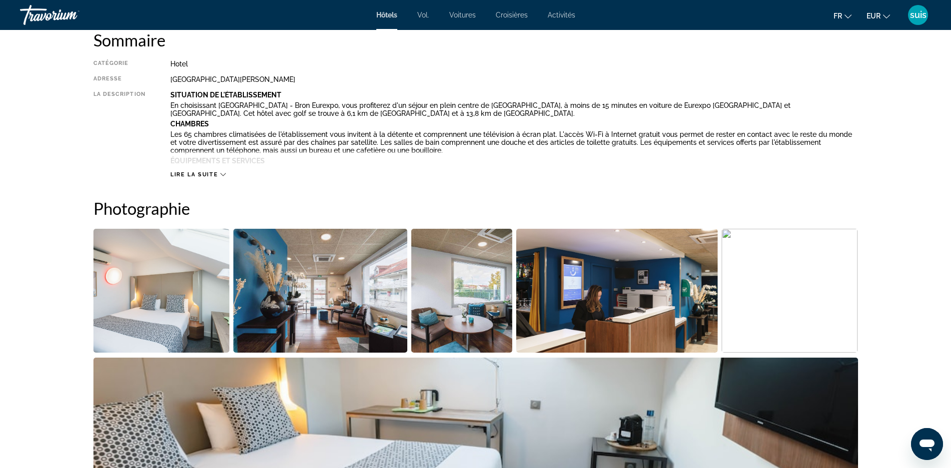
scroll to position [50, 0]
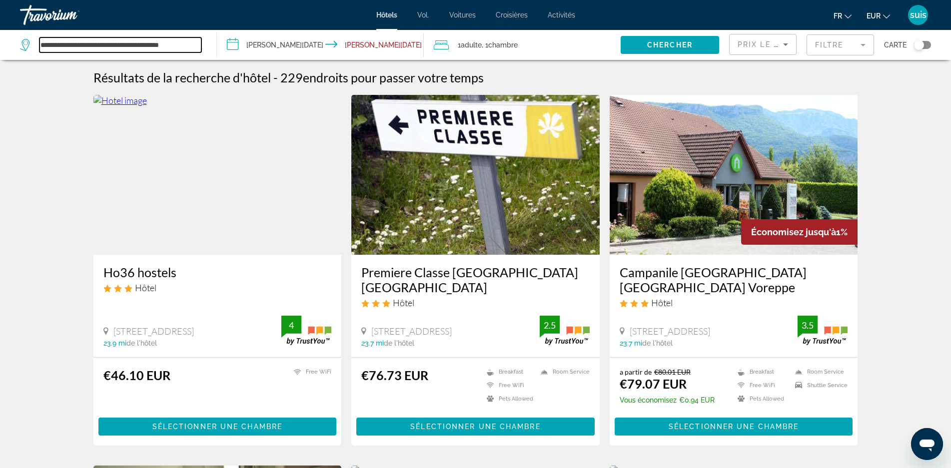
click at [201, 43] on input "**********" at bounding box center [120, 44] width 162 height 15
type input "*"
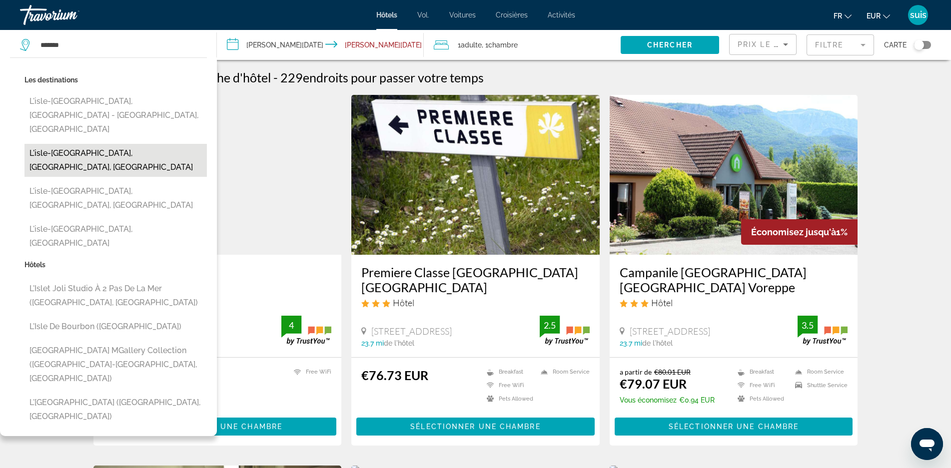
click at [102, 144] on button "L'isle-[GEOGRAPHIC_DATA], [GEOGRAPHIC_DATA], [GEOGRAPHIC_DATA]" at bounding box center [115, 160] width 182 height 33
type input "**********"
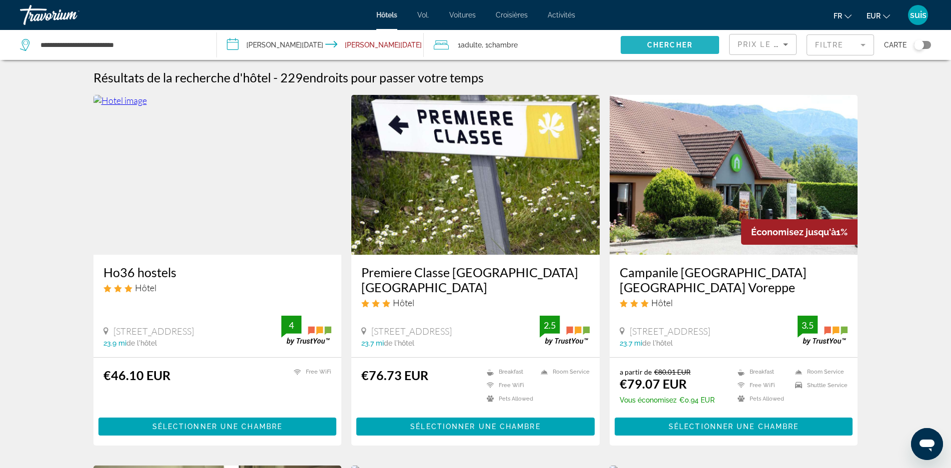
click at [636, 49] on span "Search widget" at bounding box center [670, 45] width 98 height 24
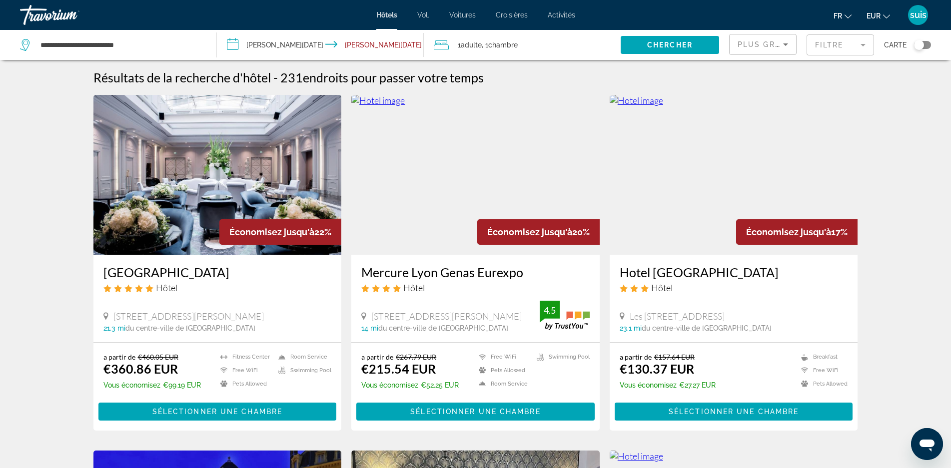
click at [757, 52] on div "Plus grandes économies" at bounding box center [763, 48] width 50 height 28
click at [755, 129] on span "Prix ​​le plus bas" at bounding box center [761, 130] width 46 height 12
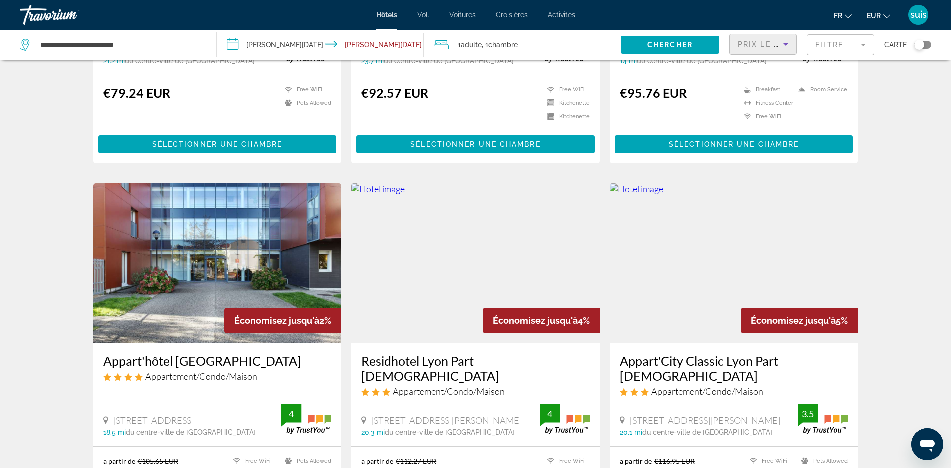
scroll to position [500, 0]
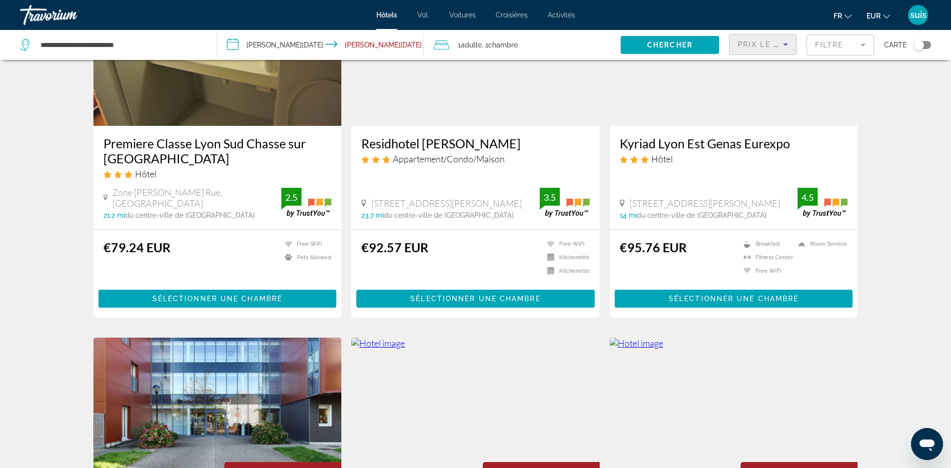
click at [757, 180] on div "Kyriad Lyon Est Genas Eurexpo Hôtel 1 Rue Roger Salengro, Lyon 14 mi du centre-…" at bounding box center [734, 177] width 248 height 103
click at [708, 114] on img "Contenu principal" at bounding box center [734, 46] width 248 height 160
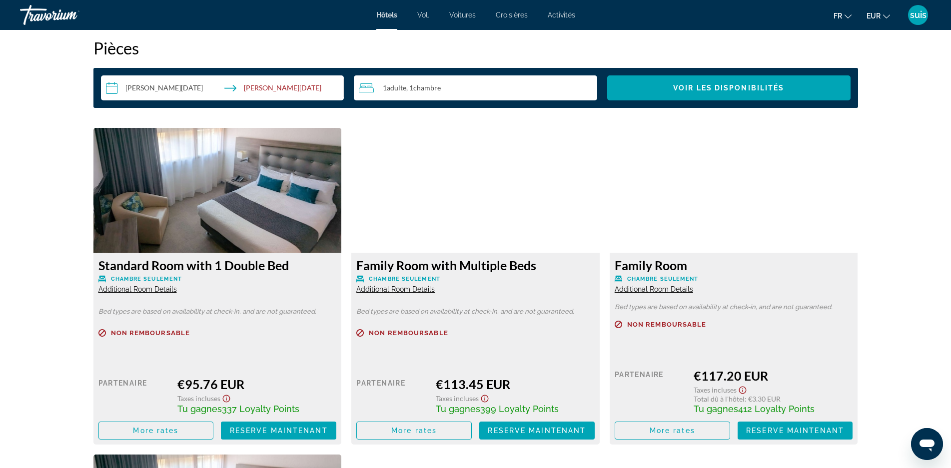
scroll to position [1350, 0]
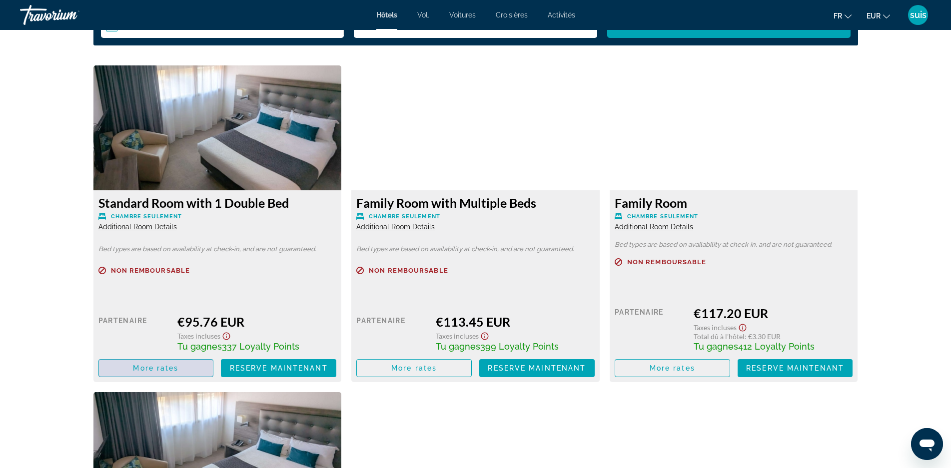
click at [165, 367] on span "More rates" at bounding box center [155, 368] width 45 height 8
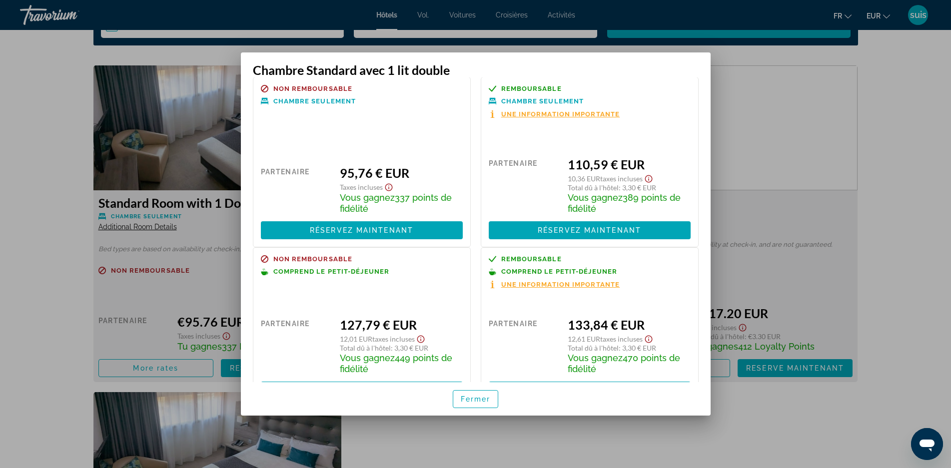
scroll to position [0, 0]
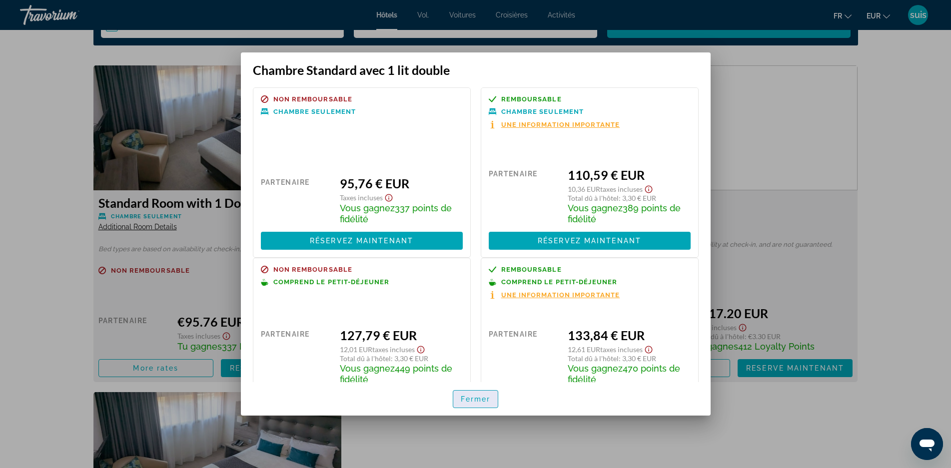
click at [480, 396] on font "Fermer" at bounding box center [476, 399] width 30 height 8
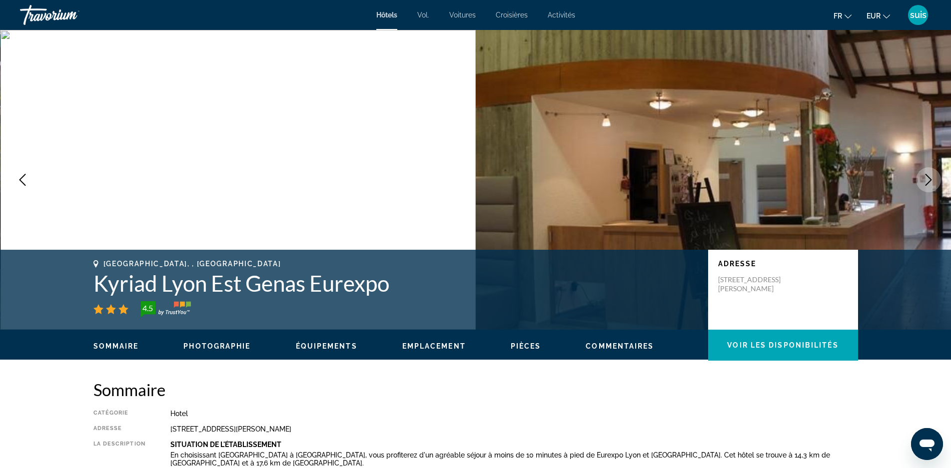
scroll to position [1350, 0]
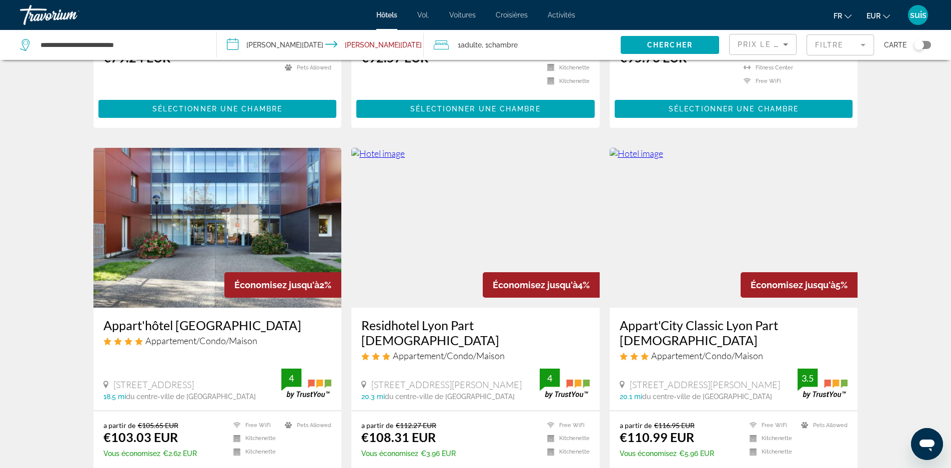
scroll to position [700, 0]
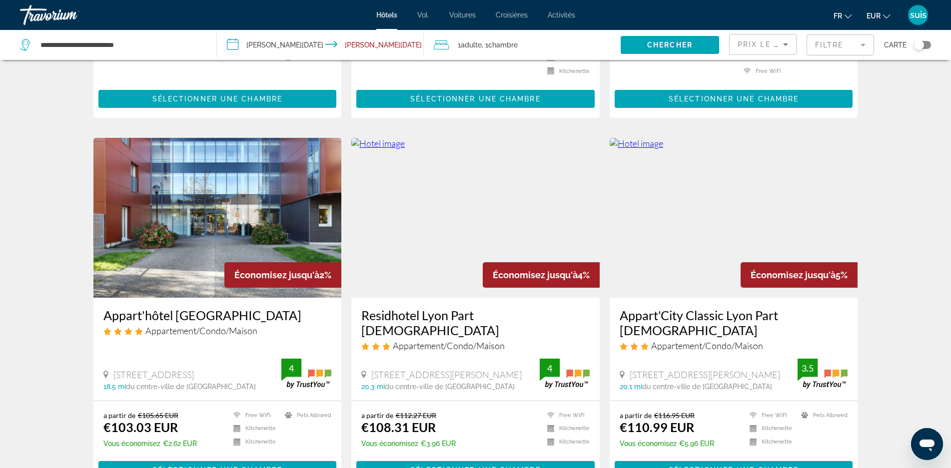
click at [231, 318] on h3 "Appart'hôtel Odalys City Bioparc Lyon Est" at bounding box center [217, 315] width 228 height 15
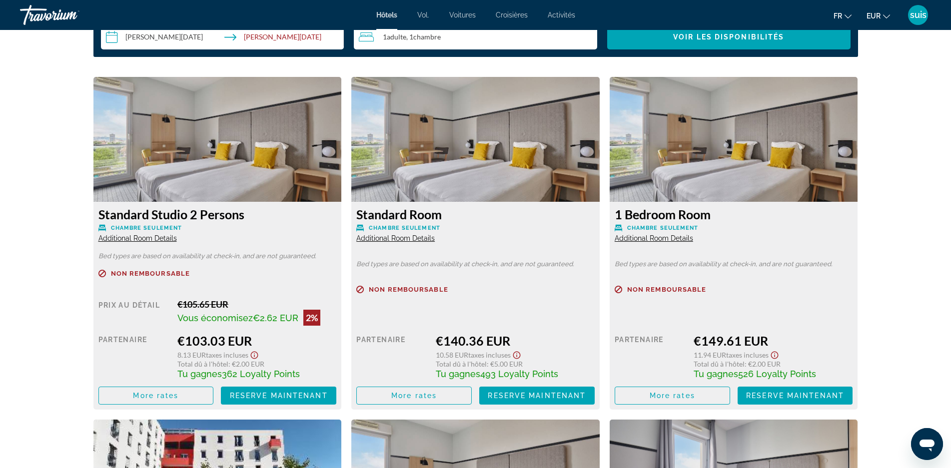
scroll to position [1350, 0]
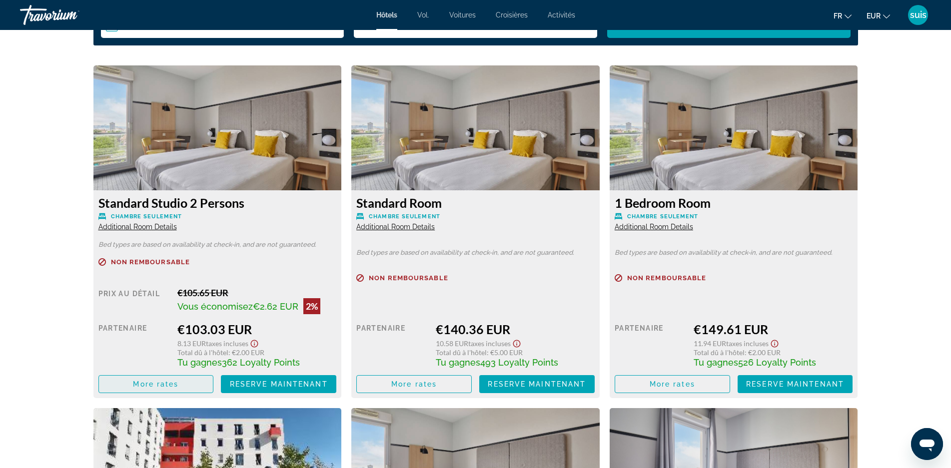
click at [143, 385] on span "More rates" at bounding box center [155, 384] width 45 height 8
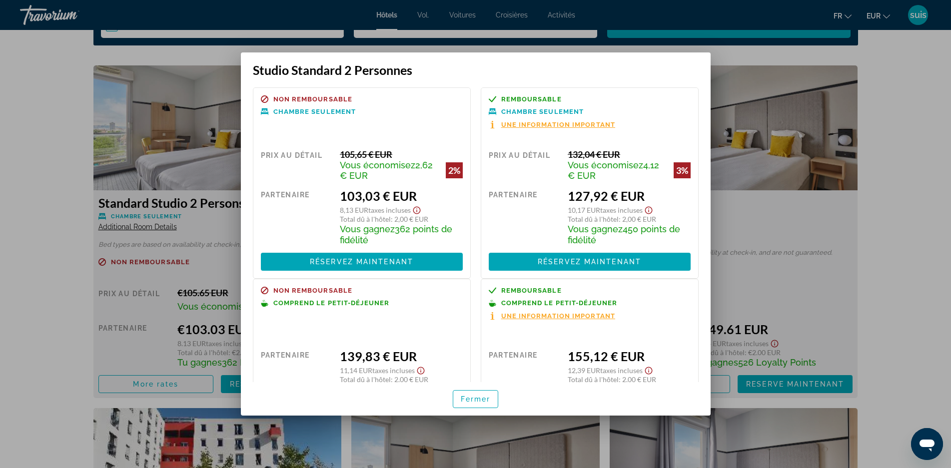
scroll to position [67, 0]
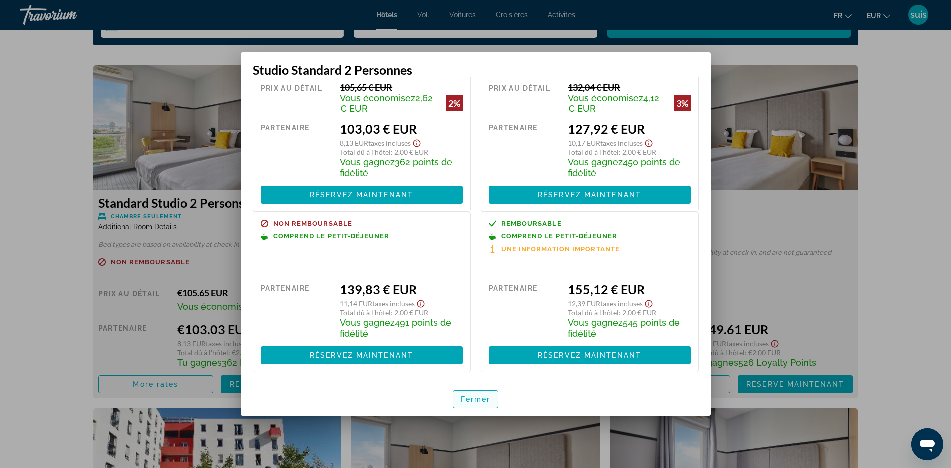
click at [479, 403] on font "Fermer" at bounding box center [476, 399] width 30 height 8
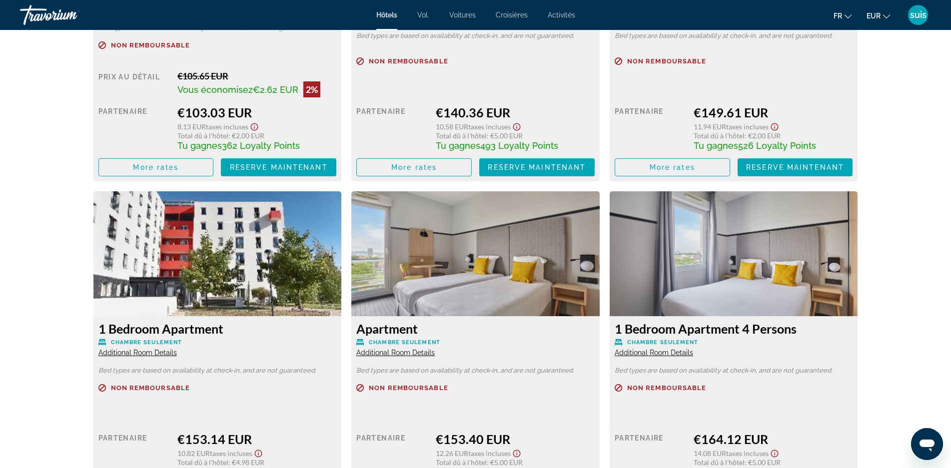
scroll to position [1600, 0]
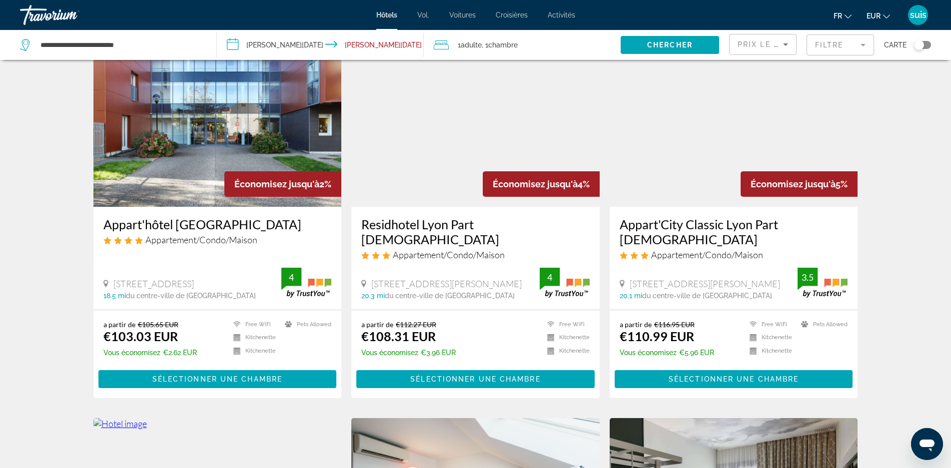
scroll to position [800, 0]
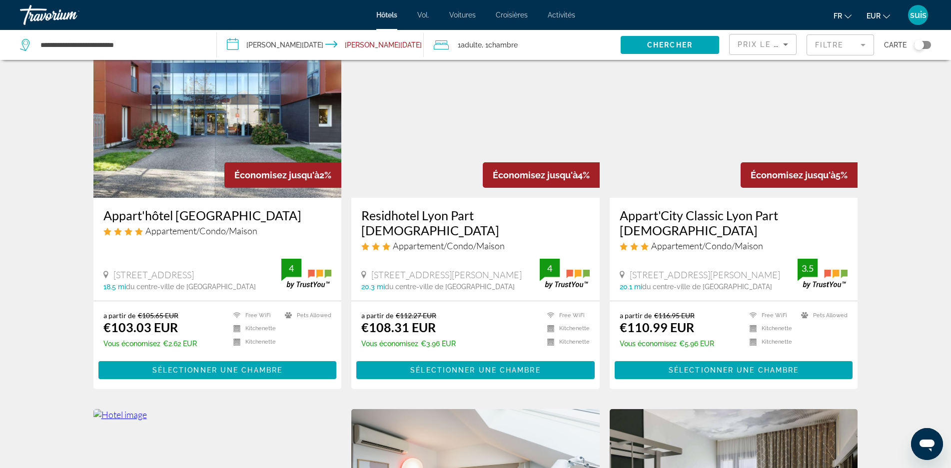
click at [439, 218] on h3 "Residhotel Lyon Part Dieu" at bounding box center [475, 223] width 228 height 30
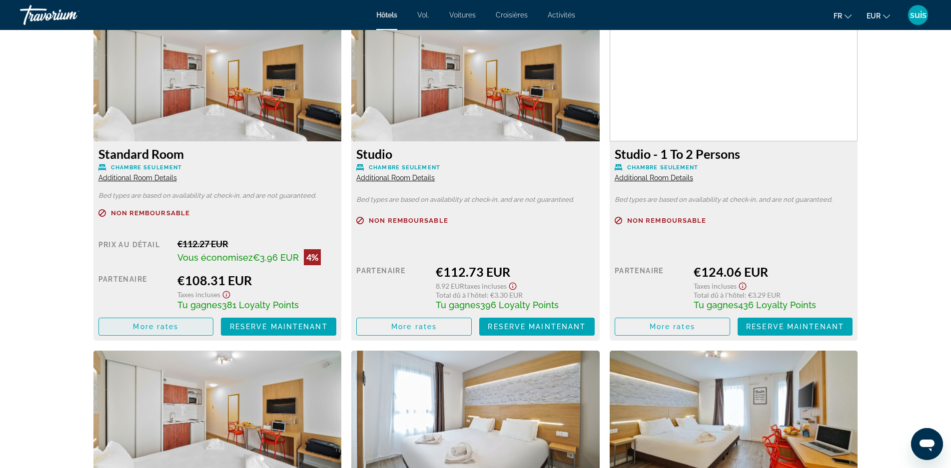
scroll to position [1400, 0]
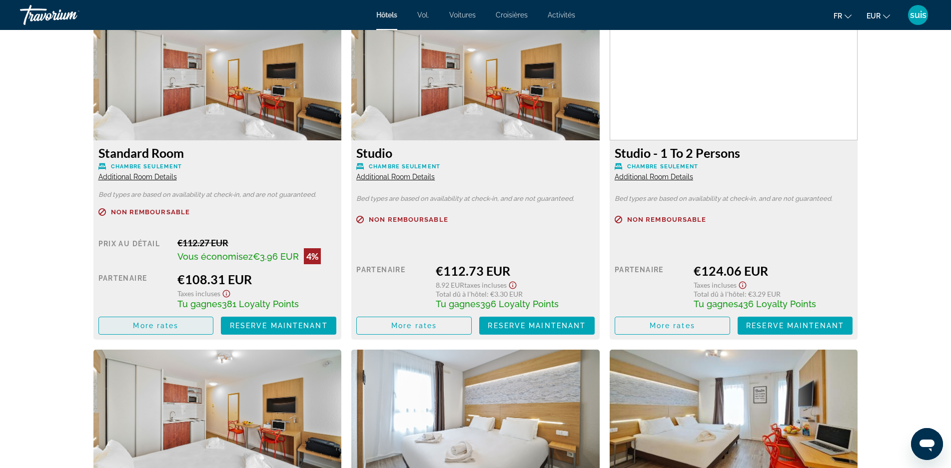
click at [167, 322] on span "More rates" at bounding box center [155, 326] width 45 height 8
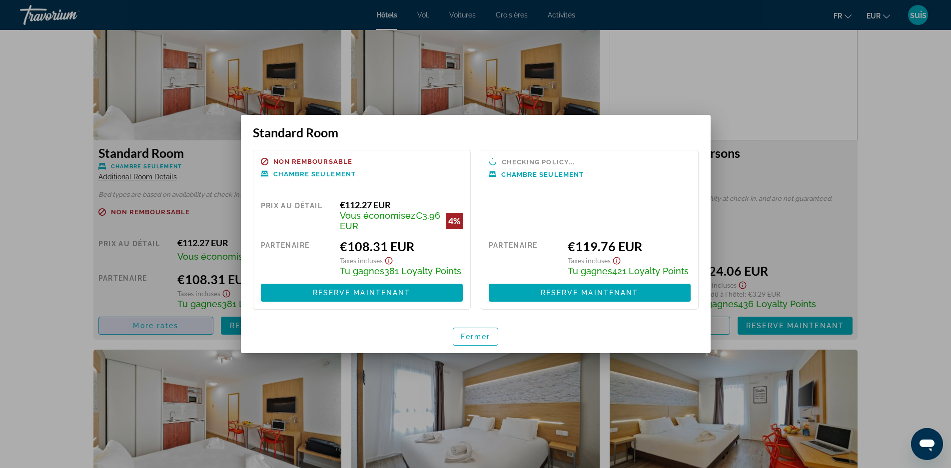
scroll to position [0, 0]
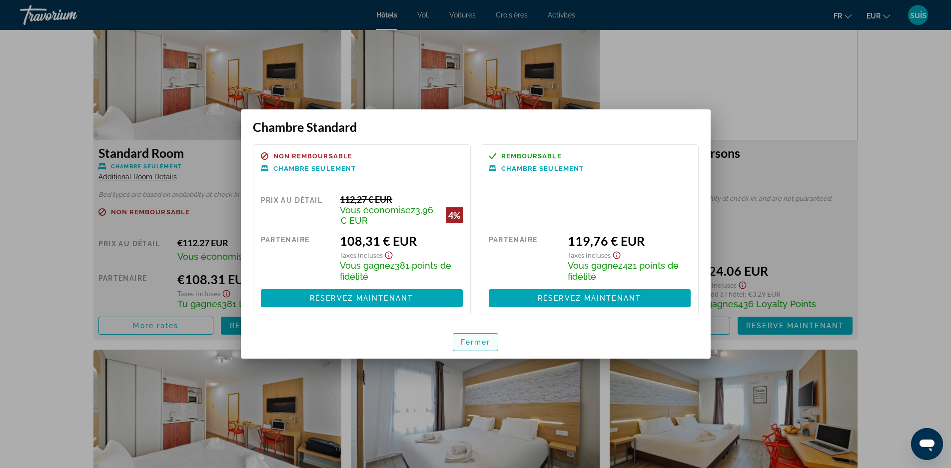
click at [458, 338] on span "button" at bounding box center [475, 342] width 45 height 24
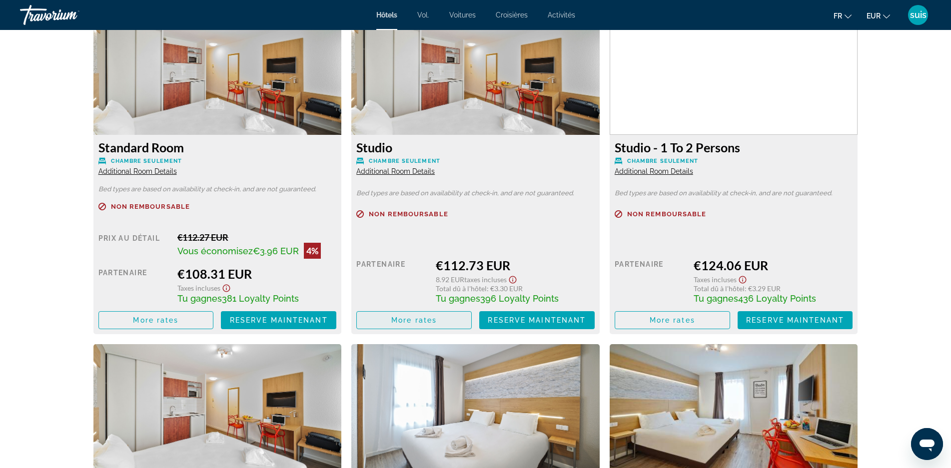
scroll to position [1400, 0]
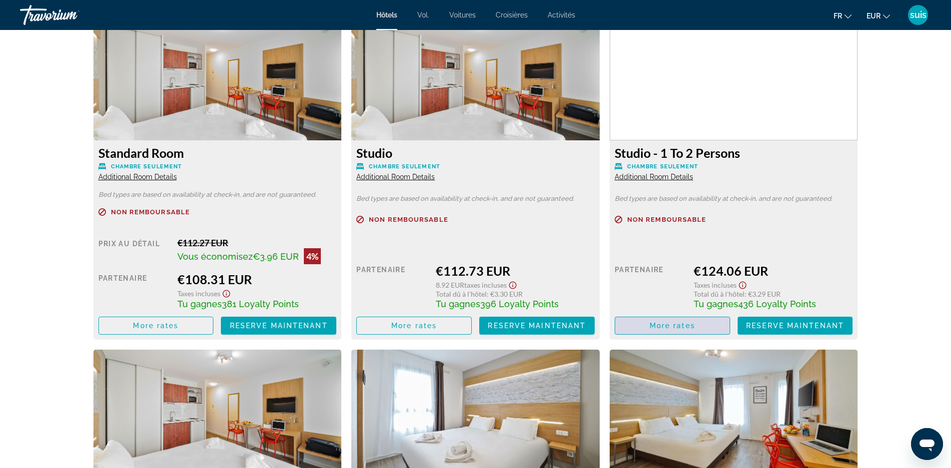
click at [676, 325] on span "More rates" at bounding box center [672, 326] width 45 height 8
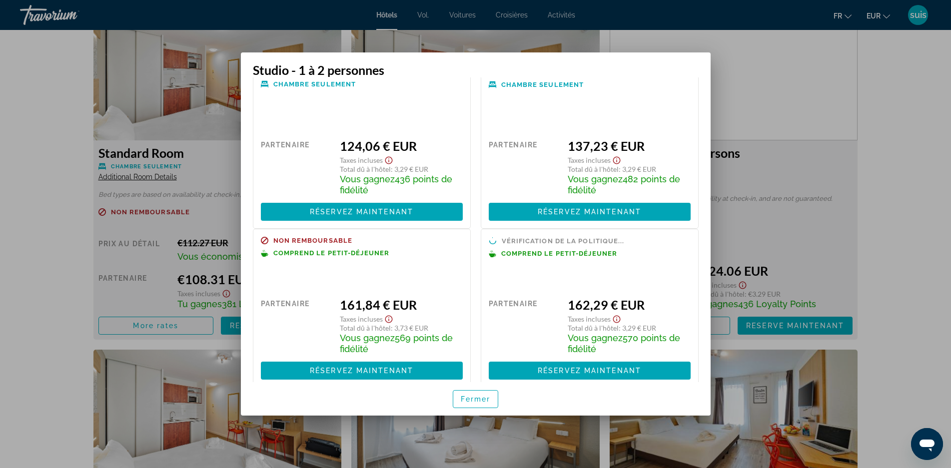
scroll to position [43, 0]
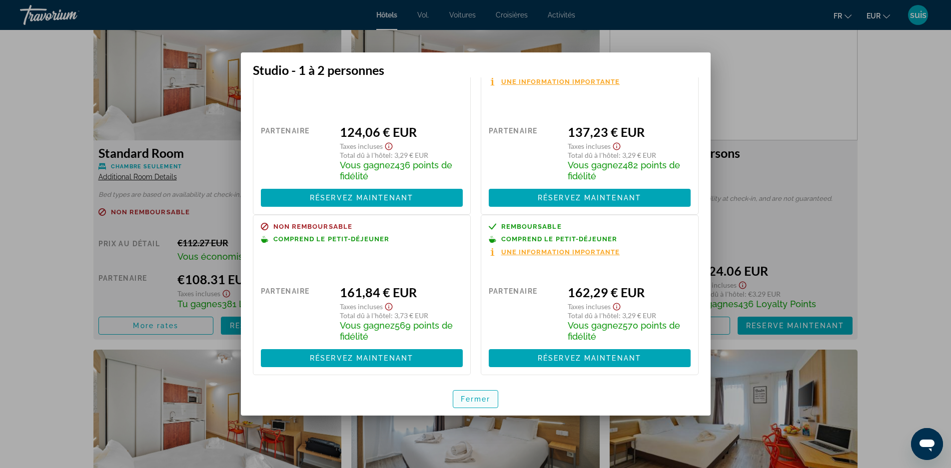
click at [486, 394] on span "button" at bounding box center [475, 399] width 45 height 24
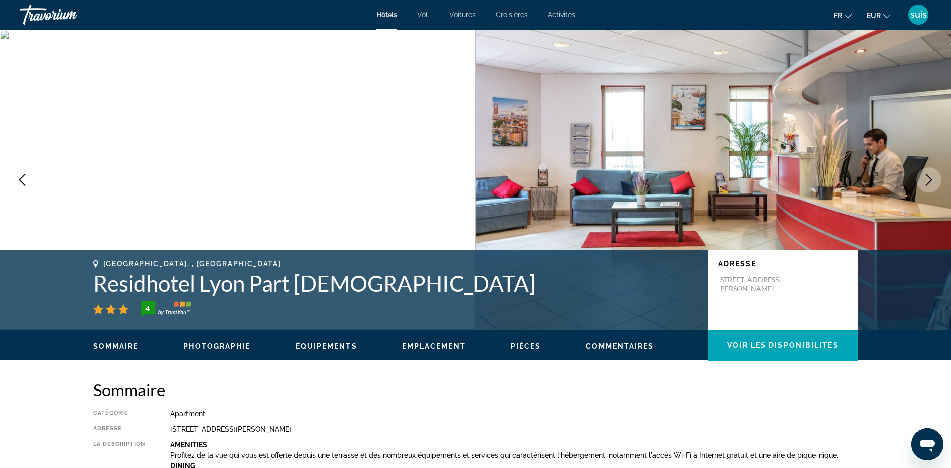
scroll to position [1400, 0]
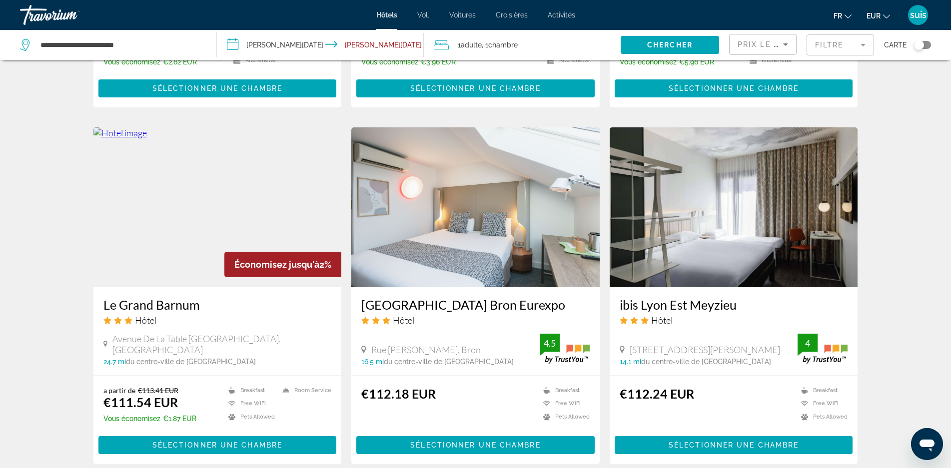
scroll to position [1100, 0]
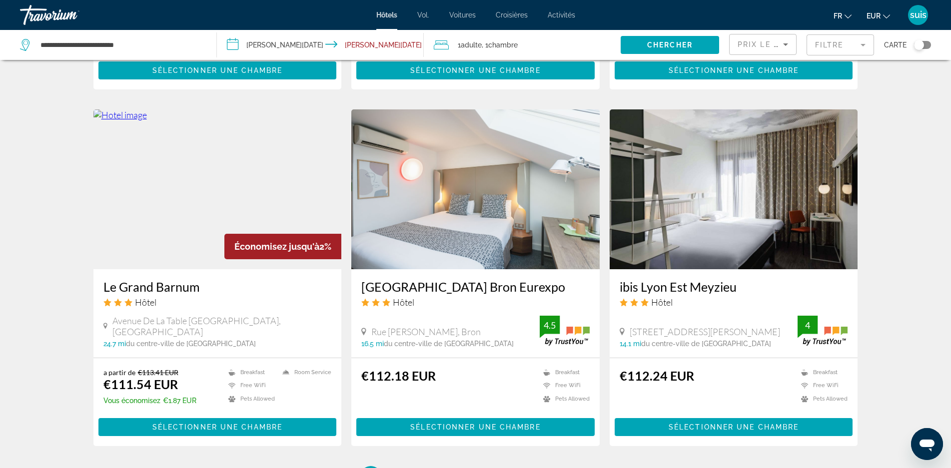
click at [680, 279] on h3 "ibis Lyon Est Meyzieu" at bounding box center [734, 286] width 228 height 15
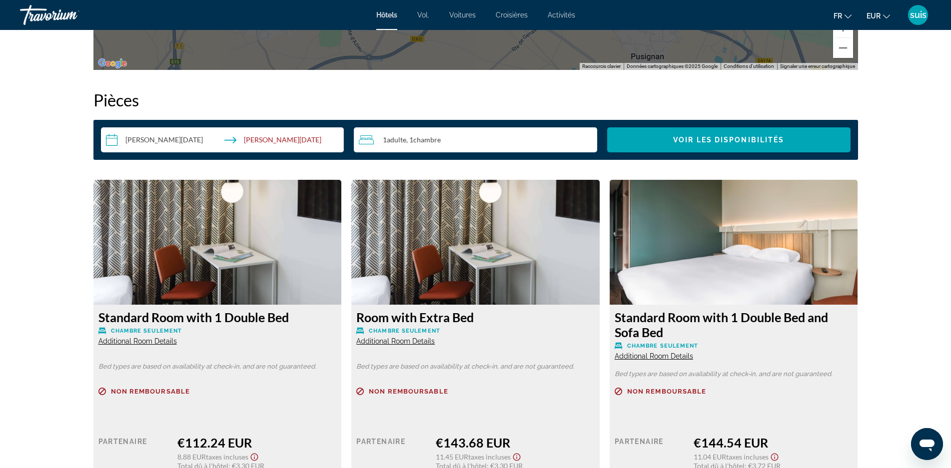
scroll to position [1350, 0]
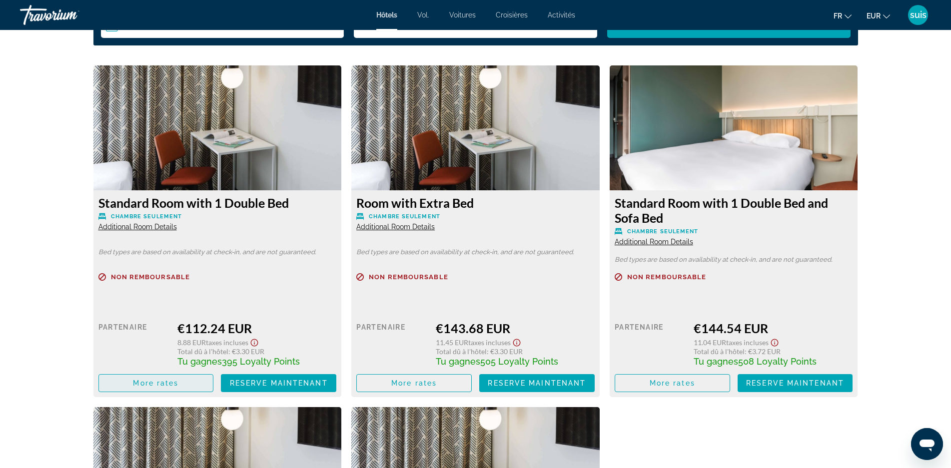
click at [169, 379] on span "More rates" at bounding box center [155, 383] width 45 height 8
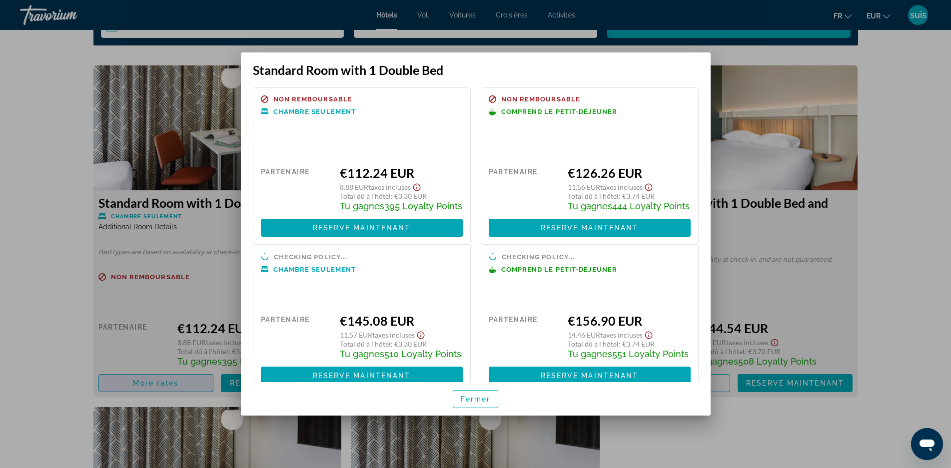
scroll to position [0, 0]
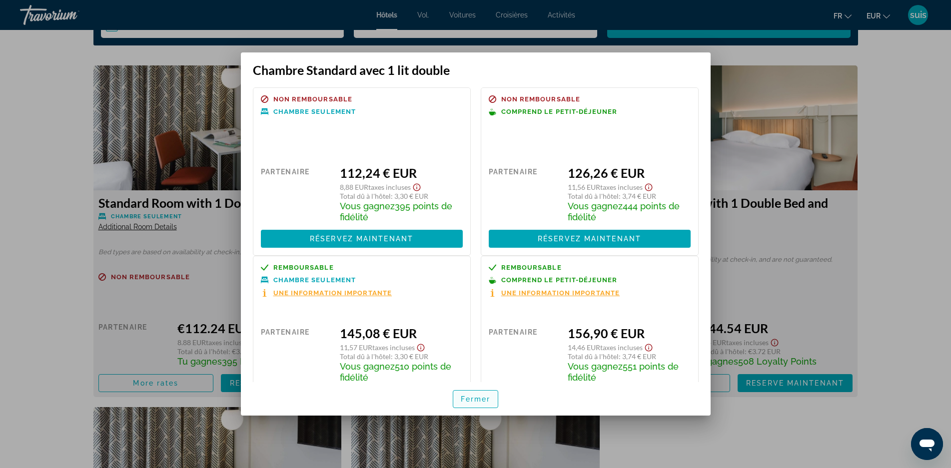
click at [457, 399] on span "button" at bounding box center [475, 399] width 45 height 24
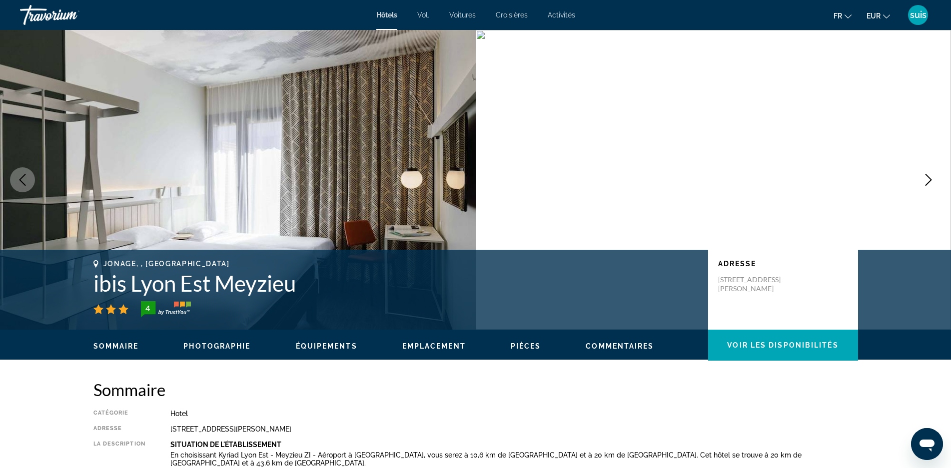
scroll to position [1350, 0]
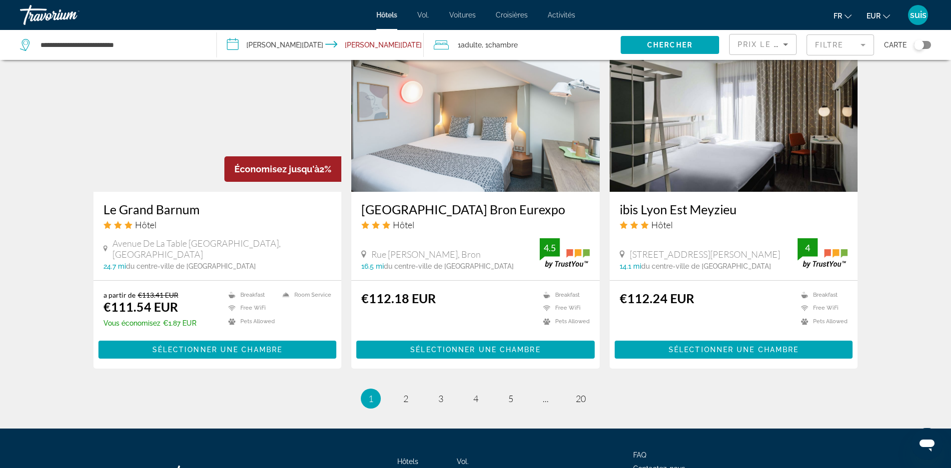
scroll to position [1244, 0]
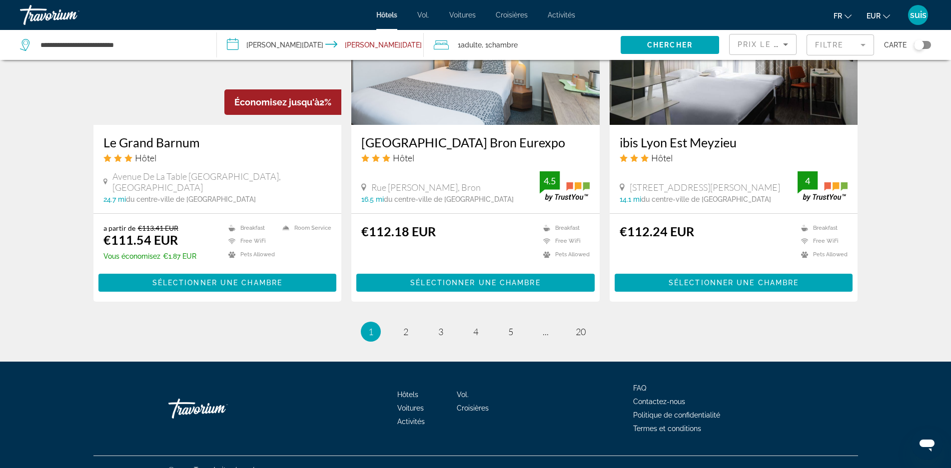
click at [146, 135] on h3 "Le Grand Barnum" at bounding box center [217, 142] width 228 height 15
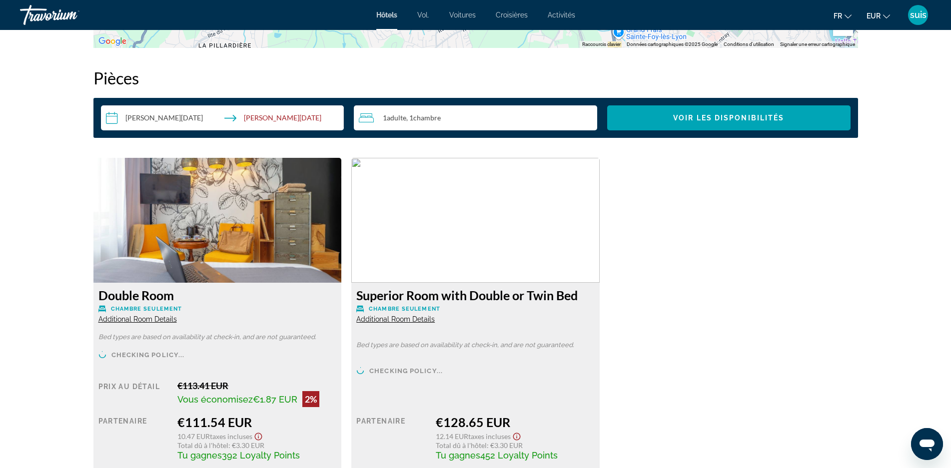
scroll to position [1457, 0]
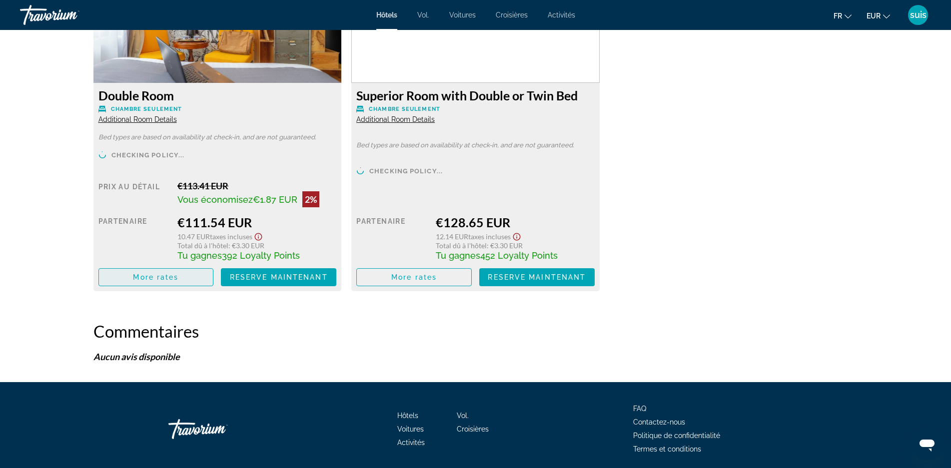
click at [158, 277] on span "More rates" at bounding box center [155, 277] width 45 height 8
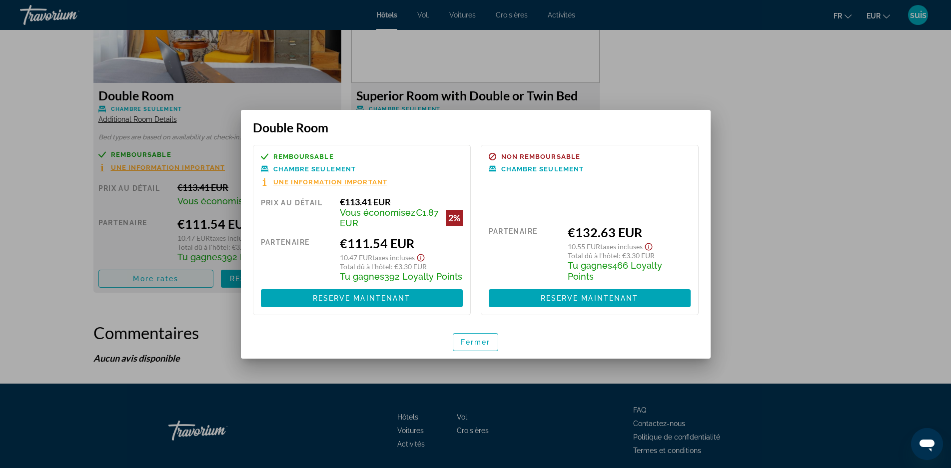
scroll to position [0, 0]
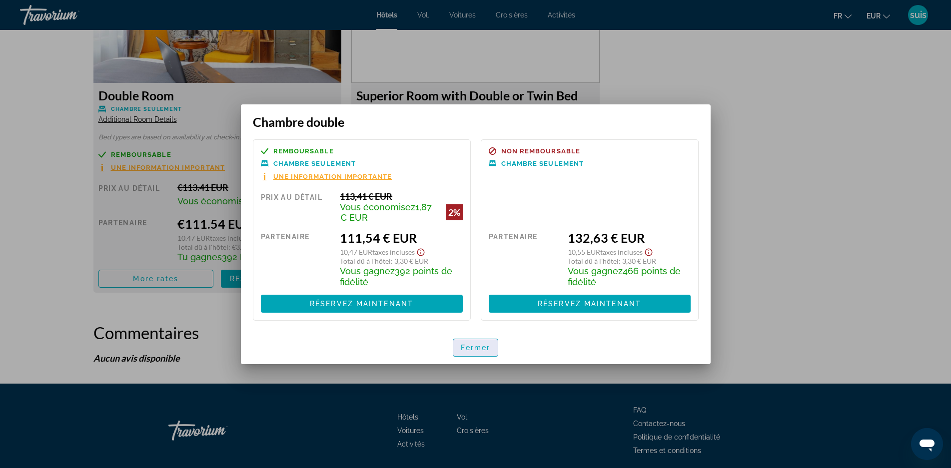
click at [477, 344] on font "Fermer" at bounding box center [476, 348] width 30 height 8
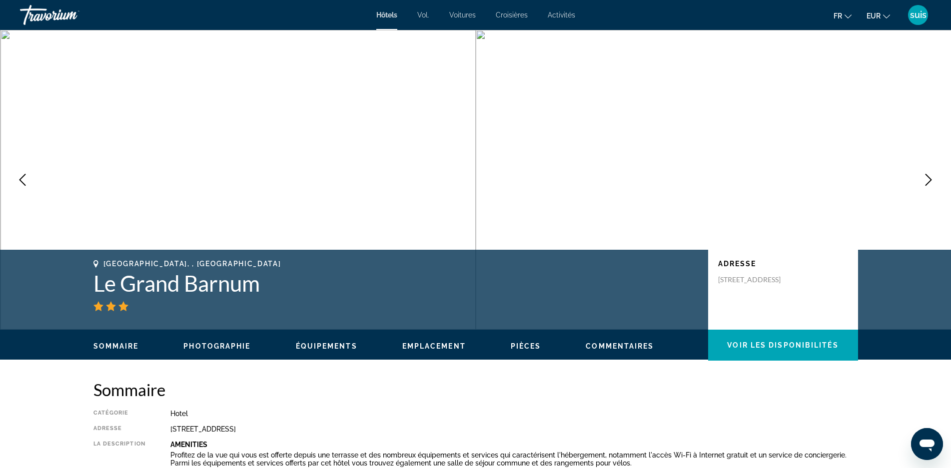
scroll to position [1457, 0]
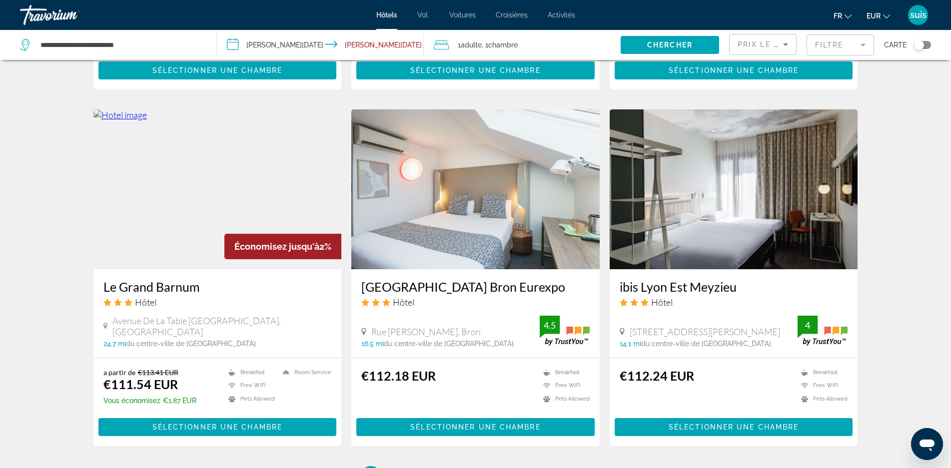
scroll to position [1244, 0]
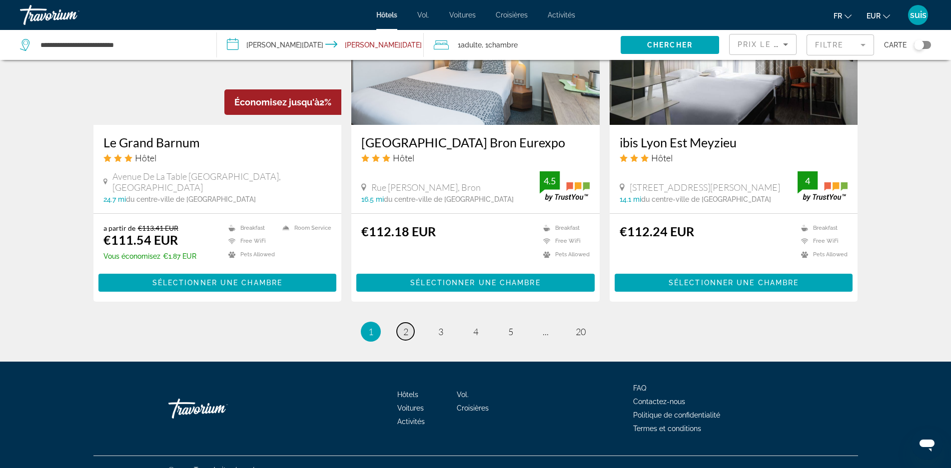
click at [404, 326] on span "2" at bounding box center [405, 331] width 5 height 11
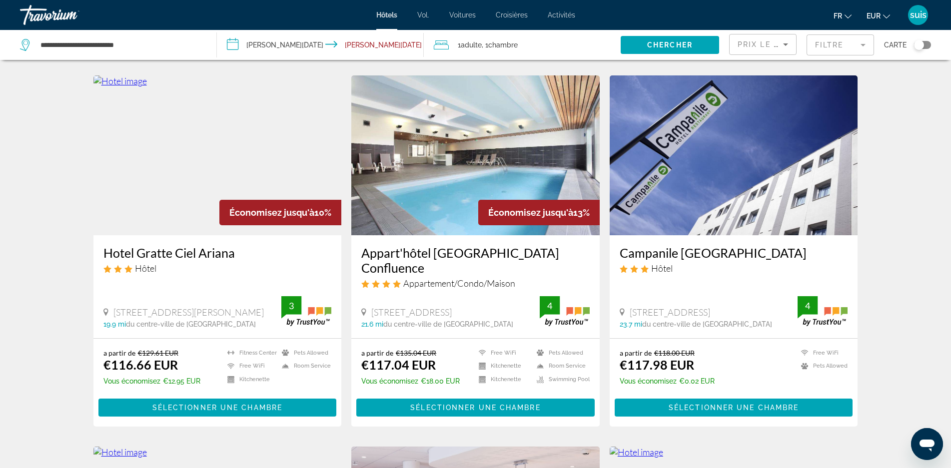
scroll to position [400, 0]
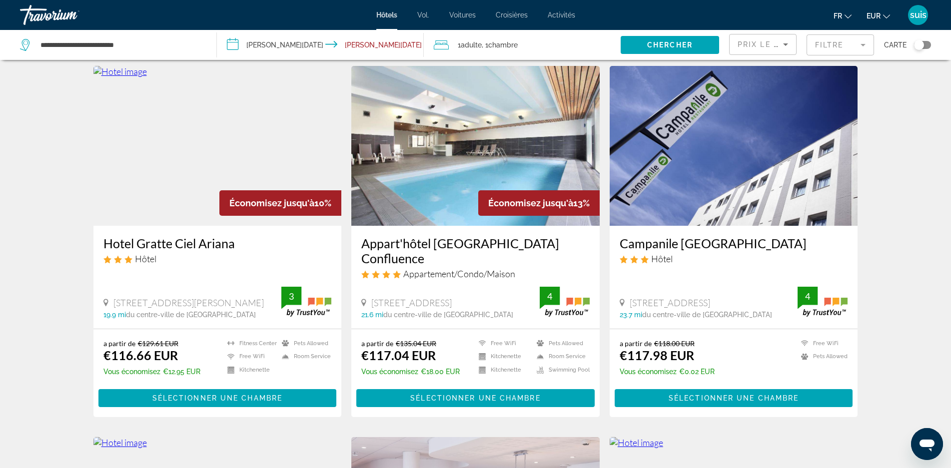
click at [152, 247] on h3 "Hotel Gratte Ciel Ariana" at bounding box center [217, 243] width 228 height 15
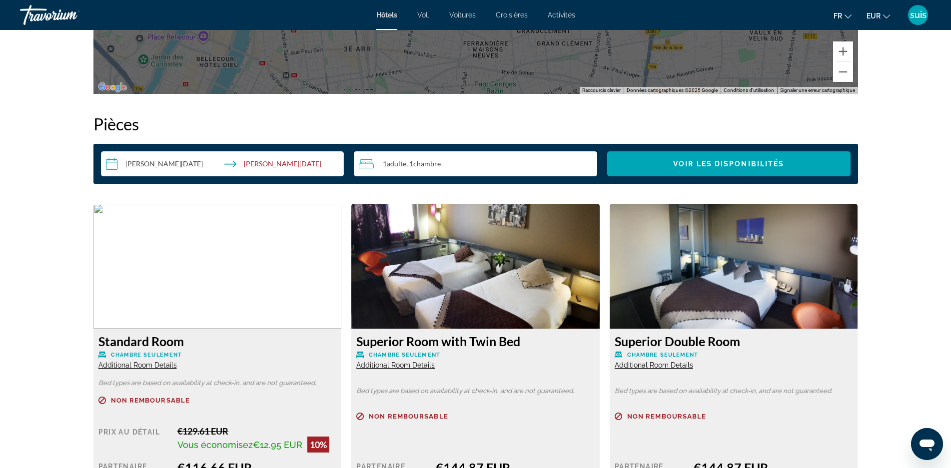
scroll to position [1300, 0]
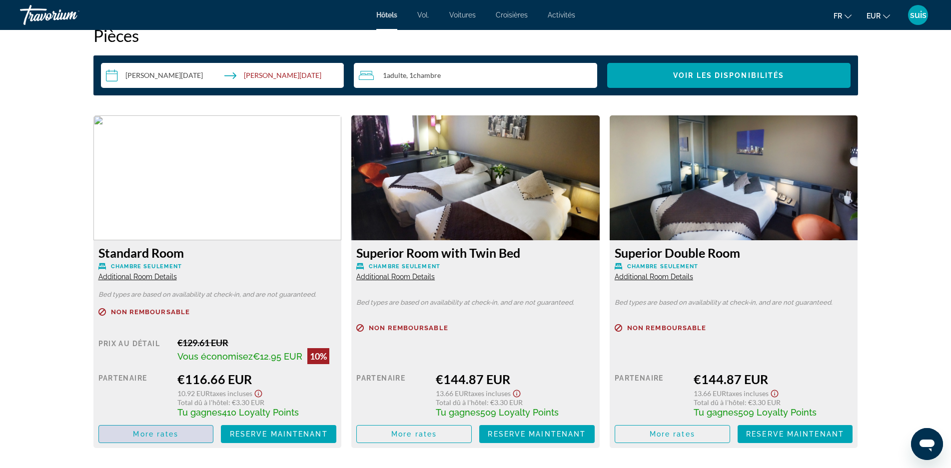
click at [128, 433] on span "Contenu principal" at bounding box center [156, 434] width 114 height 24
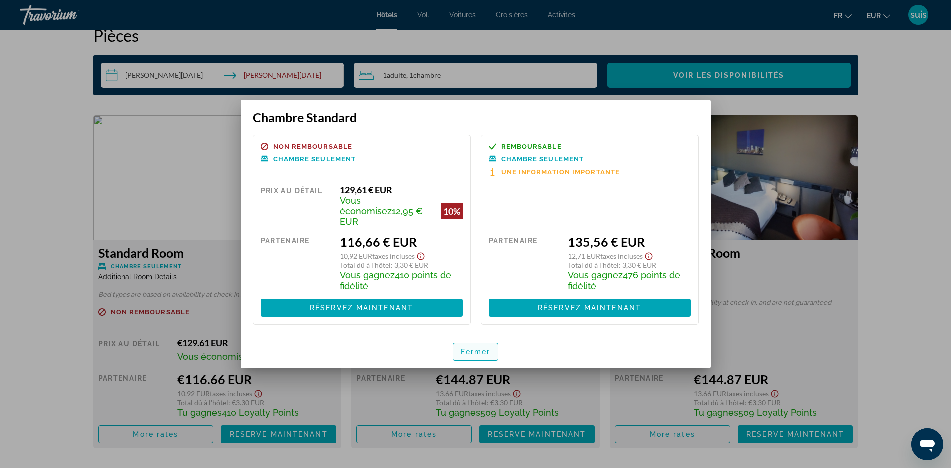
click at [466, 341] on span "button" at bounding box center [475, 352] width 45 height 24
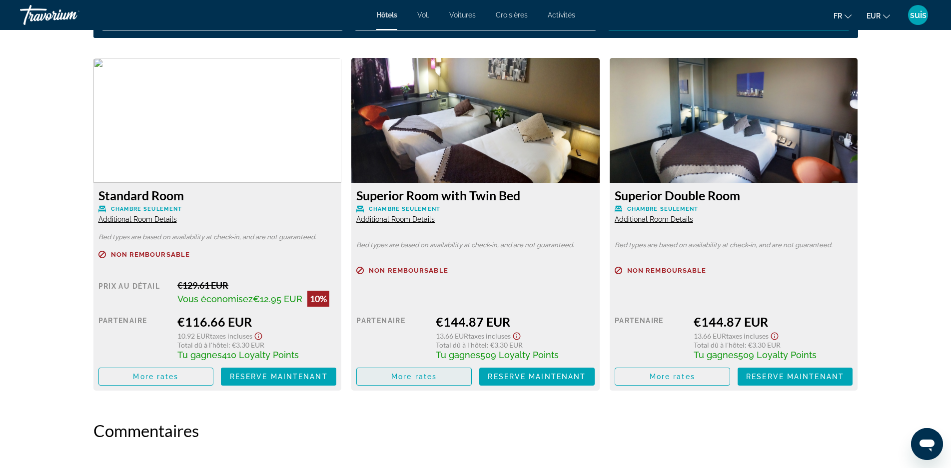
scroll to position [1400, 0]
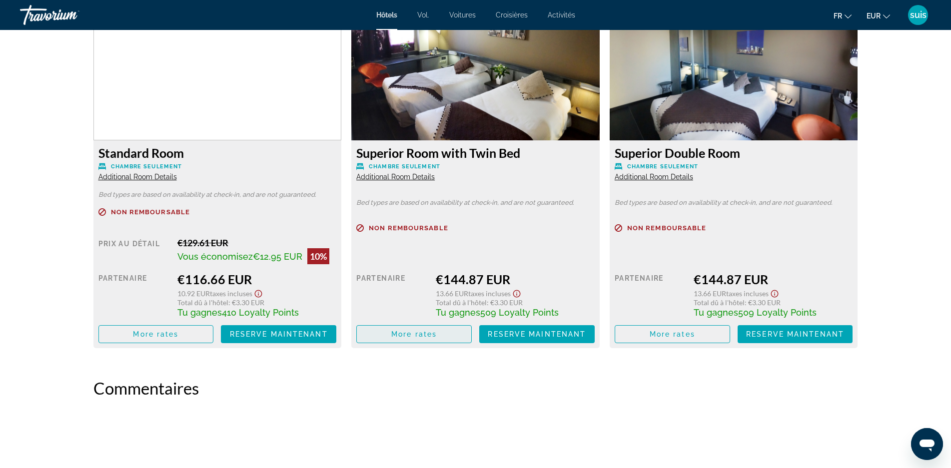
click at [415, 333] on span "More rates" at bounding box center [413, 334] width 45 height 8
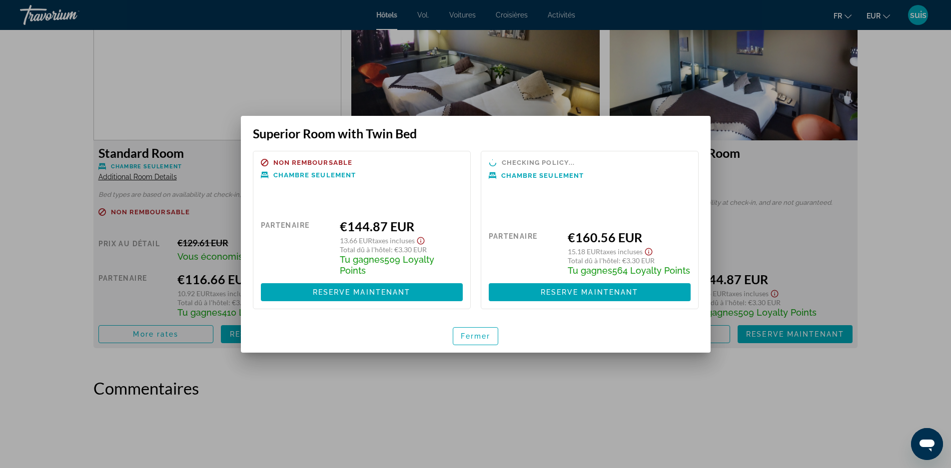
scroll to position [0, 0]
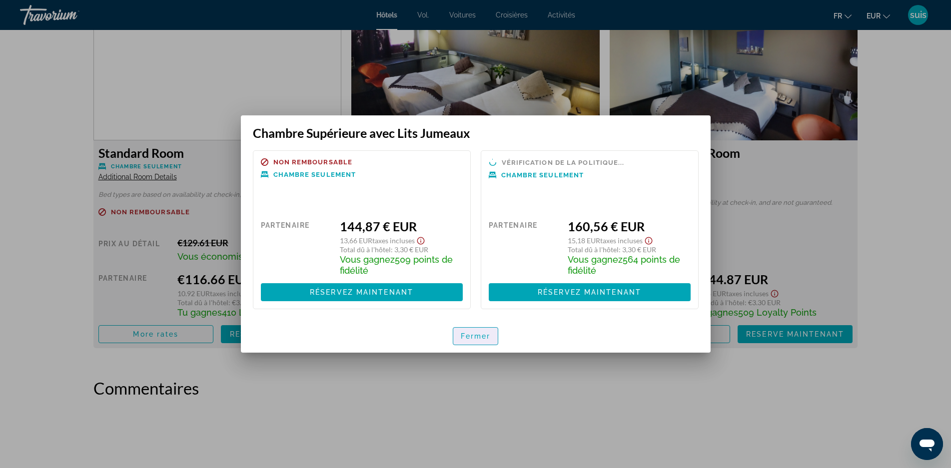
drag, startPoint x: 472, startPoint y: 330, endPoint x: 438, endPoint y: 264, distance: 73.8
click at [472, 327] on span "button" at bounding box center [475, 336] width 45 height 24
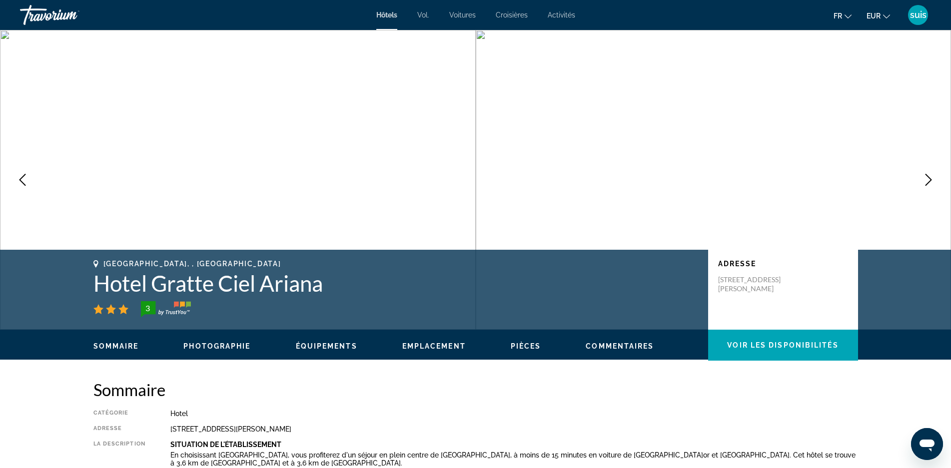
scroll to position [1400, 0]
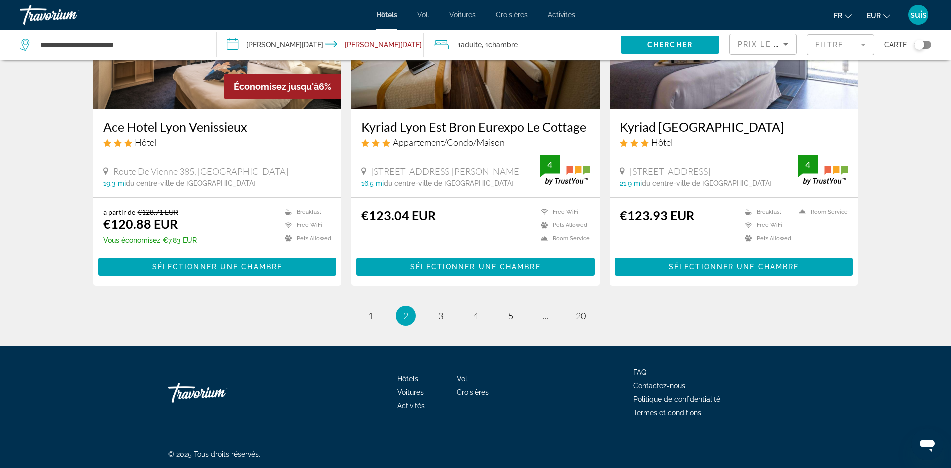
scroll to position [1261, 0]
click at [438, 316] on span "3" at bounding box center [440, 315] width 5 height 11
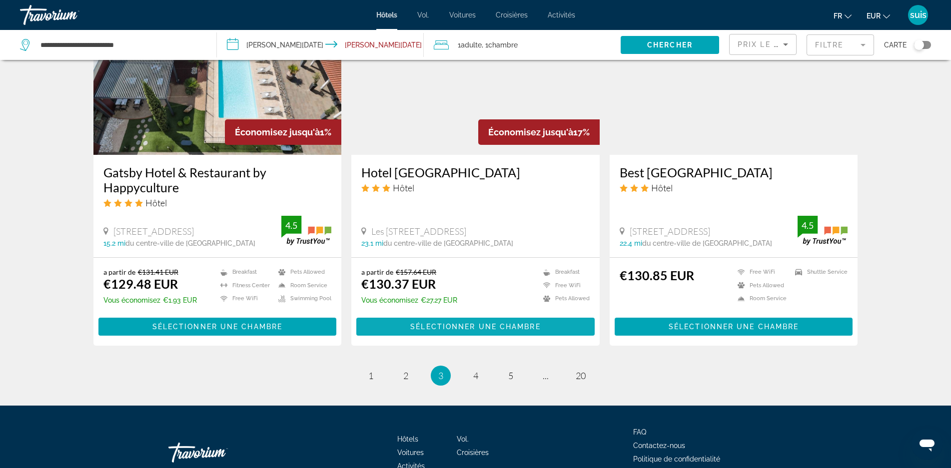
scroll to position [1200, 0]
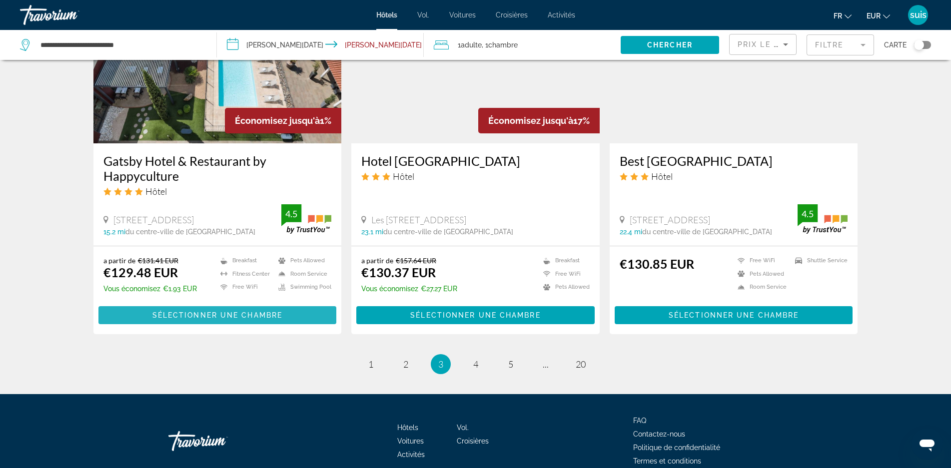
click at [252, 311] on span "Sélectionner une chambre" at bounding box center [217, 315] width 130 height 8
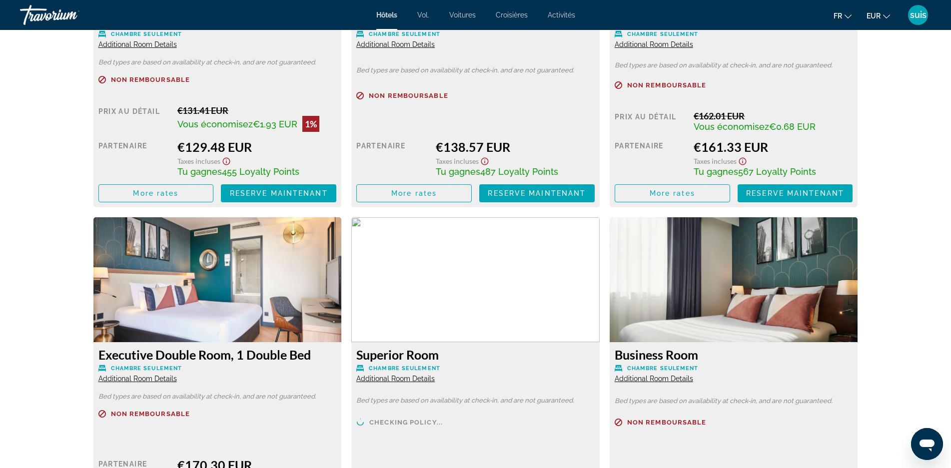
scroll to position [1432, 0]
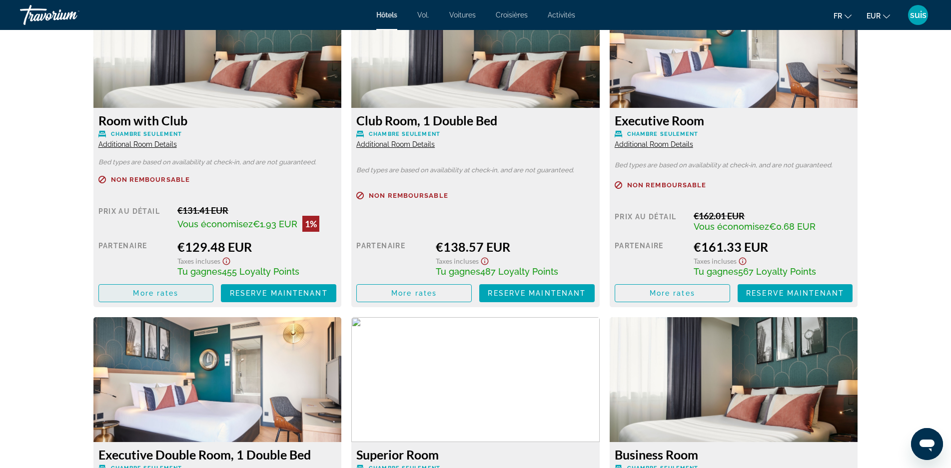
click at [171, 288] on span "Contenu principal" at bounding box center [156, 293] width 114 height 24
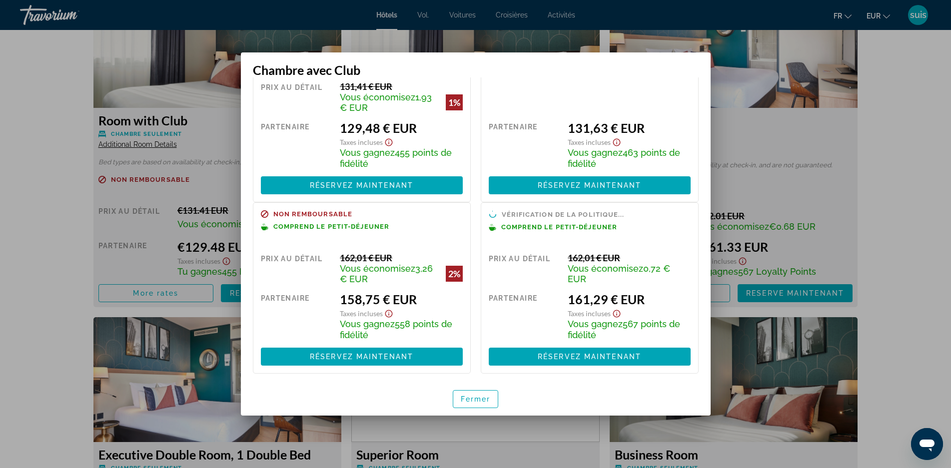
scroll to position [67, 0]
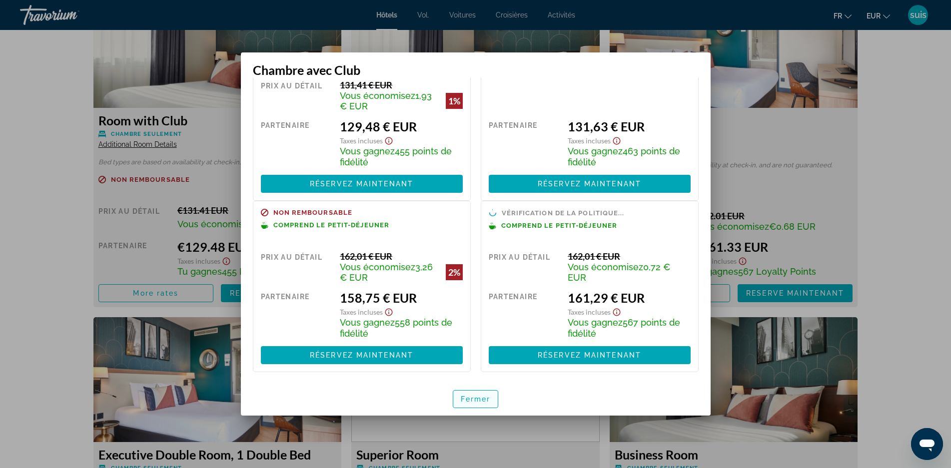
click at [485, 400] on font "Fermer" at bounding box center [476, 399] width 30 height 8
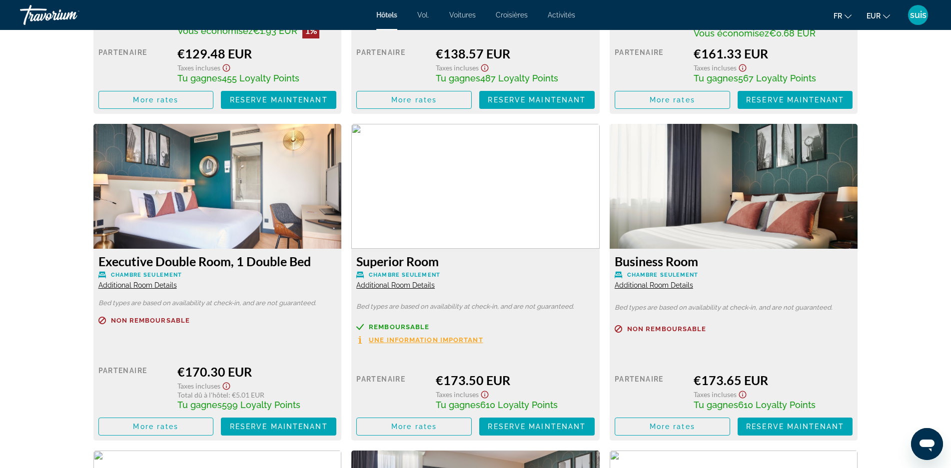
scroll to position [1632, 0]
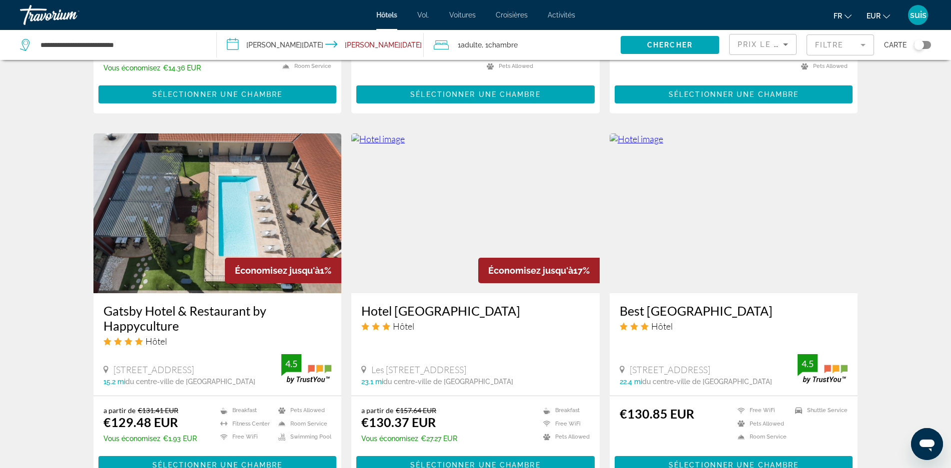
scroll to position [1200, 0]
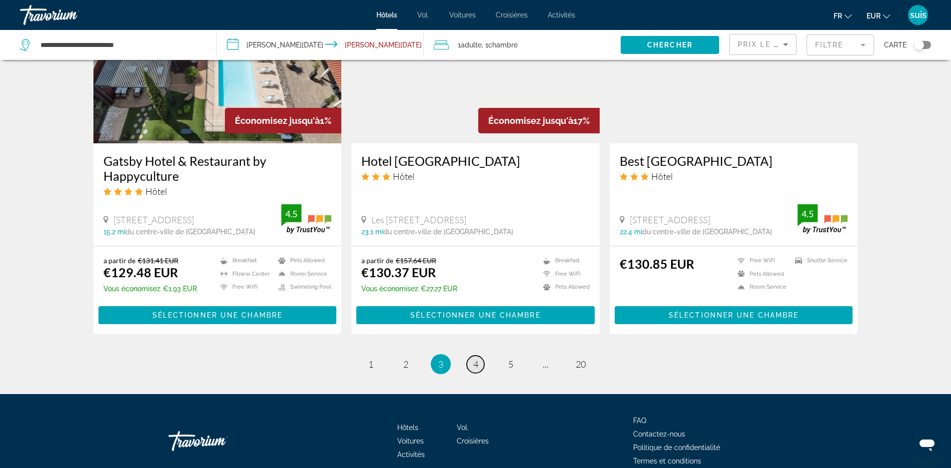
click at [474, 359] on span "4" at bounding box center [475, 364] width 5 height 11
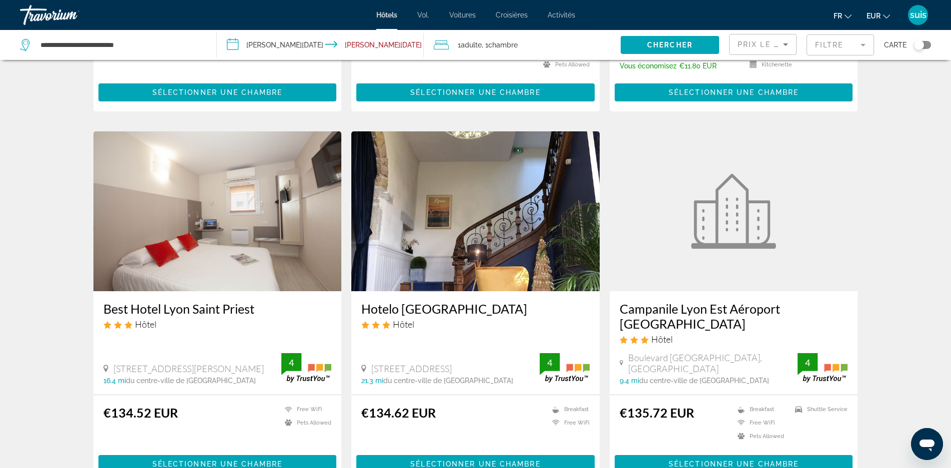
scroll to position [350, 0]
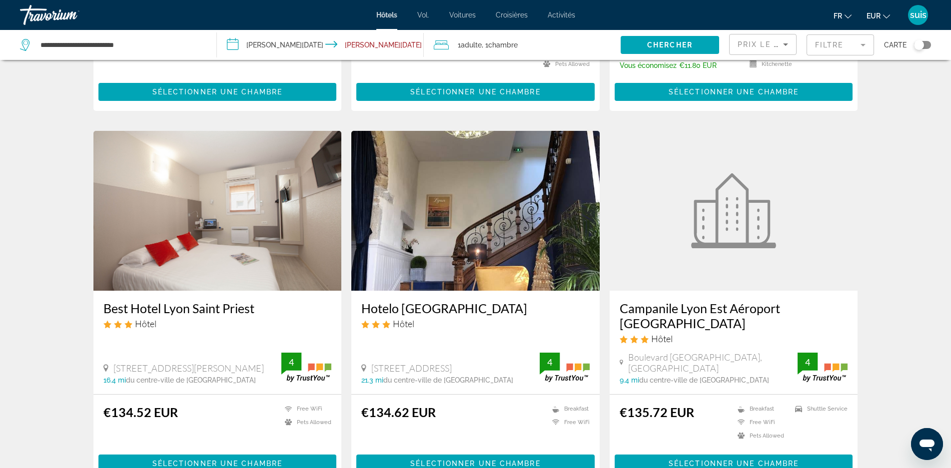
click at [184, 301] on h3 "Best Hotel Lyon Saint Priest" at bounding box center [217, 308] width 228 height 15
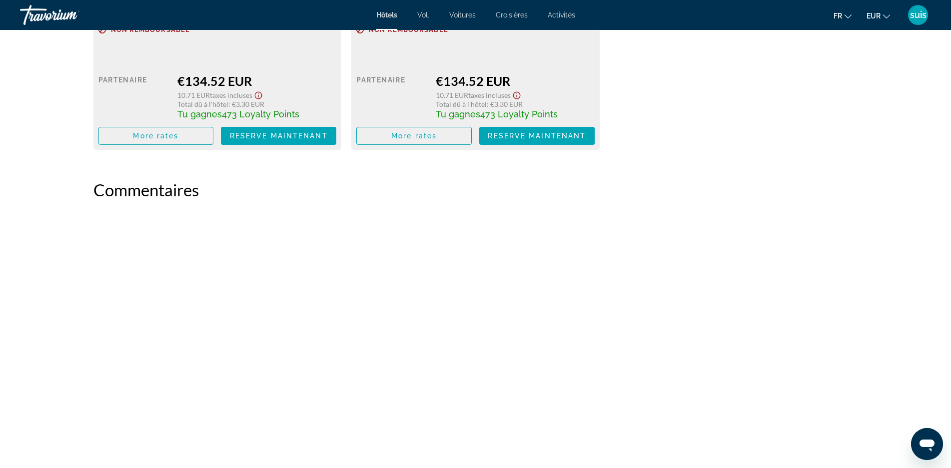
scroll to position [1328, 0]
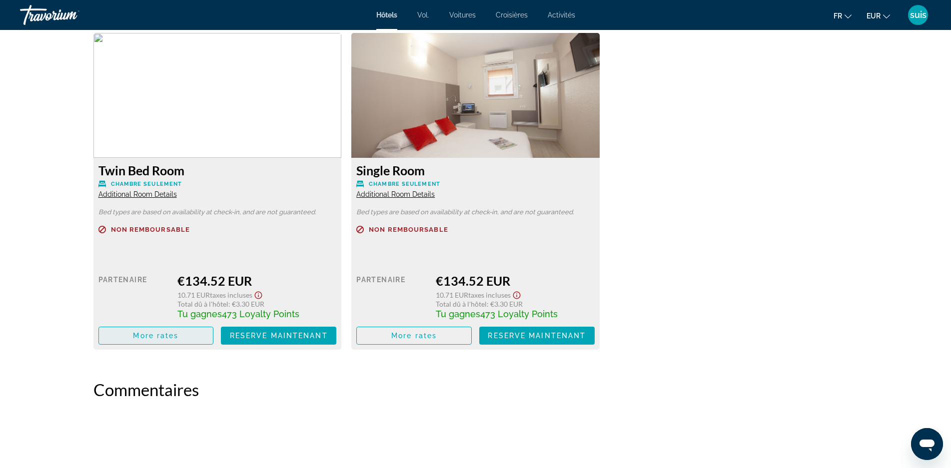
click at [195, 328] on span "Contenu principal" at bounding box center [156, 336] width 114 height 24
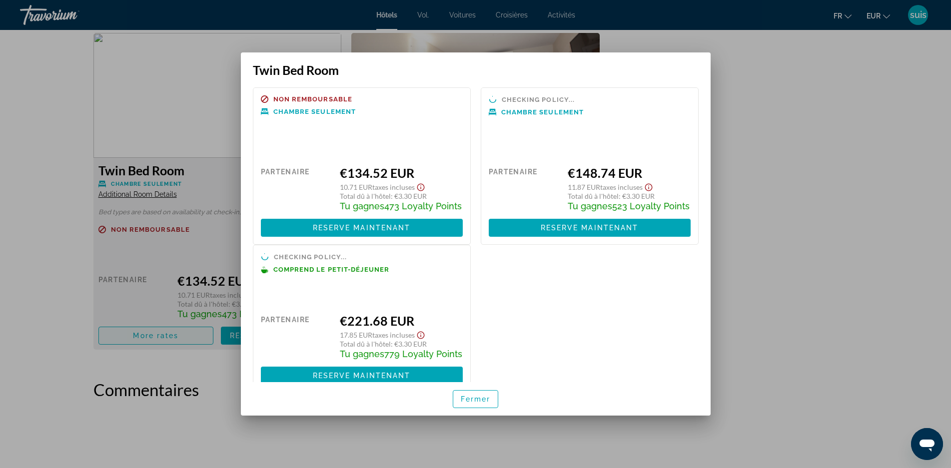
scroll to position [0, 0]
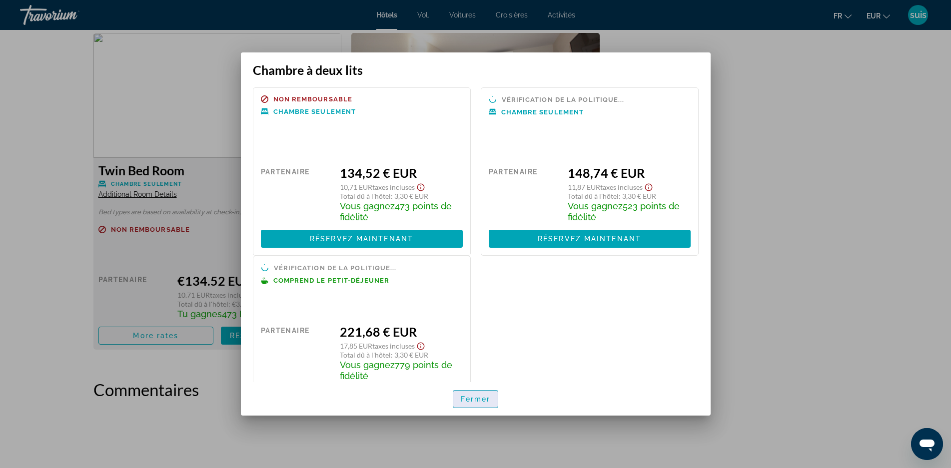
click at [464, 399] on font "Fermer" at bounding box center [476, 399] width 30 height 8
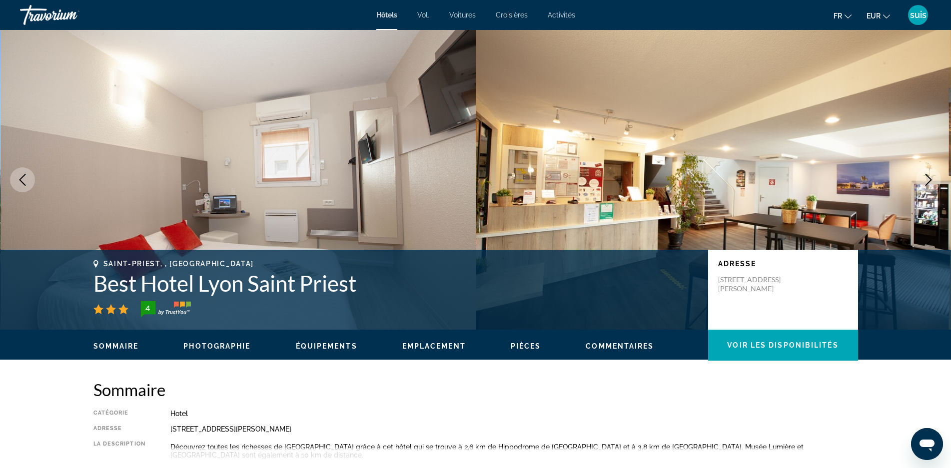
scroll to position [1328, 0]
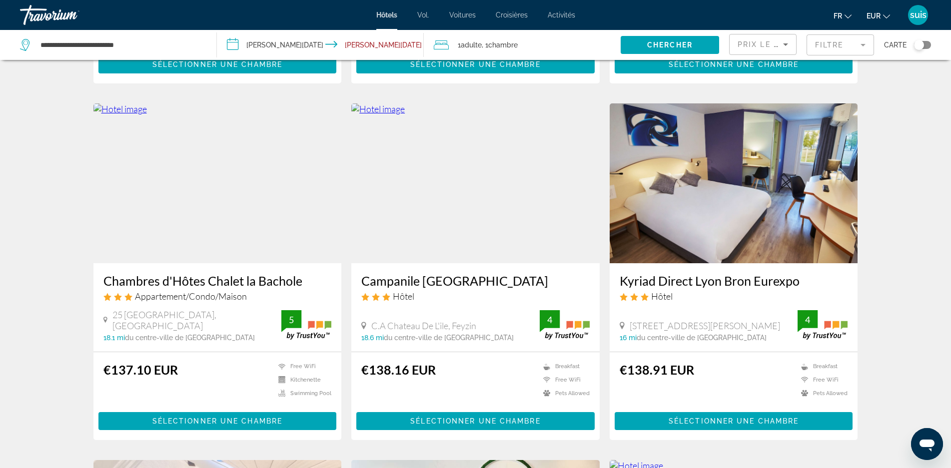
scroll to position [750, 0]
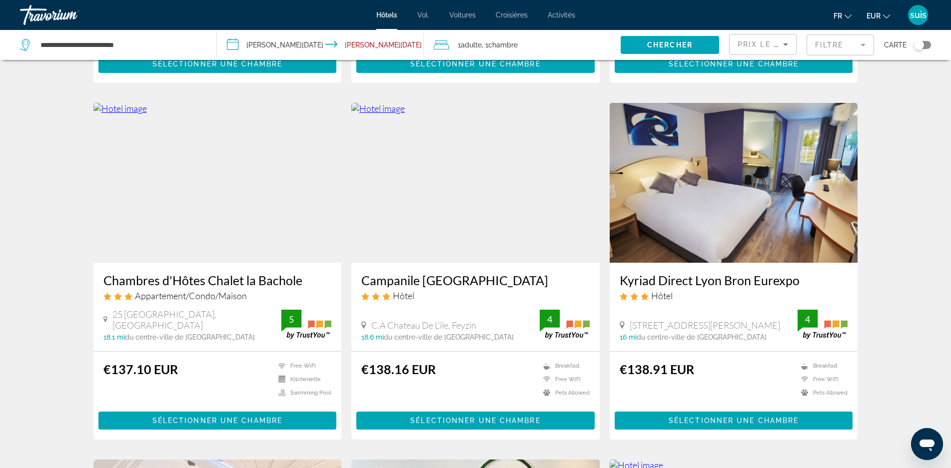
click at [687, 273] on h3 "Kyriad Direct Lyon Bron Eurexpo" at bounding box center [734, 280] width 228 height 15
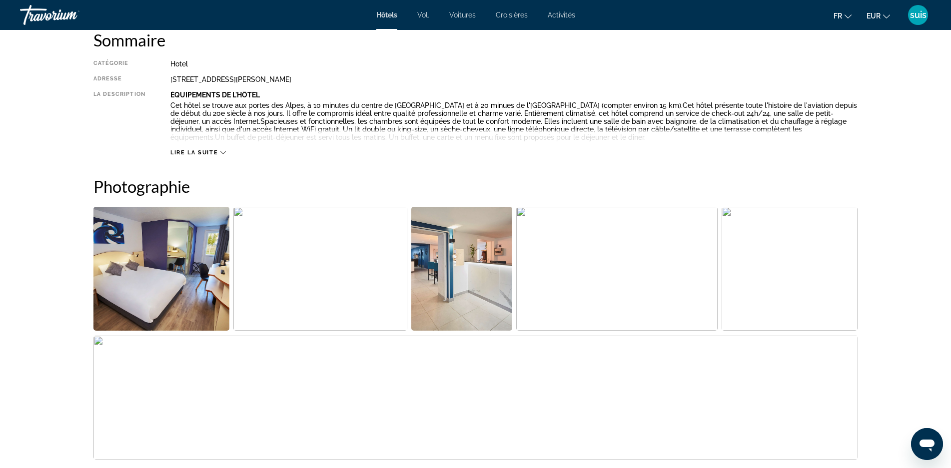
scroll to position [400, 0]
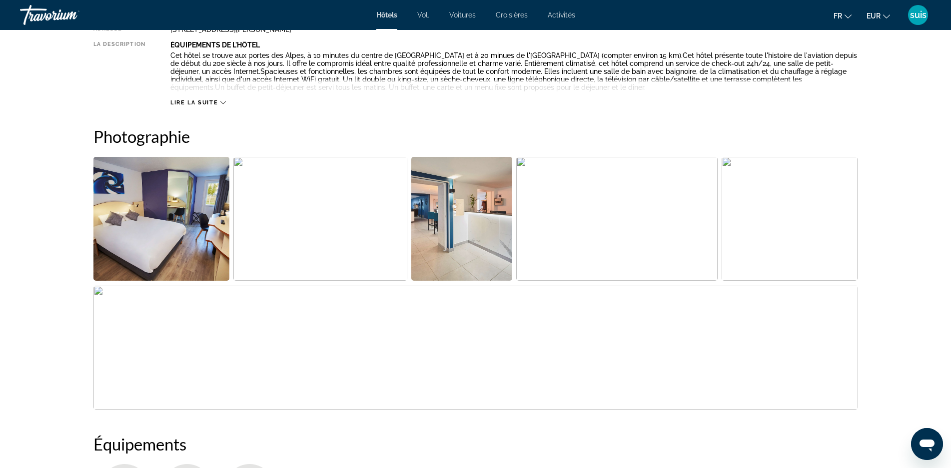
click at [189, 103] on span "Lire la suite" at bounding box center [193, 102] width 47 height 6
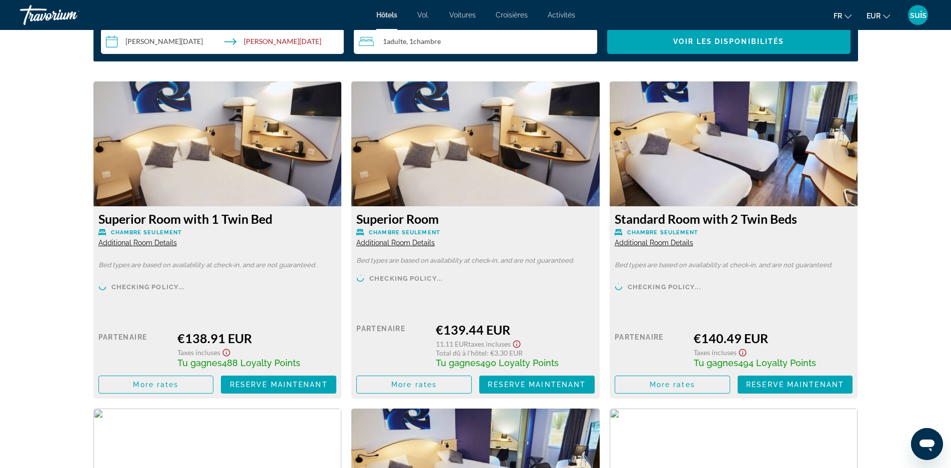
scroll to position [1349, 0]
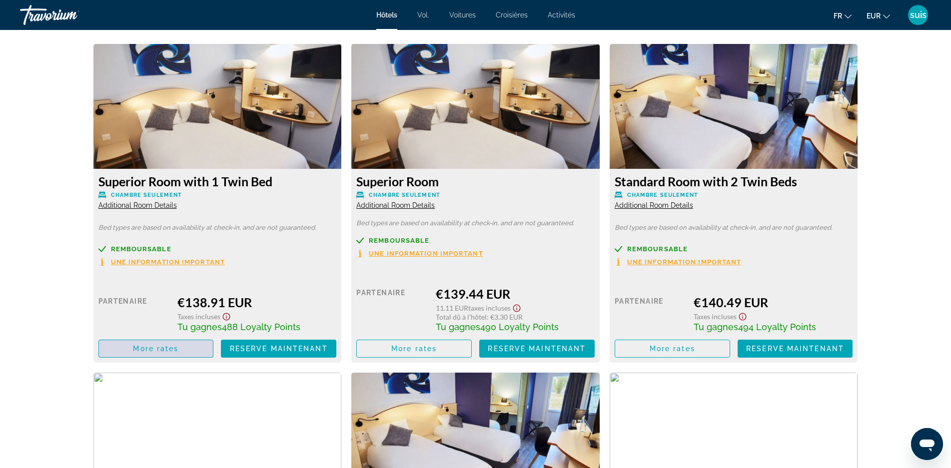
click at [130, 348] on span "Contenu principal" at bounding box center [156, 349] width 114 height 24
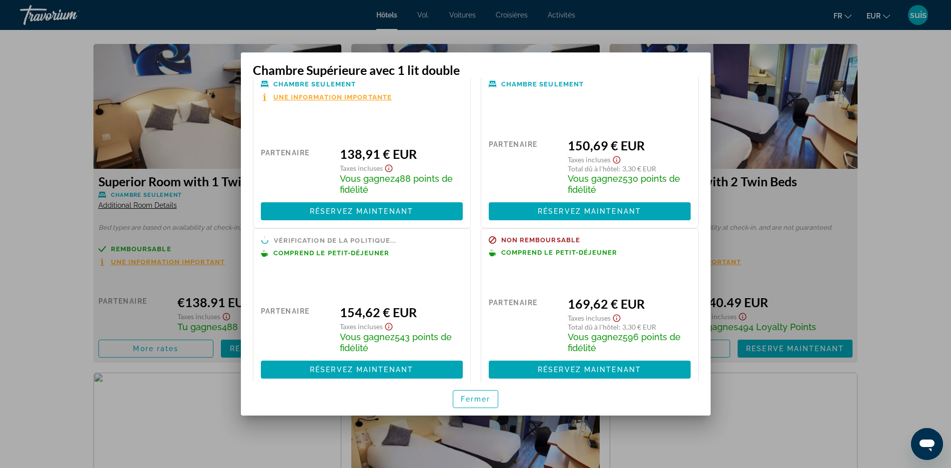
scroll to position [42, 0]
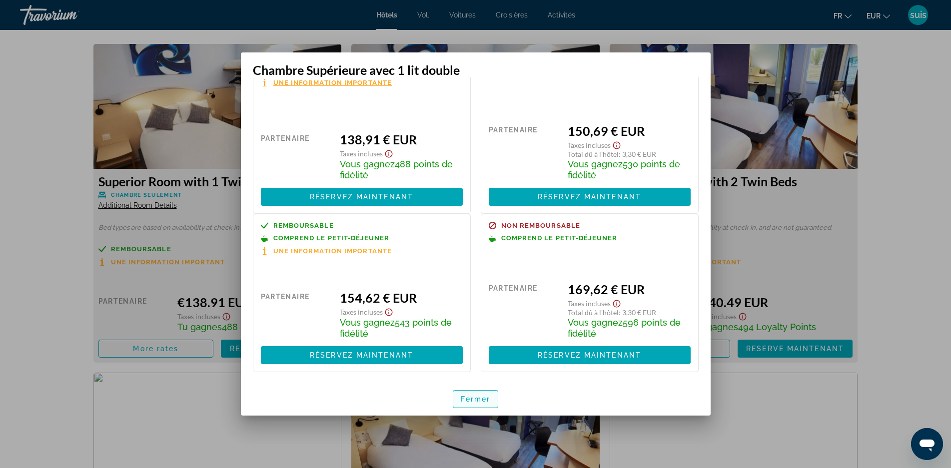
click at [471, 397] on font "Fermer" at bounding box center [476, 399] width 30 height 8
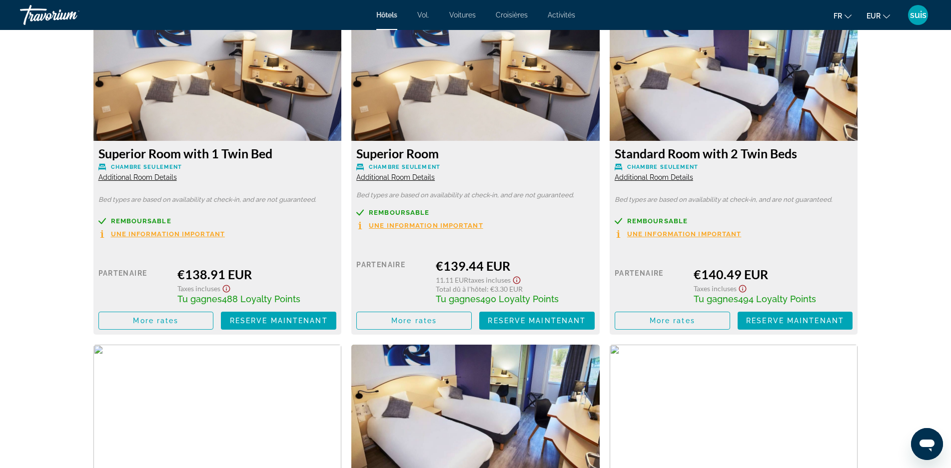
scroll to position [1299, 0]
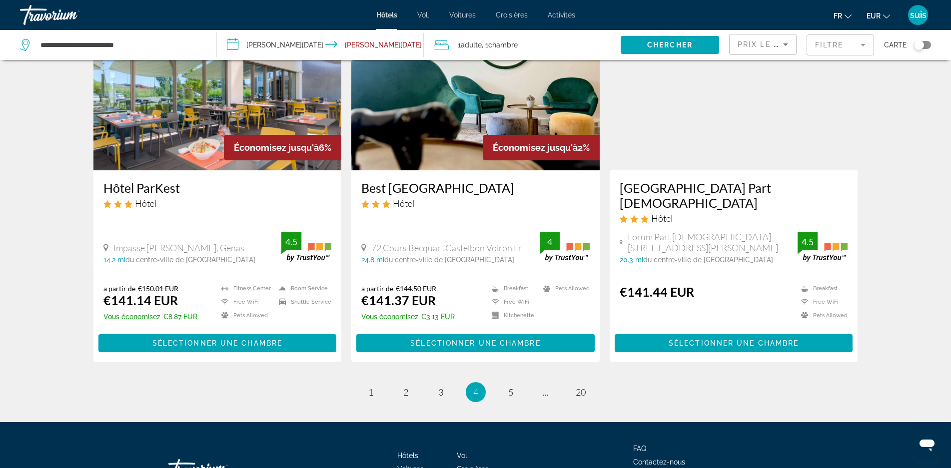
scroll to position [1200, 0]
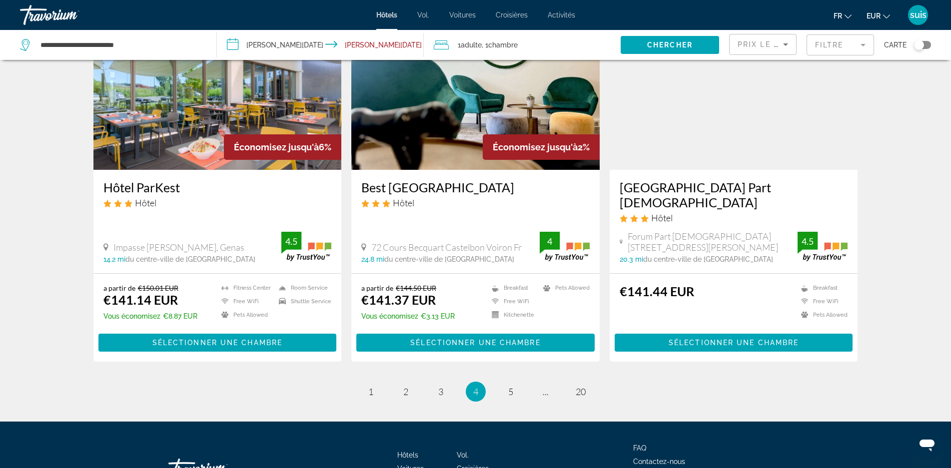
click at [136, 180] on h3 "Hôtel ParKest" at bounding box center [217, 187] width 228 height 15
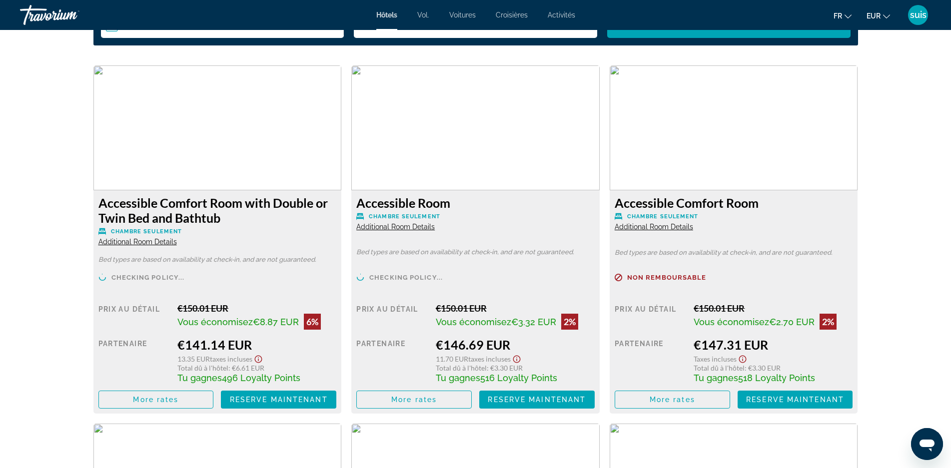
scroll to position [1400, 0]
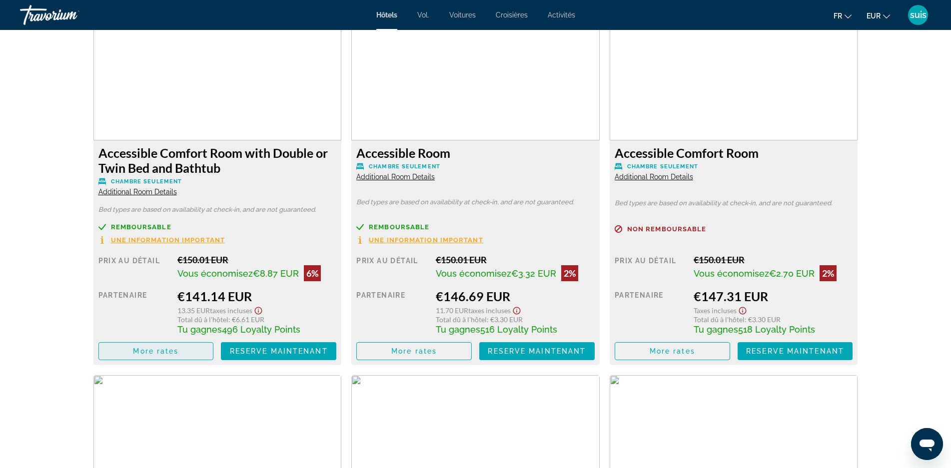
click at [158, 347] on span "Contenu principal" at bounding box center [156, 351] width 114 height 24
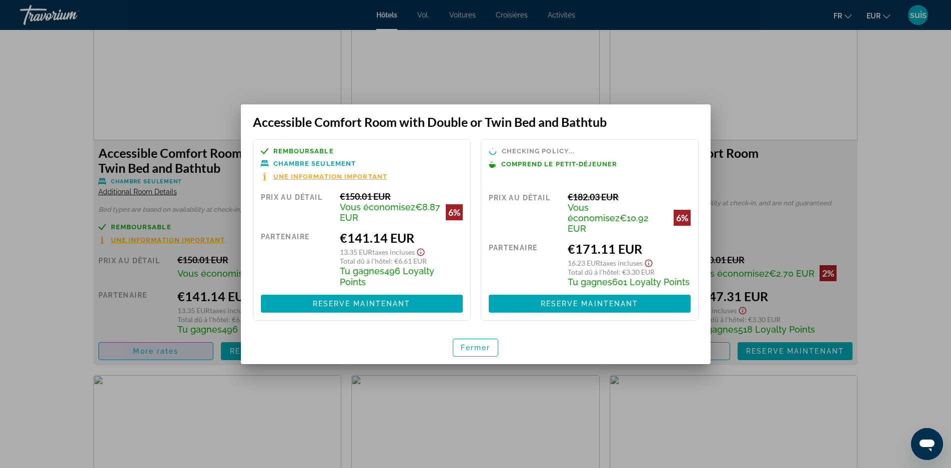
scroll to position [0, 0]
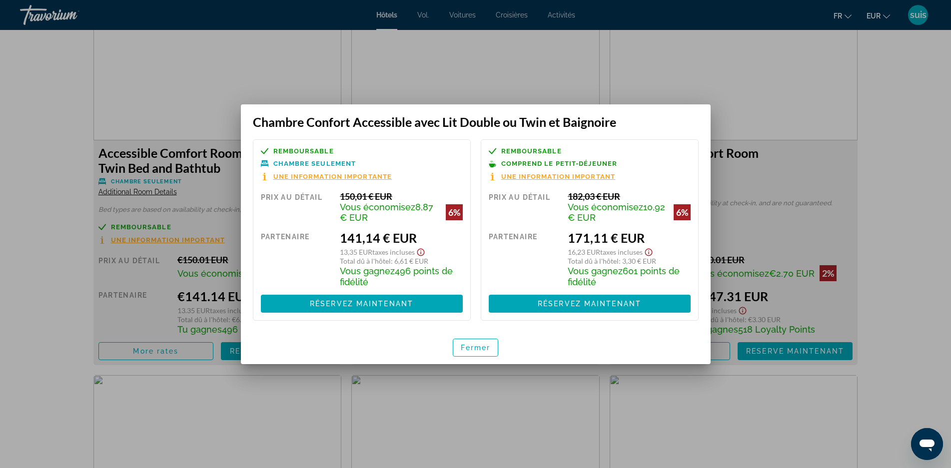
click at [467, 329] on div "Remboursable Chambre seulement Une information importante Prix ​​au détail 150,…" at bounding box center [476, 229] width 470 height 201
